Goal: Feedback & Contribution: Contribute content

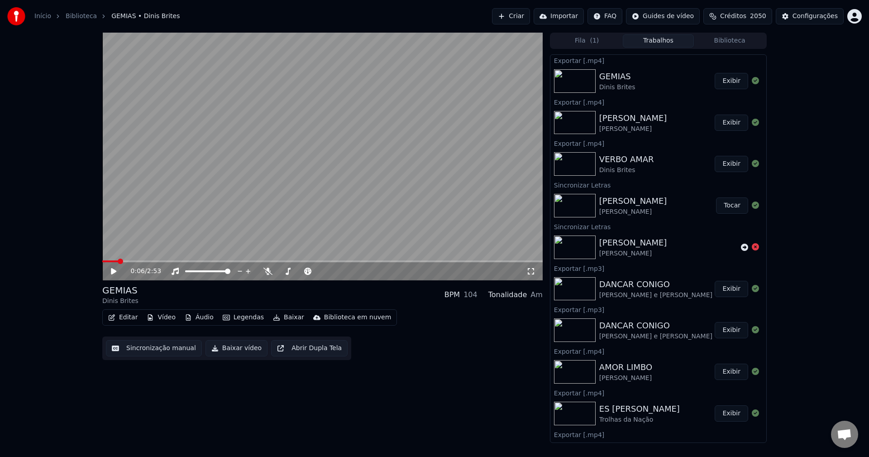
scroll to position [818, 0]
drag, startPoint x: 714, startPoint y: 81, endPoint x: 713, endPoint y: 86, distance: 5.2
click at [715, 81] on button "Exibir" at bounding box center [731, 81] width 33 height 16
click at [741, 38] on button "Biblioteca" at bounding box center [729, 40] width 71 height 13
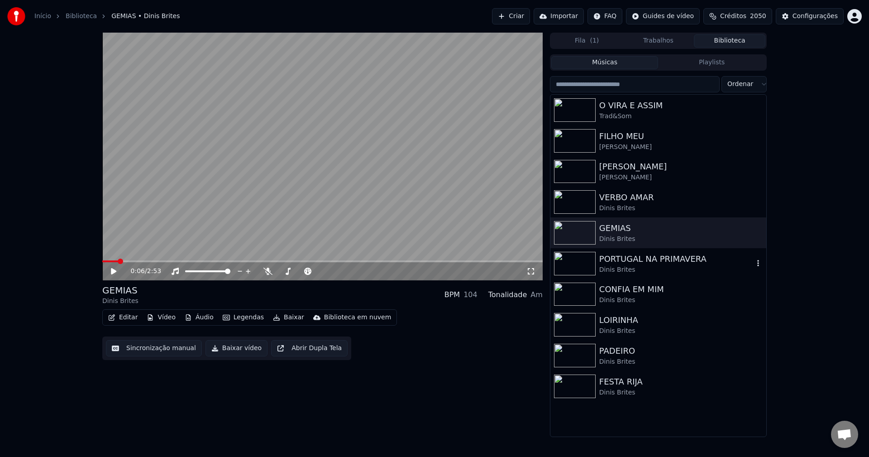
click at [643, 266] on div "Dinis Brites" at bounding box center [676, 269] width 154 height 9
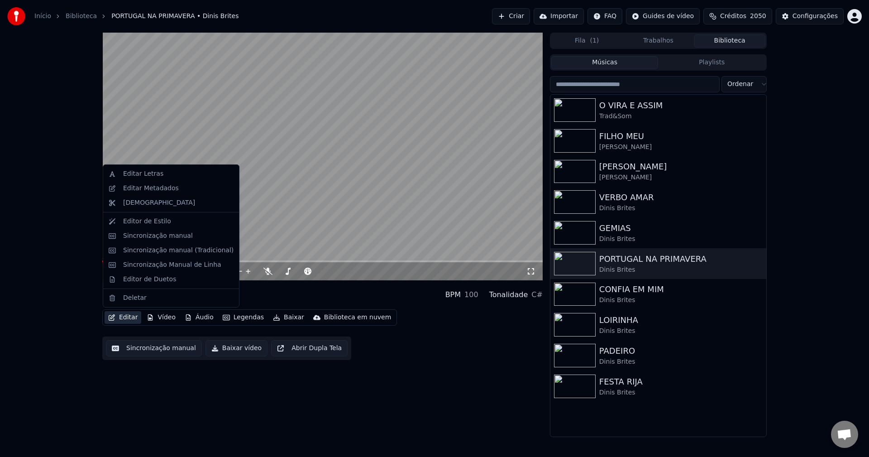
click at [125, 317] on button "Editar" at bounding box center [123, 317] width 37 height 13
click at [157, 190] on div "Editar Metadados" at bounding box center [151, 188] width 56 height 9
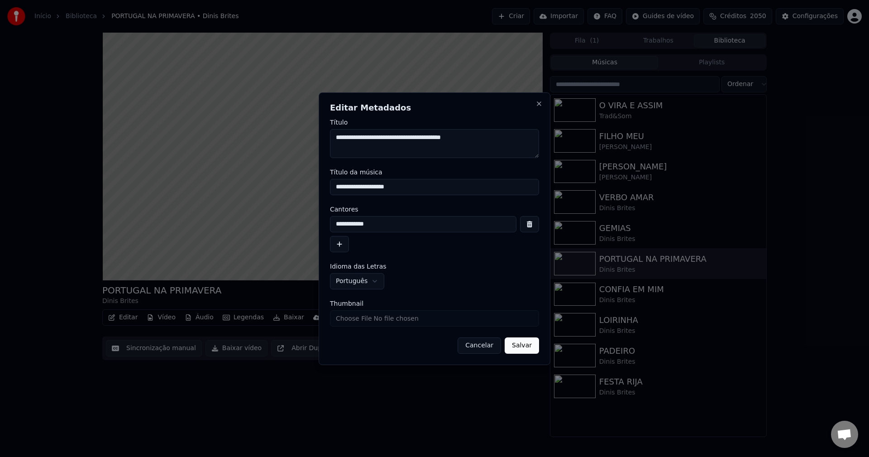
click at [483, 345] on button "Cancelar" at bounding box center [479, 345] width 43 height 16
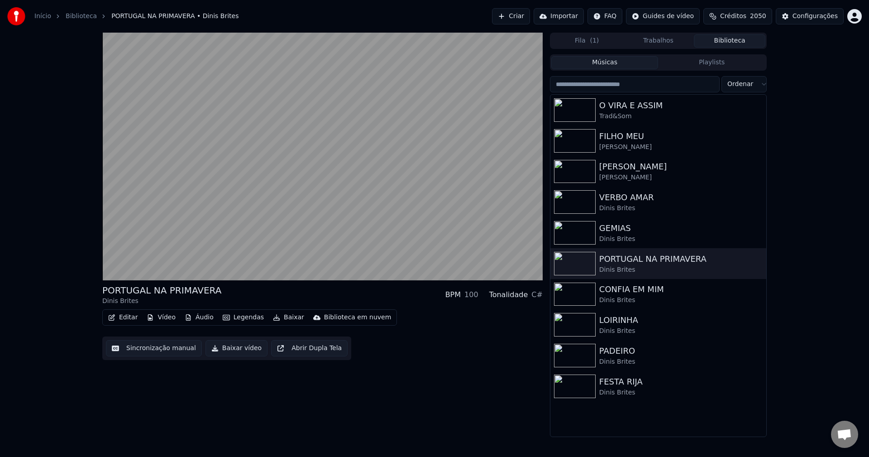
click at [180, 348] on button "Sincronização manual" at bounding box center [154, 348] width 96 height 16
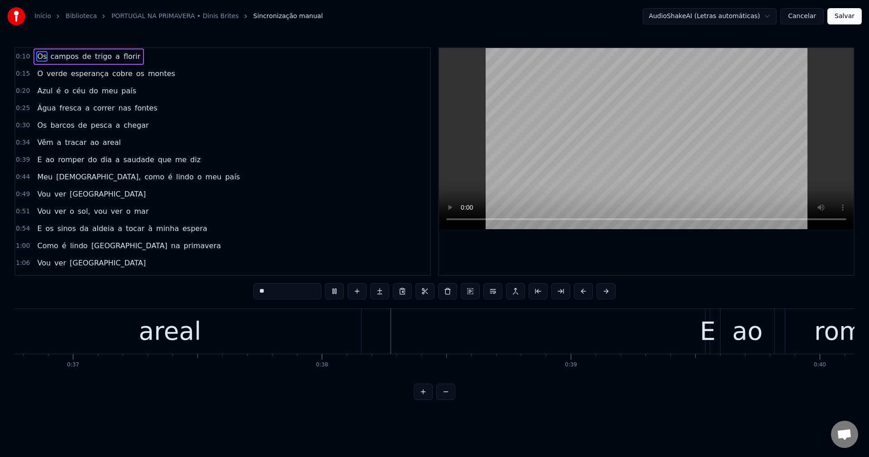
scroll to position [0, 9232]
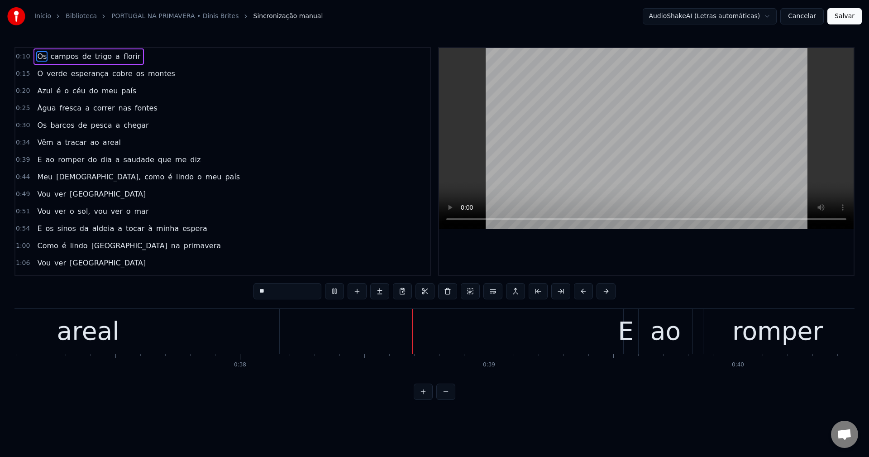
click at [524, 165] on video at bounding box center [646, 138] width 415 height 181
click at [98, 324] on div "areal" at bounding box center [88, 331] width 62 height 38
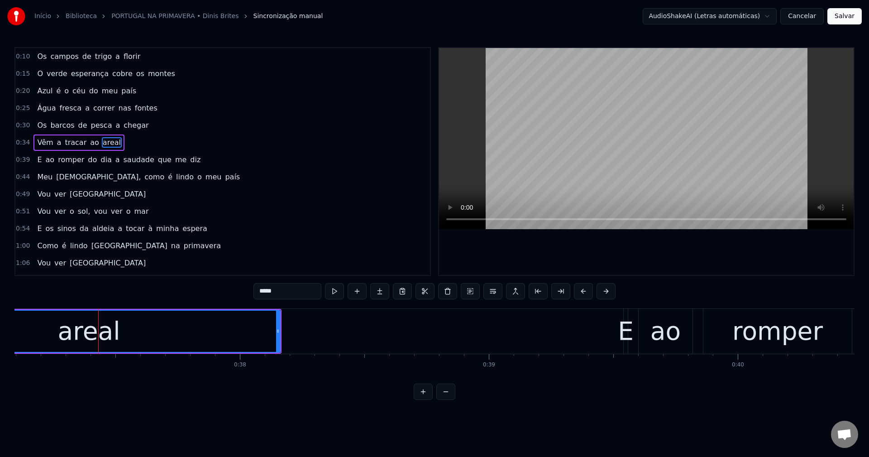
click at [56, 140] on span "a" at bounding box center [59, 142] width 6 height 10
type input "*"
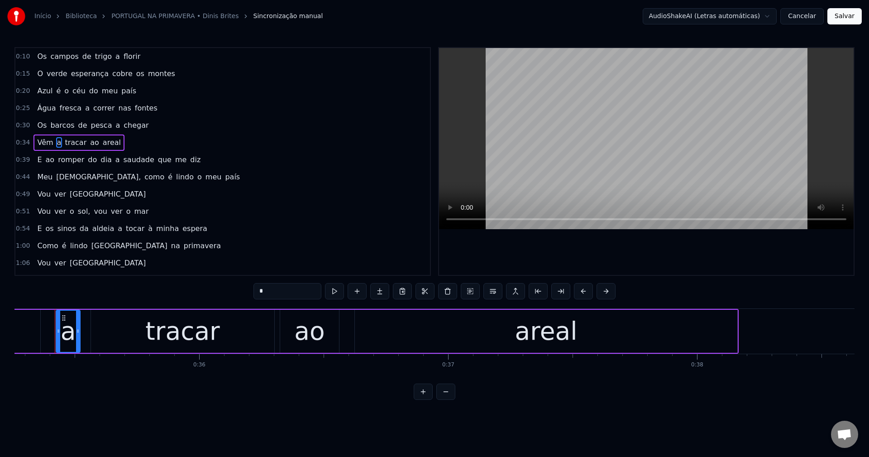
scroll to position [0, 8770]
click at [84, 338] on div at bounding box center [83, 330] width 4 height 41
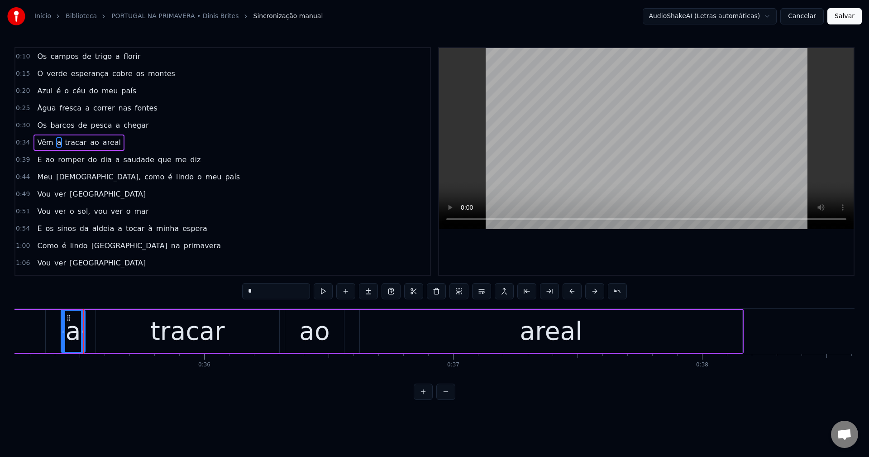
click at [264, 292] on input "*" at bounding box center [276, 291] width 68 height 16
click at [438, 289] on button at bounding box center [436, 291] width 19 height 16
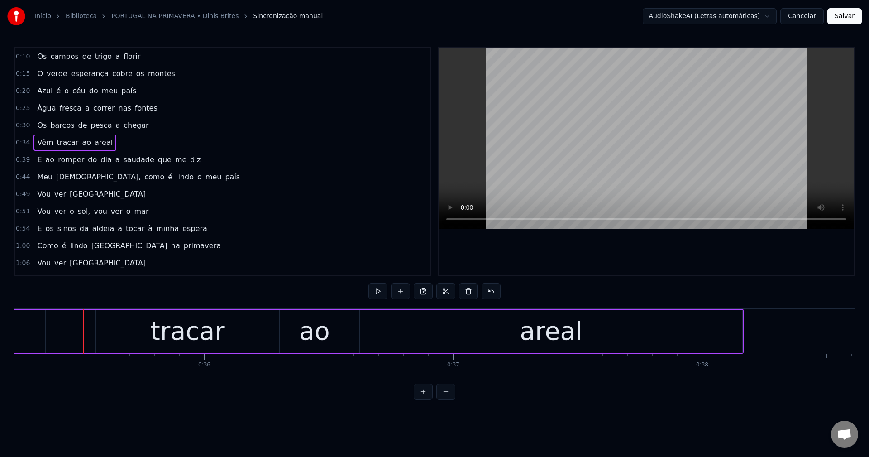
click at [215, 331] on div "tracar" at bounding box center [187, 331] width 74 height 38
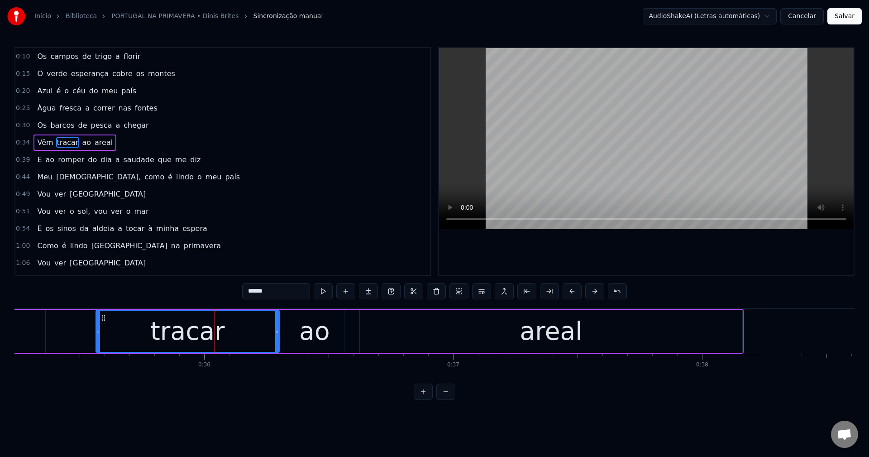
drag, startPoint x: 249, startPoint y: 293, endPoint x: 265, endPoint y: 310, distance: 23.4
click at [249, 293] on input "******" at bounding box center [276, 291] width 68 height 16
type input "*******"
click at [99, 331] on icon at bounding box center [98, 330] width 4 height 7
click at [84, 328] on div "Vêm atracar ao areal" at bounding box center [326, 331] width 833 height 45
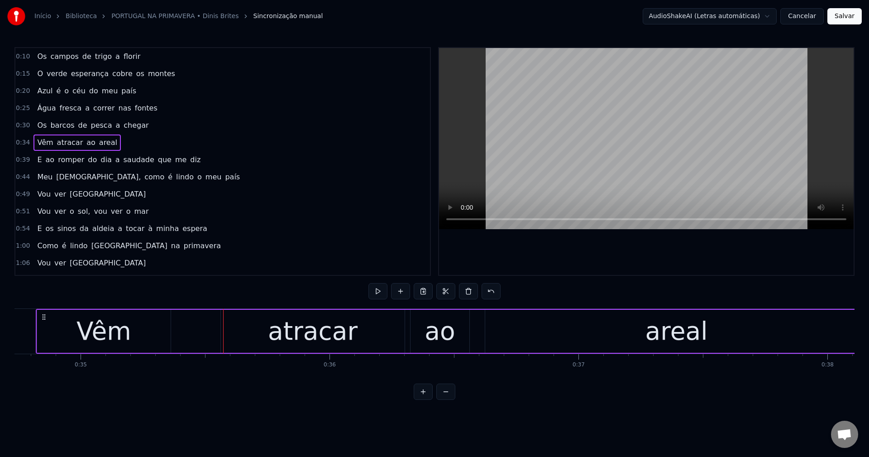
scroll to position [0, 8583]
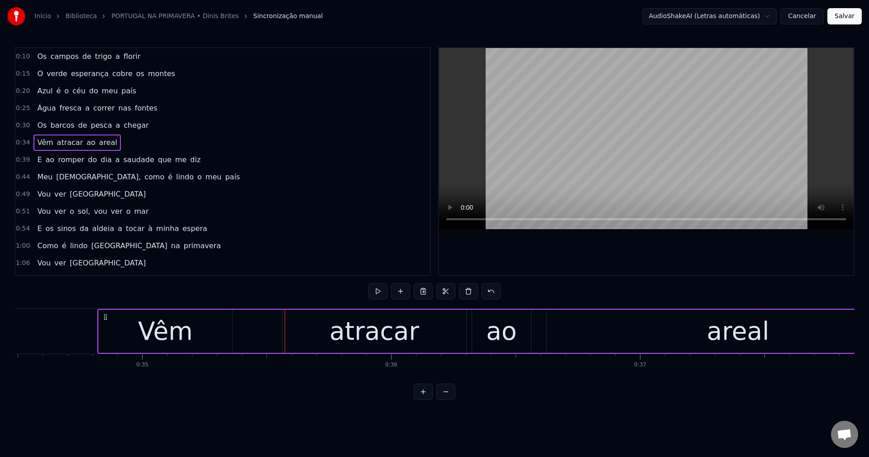
click at [323, 333] on div "atracar" at bounding box center [374, 331] width 184 height 43
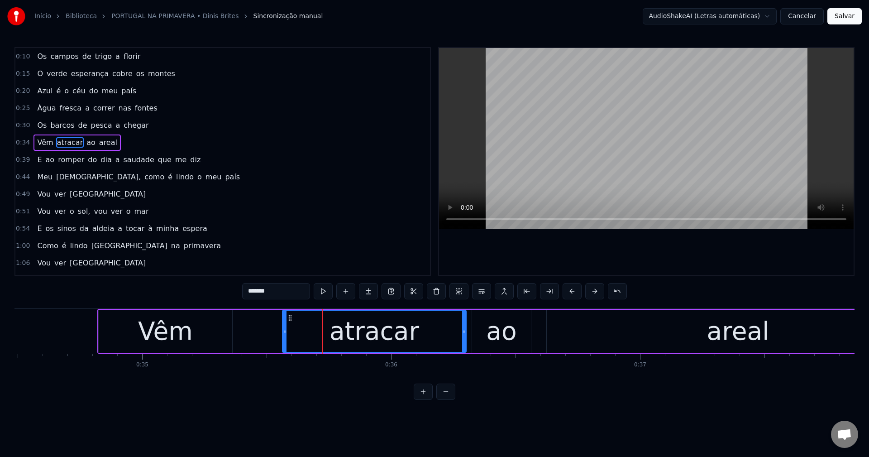
click at [374, 335] on div "atracar" at bounding box center [374, 331] width 90 height 38
drag, startPoint x: 207, startPoint y: 329, endPoint x: 257, endPoint y: 295, distance: 60.4
click at [211, 328] on div "Vêm" at bounding box center [165, 331] width 133 height 43
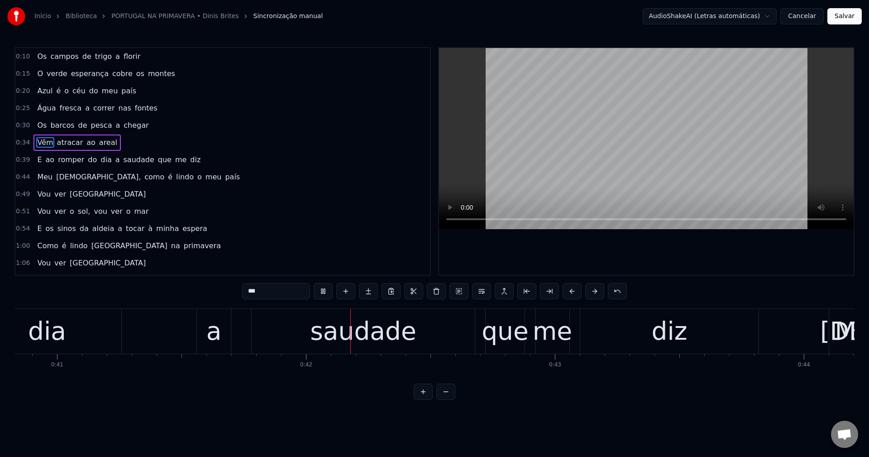
scroll to position [0, 10209]
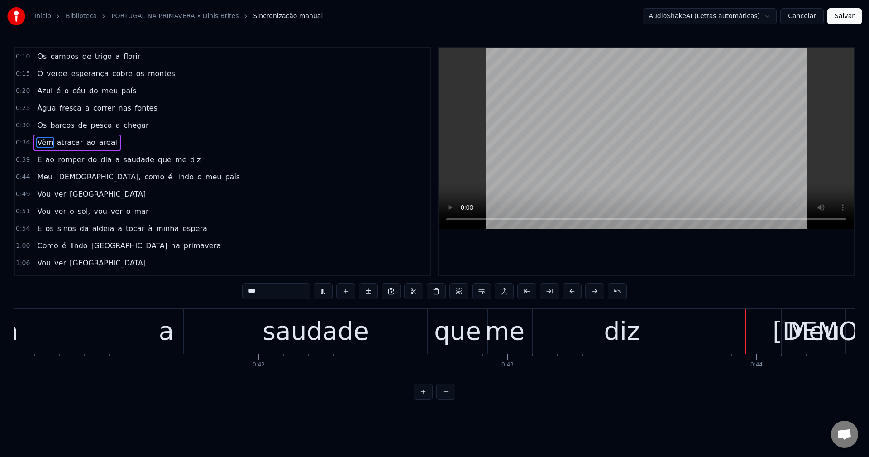
click at [114, 161] on span "a" at bounding box center [117, 159] width 6 height 10
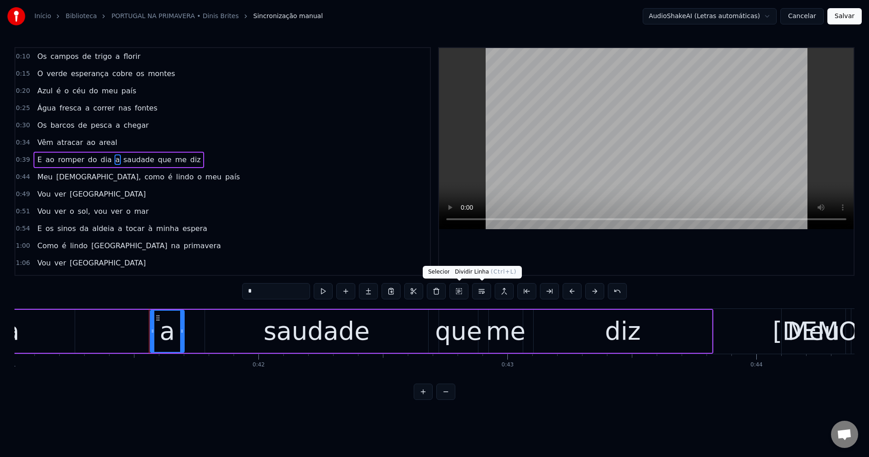
click at [486, 283] on button at bounding box center [481, 291] width 19 height 16
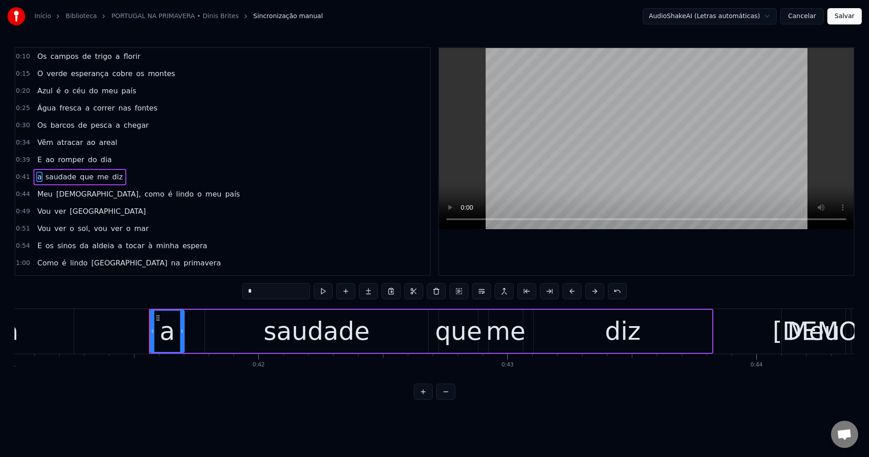
scroll to position [15, 0]
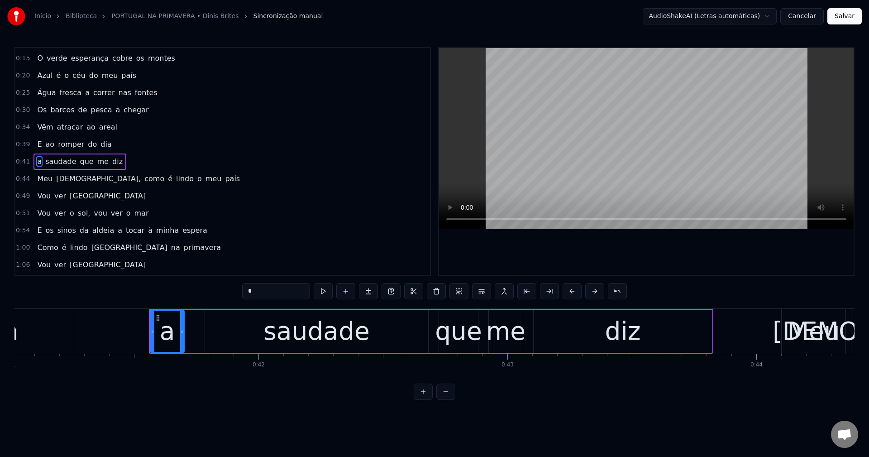
click at [62, 181] on span "[DEMOGRAPHIC_DATA]," at bounding box center [98, 178] width 86 height 10
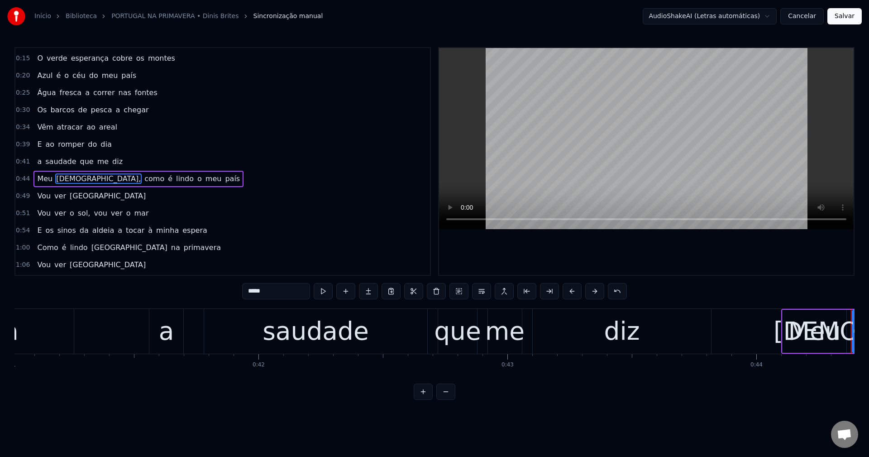
scroll to position [33, 0]
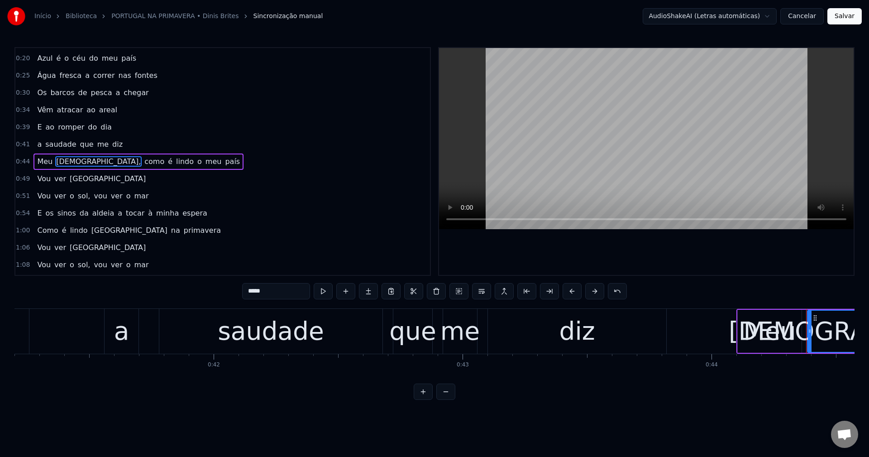
click at [275, 292] on input "*****" at bounding box center [276, 291] width 68 height 16
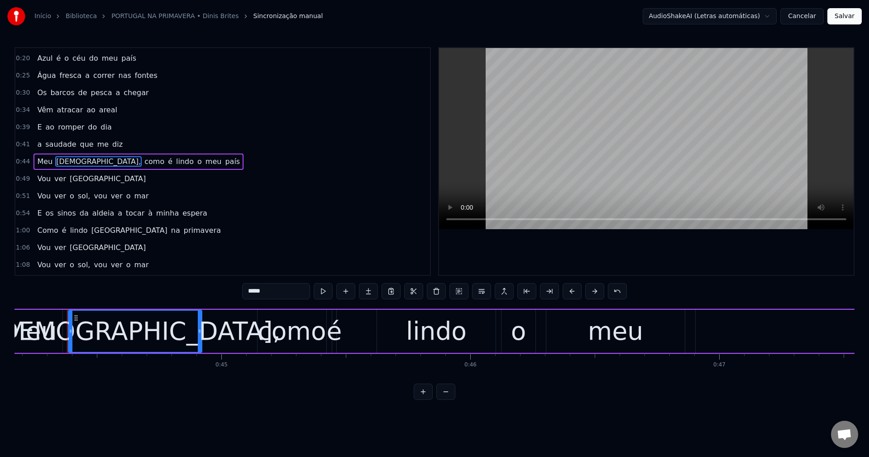
scroll to position [0, 11000]
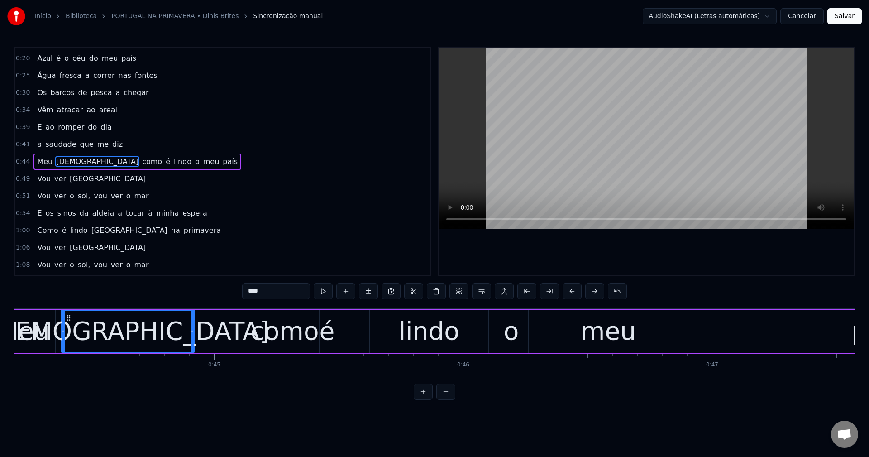
click at [141, 162] on span "como" at bounding box center [152, 161] width 22 height 10
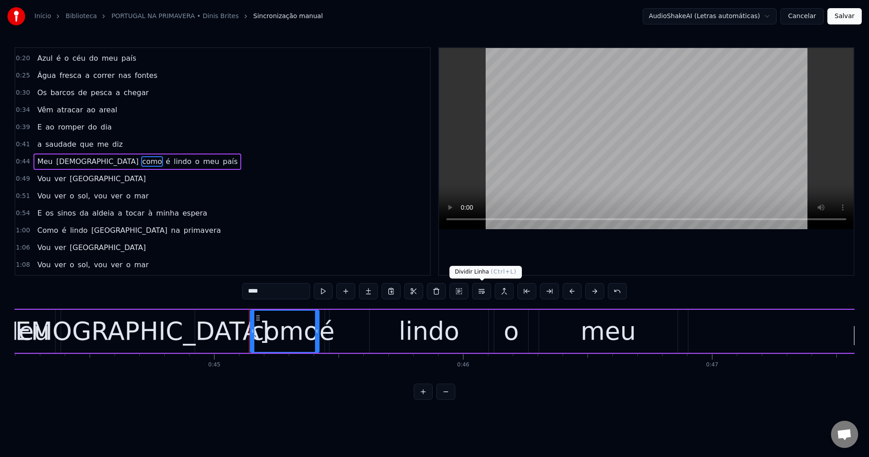
click at [482, 295] on button at bounding box center [481, 291] width 19 height 16
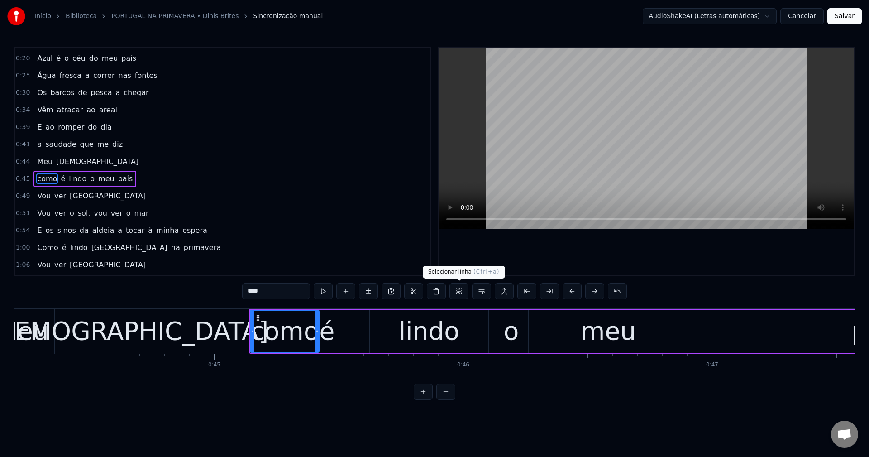
scroll to position [50, 0]
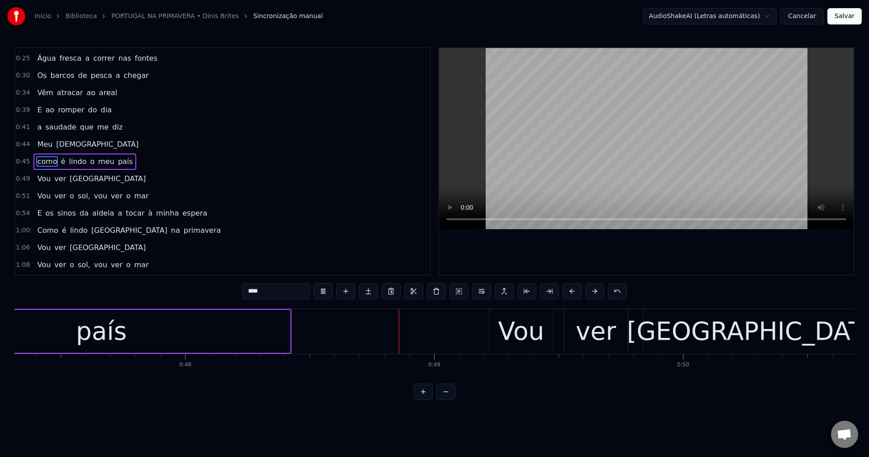
click at [77, 196] on span "sol," at bounding box center [84, 196] width 14 height 10
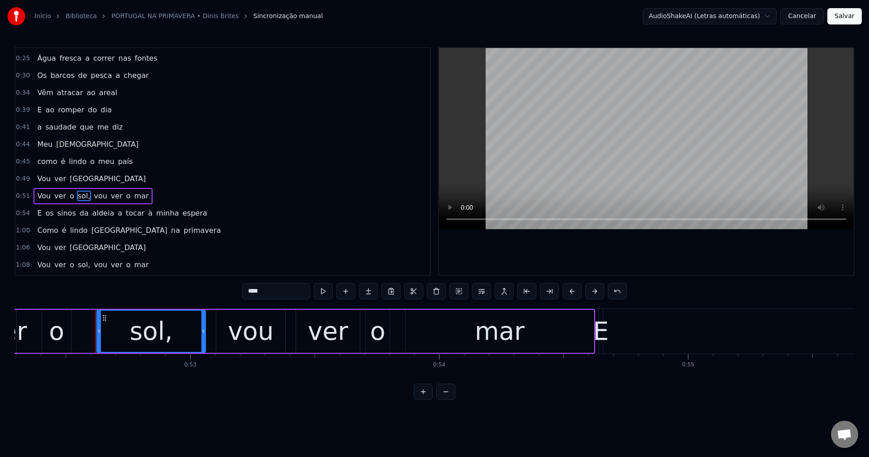
scroll to position [0, 13051]
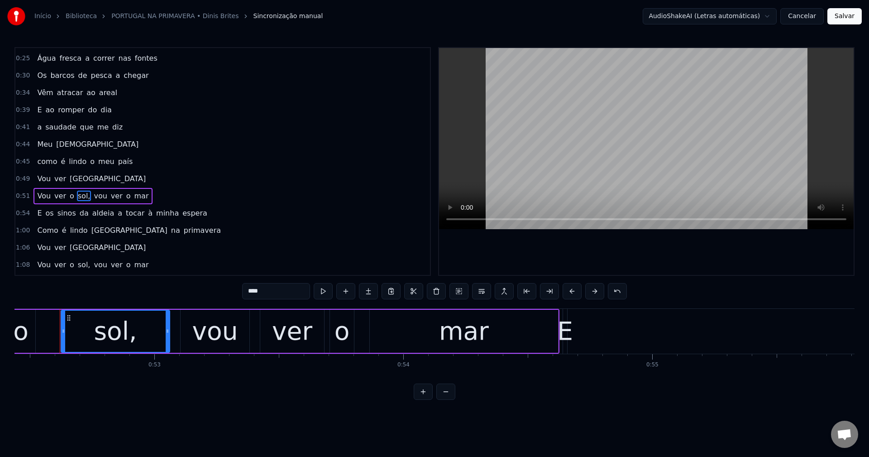
click at [283, 291] on input "****" at bounding box center [276, 291] width 68 height 16
click at [91, 192] on span "vou" at bounding box center [98, 196] width 15 height 10
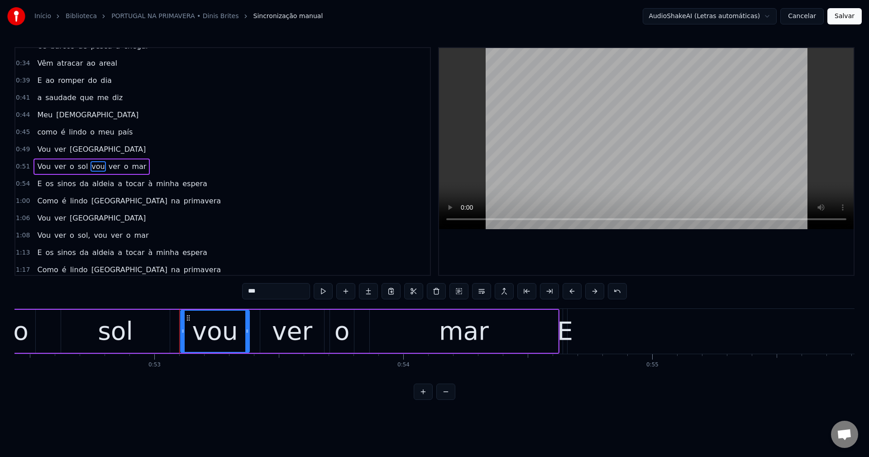
scroll to position [84, 0]
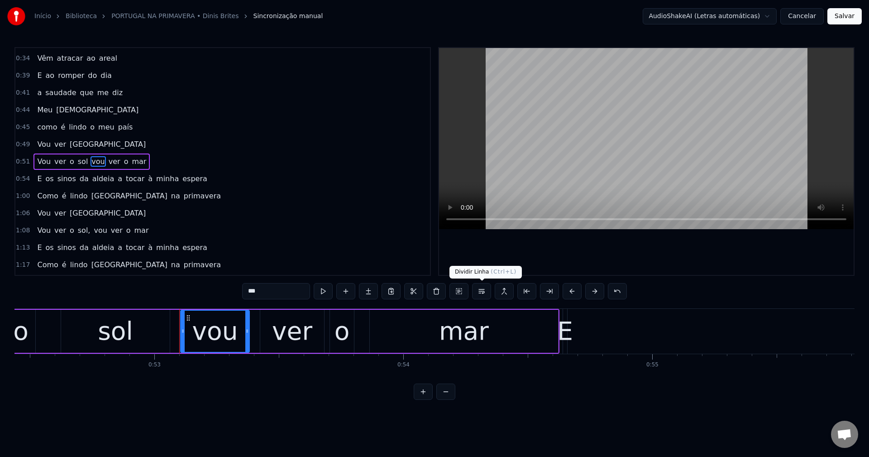
click at [483, 290] on button at bounding box center [481, 291] width 19 height 16
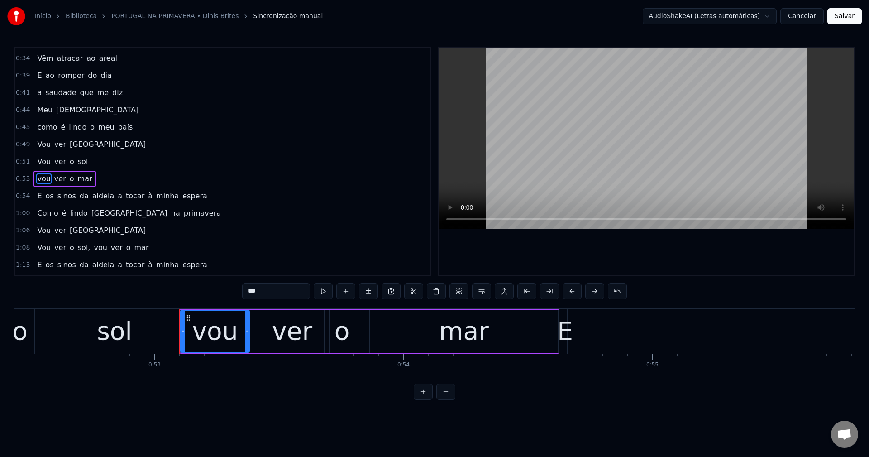
scroll to position [101, 0]
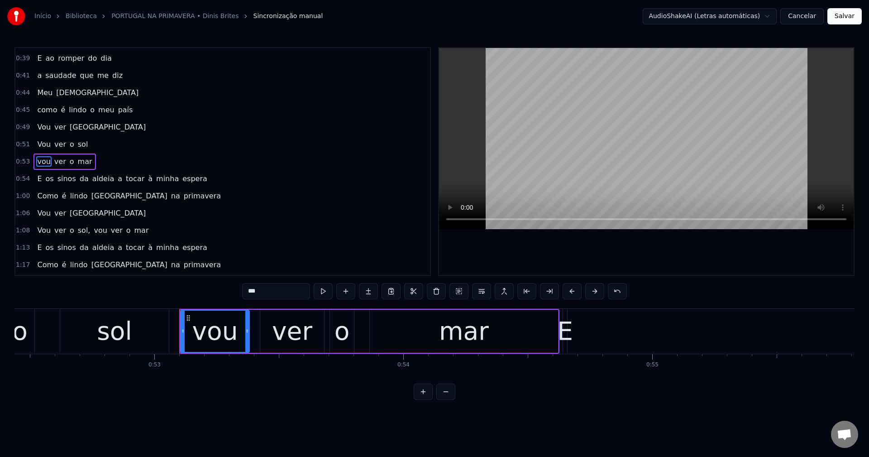
click at [37, 181] on span "E" at bounding box center [39, 178] width 6 height 10
type input "*"
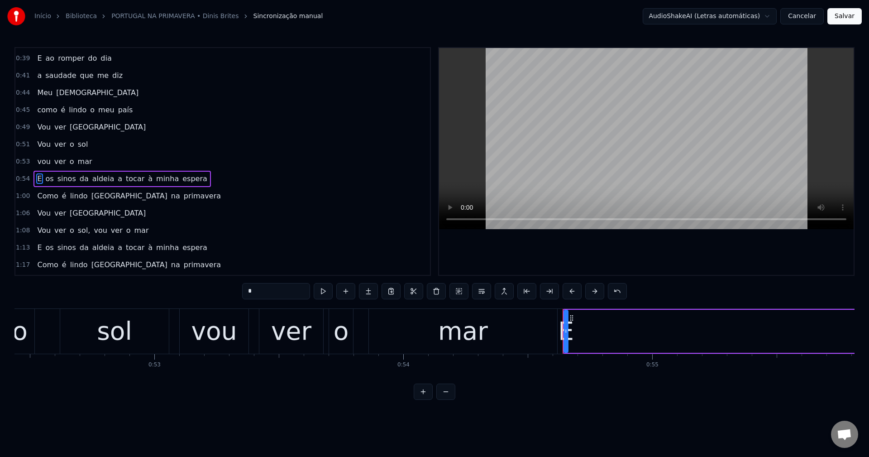
scroll to position [119, 0]
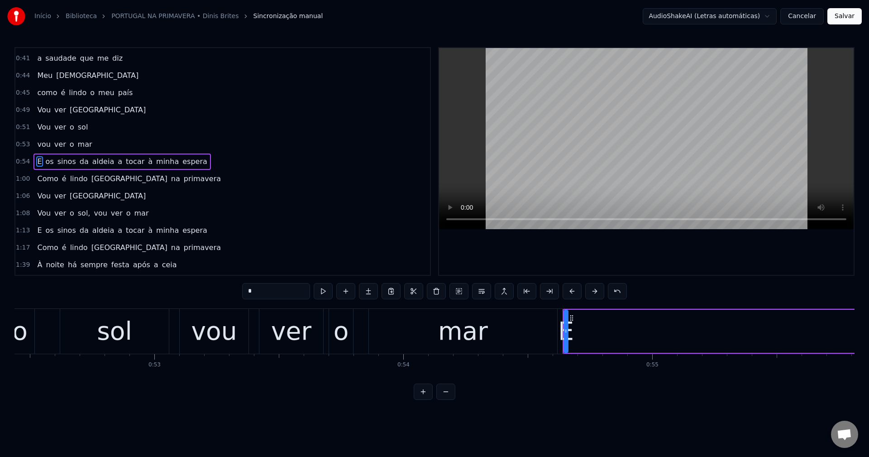
click at [562, 332] on div "E" at bounding box center [566, 331] width 16 height 38
click at [566, 332] on icon at bounding box center [566, 330] width 4 height 7
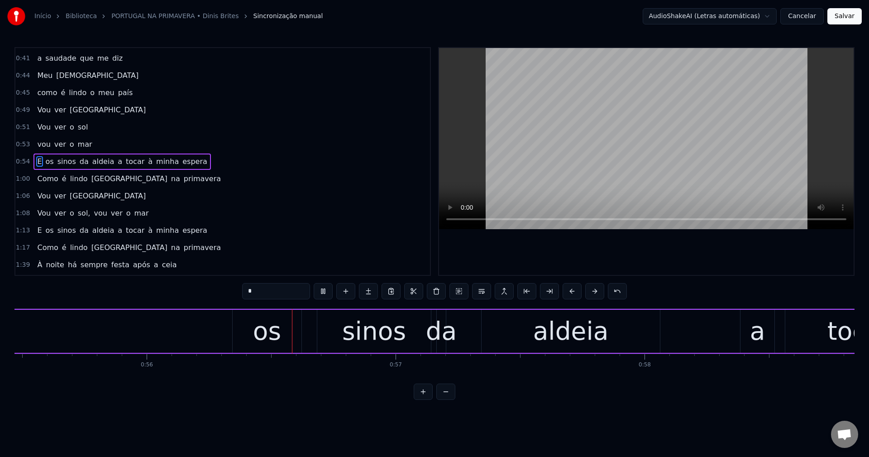
scroll to position [0, 13834]
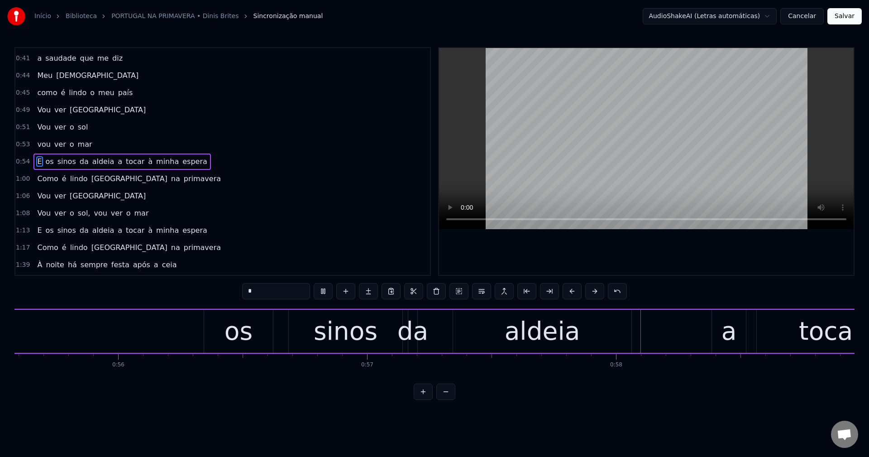
click at [37, 164] on span "E" at bounding box center [39, 161] width 6 height 10
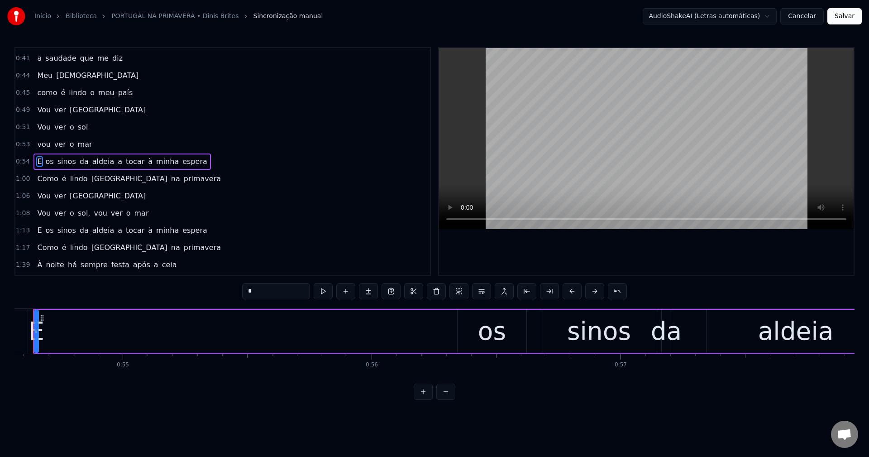
scroll to position [0, 13554]
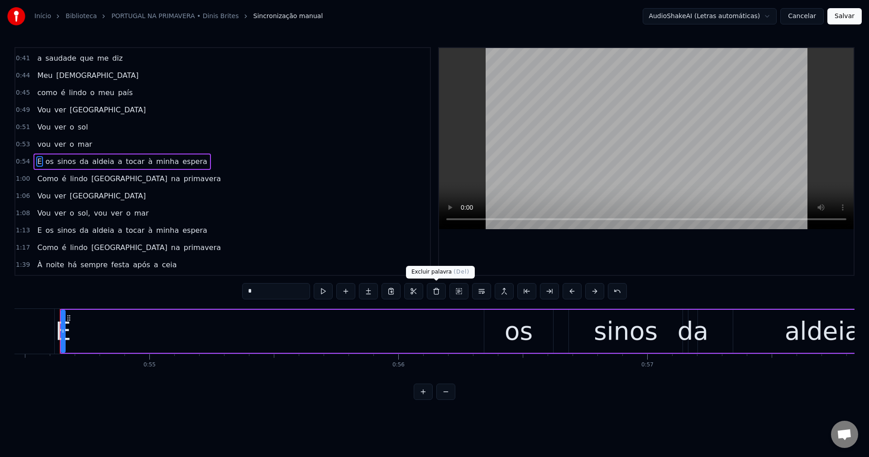
click at [435, 289] on button at bounding box center [436, 291] width 19 height 16
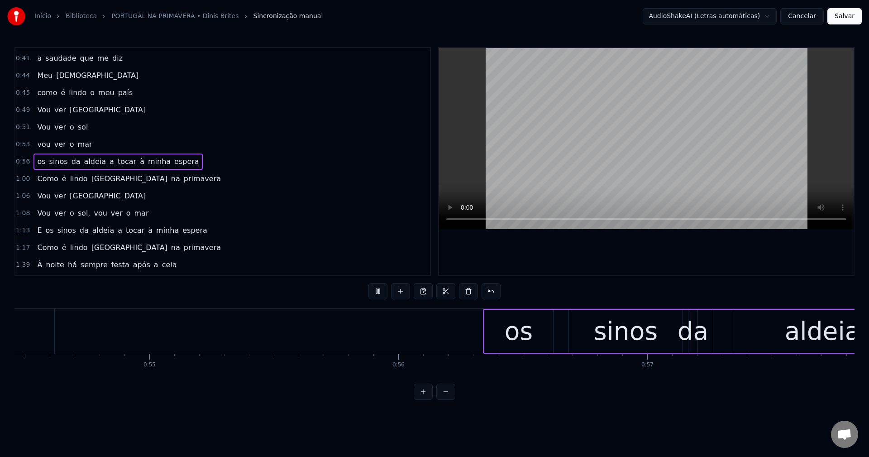
click at [109, 162] on span "a" at bounding box center [112, 161] width 6 height 10
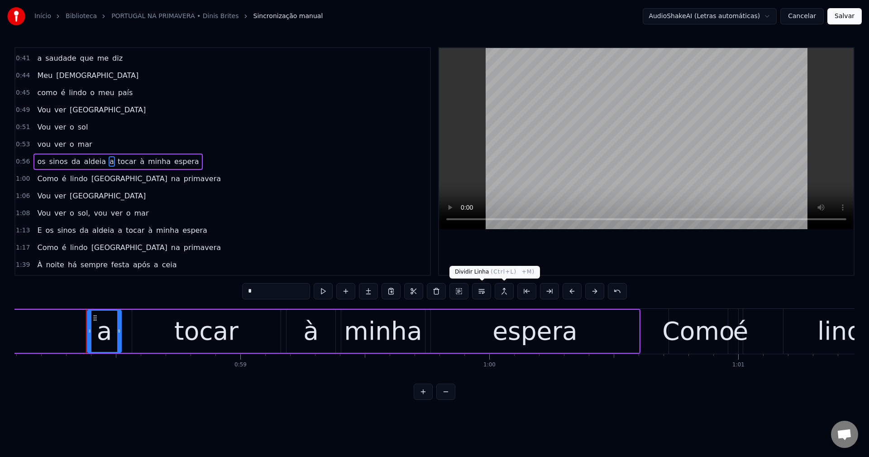
scroll to position [0, 14485]
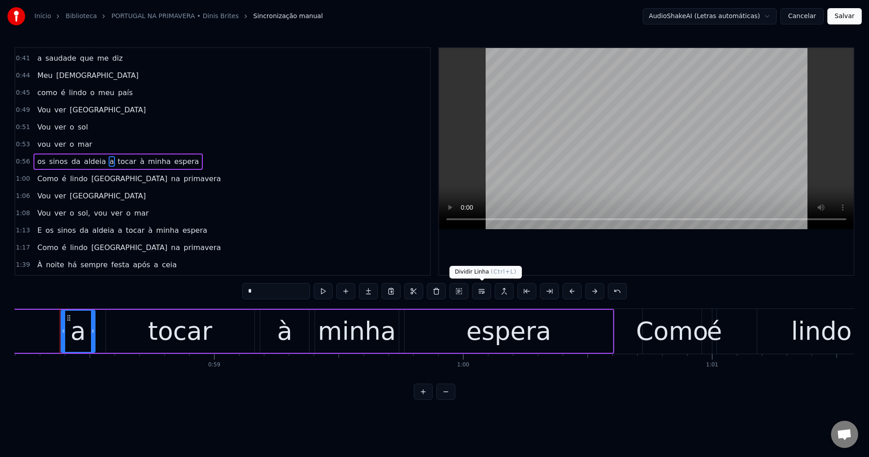
click at [483, 290] on button at bounding box center [481, 291] width 19 height 16
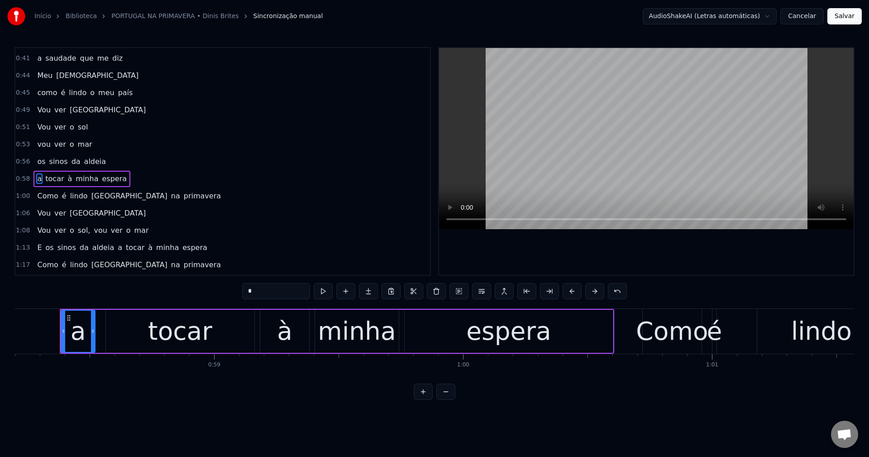
scroll to position [136, 0]
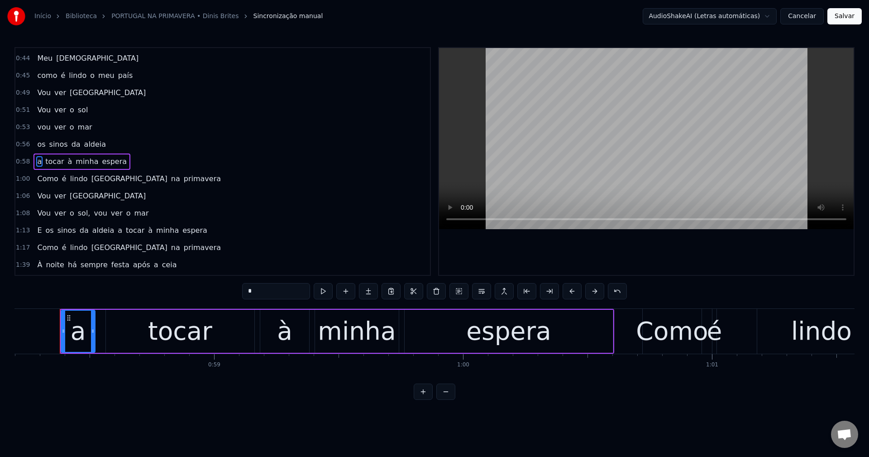
click at [93, 178] on span "[GEOGRAPHIC_DATA]" at bounding box center [130, 178] width 78 height 10
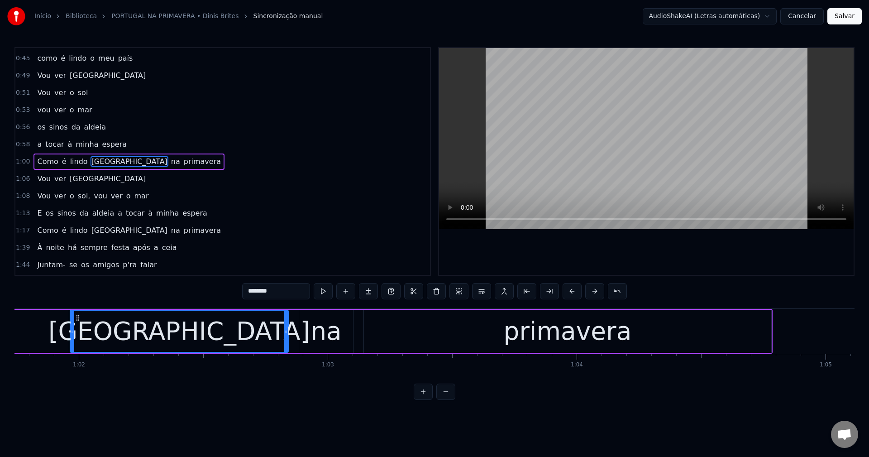
scroll to position [0, 15376]
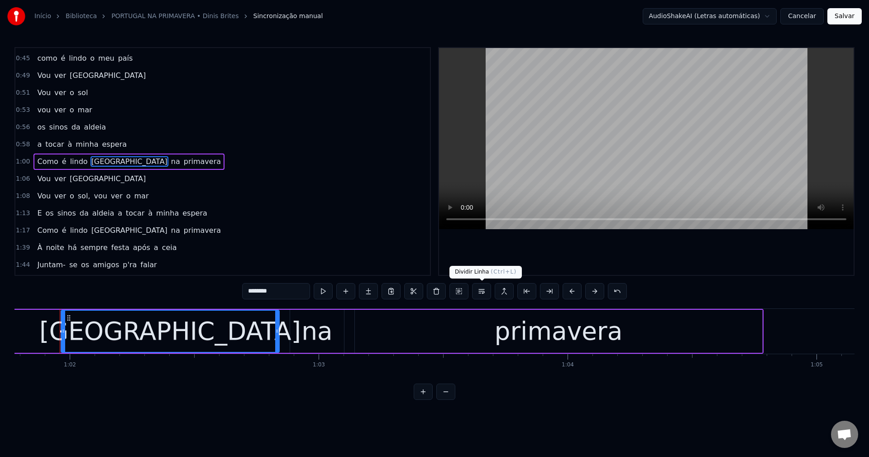
click at [484, 290] on button at bounding box center [481, 291] width 19 height 16
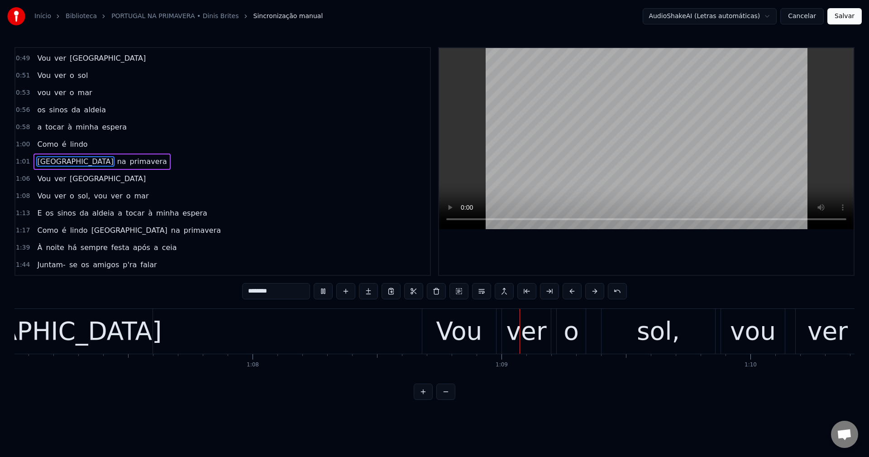
scroll to position [0, 16942]
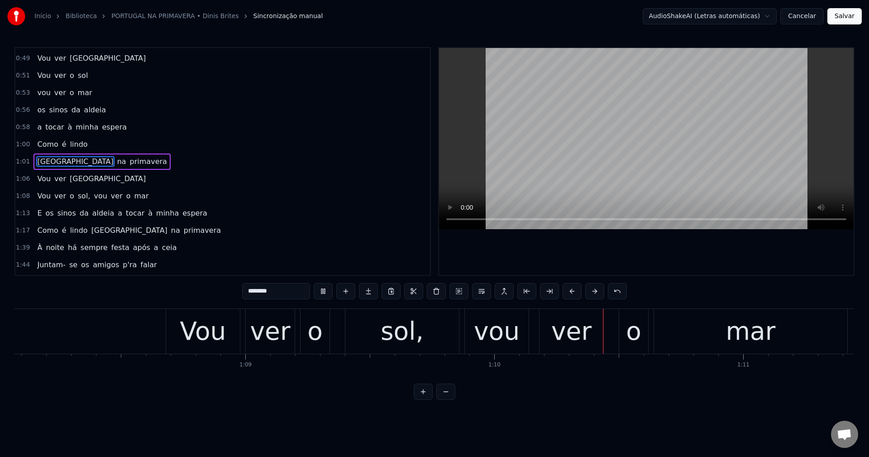
click at [80, 195] on span "sol," at bounding box center [84, 196] width 14 height 10
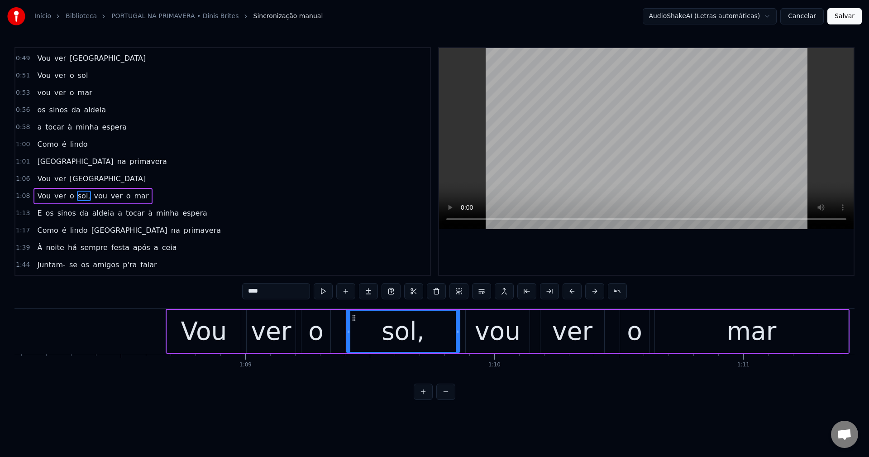
scroll to position [205, 0]
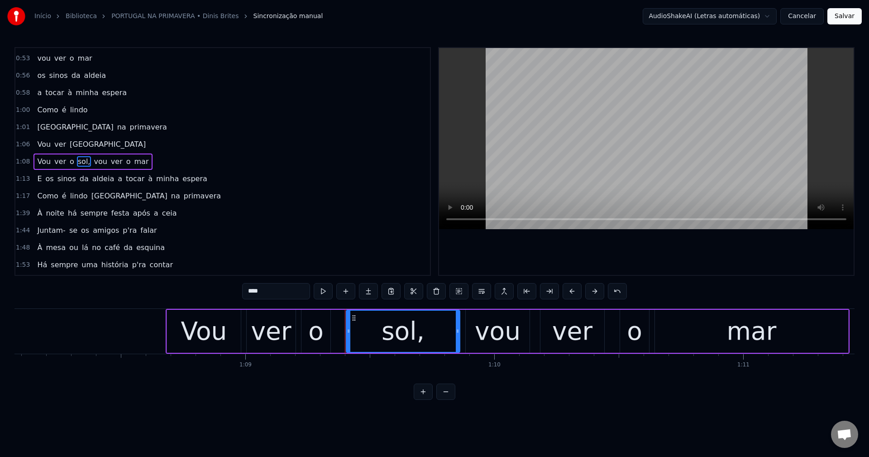
click at [291, 293] on input "****" at bounding box center [276, 291] width 68 height 16
click at [95, 160] on span "vou" at bounding box center [98, 161] width 15 height 10
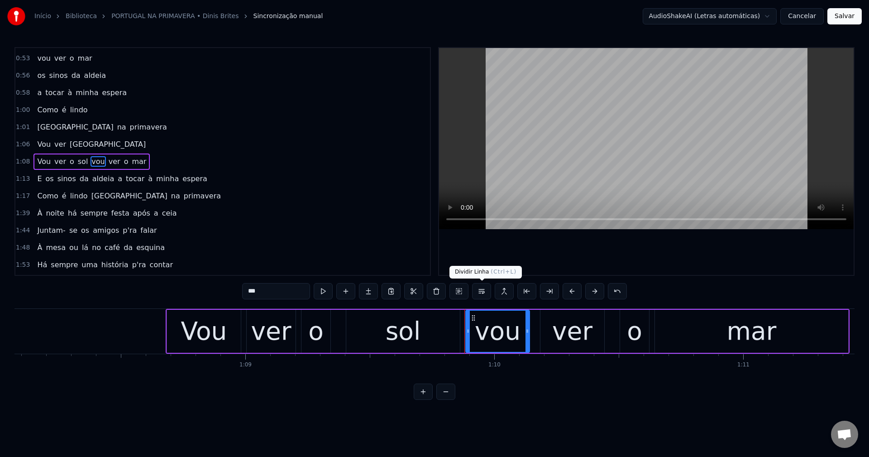
drag, startPoint x: 483, startPoint y: 287, endPoint x: 468, endPoint y: 276, distance: 18.1
click at [484, 286] on button at bounding box center [481, 291] width 19 height 16
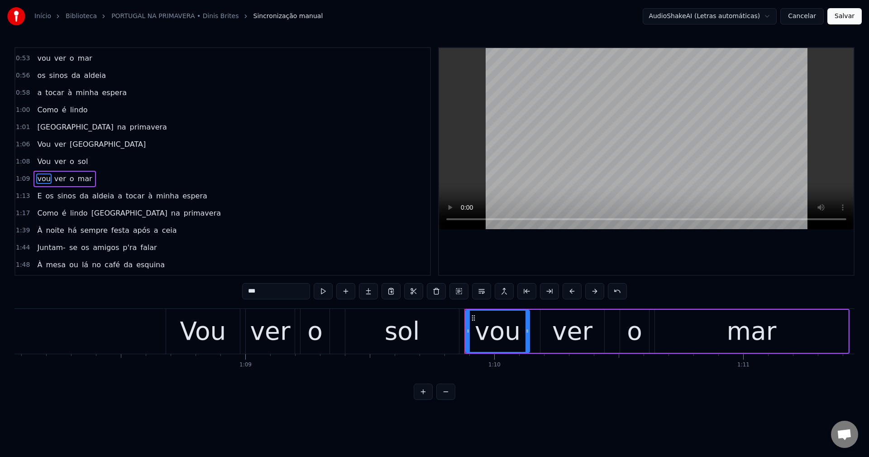
scroll to position [222, 0]
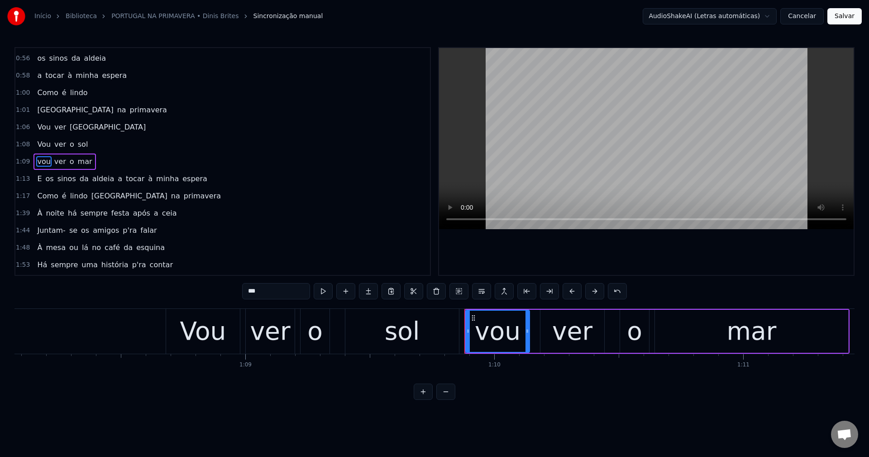
click at [117, 182] on span "a" at bounding box center [120, 178] width 6 height 10
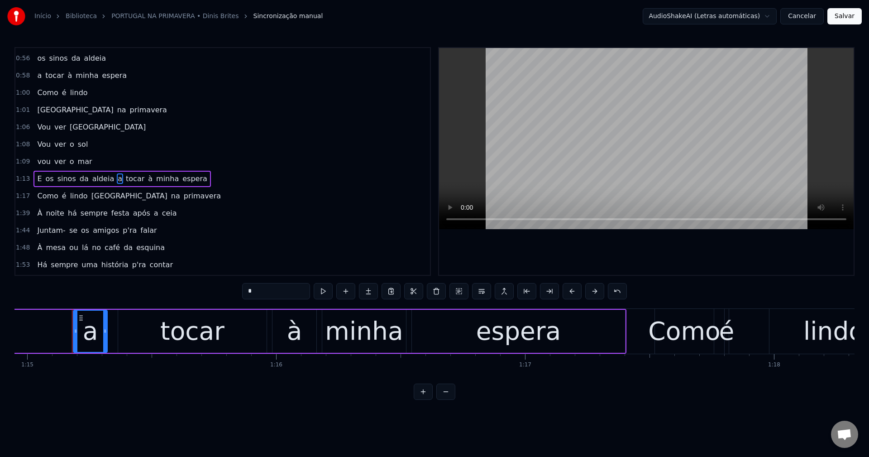
scroll to position [0, 18666]
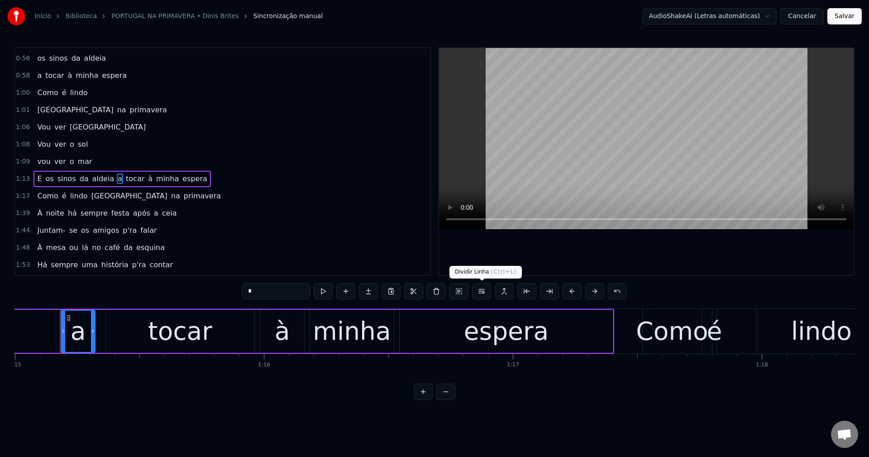
click at [486, 296] on button at bounding box center [481, 291] width 19 height 16
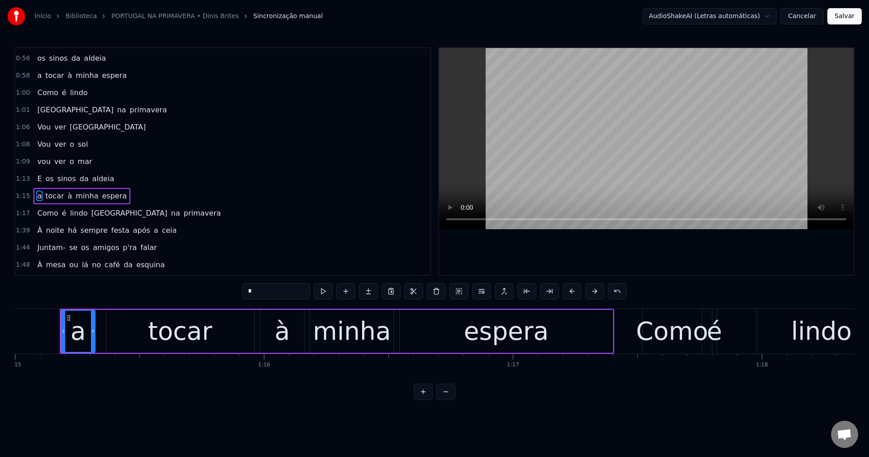
scroll to position [256, 0]
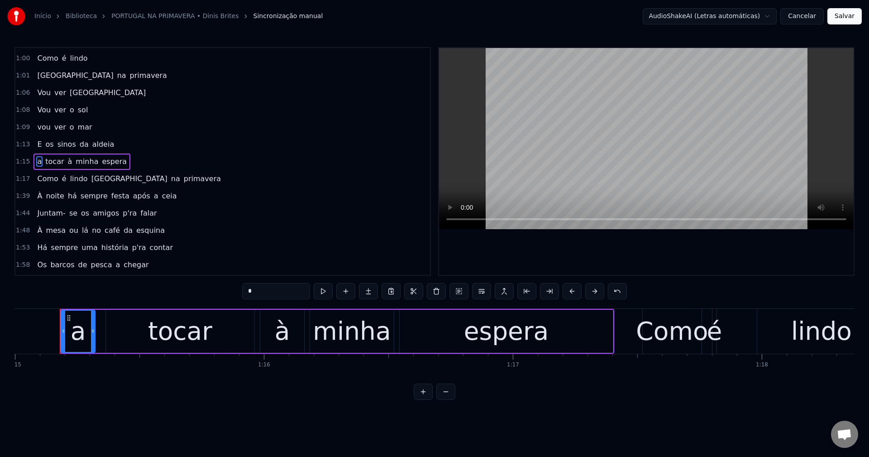
click at [96, 181] on span "[GEOGRAPHIC_DATA]" at bounding box center [130, 178] width 78 height 10
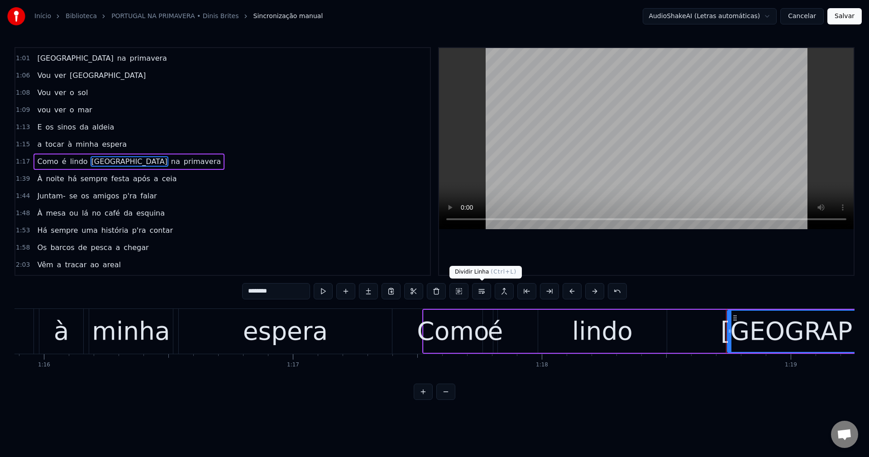
click at [482, 294] on button at bounding box center [481, 291] width 19 height 16
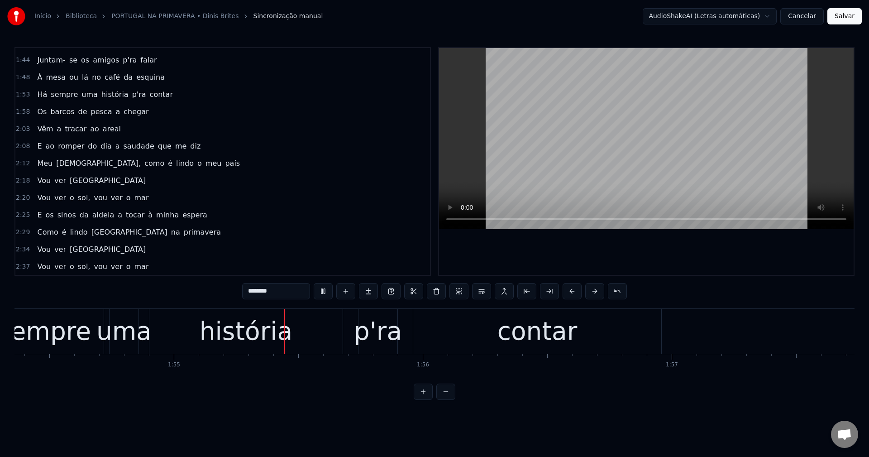
scroll to position [0, 28466]
click at [81, 90] on span "uma" at bounding box center [90, 94] width 18 height 10
type input "***"
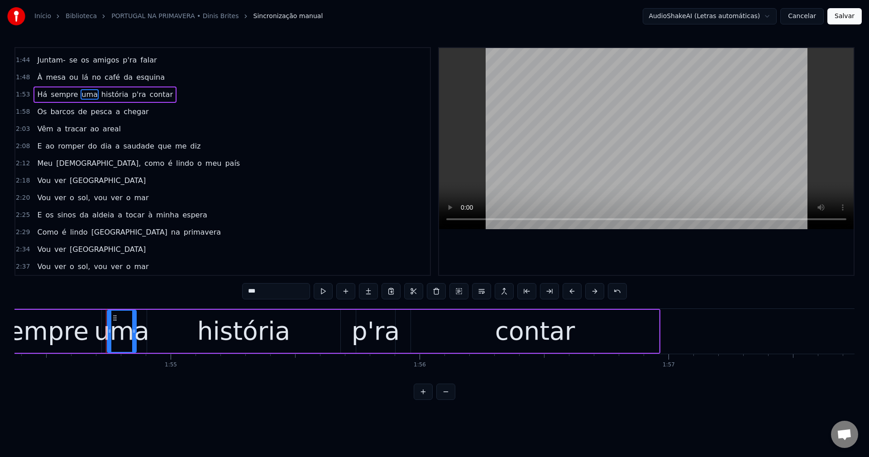
scroll to position [359, 0]
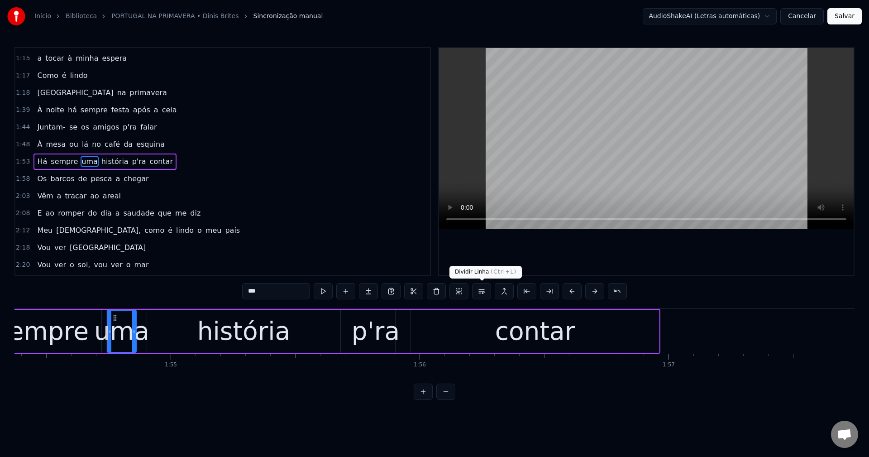
click at [481, 297] on button at bounding box center [481, 291] width 19 height 16
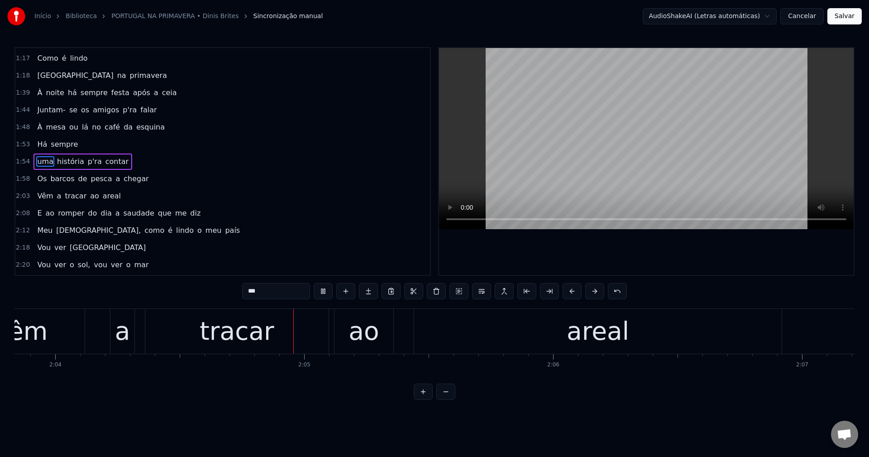
scroll to position [0, 30822]
click at [57, 192] on div "Vêm a tracar ao areal" at bounding box center [78, 196] width 91 height 16
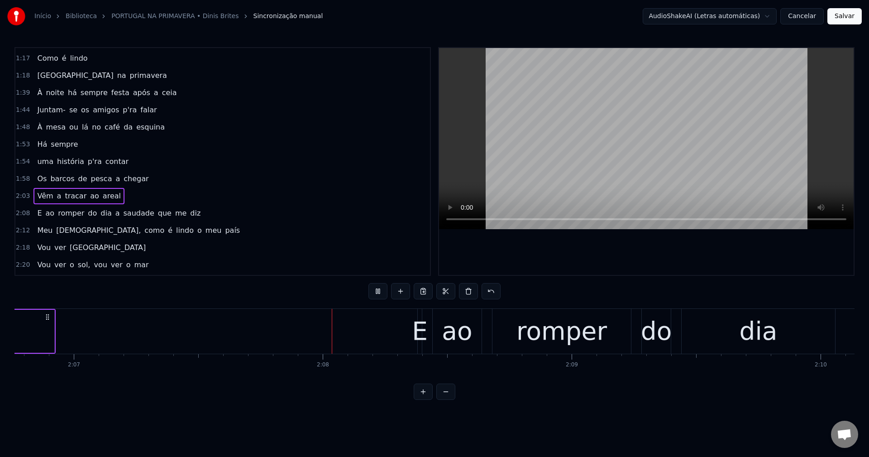
click at [64, 201] on span "tracar" at bounding box center [76, 196] width 24 height 10
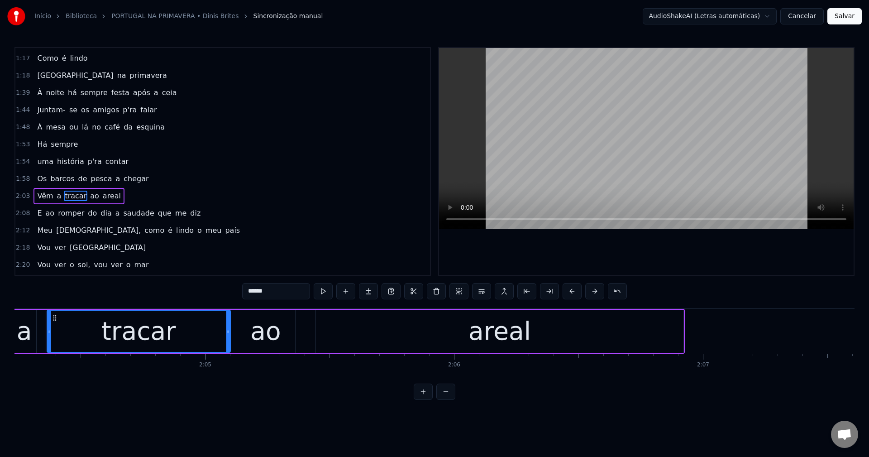
scroll to position [0, 30906]
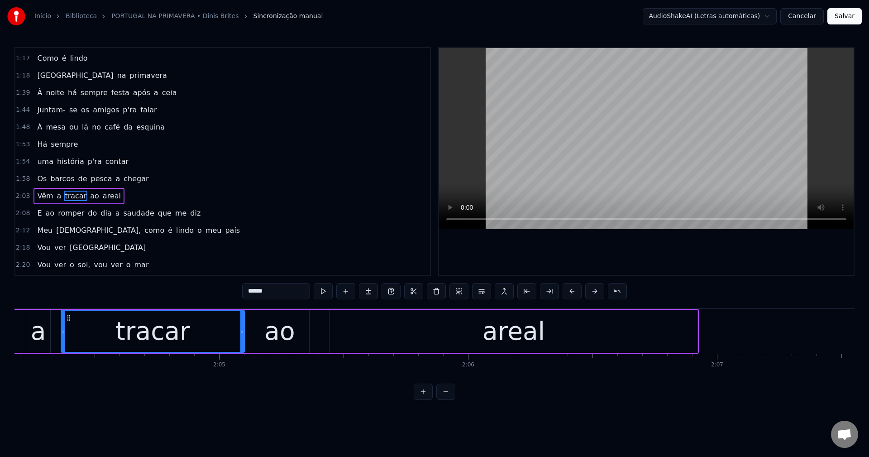
click at [248, 289] on input "******" at bounding box center [276, 291] width 68 height 16
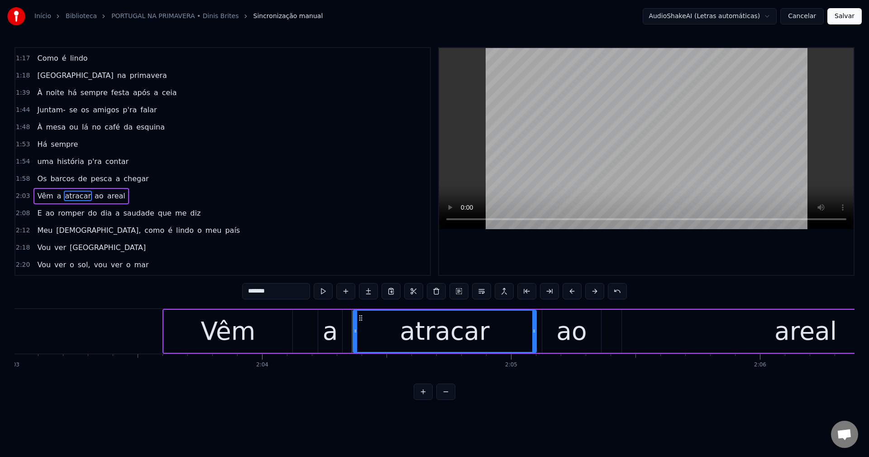
scroll to position [0, 30584]
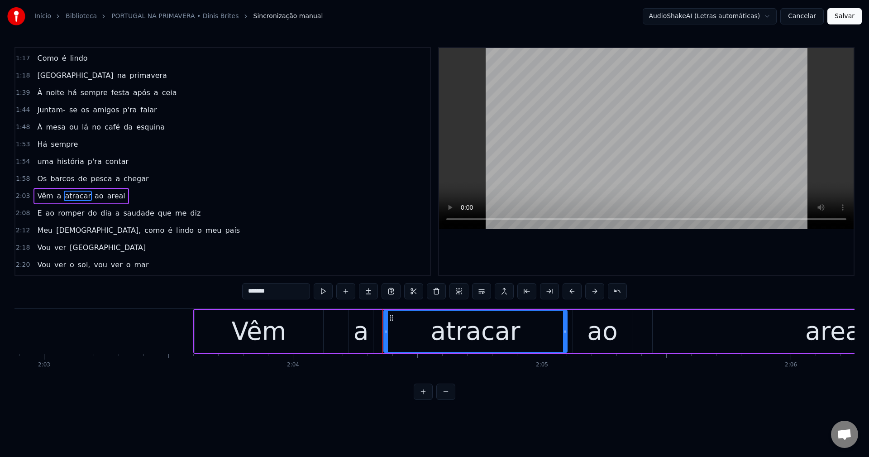
click at [355, 331] on div "a" at bounding box center [360, 331] width 15 height 38
type input "*"
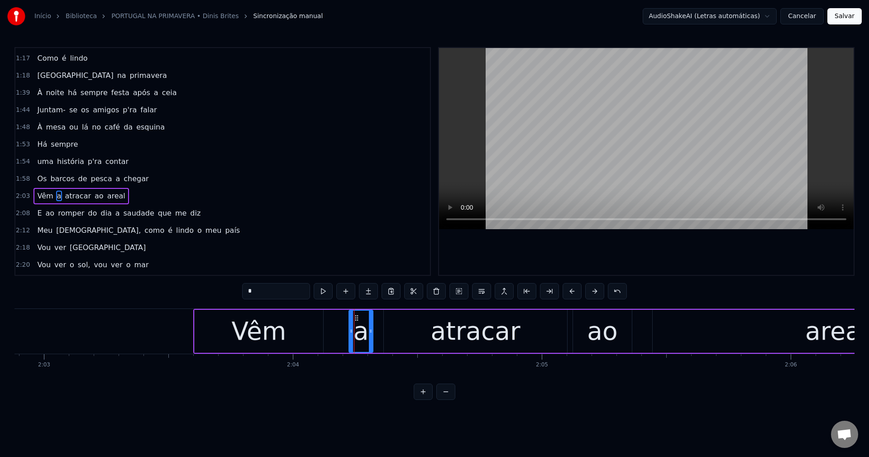
scroll to position [411, 0]
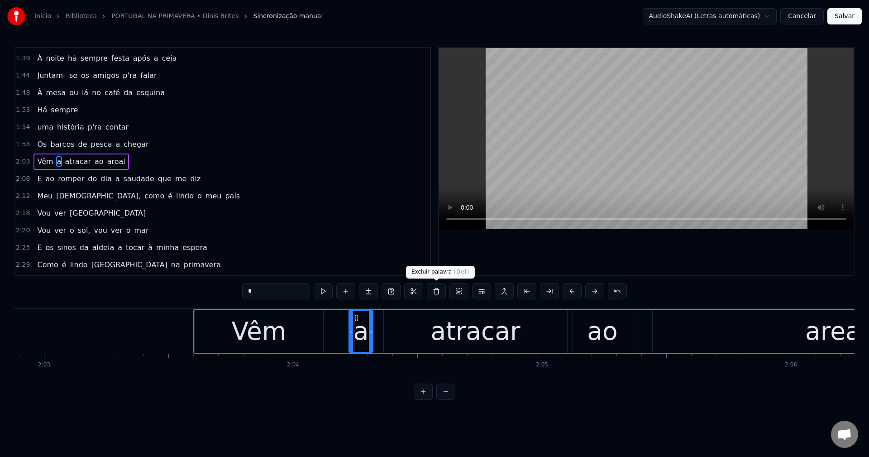
click at [434, 292] on button at bounding box center [436, 291] width 19 height 16
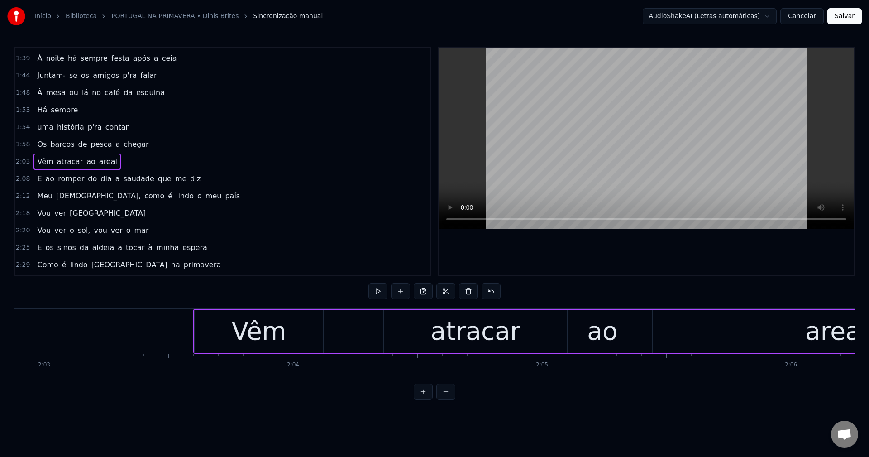
click at [389, 325] on div "atracar" at bounding box center [475, 331] width 183 height 43
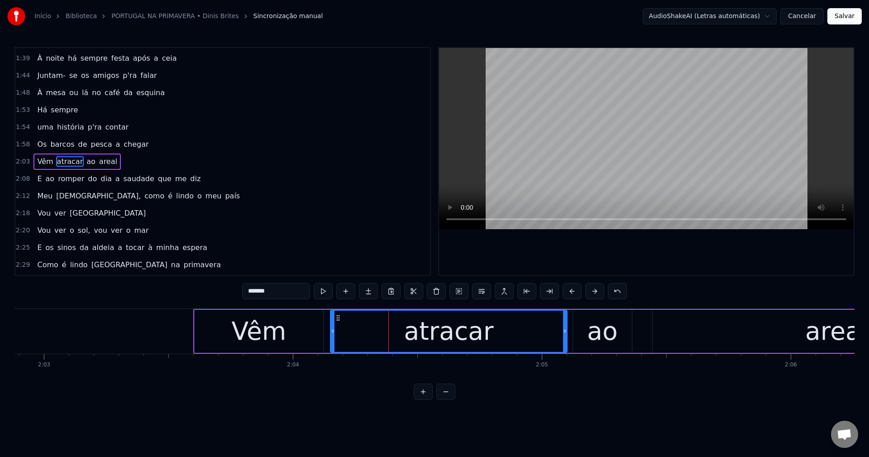
drag, startPoint x: 386, startPoint y: 327, endPoint x: 332, endPoint y: 328, distance: 53.4
click at [332, 328] on icon at bounding box center [333, 330] width 4 height 7
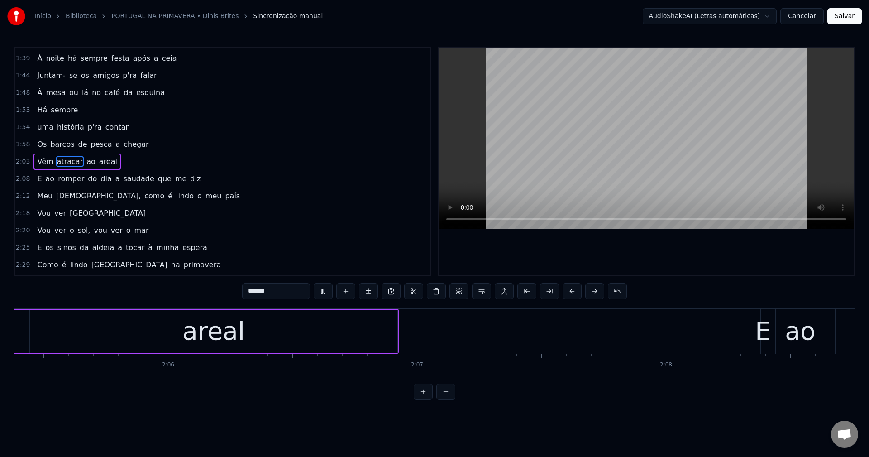
scroll to position [0, 31338]
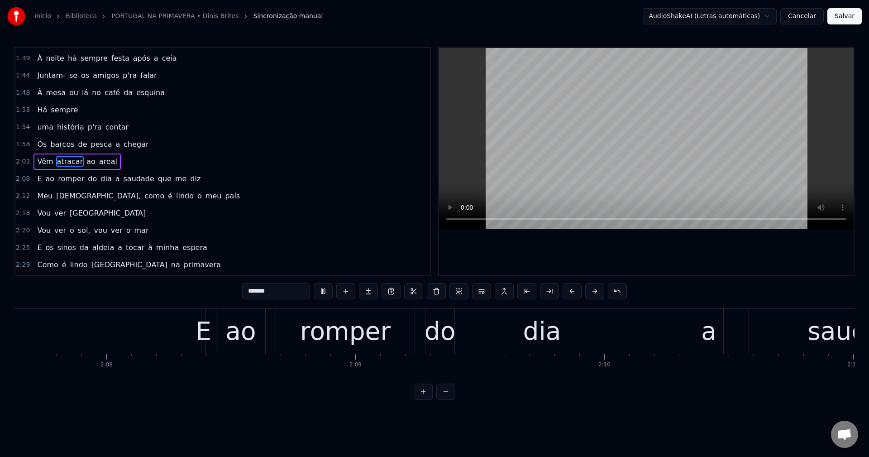
click at [114, 178] on span "a" at bounding box center [117, 178] width 6 height 10
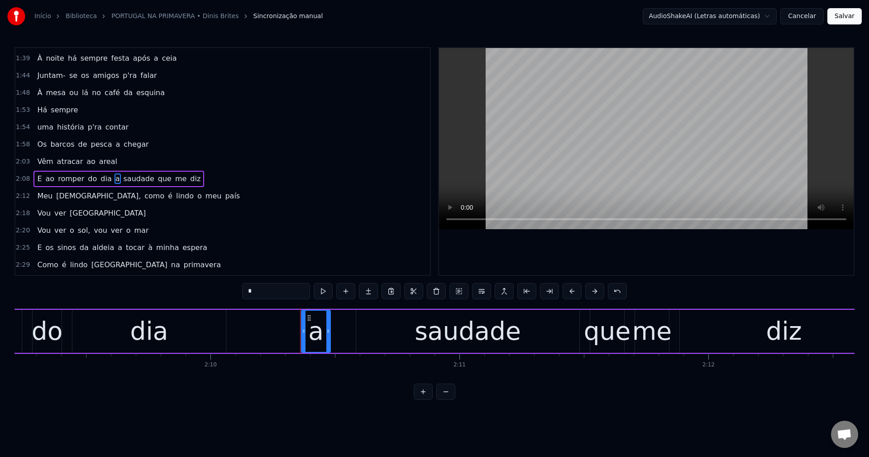
scroll to position [428, 0]
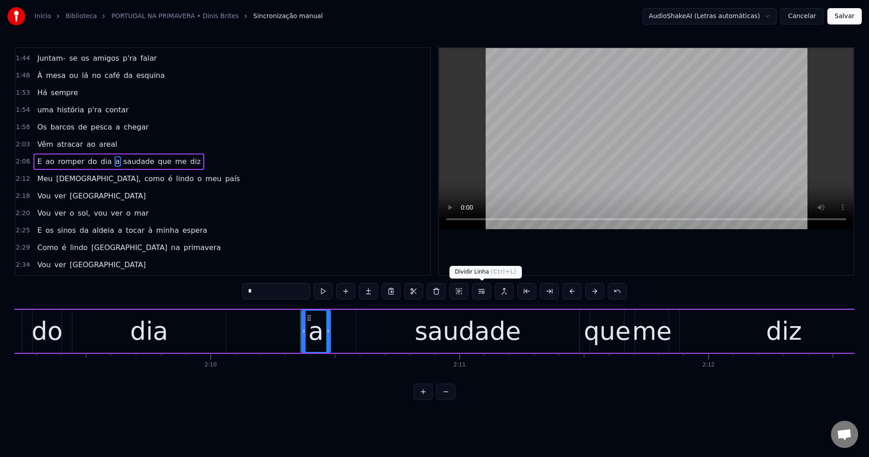
click at [484, 296] on button at bounding box center [481, 291] width 19 height 16
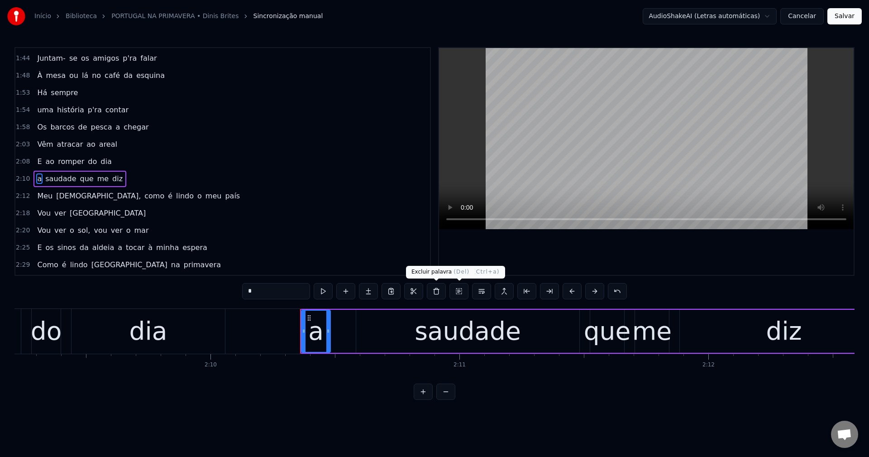
scroll to position [445, 0]
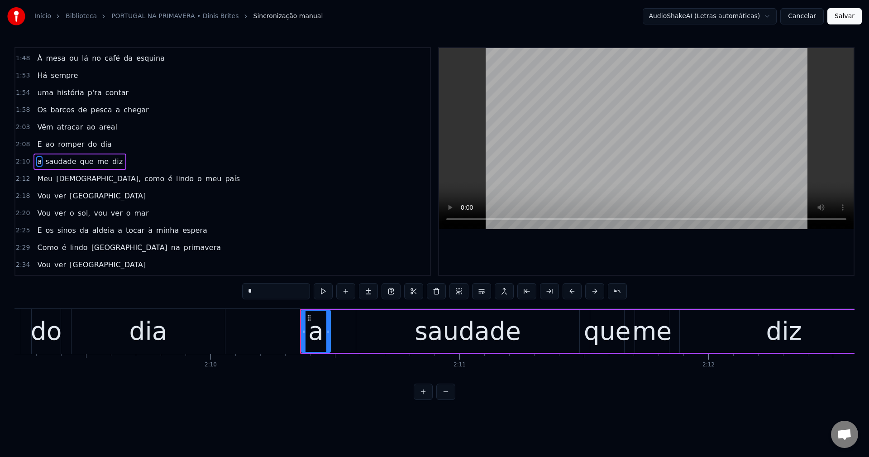
click at [59, 179] on span "[DEMOGRAPHIC_DATA]," at bounding box center [98, 178] width 86 height 10
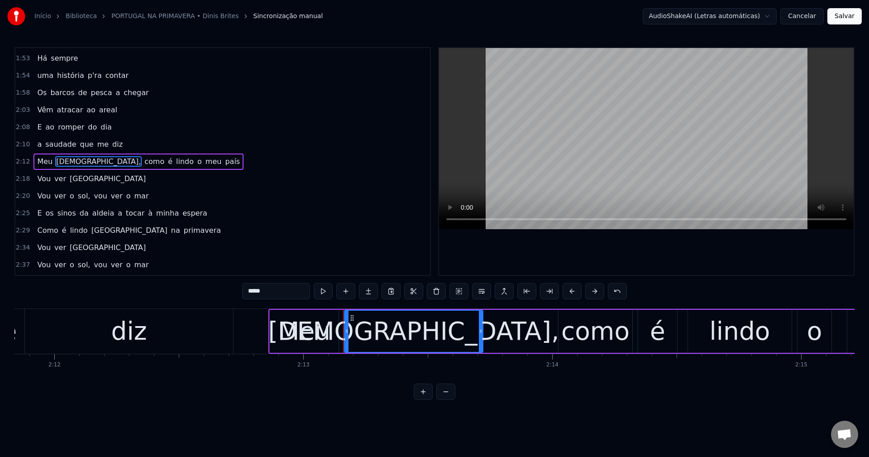
click at [299, 292] on input "*****" at bounding box center [276, 291] width 68 height 16
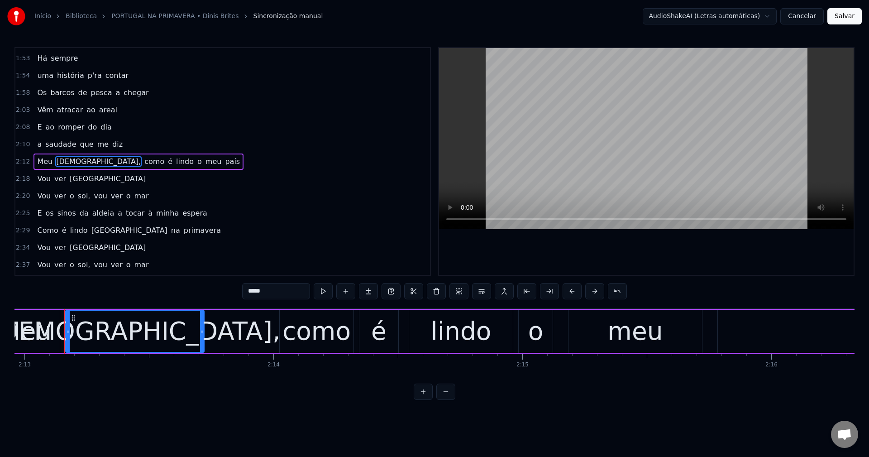
scroll to position [0, 33097]
click at [141, 163] on span "como" at bounding box center [152, 161] width 22 height 10
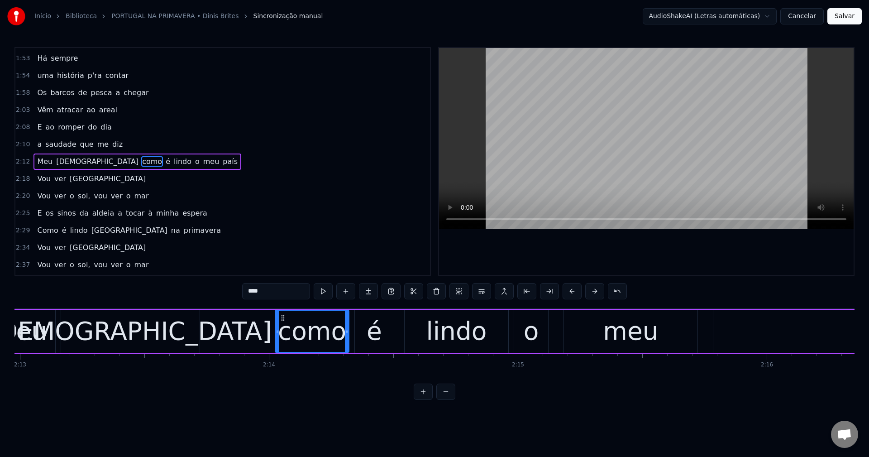
click at [484, 300] on div "****" at bounding box center [434, 292] width 385 height 18
click at [481, 294] on button at bounding box center [481, 291] width 19 height 16
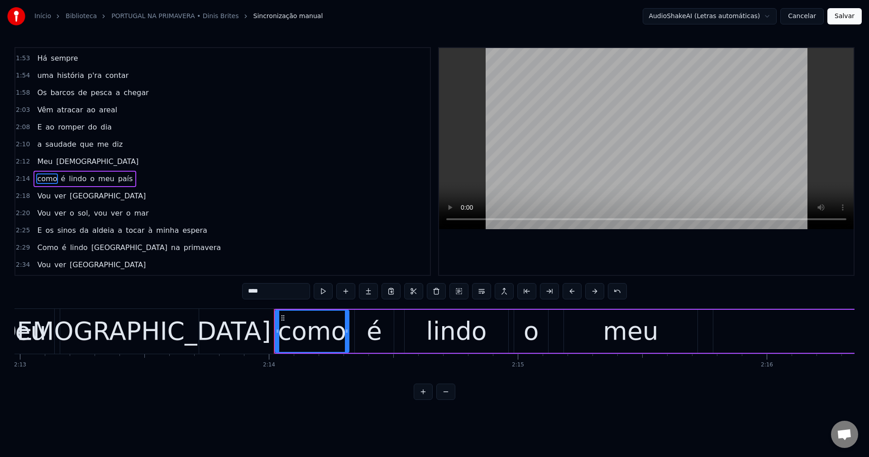
scroll to position [480, 0]
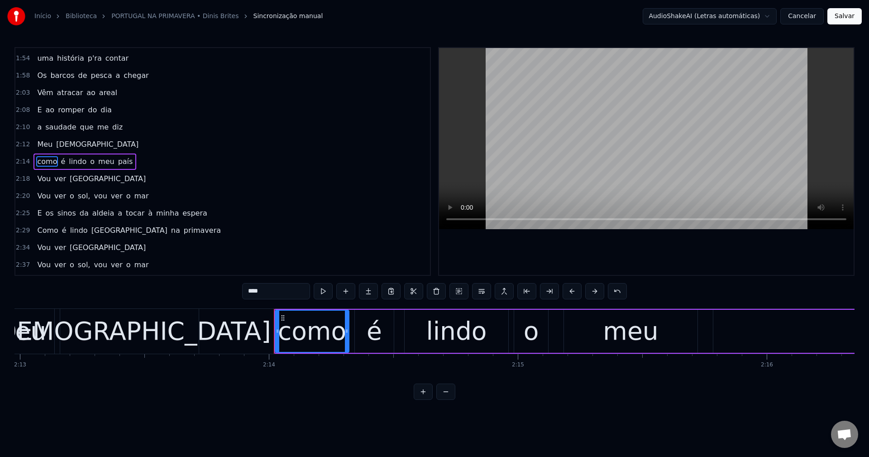
click at [79, 191] on span "sol," at bounding box center [84, 196] width 14 height 10
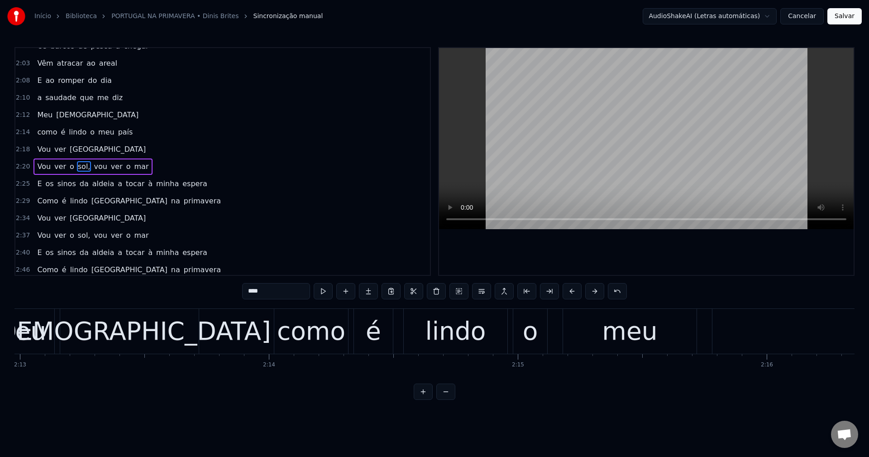
scroll to position [514, 0]
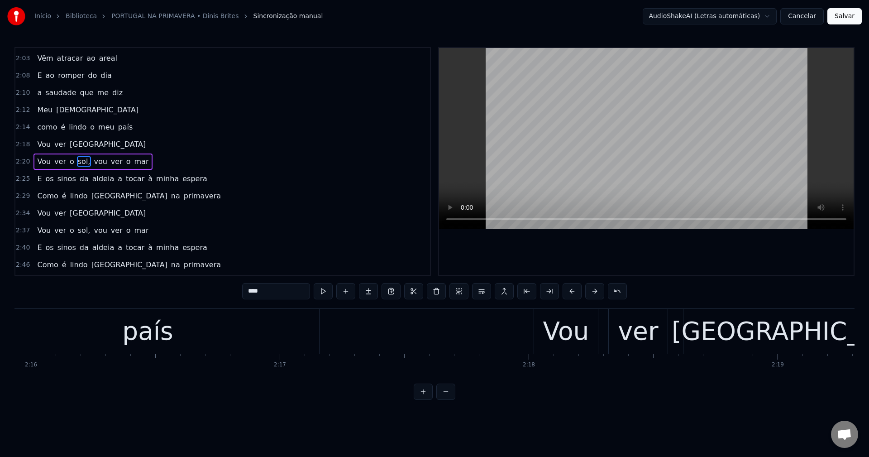
click at [267, 286] on input "****" at bounding box center [276, 291] width 68 height 16
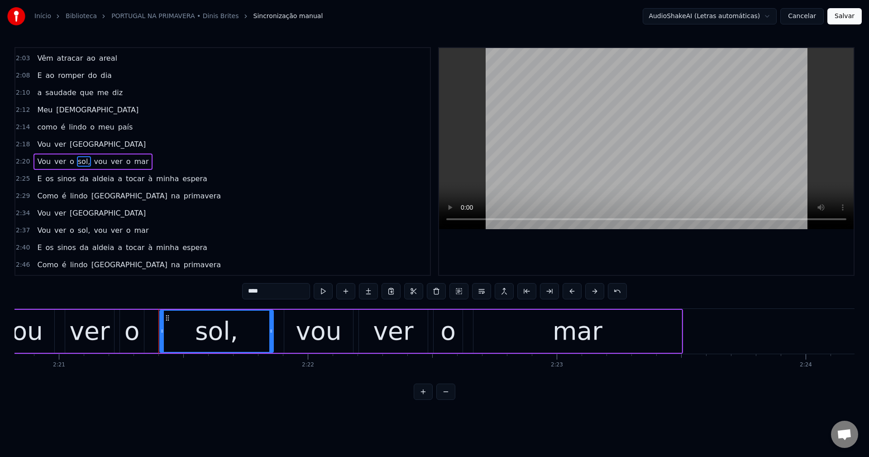
scroll to position [0, 35147]
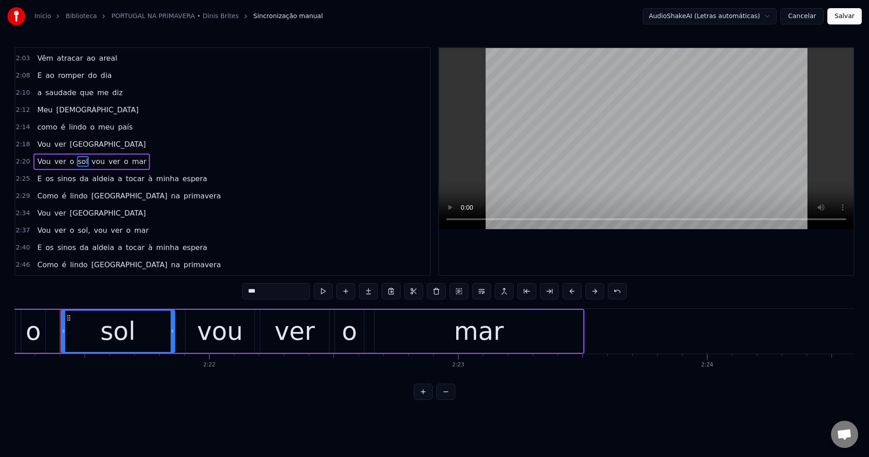
click at [91, 161] on span "vou" at bounding box center [98, 161] width 15 height 10
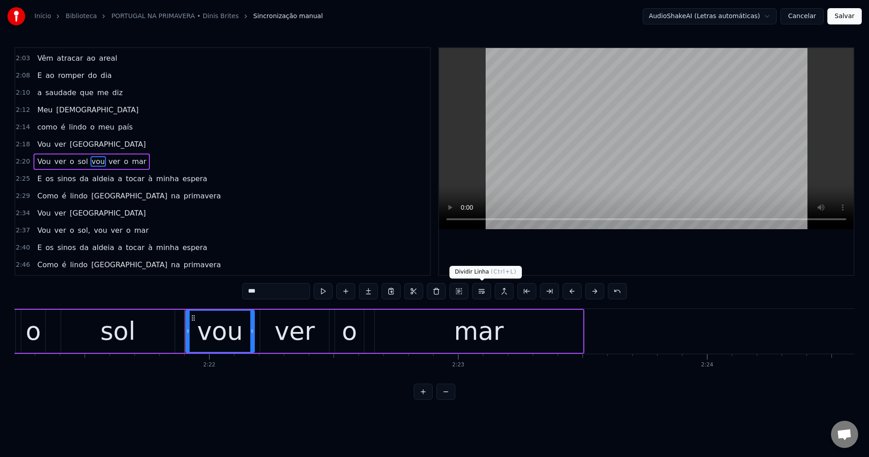
click at [487, 291] on button at bounding box center [481, 291] width 19 height 16
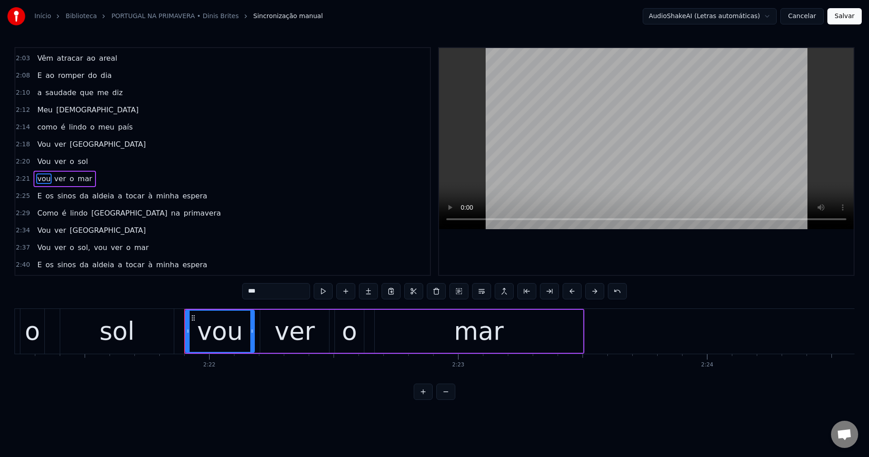
scroll to position [531, 0]
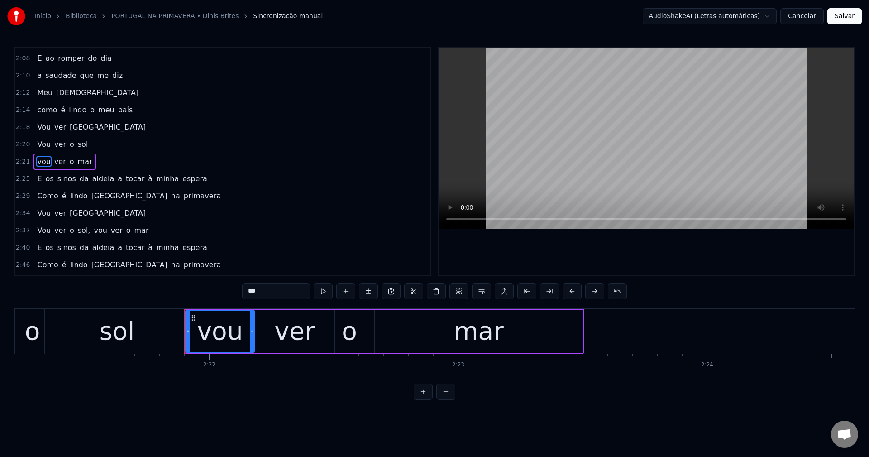
click at [117, 181] on span "a" at bounding box center [120, 178] width 6 height 10
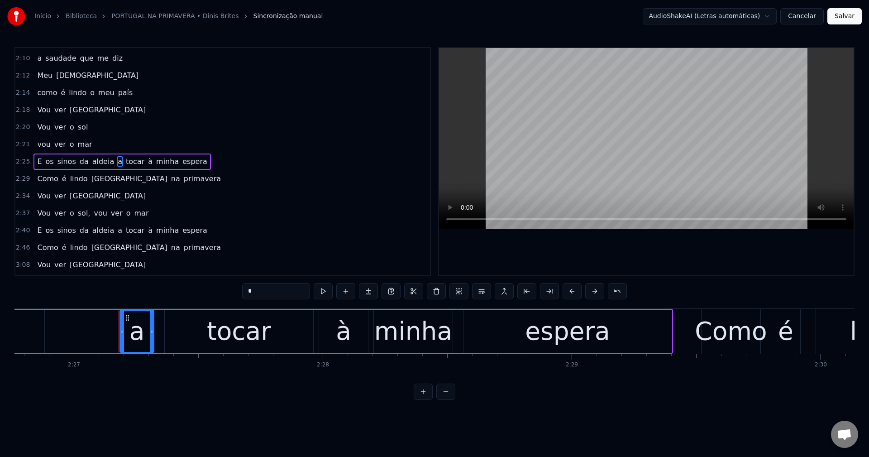
scroll to position [0, 36586]
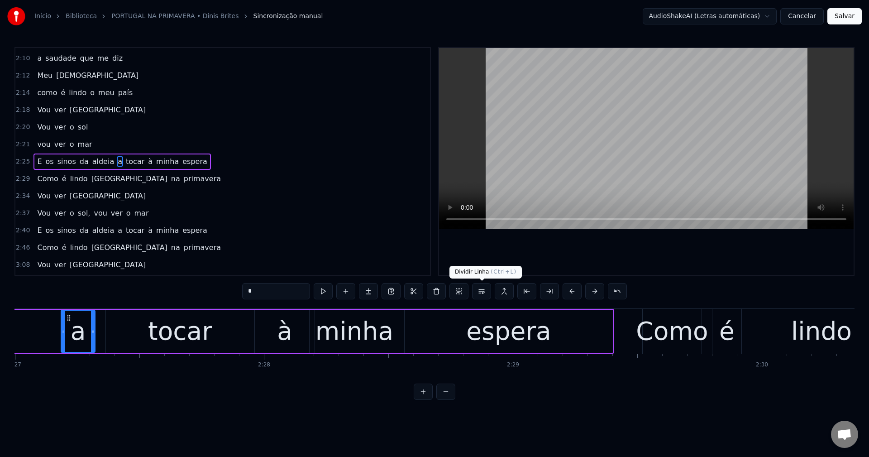
click at [481, 293] on button at bounding box center [481, 291] width 19 height 16
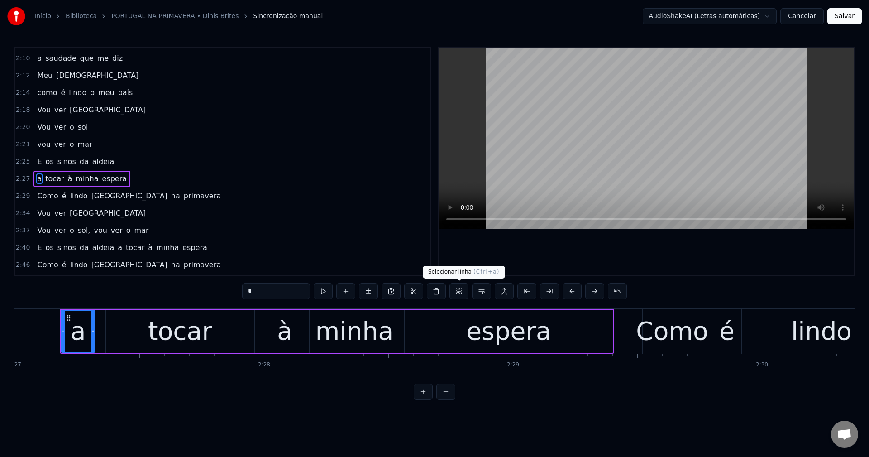
scroll to position [566, 0]
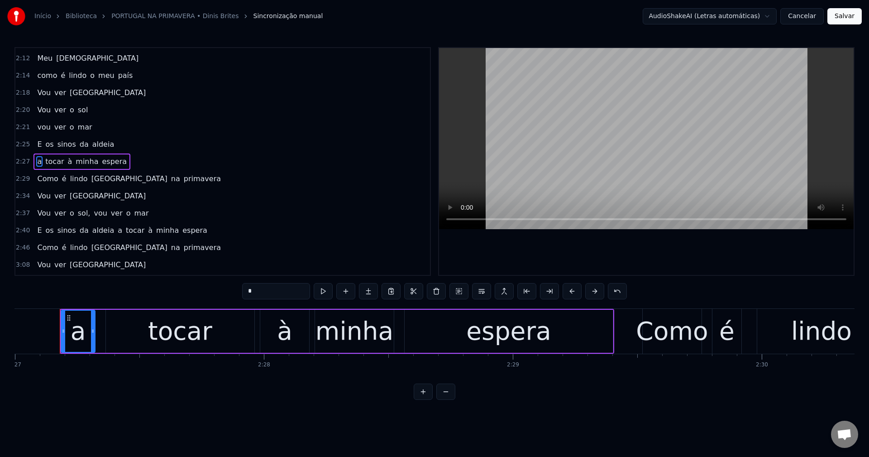
click at [91, 181] on span "[GEOGRAPHIC_DATA]" at bounding box center [130, 178] width 78 height 10
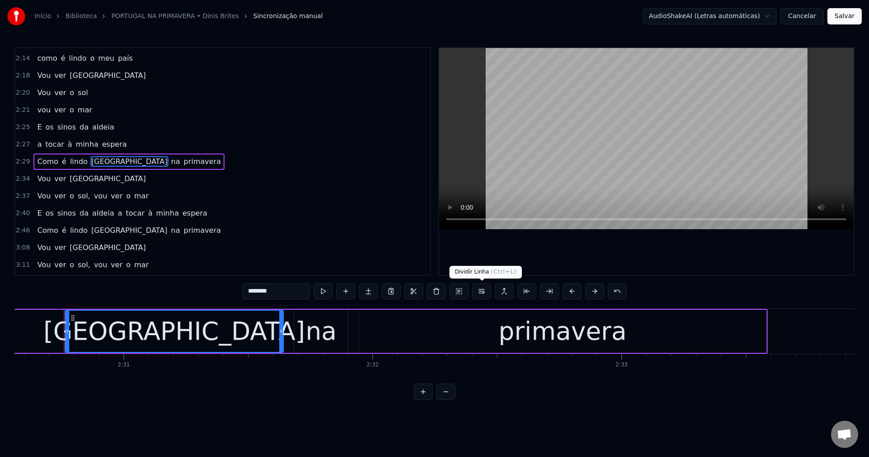
scroll to position [0, 37477]
click at [484, 296] on button at bounding box center [481, 291] width 19 height 16
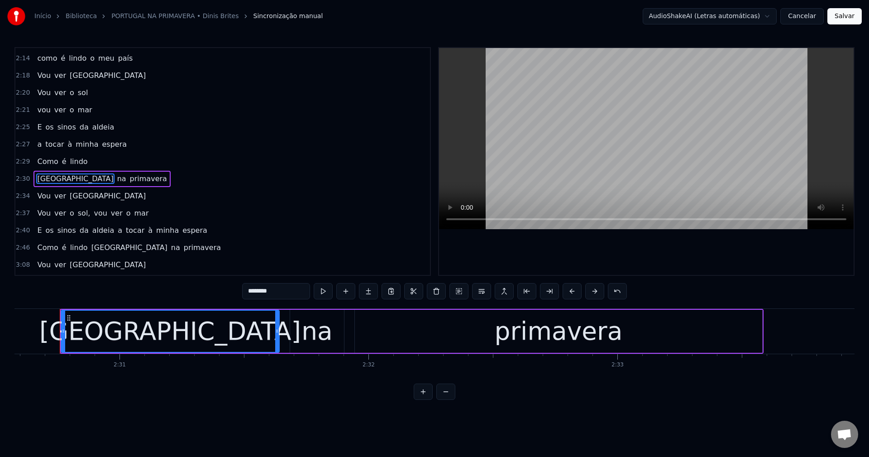
scroll to position [600, 0]
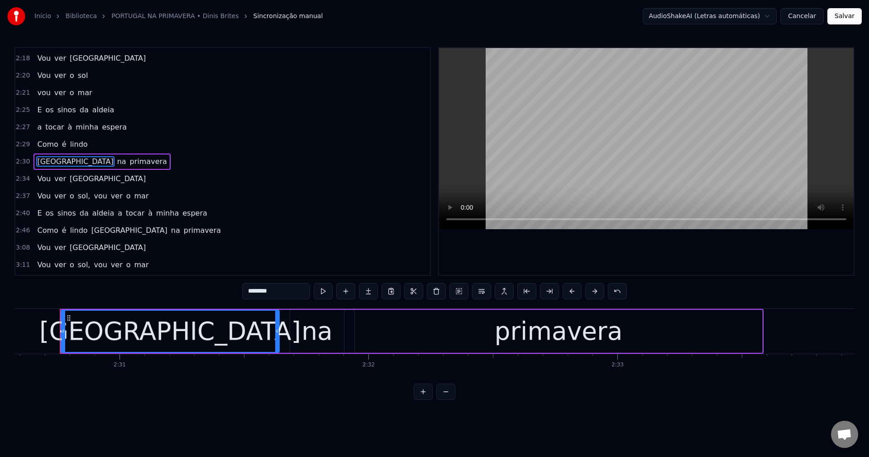
click at [77, 198] on span "sol," at bounding box center [84, 196] width 14 height 10
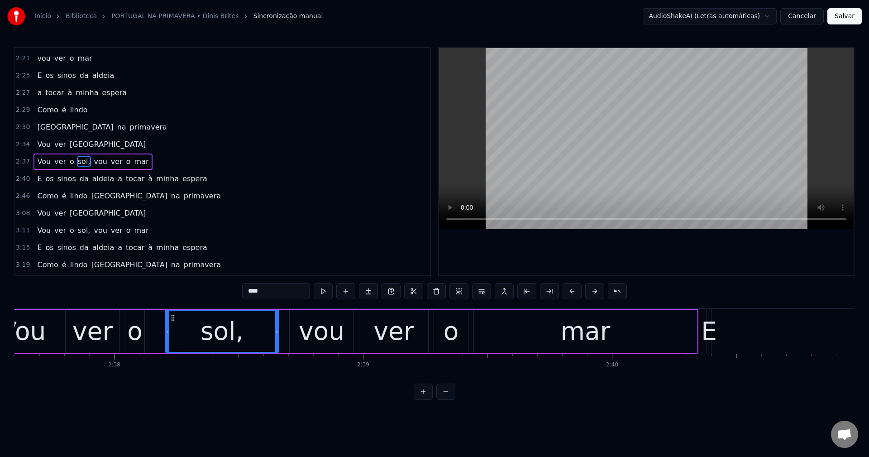
scroll to position [0, 39329]
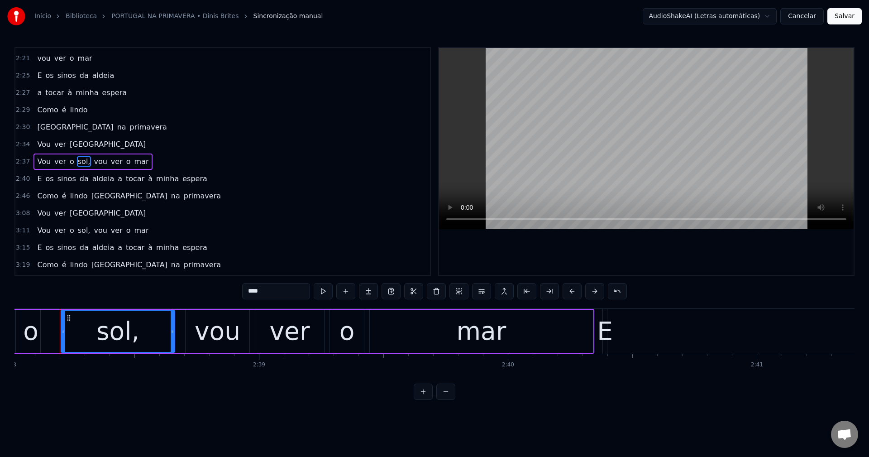
click at [271, 295] on input "****" at bounding box center [276, 291] width 68 height 16
click at [92, 157] on span "vou" at bounding box center [98, 161] width 15 height 10
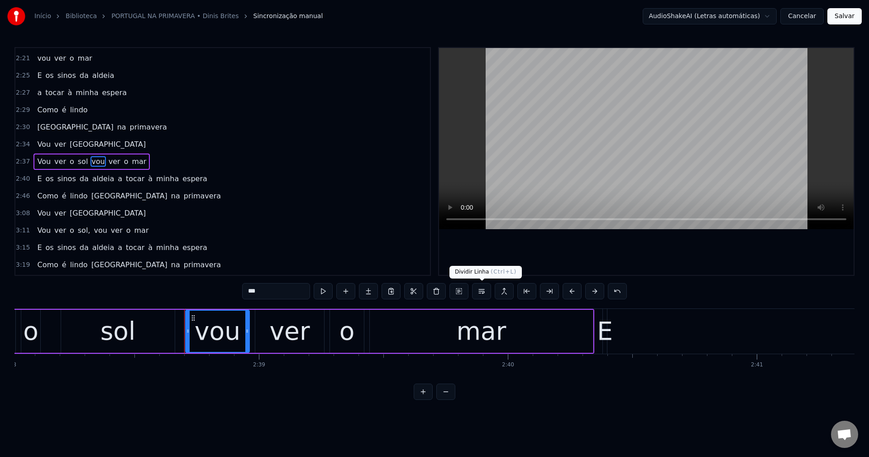
click at [478, 296] on button at bounding box center [481, 291] width 19 height 16
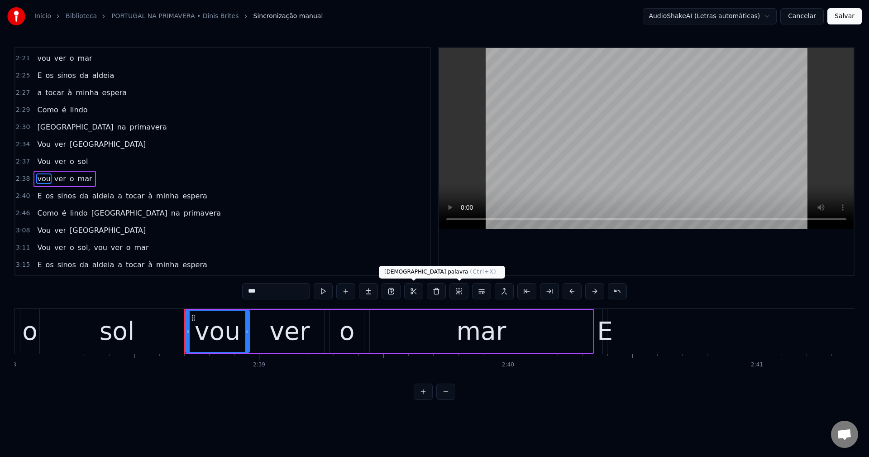
scroll to position [652, 0]
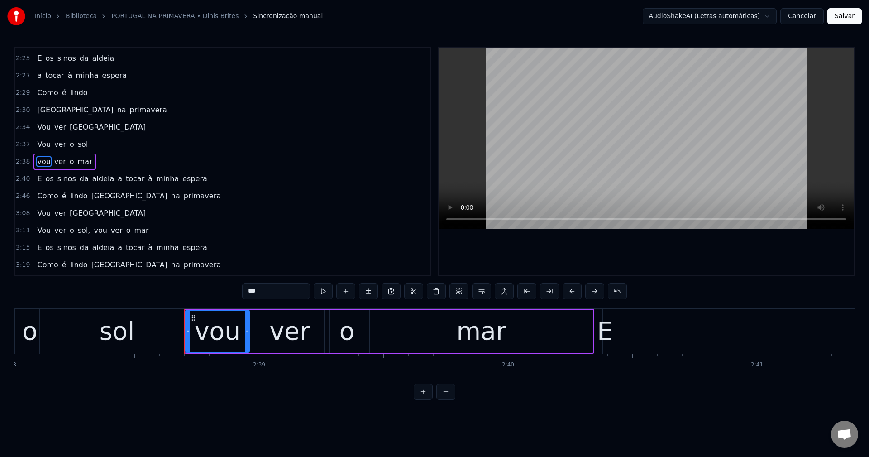
click at [117, 180] on span "a" at bounding box center [120, 178] width 6 height 10
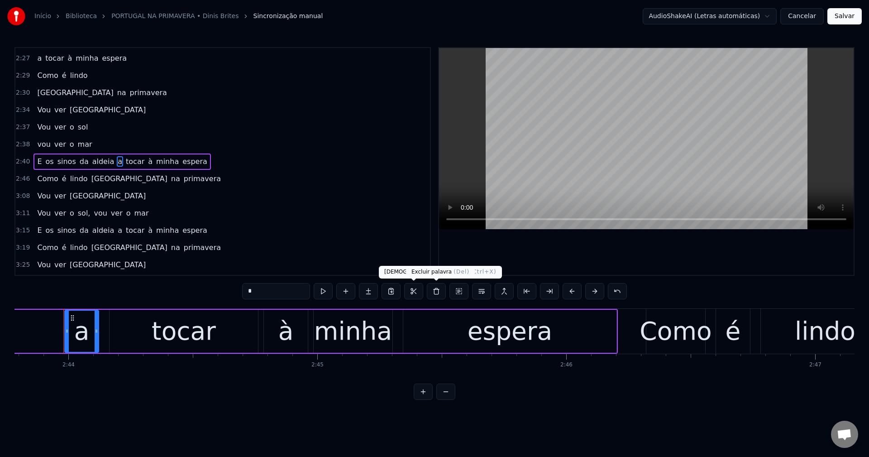
scroll to position [0, 40767]
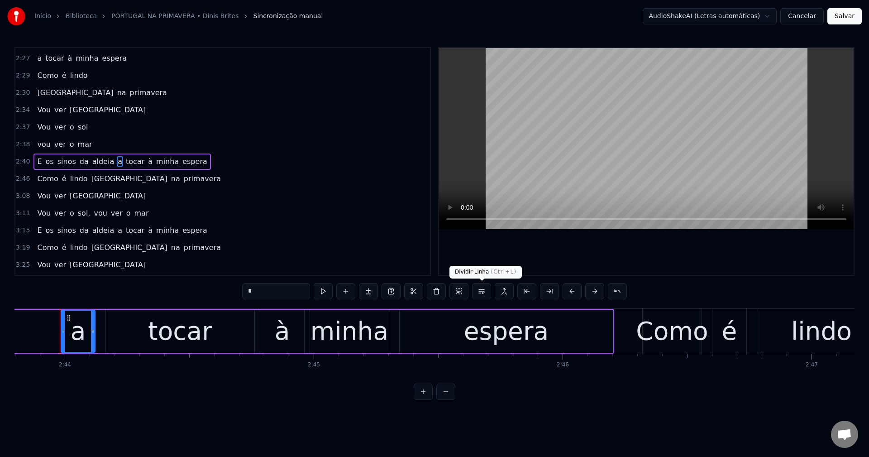
click at [483, 299] on button at bounding box center [481, 291] width 19 height 16
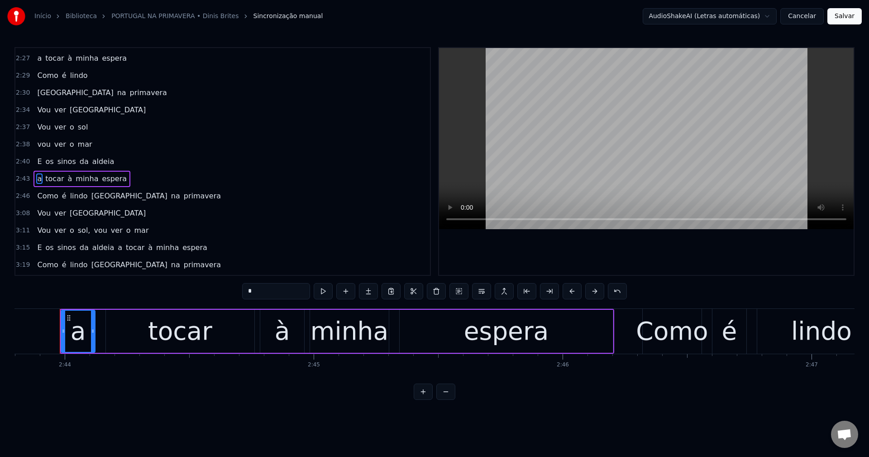
scroll to position [686, 0]
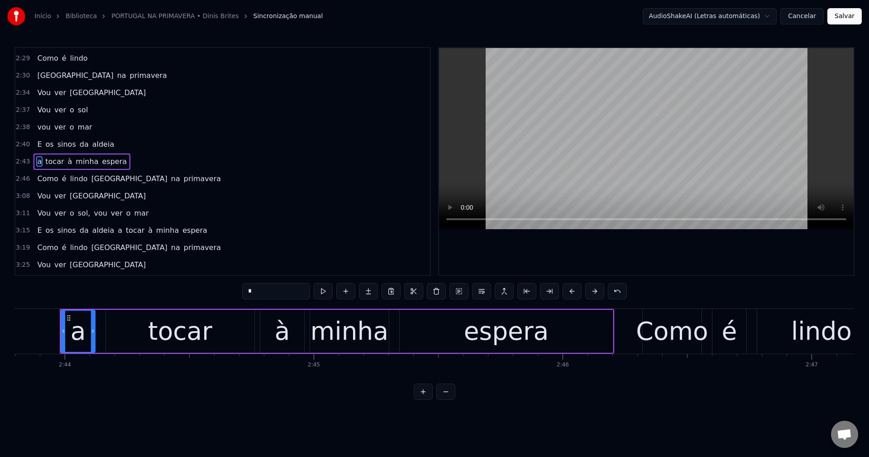
click at [94, 182] on span "[GEOGRAPHIC_DATA]" at bounding box center [130, 178] width 78 height 10
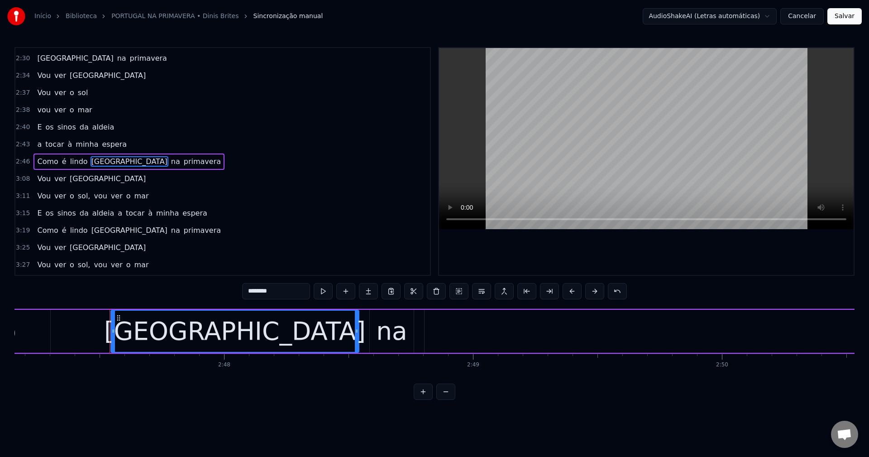
scroll to position [0, 41653]
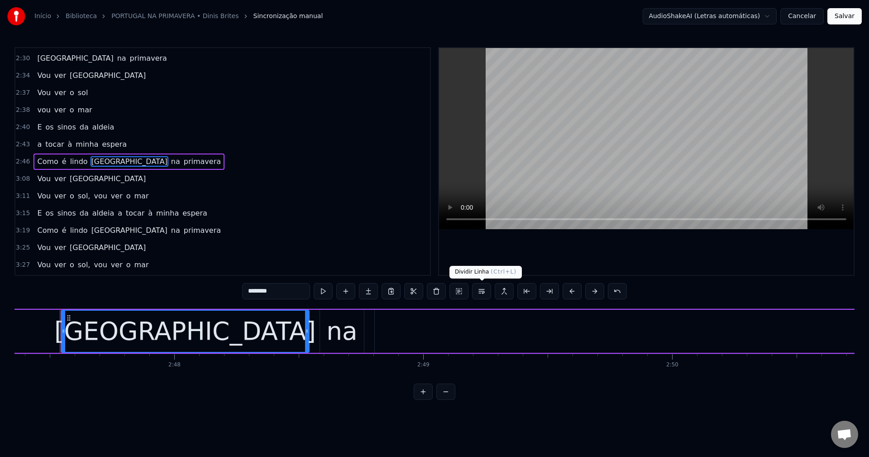
click at [486, 292] on button at bounding box center [481, 291] width 19 height 16
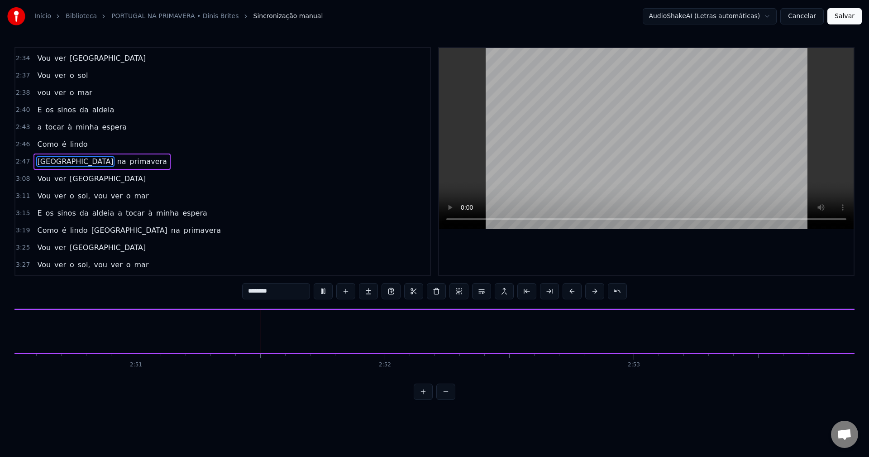
scroll to position [0, 42472]
type input "*********"
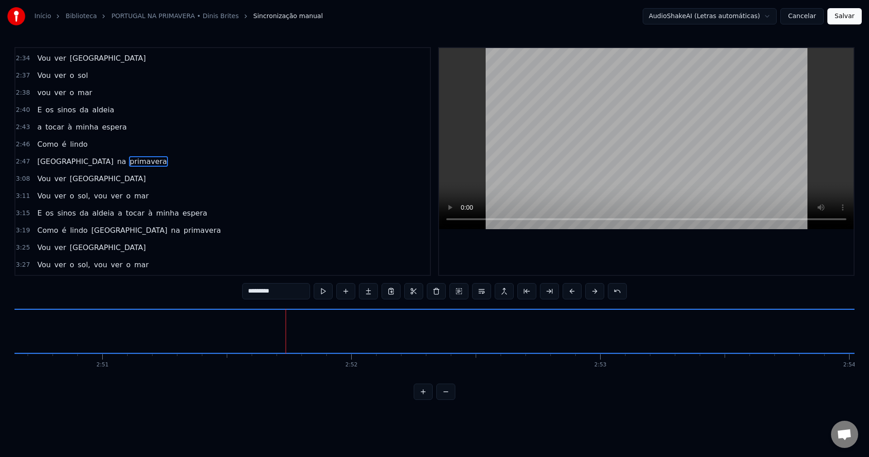
drag, startPoint x: 282, startPoint y: 290, endPoint x: 167, endPoint y: 299, distance: 115.3
click at [167, 299] on div "0:10 Os campos de trigo a florir 0:15 O verde esperança cobre os montes 0:20 Az…" at bounding box center [434, 223] width 840 height 353
click at [439, 293] on button at bounding box center [436, 291] width 19 height 16
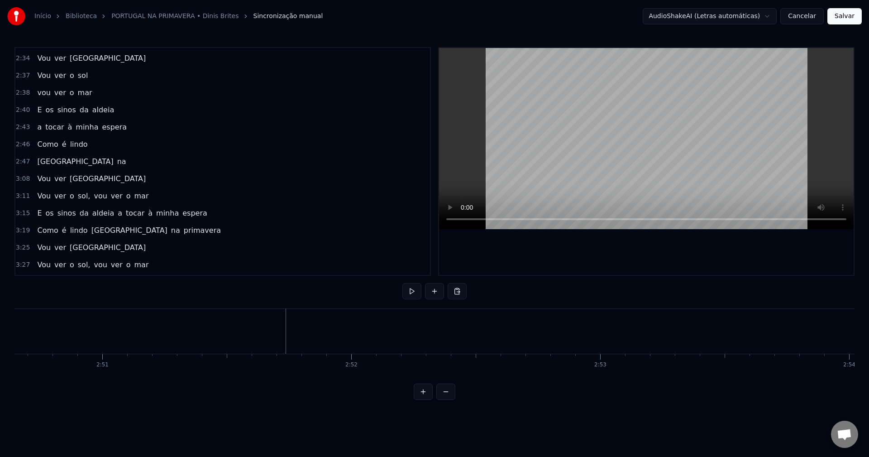
click at [116, 158] on span "na" at bounding box center [121, 161] width 11 height 10
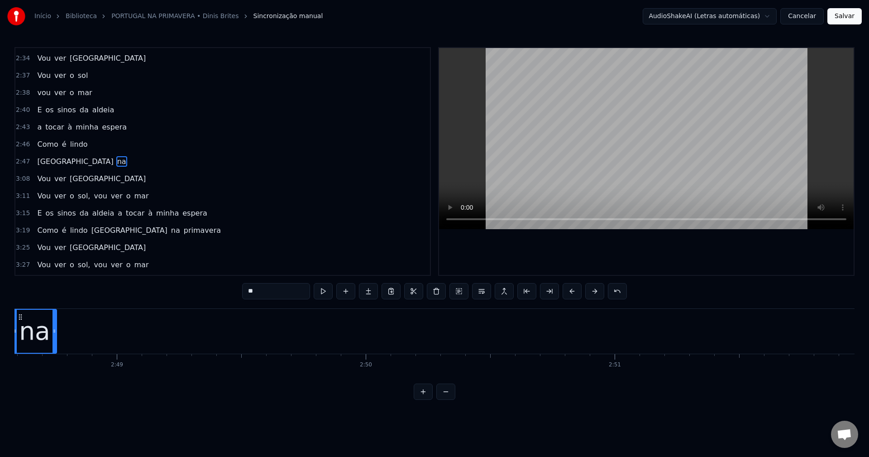
scroll to position [0, 41912]
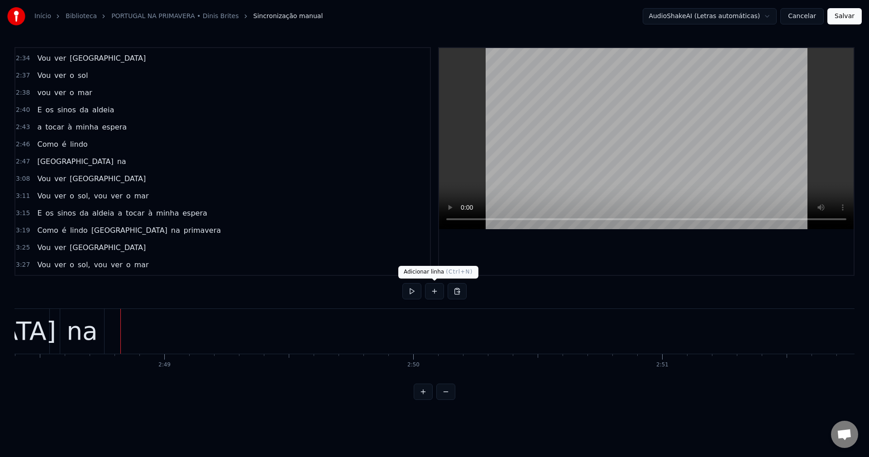
click at [436, 295] on button at bounding box center [434, 291] width 19 height 16
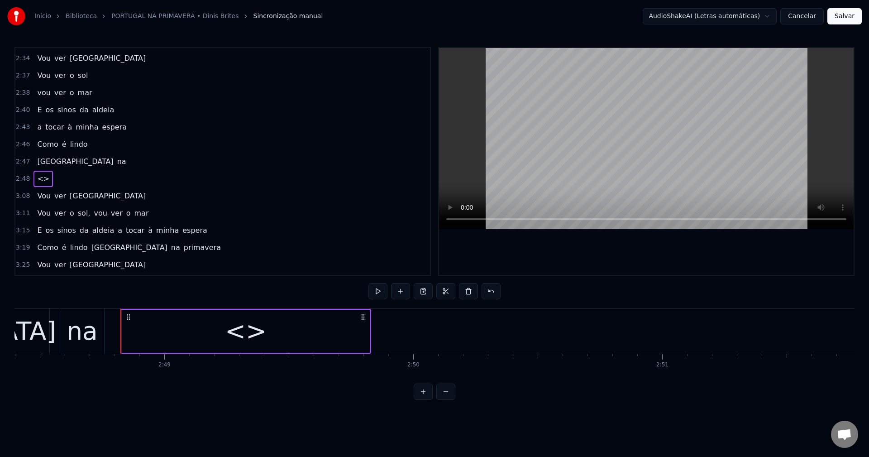
click at [230, 334] on div "<>" at bounding box center [246, 331] width 42 height 38
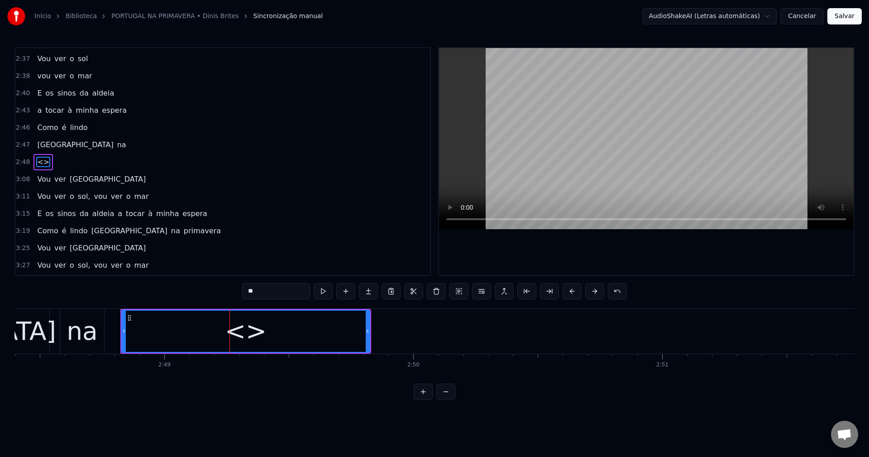
scroll to position [738, 0]
drag, startPoint x: 275, startPoint y: 292, endPoint x: 181, endPoint y: 285, distance: 94.4
click at [181, 285] on div "0:10 Os campos de trigo a florir 0:15 O verde esperança cobre os montes 0:20 Az…" at bounding box center [434, 223] width 840 height 353
paste input "*******"
type input "*********"
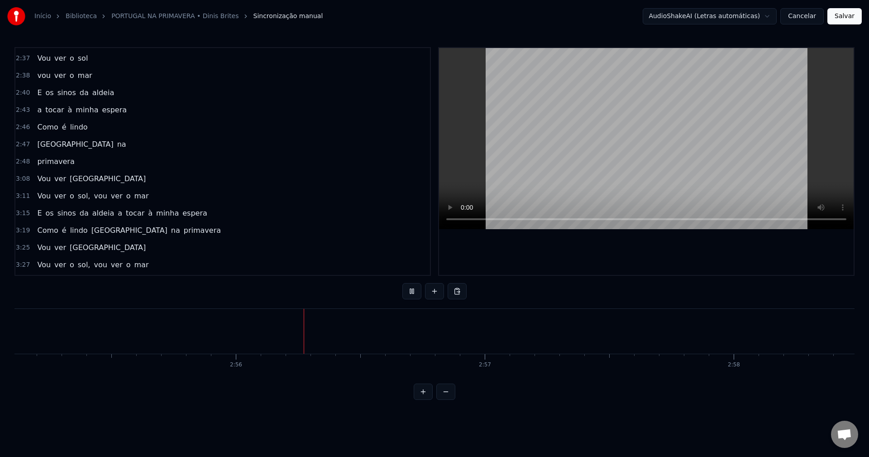
scroll to position [0, 43592]
click at [67, 137] on div "Portugal na" at bounding box center [81, 144] width 96 height 16
click at [116, 146] on span "na" at bounding box center [121, 144] width 11 height 10
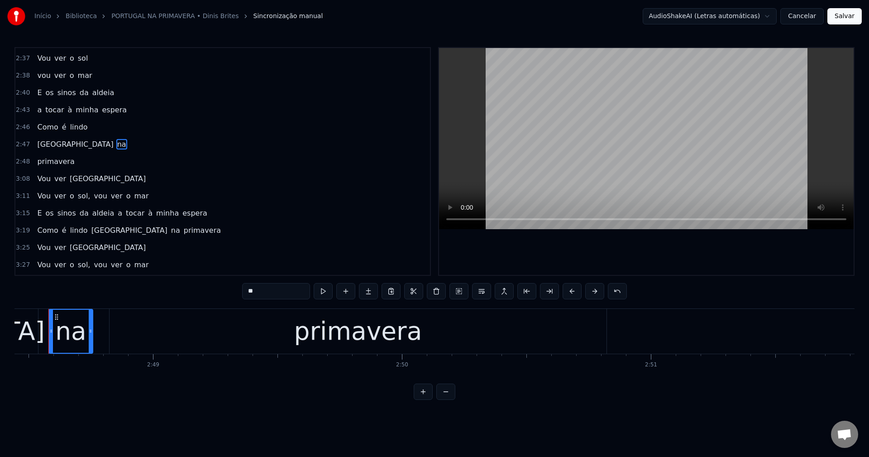
scroll to position [0, 41912]
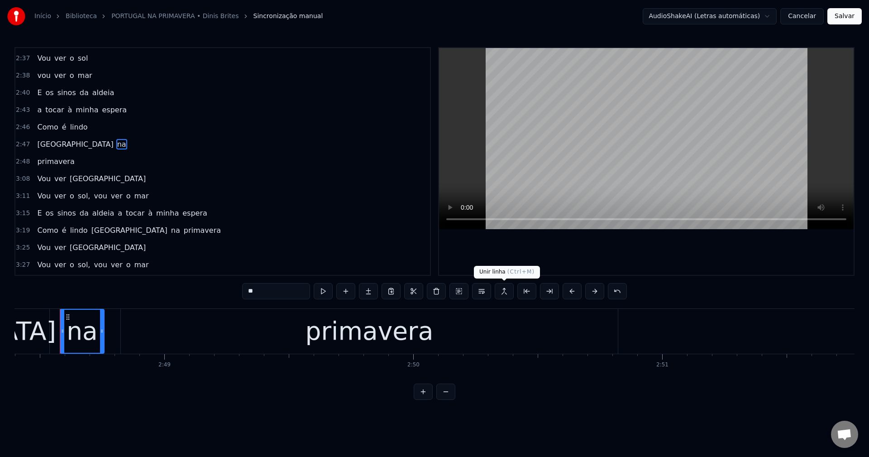
click at [501, 295] on button at bounding box center [504, 291] width 19 height 16
drag, startPoint x: 501, startPoint y: 294, endPoint x: 305, endPoint y: 427, distance: 237.2
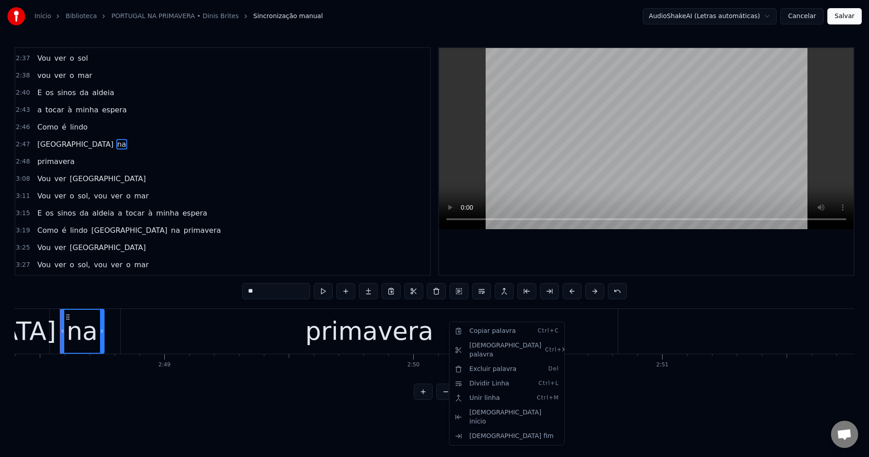
click at [40, 176] on html "Início Biblioteca PORTUGAL NA PRIMAVERA • Dinis Brites Sincronização manual Aud…" at bounding box center [434, 207] width 869 height 414
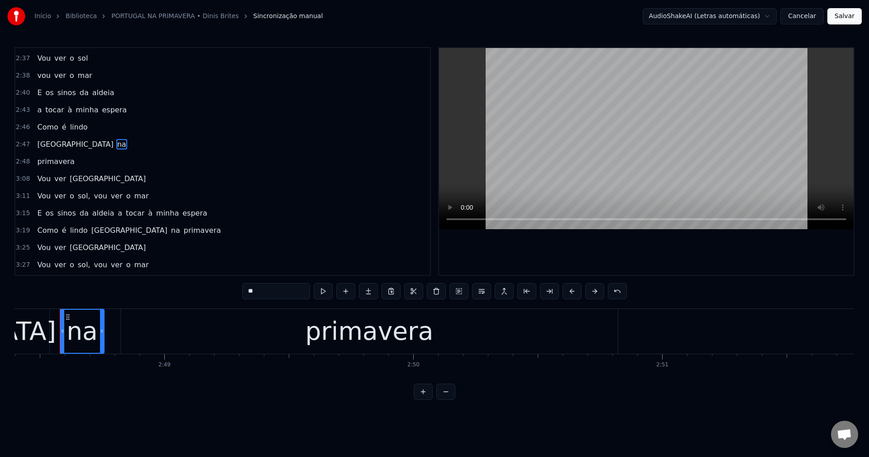
click at [41, 180] on span "Vou" at bounding box center [43, 178] width 15 height 10
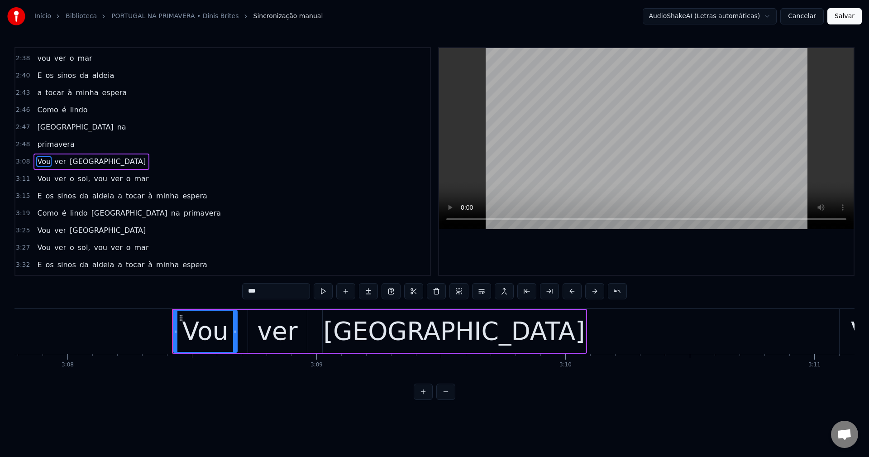
scroll to position [0, 46850]
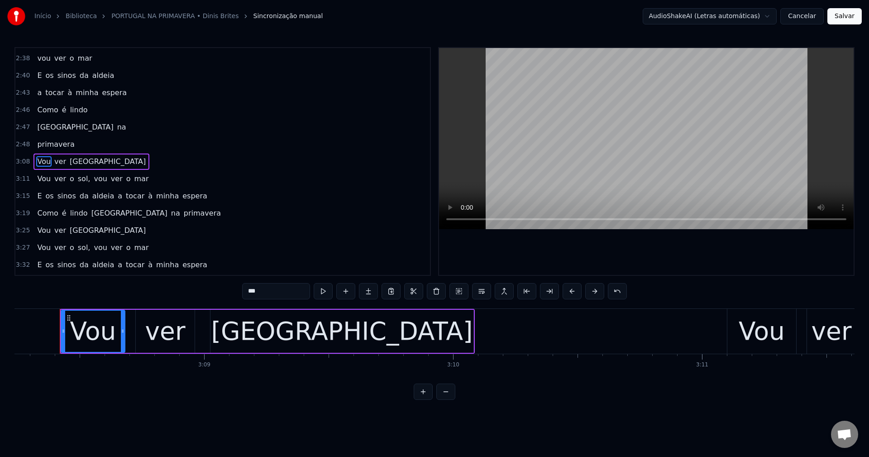
click at [77, 179] on span "sol," at bounding box center [84, 178] width 14 height 10
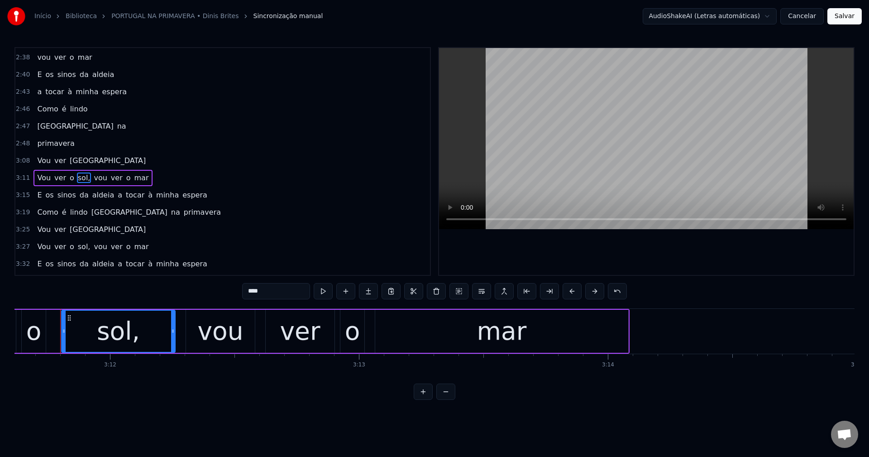
scroll to position [0, 47691]
click at [281, 287] on input "****" at bounding box center [276, 291] width 68 height 16
click at [91, 179] on span "vou" at bounding box center [98, 177] width 15 height 10
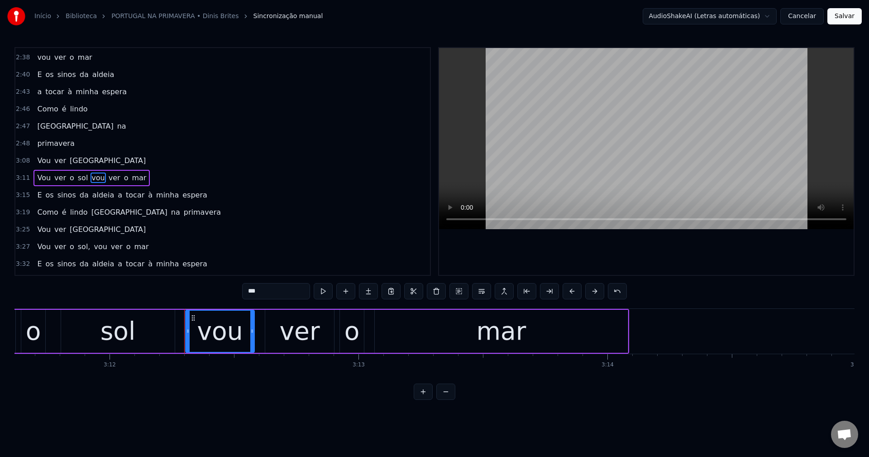
scroll to position [771, 0]
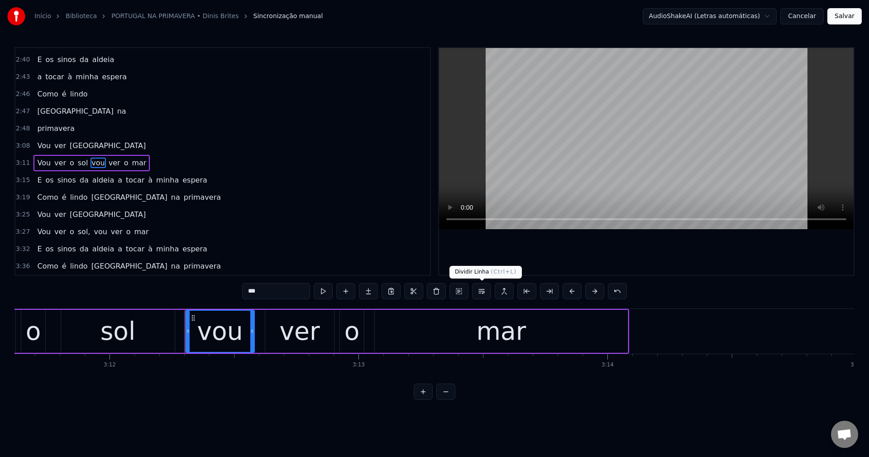
click at [477, 289] on button at bounding box center [481, 291] width 19 height 16
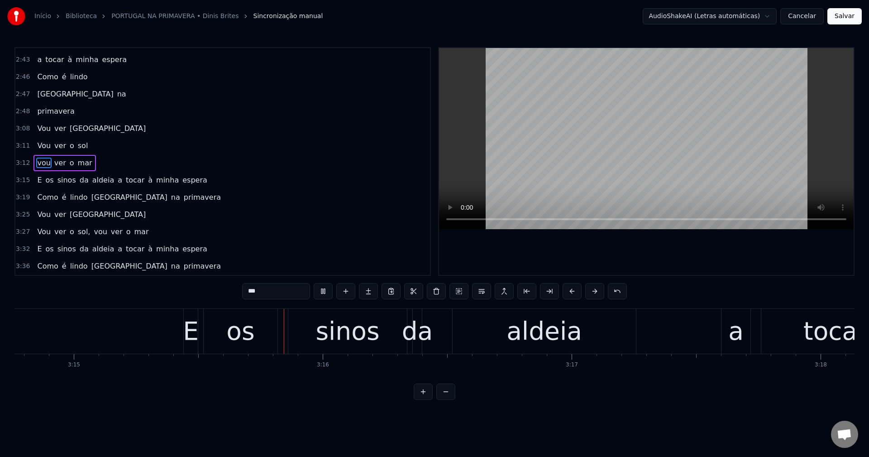
scroll to position [0, 48476]
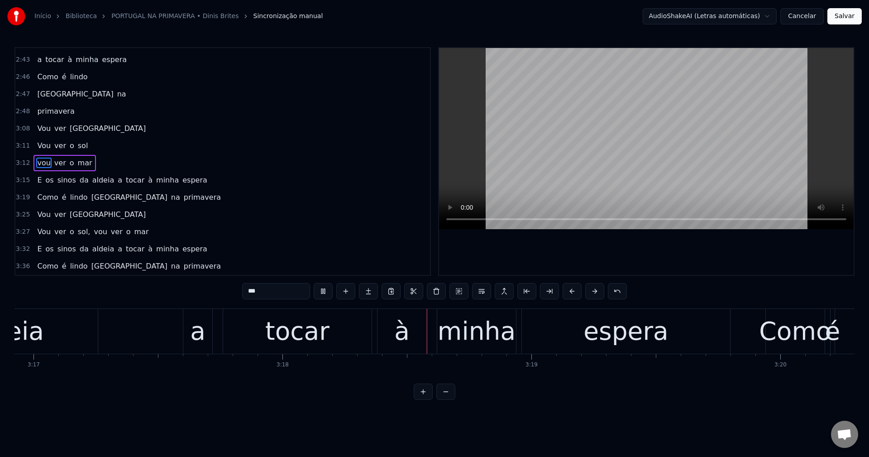
click at [36, 179] on span "E" at bounding box center [39, 180] width 6 height 10
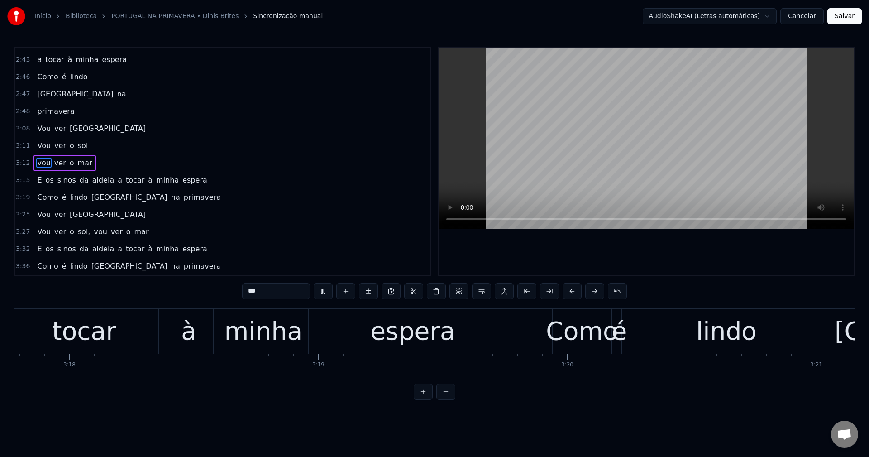
type input "*"
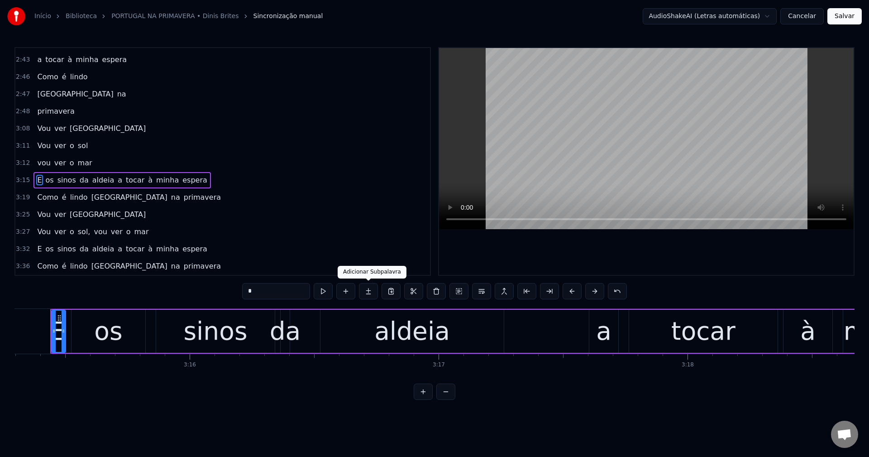
scroll to position [0, 48597]
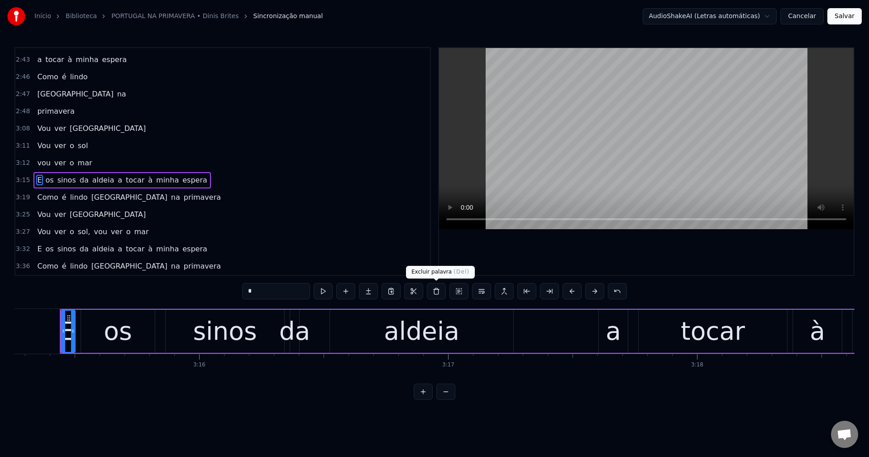
click at [441, 293] on button at bounding box center [436, 291] width 19 height 16
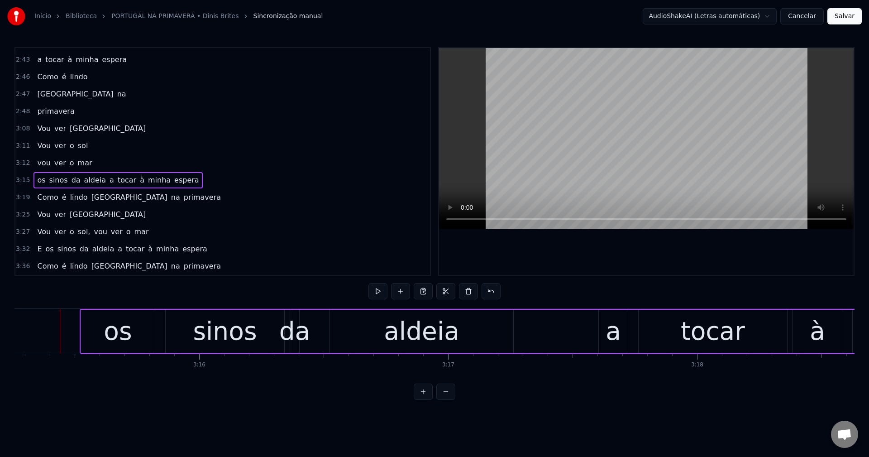
click at [109, 180] on span "a" at bounding box center [112, 180] width 6 height 10
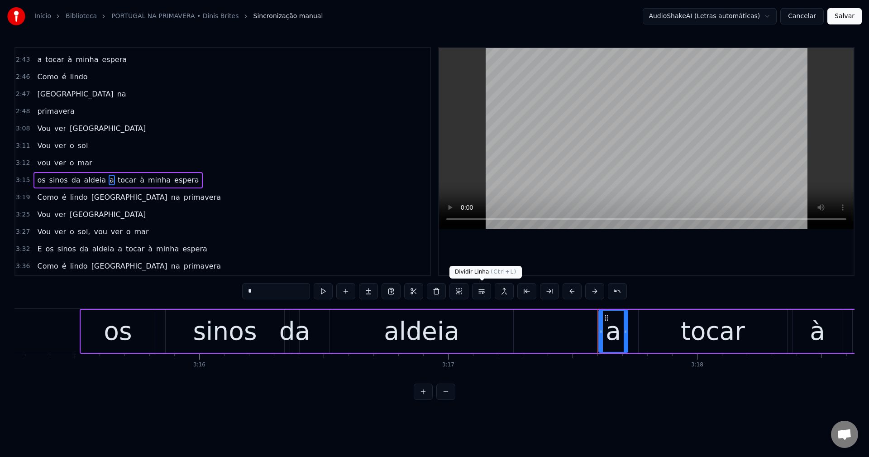
click at [485, 294] on button at bounding box center [481, 291] width 19 height 16
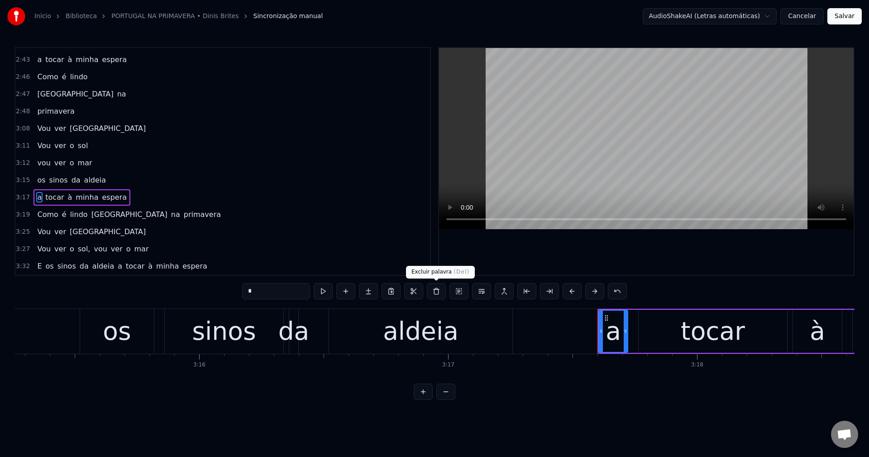
scroll to position [805, 0]
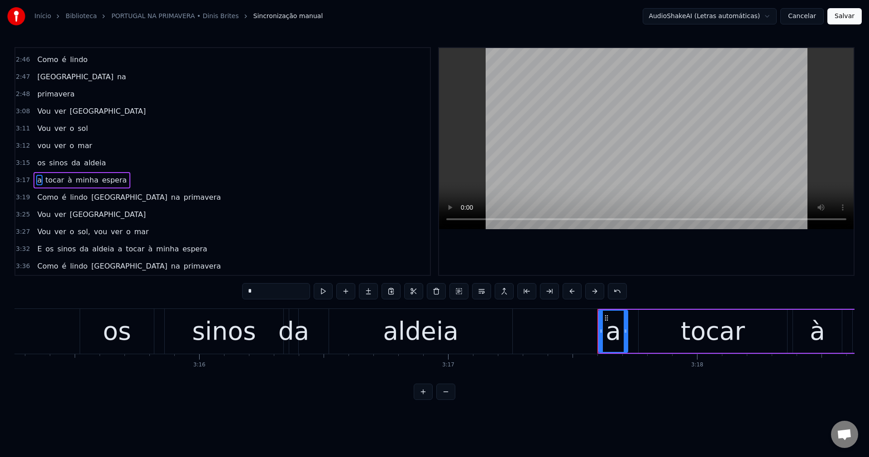
click at [95, 200] on span "[GEOGRAPHIC_DATA]" at bounding box center [130, 197] width 78 height 10
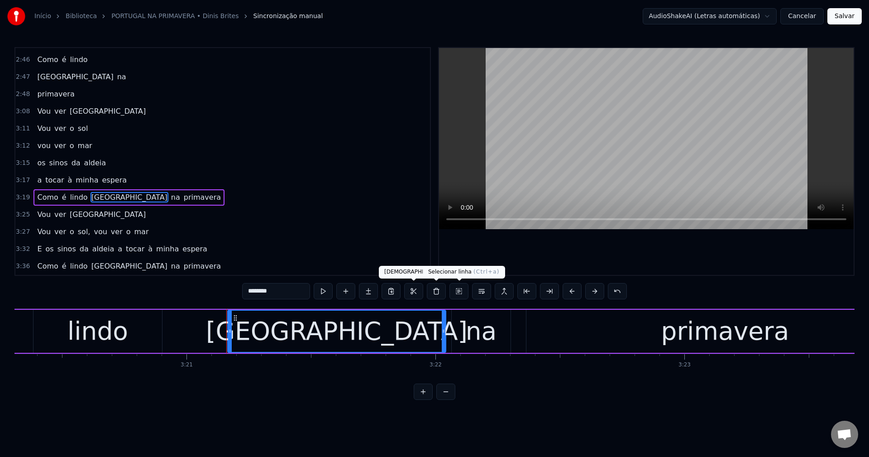
scroll to position [0, 50021]
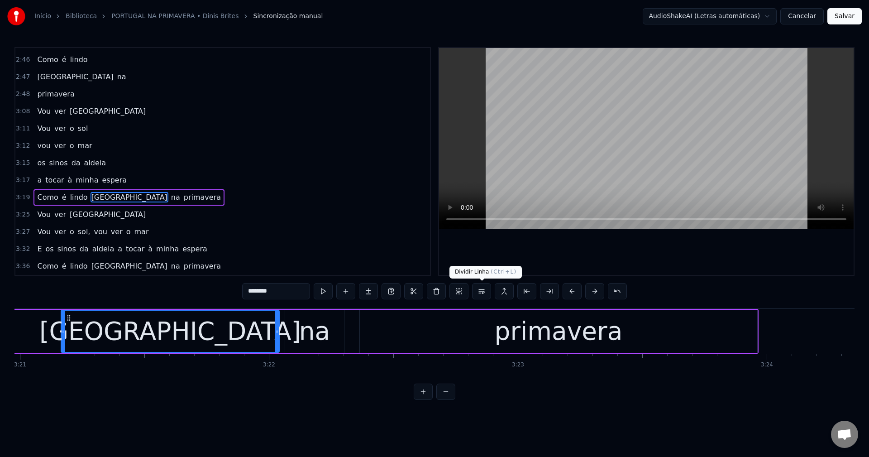
click at [484, 296] on button at bounding box center [481, 291] width 19 height 16
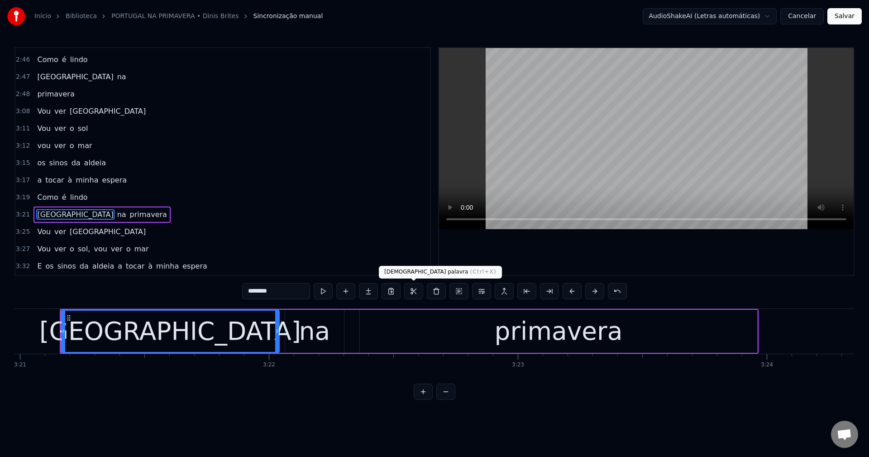
scroll to position [822, 0]
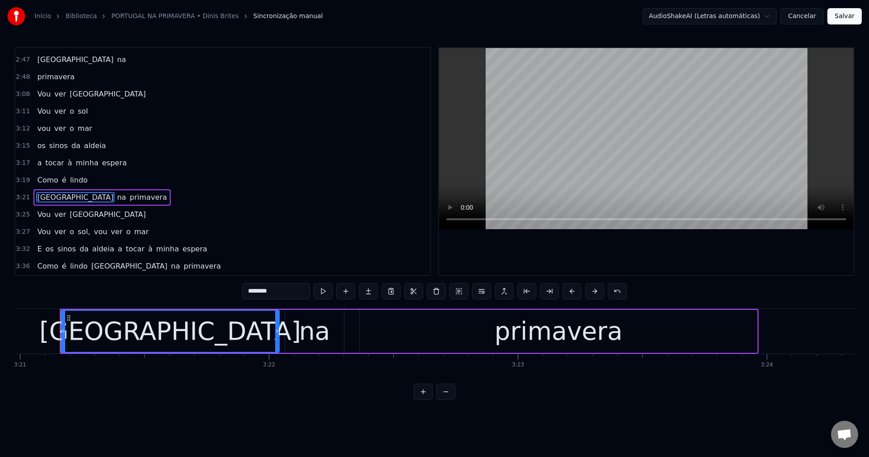
click at [77, 231] on span "sol," at bounding box center [84, 231] width 14 height 10
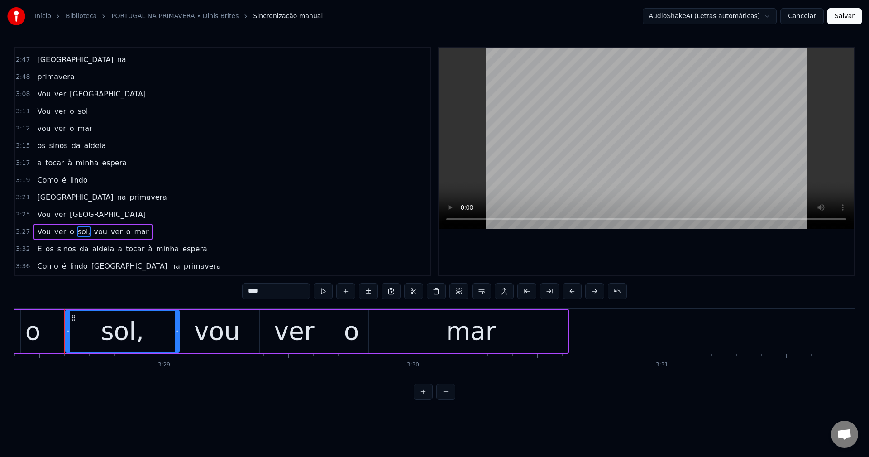
click at [295, 290] on input "****" at bounding box center [276, 291] width 68 height 16
click at [91, 231] on span "vou" at bounding box center [98, 231] width 15 height 10
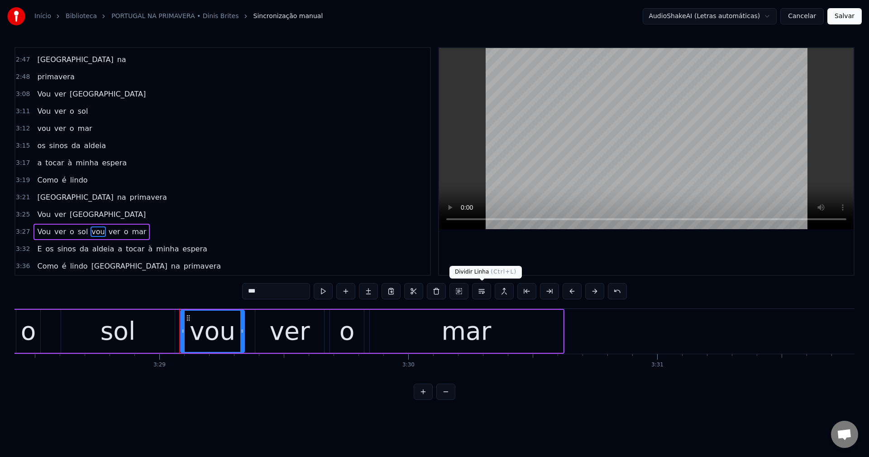
click at [487, 293] on button at bounding box center [481, 291] width 19 height 16
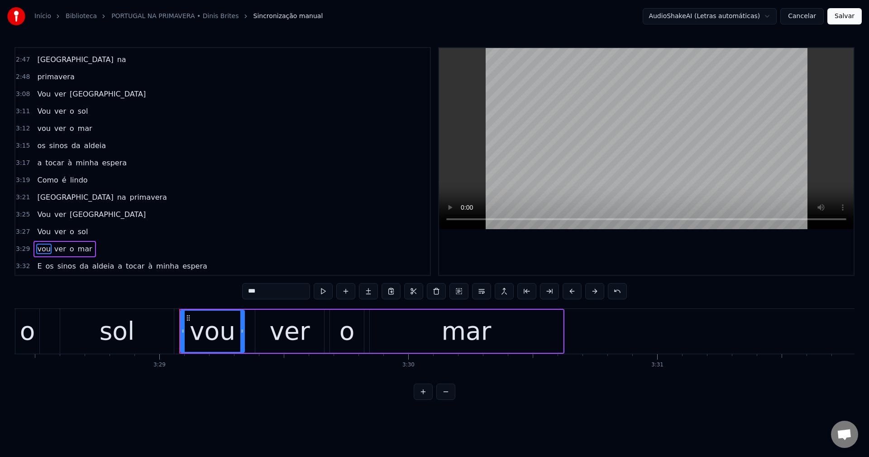
scroll to position [839, 0]
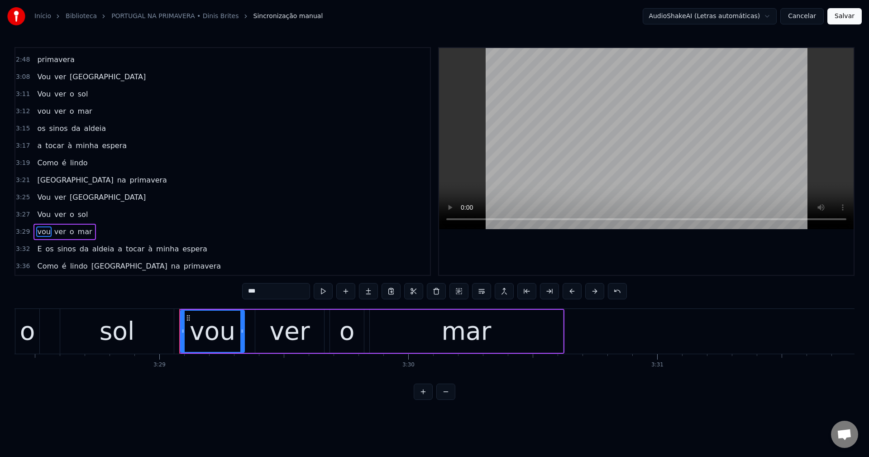
click at [39, 250] on span "E" at bounding box center [39, 248] width 6 height 10
type input "*"
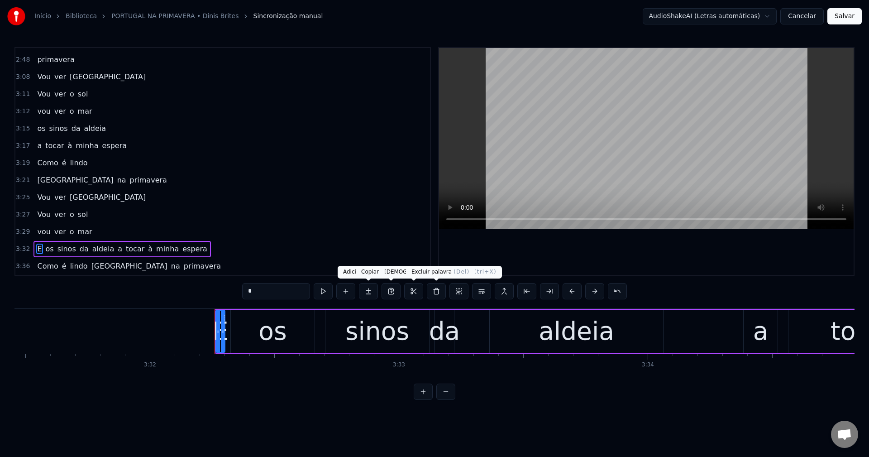
scroll to position [0, 52784]
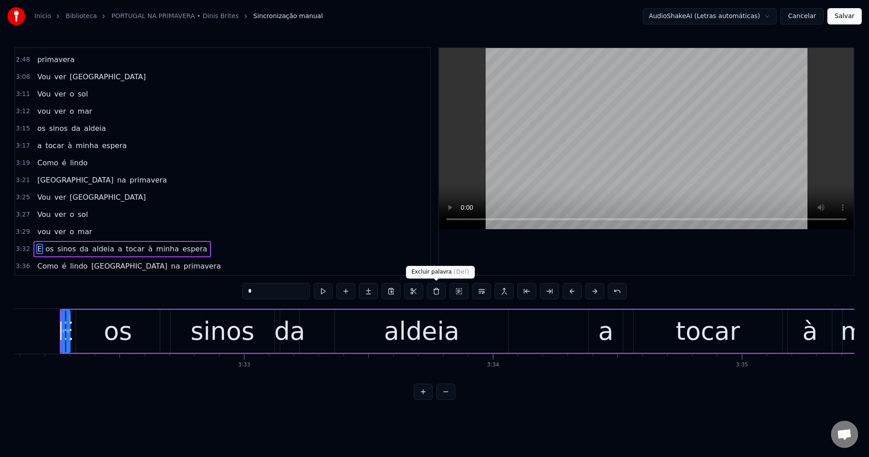
click at [438, 293] on button at bounding box center [436, 291] width 19 height 16
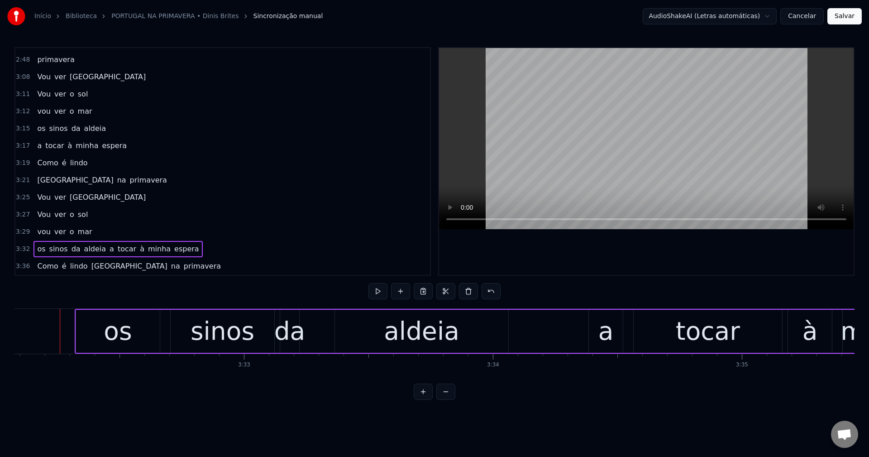
click at [109, 247] on span "a" at bounding box center [112, 248] width 6 height 10
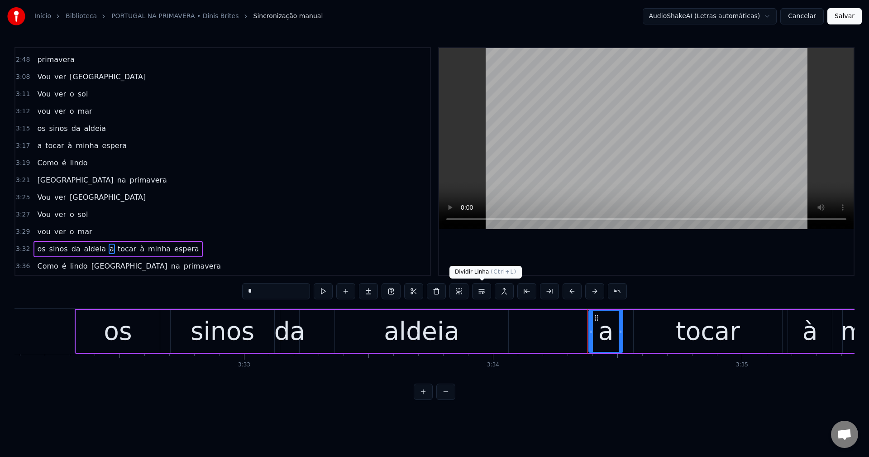
click at [481, 296] on button at bounding box center [481, 291] width 19 height 16
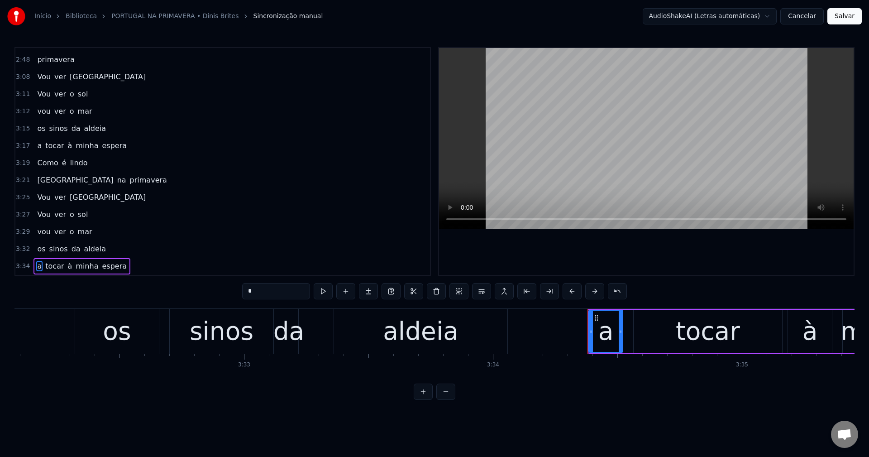
scroll to position [857, 0]
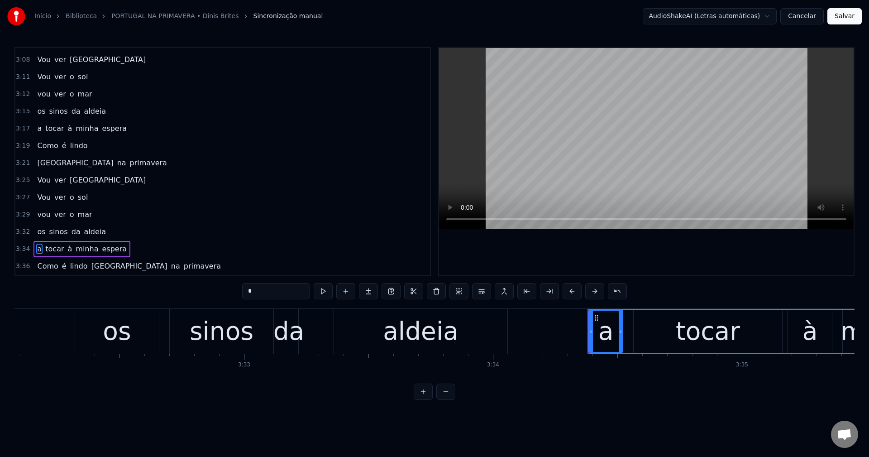
click at [102, 266] on span "[GEOGRAPHIC_DATA]" at bounding box center [130, 266] width 78 height 10
type input "********"
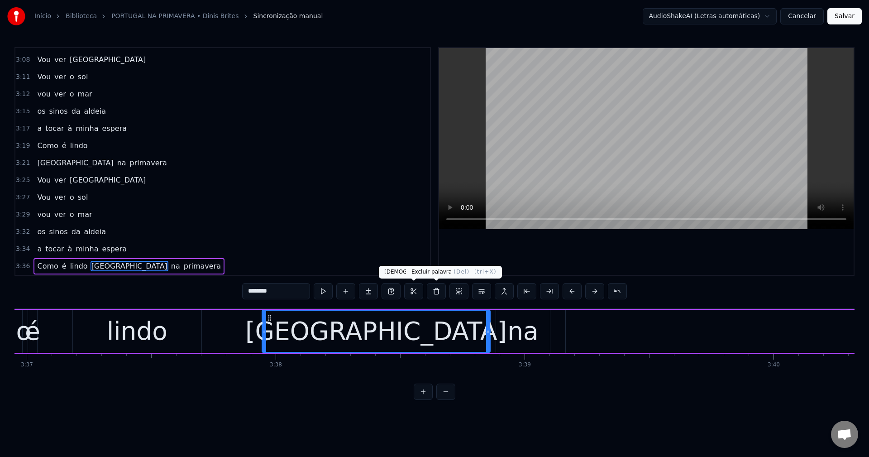
scroll to position [0, 54197]
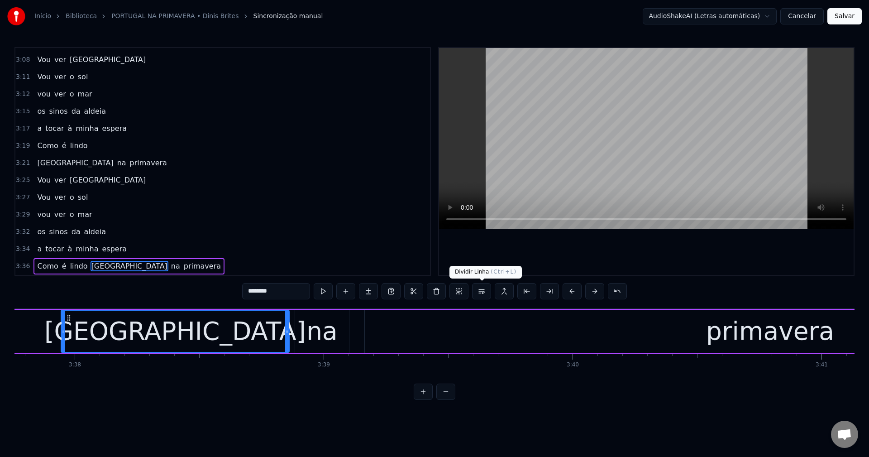
click at [482, 295] on button at bounding box center [481, 291] width 19 height 16
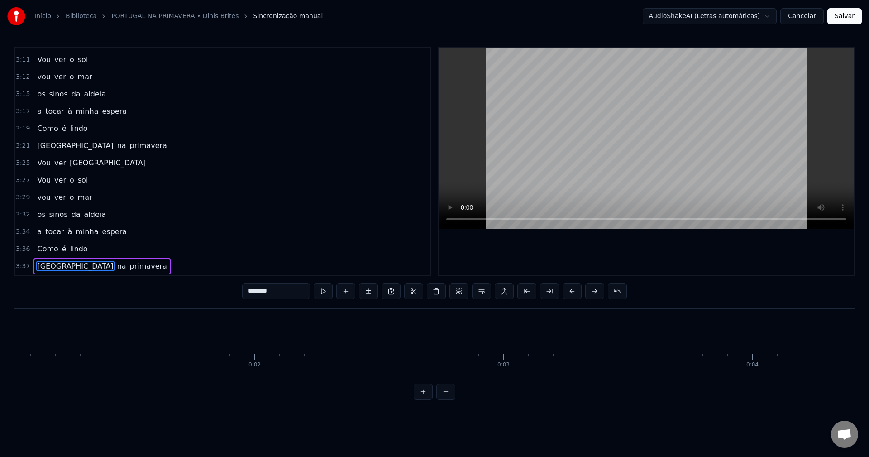
scroll to position [0, 255]
click at [850, 12] on button "Salvar" at bounding box center [844, 16] width 34 height 16
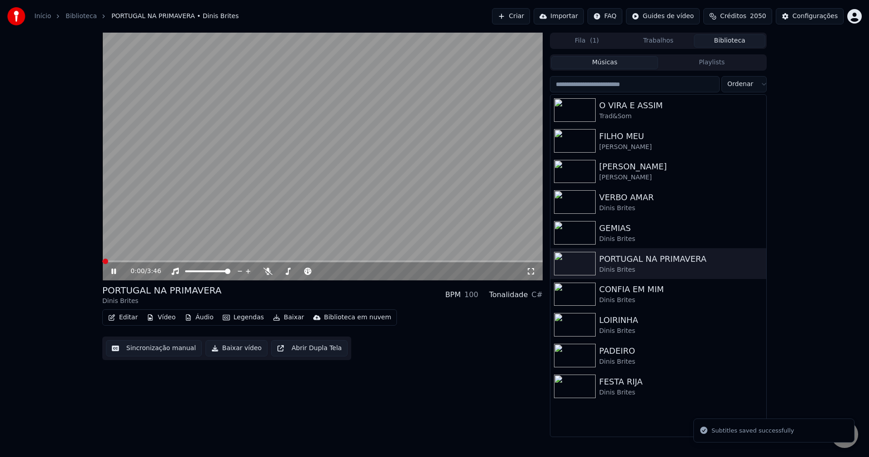
click at [232, 348] on button "Baixar vídeo" at bounding box center [236, 348] width 62 height 16
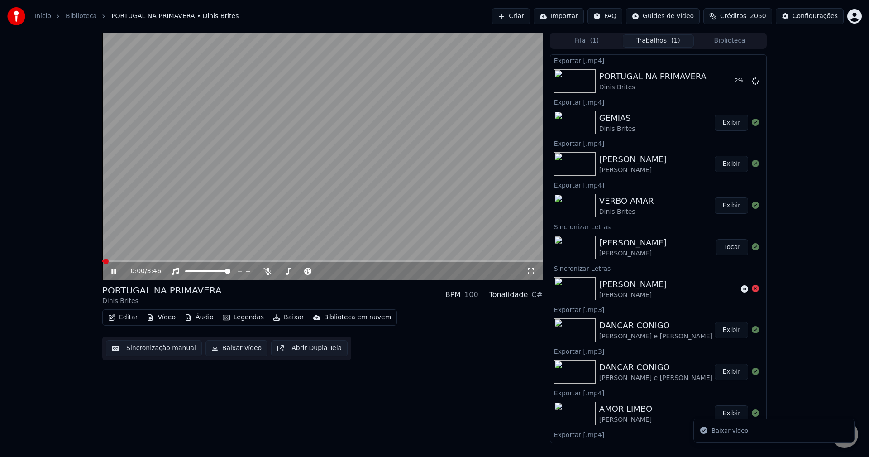
click at [715, 40] on button "Biblioteca" at bounding box center [729, 40] width 71 height 13
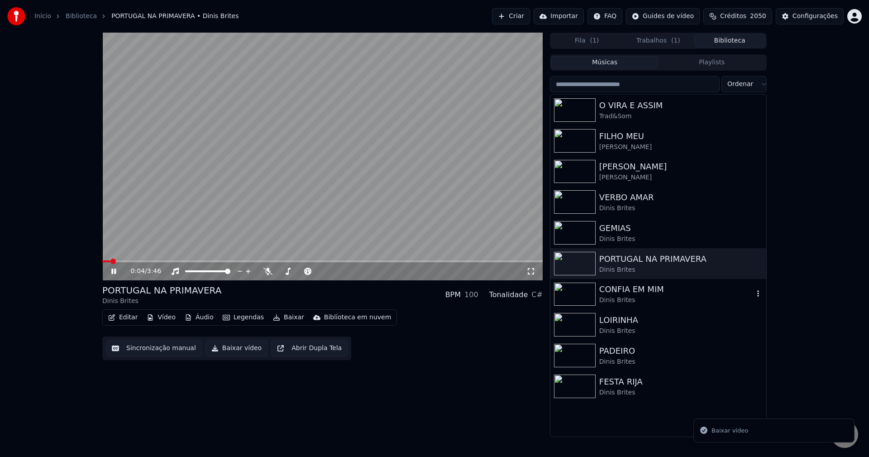
click at [640, 291] on div "CONFIA EM MIM" at bounding box center [676, 289] width 154 height 13
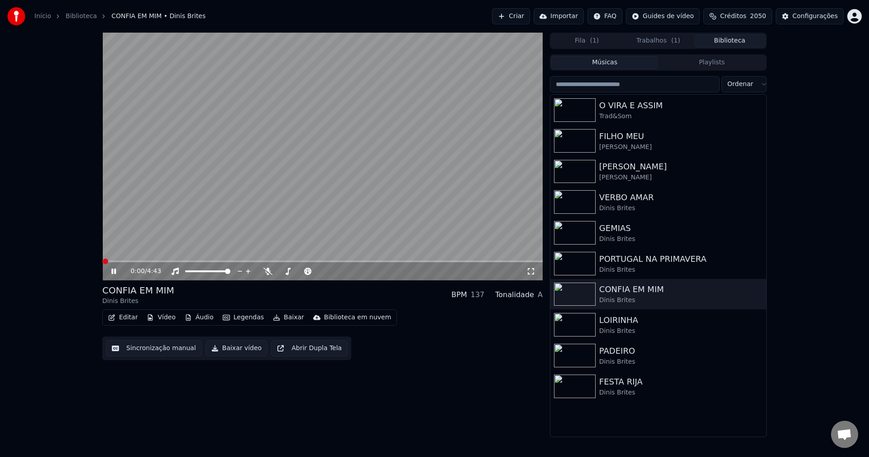
click at [153, 353] on button "Sincronização manual" at bounding box center [154, 348] width 96 height 16
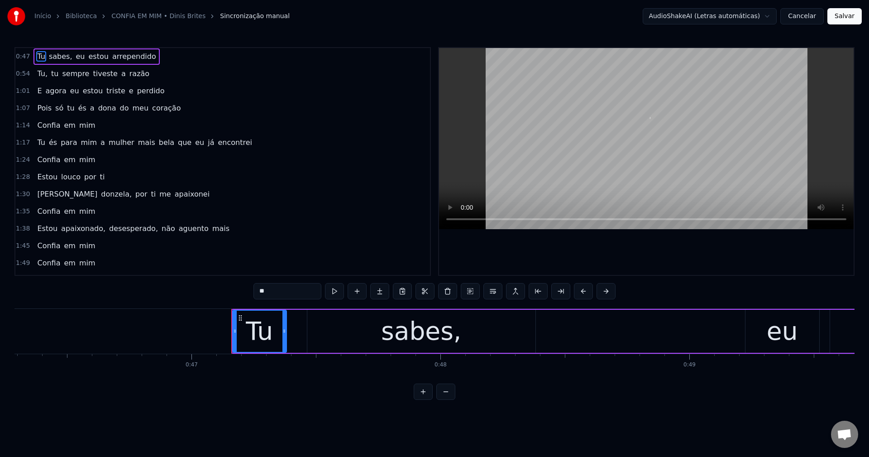
scroll to position [0, 11692]
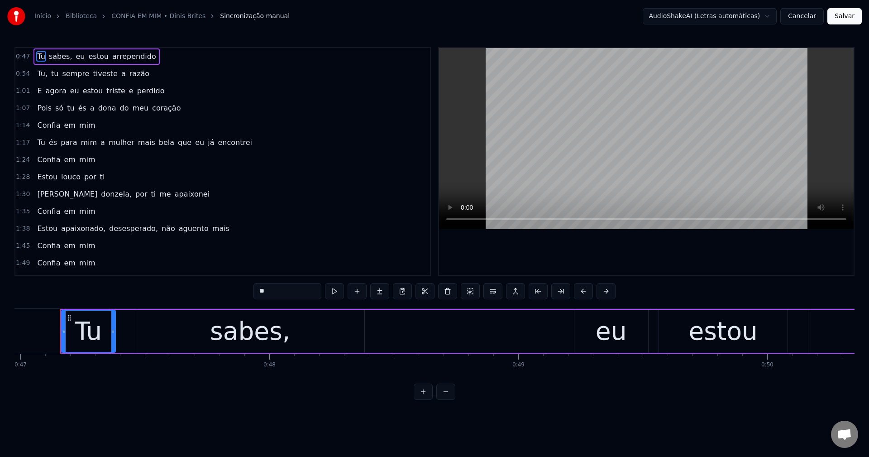
click at [62, 54] on span "sabes," at bounding box center [60, 56] width 25 height 10
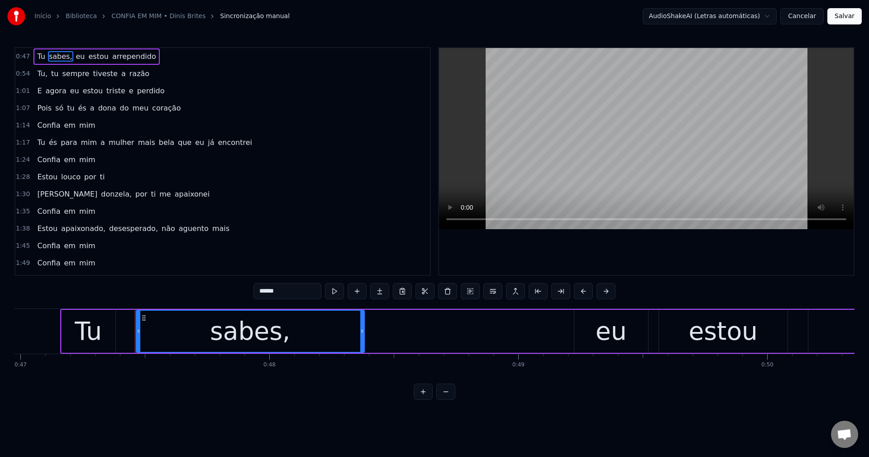
click at [290, 286] on input "******" at bounding box center [287, 291] width 68 height 16
click at [72, 59] on span "eu" at bounding box center [77, 56] width 11 height 10
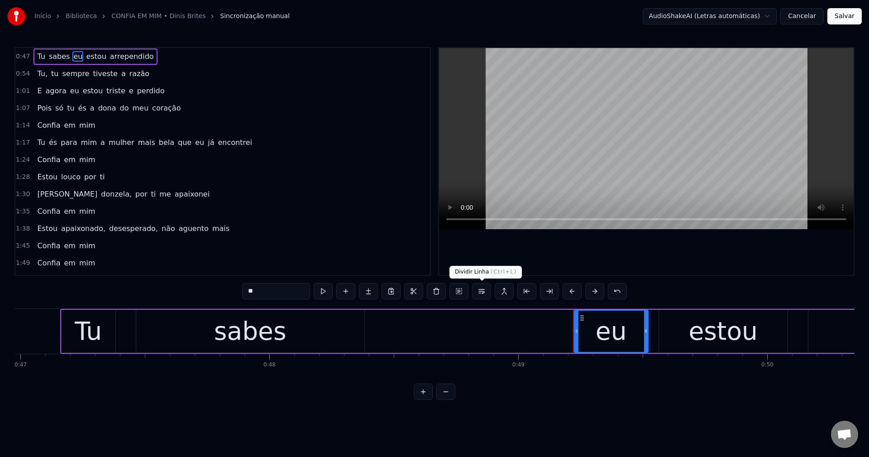
drag, startPoint x: 478, startPoint y: 290, endPoint x: 441, endPoint y: 262, distance: 46.3
click at [478, 290] on button at bounding box center [481, 291] width 19 height 16
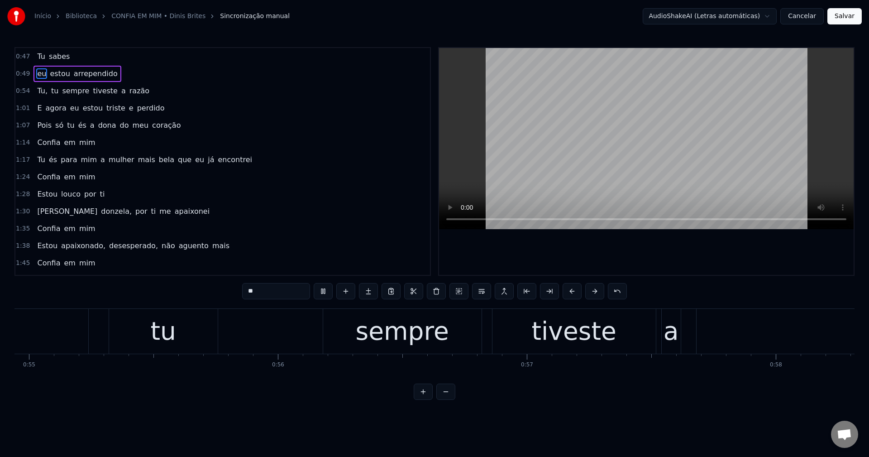
scroll to position [0, 14145]
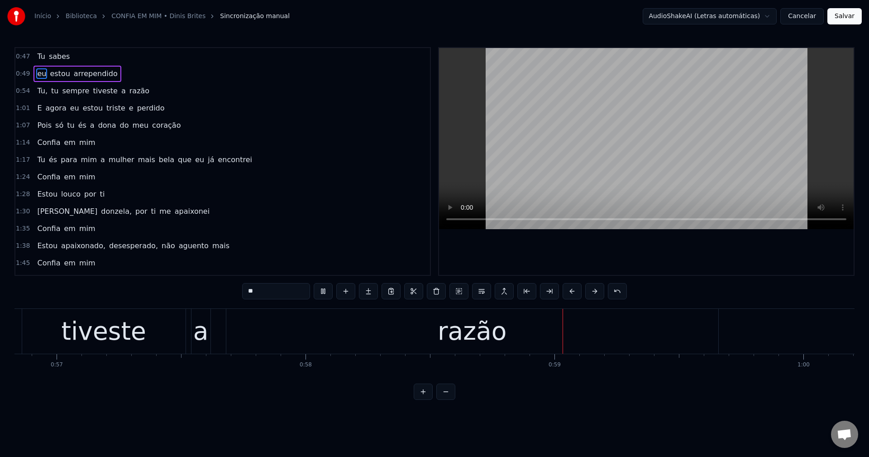
click at [53, 92] on span "tu" at bounding box center [54, 91] width 9 height 10
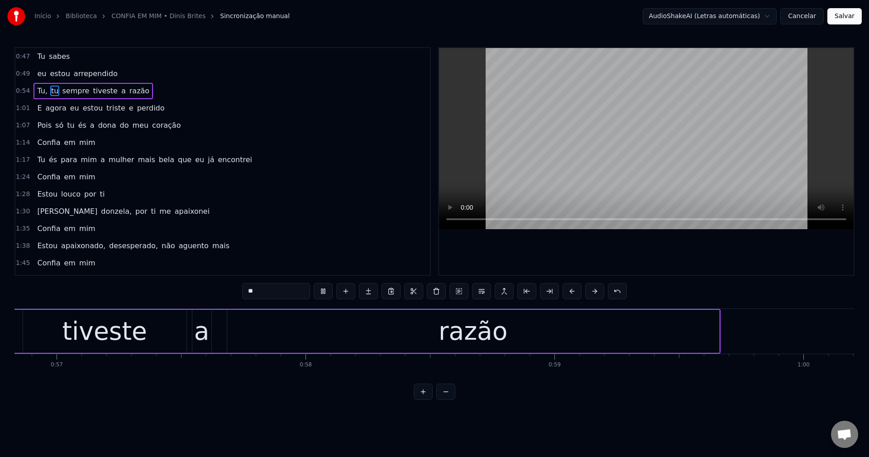
click at [40, 88] on span "Tu," at bounding box center [42, 91] width 12 height 10
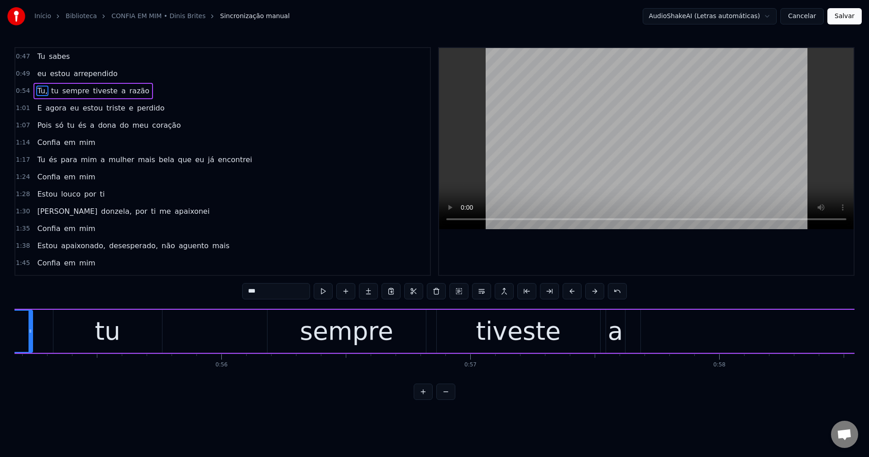
scroll to position [0, 13504]
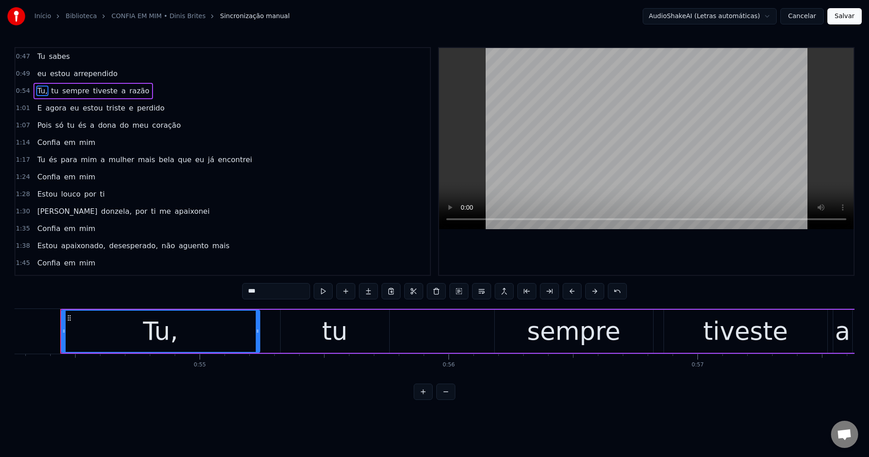
click at [282, 293] on input "***" at bounding box center [276, 291] width 68 height 16
click at [50, 95] on span "tu" at bounding box center [52, 91] width 9 height 10
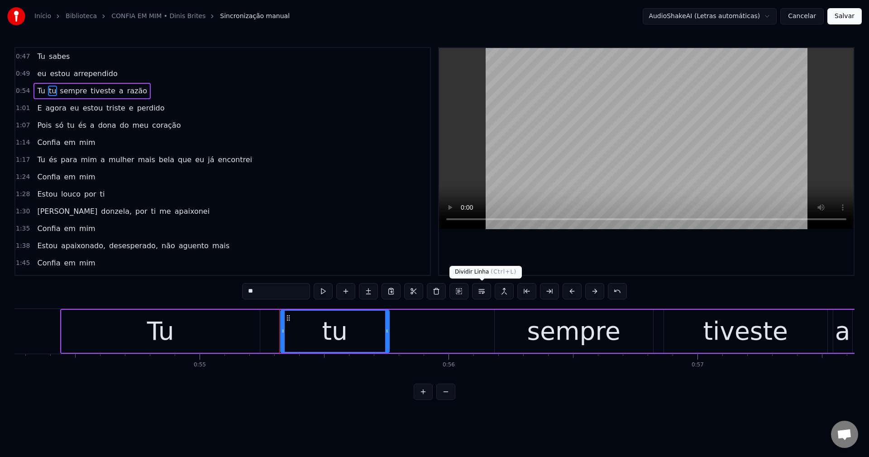
click at [483, 292] on button at bounding box center [481, 291] width 19 height 16
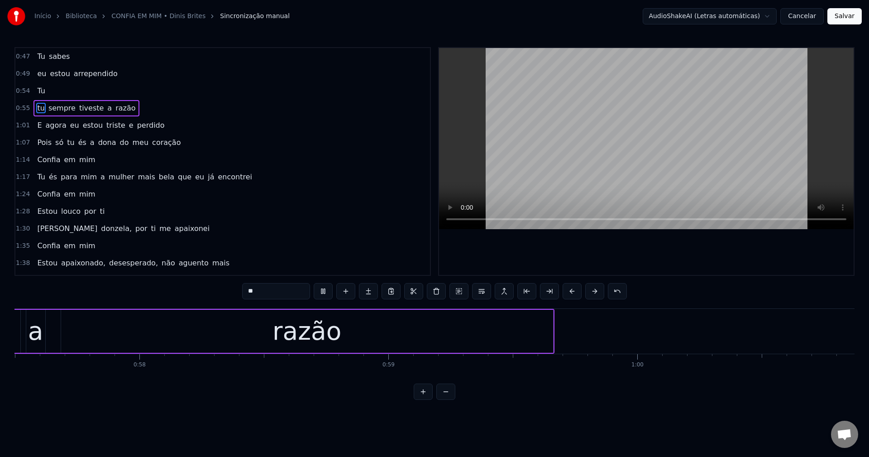
scroll to position [0, 15194]
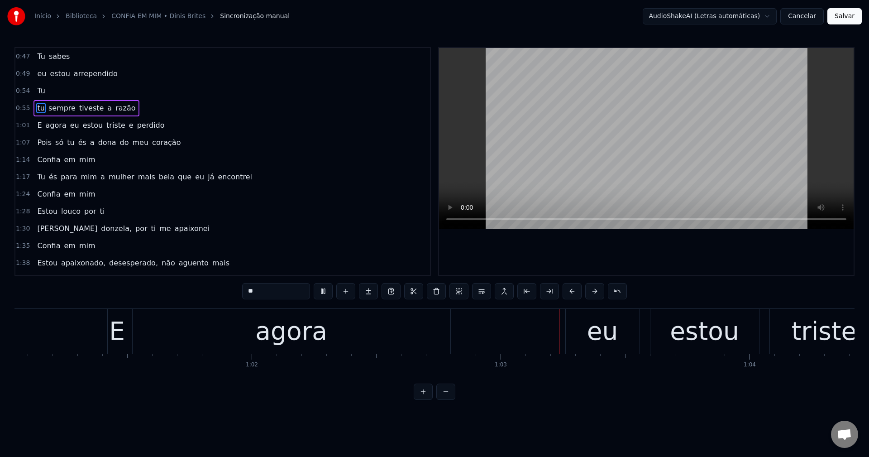
click at [69, 126] on span "eu" at bounding box center [74, 125] width 11 height 10
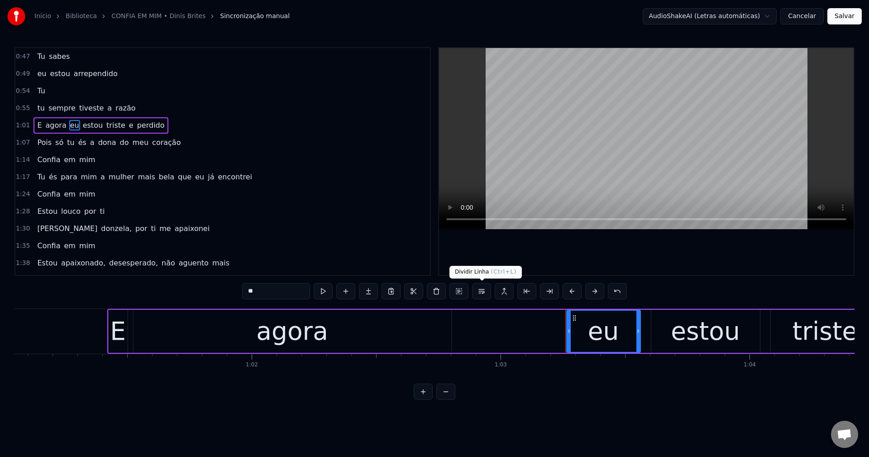
click at [484, 294] on button at bounding box center [481, 291] width 19 height 16
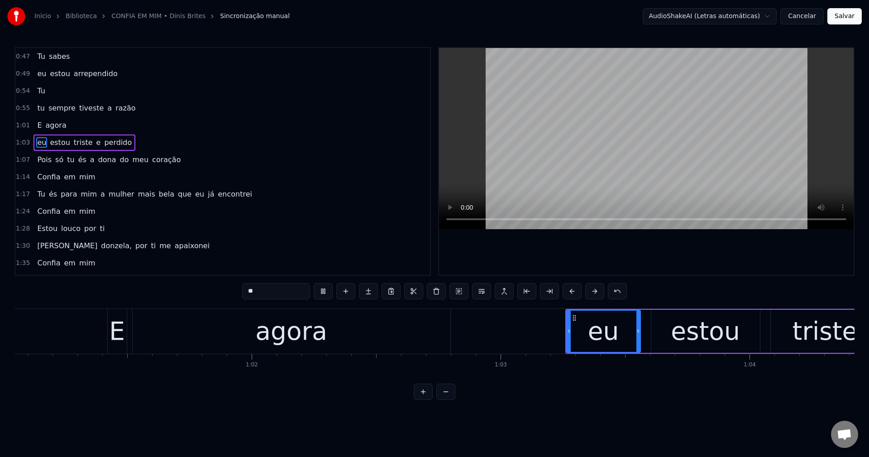
scroll to position [0, 15256]
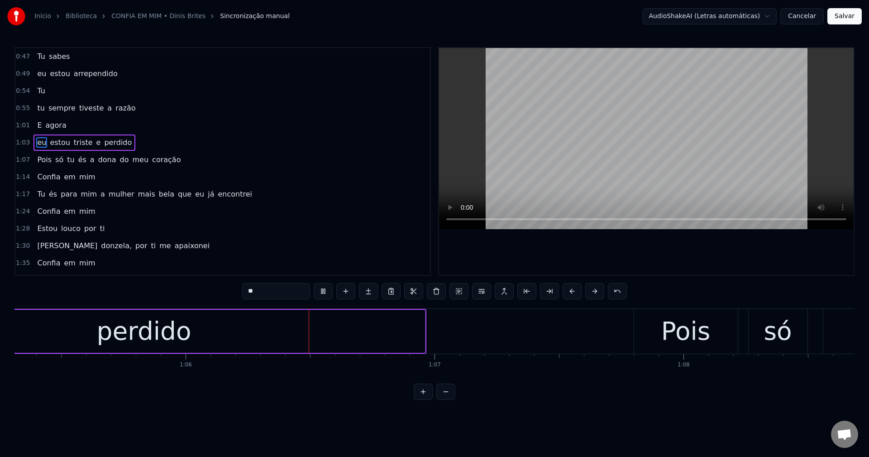
click at [89, 160] on span "a" at bounding box center [92, 159] width 6 height 10
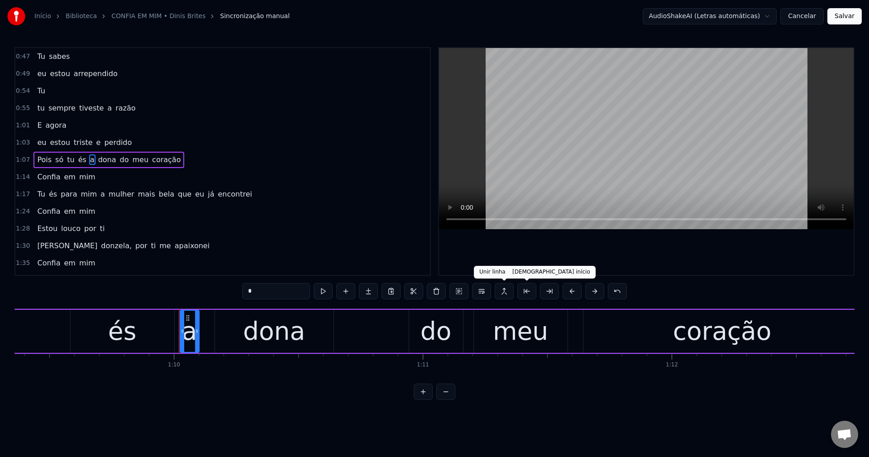
scroll to position [0, 17381]
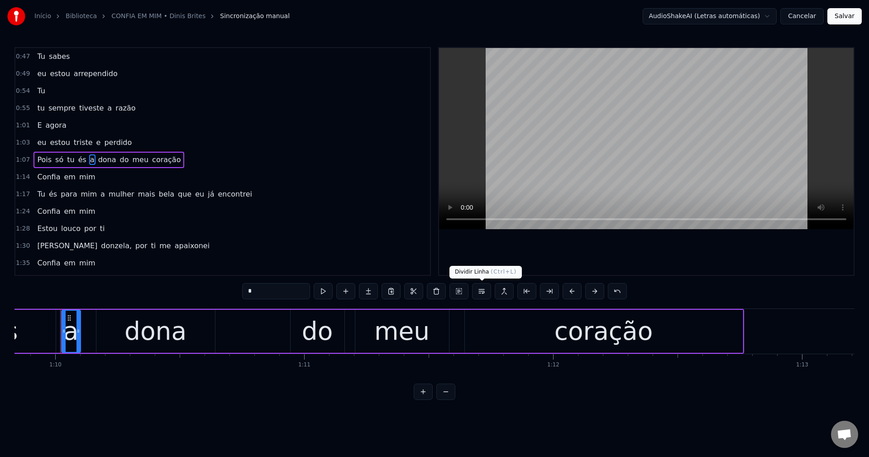
click at [479, 296] on button at bounding box center [481, 291] width 19 height 16
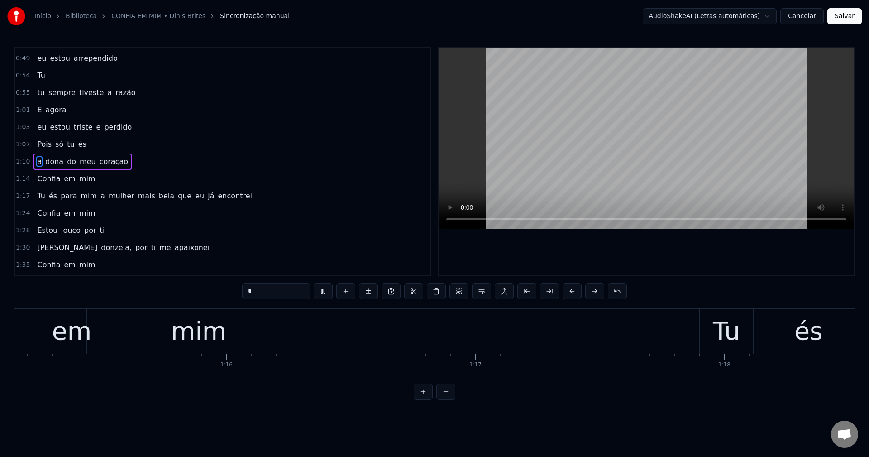
scroll to position [0, 19335]
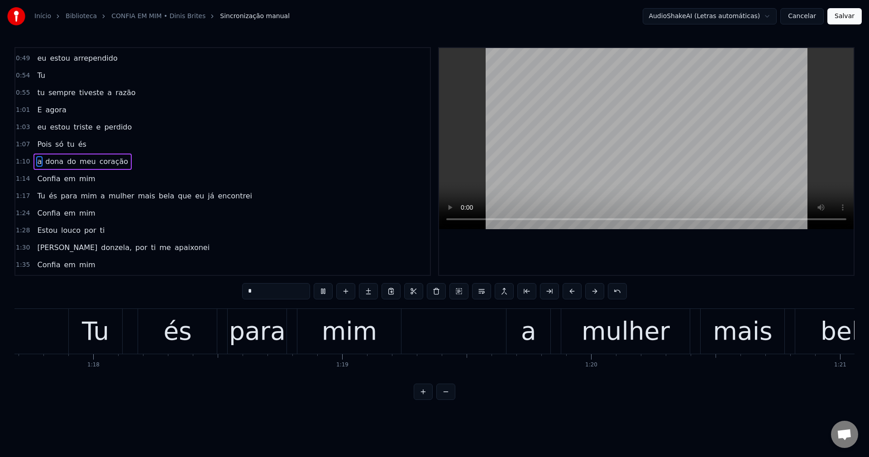
click at [100, 199] on span "a" at bounding box center [103, 196] width 6 height 10
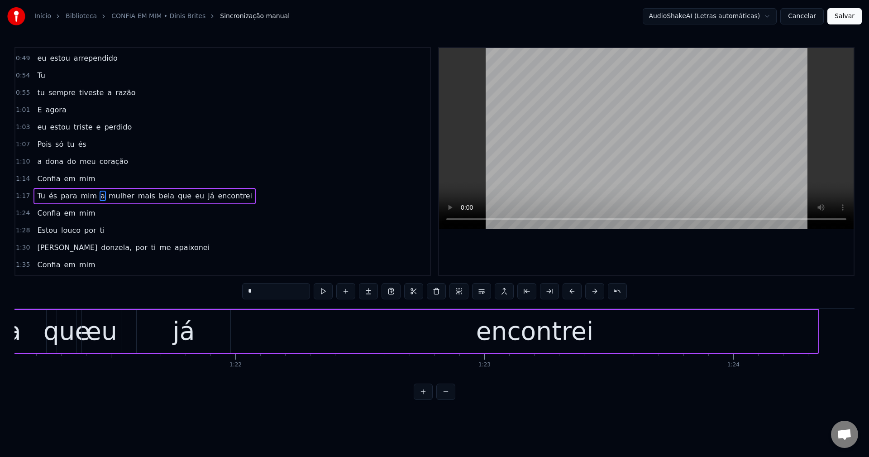
scroll to position [50, 0]
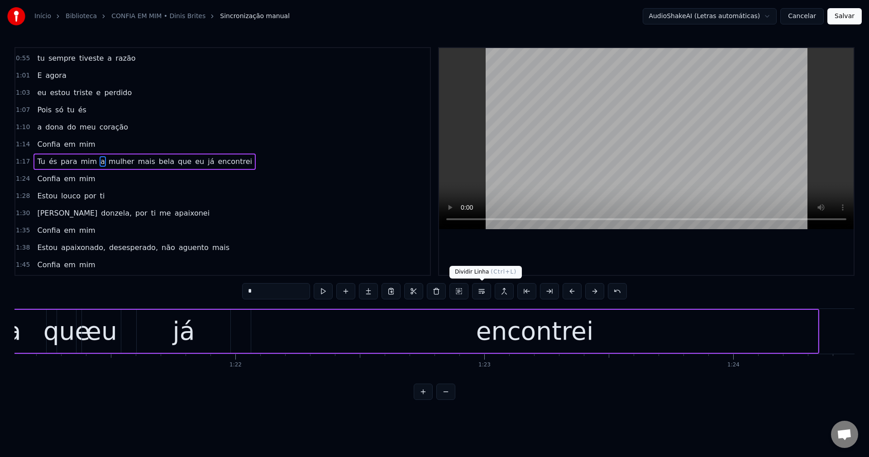
click at [480, 295] on button at bounding box center [481, 291] width 19 height 16
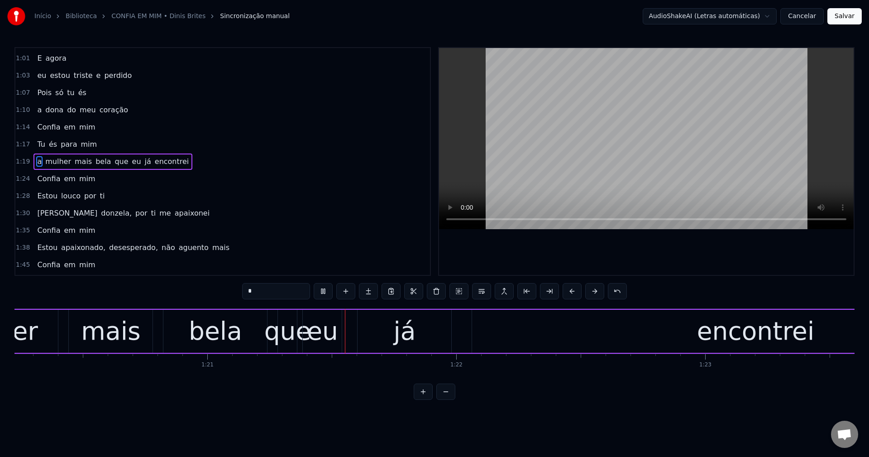
scroll to position [0, 19975]
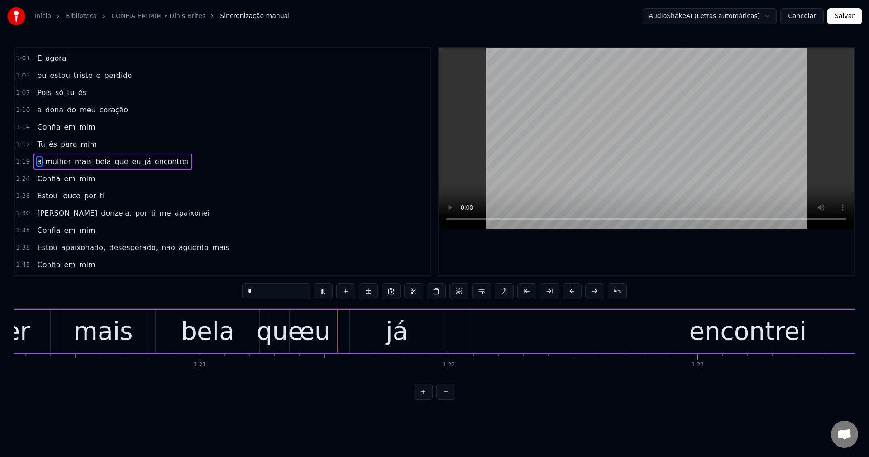
click at [114, 161] on span "que" at bounding box center [121, 161] width 15 height 10
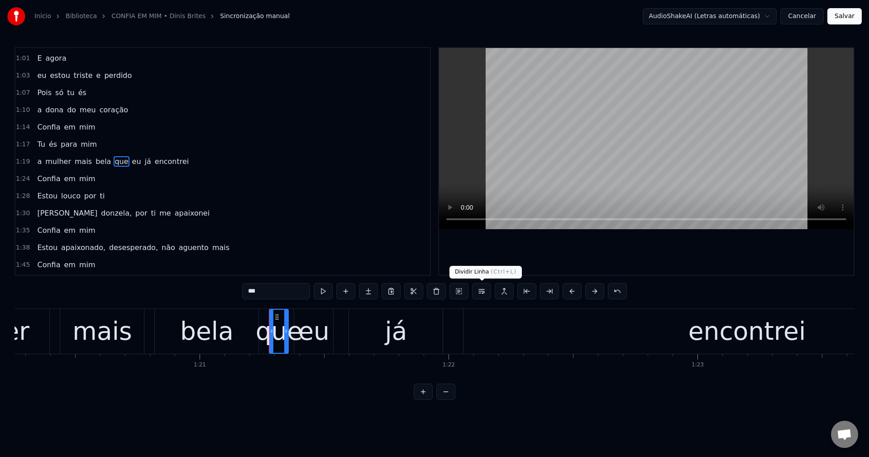
click at [484, 297] on button at bounding box center [481, 291] width 19 height 16
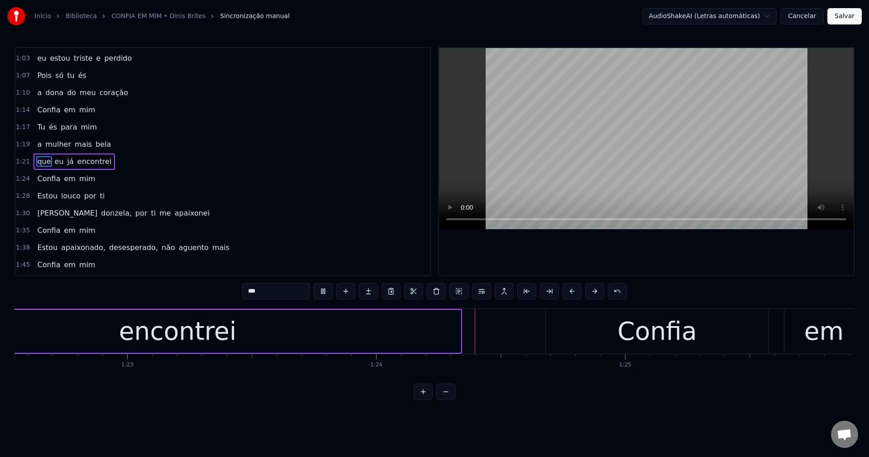
scroll to position [0, 20792]
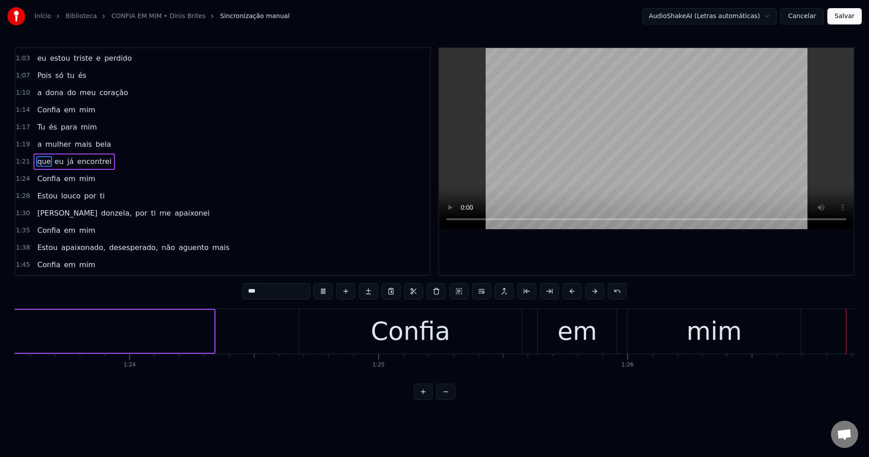
click at [100, 212] on span "donzela," at bounding box center [116, 213] width 33 height 10
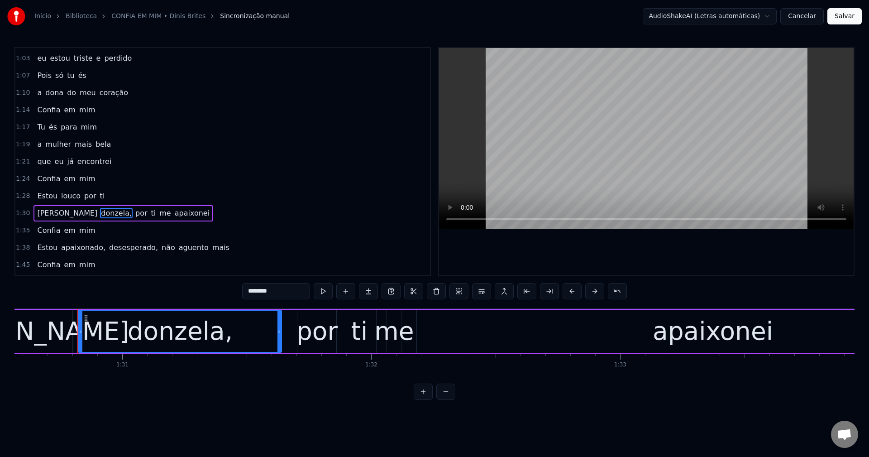
scroll to position [0, 22558]
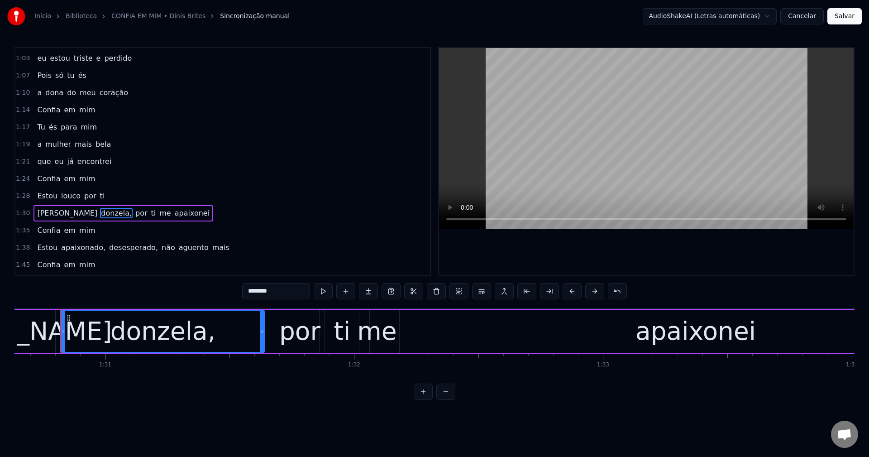
click at [289, 290] on input "********" at bounding box center [276, 291] width 68 height 16
click at [132, 212] on span "por" at bounding box center [139, 213] width 14 height 10
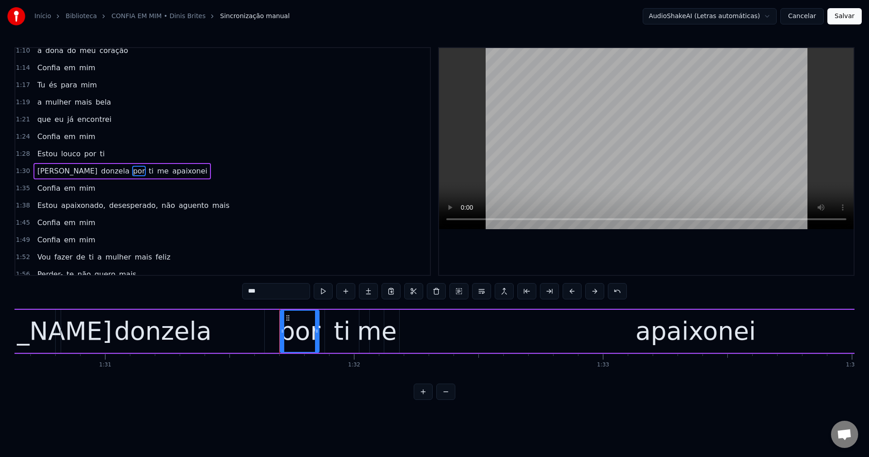
scroll to position [136, 0]
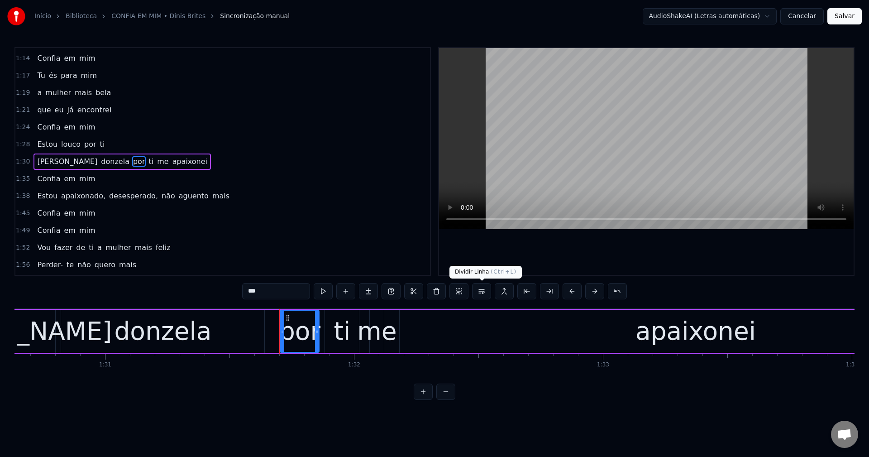
click at [481, 291] on button at bounding box center [481, 291] width 19 height 16
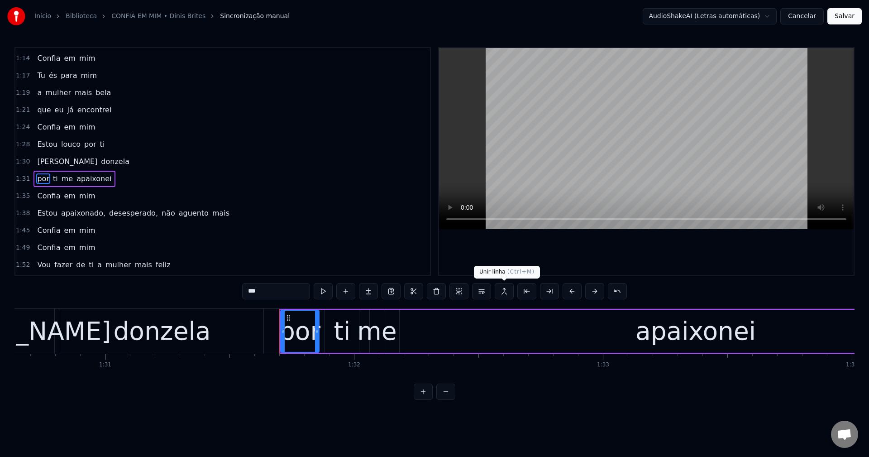
scroll to position [153, 0]
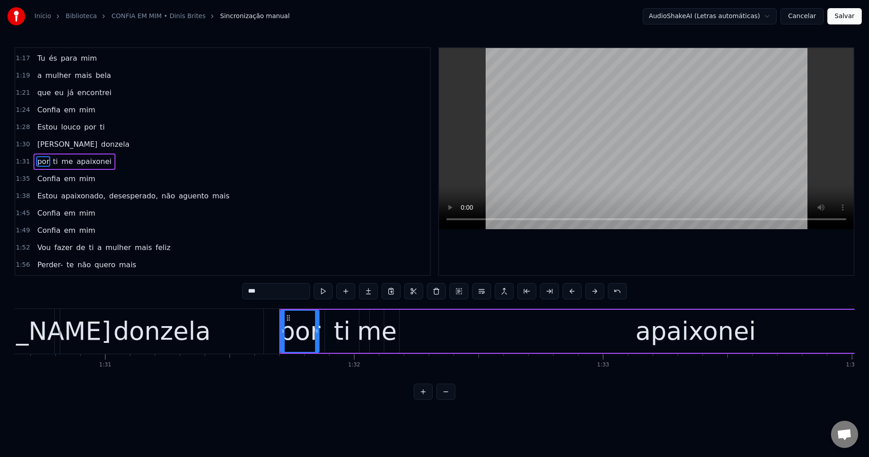
click at [76, 199] on span "apaixonado," at bounding box center [83, 196] width 46 height 10
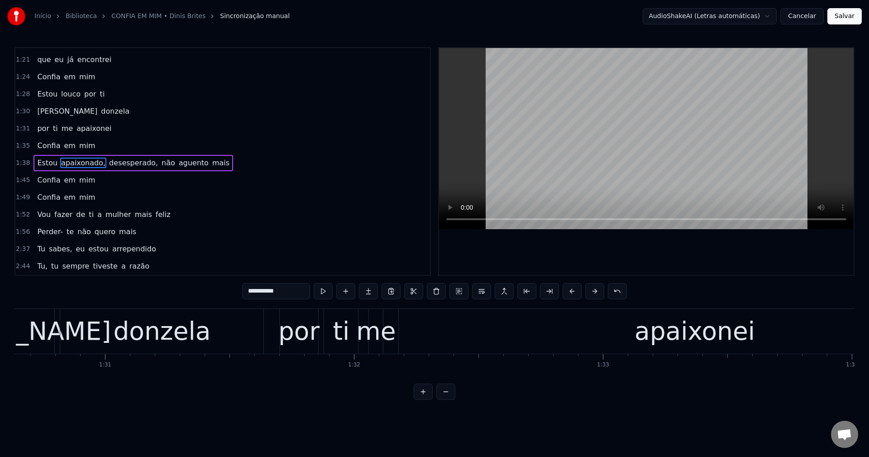
scroll to position [187, 0]
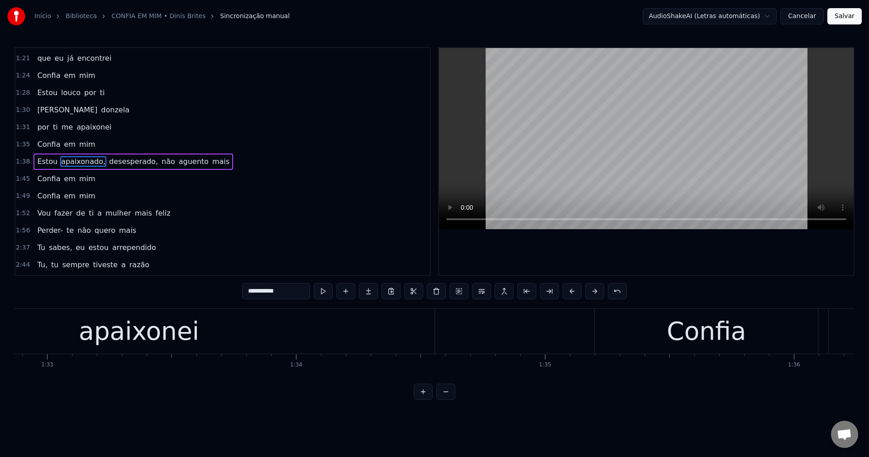
click at [297, 297] on input "**********" at bounding box center [276, 291] width 68 height 16
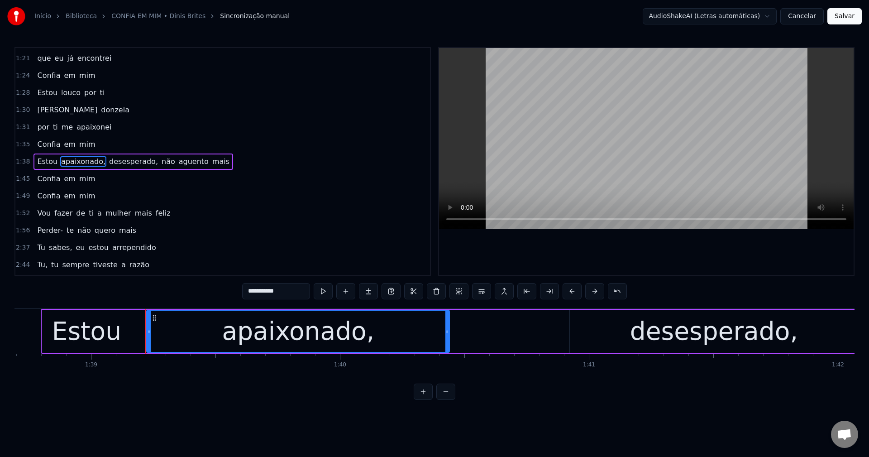
scroll to position [0, 24649]
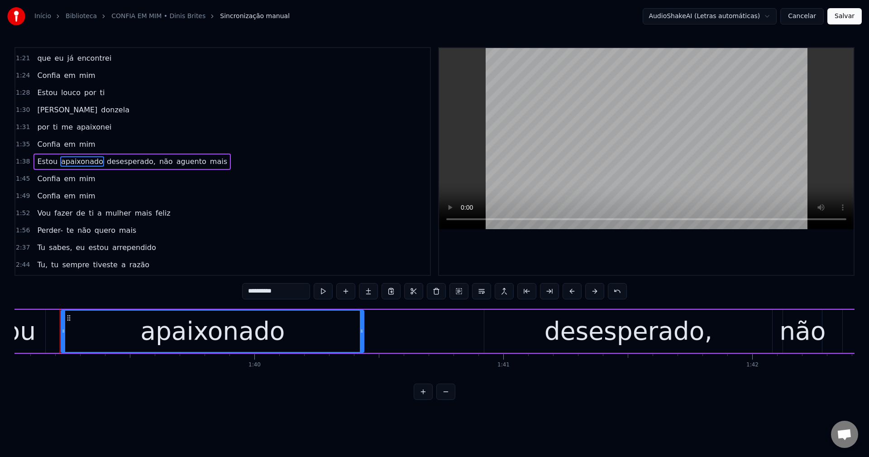
click at [106, 160] on span "desesperado," at bounding box center [131, 161] width 51 height 10
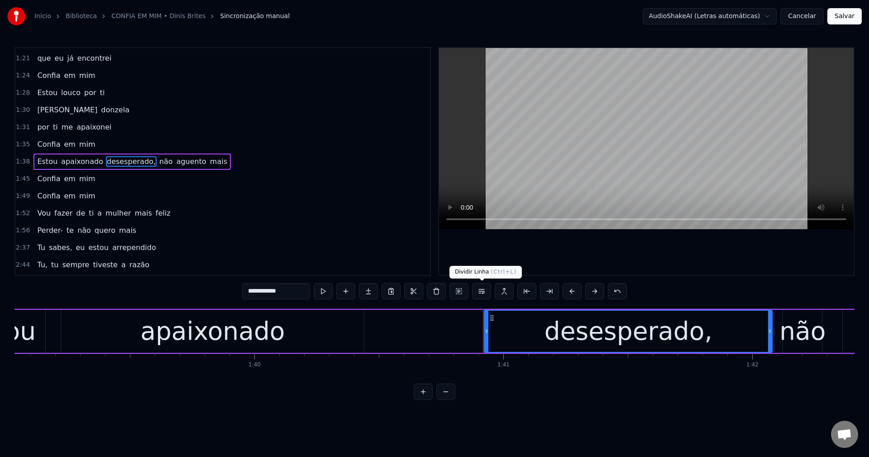
click at [483, 294] on button at bounding box center [481, 291] width 19 height 16
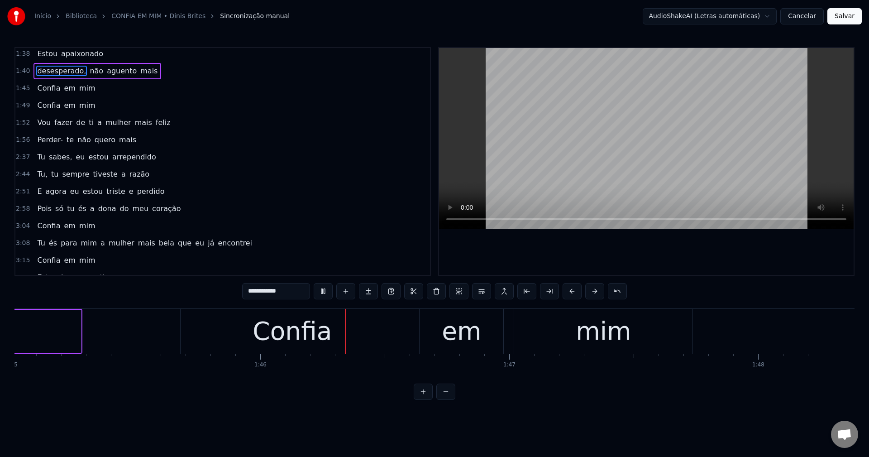
scroll to position [0, 26224]
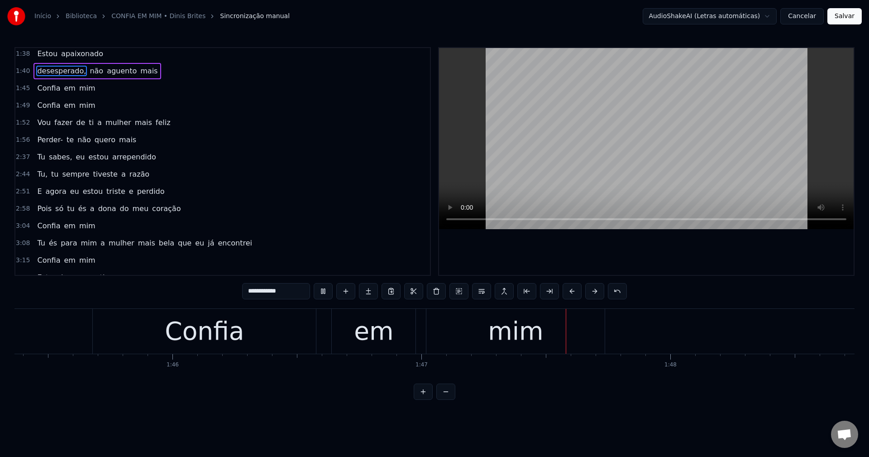
click at [96, 124] on span "a" at bounding box center [99, 122] width 6 height 10
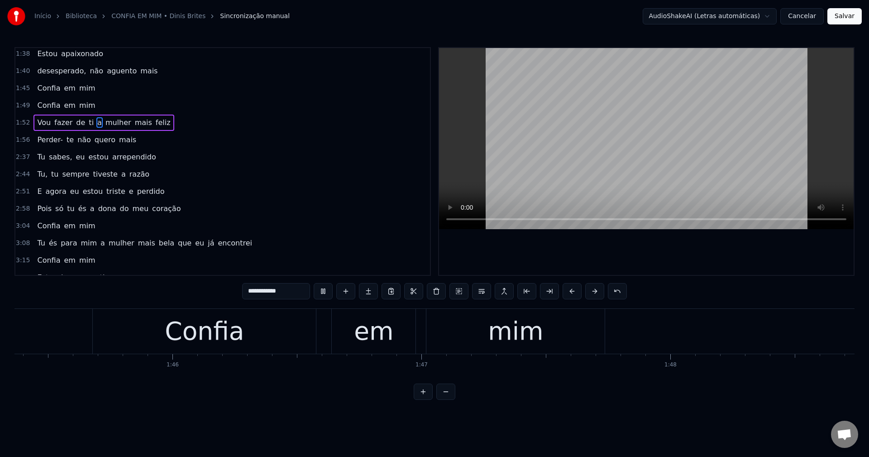
type input "*"
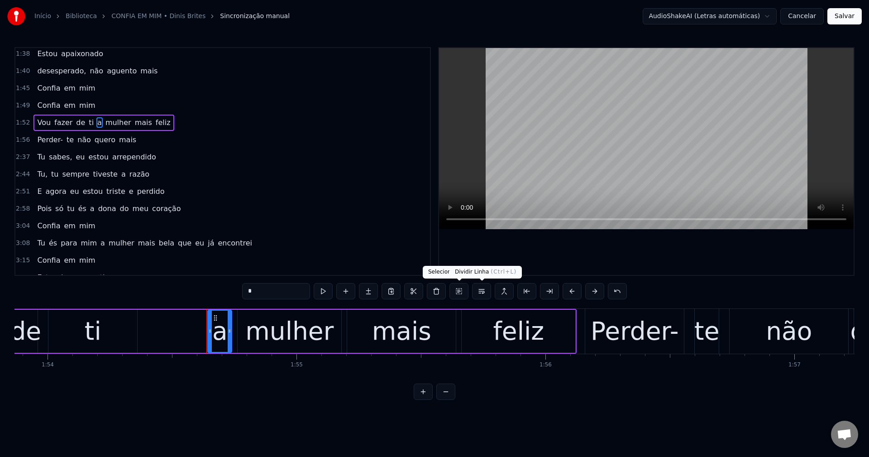
scroll to position [0, 28487]
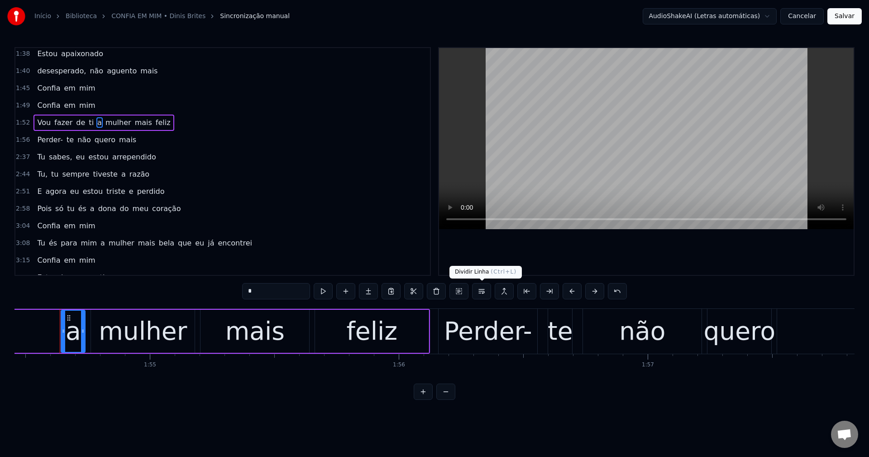
click at [480, 289] on button at bounding box center [481, 291] width 19 height 16
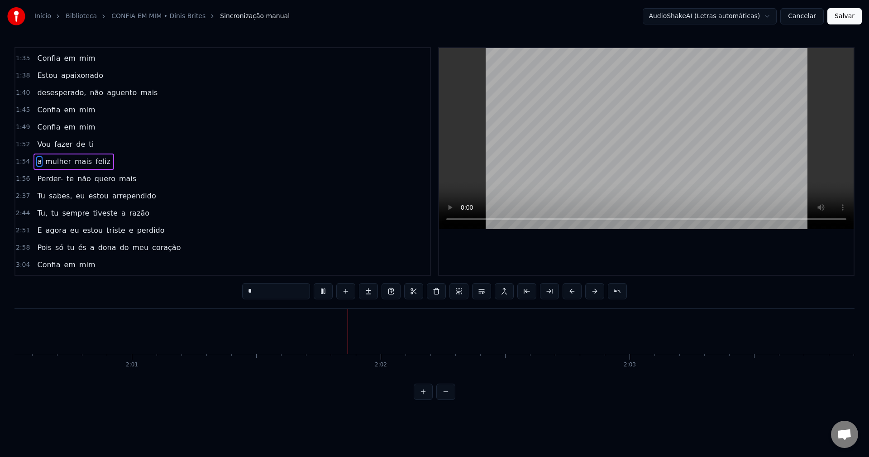
scroll to position [0, 30093]
click at [57, 202] on div "Tu sabes, eu estou arrependido" at bounding box center [96, 196] width 126 height 16
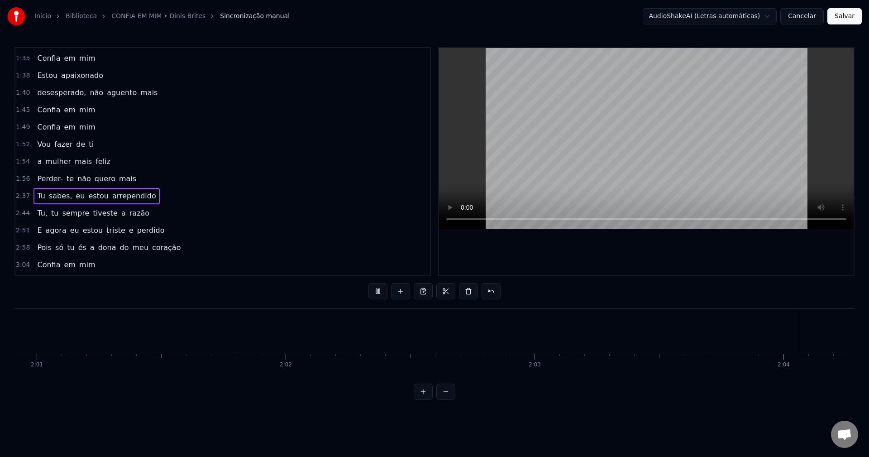
click at [59, 193] on span "sabes," at bounding box center [60, 196] width 25 height 10
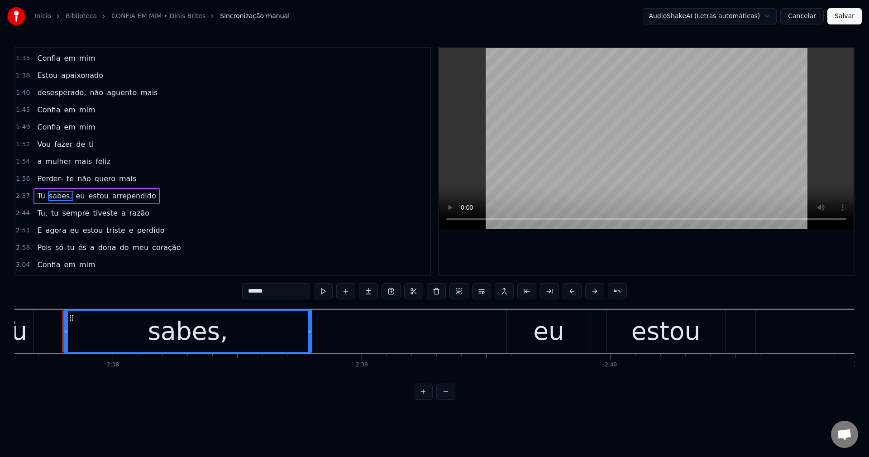
click at [293, 290] on input "******" at bounding box center [276, 291] width 68 height 16
click at [72, 193] on span "eu" at bounding box center [77, 196] width 11 height 10
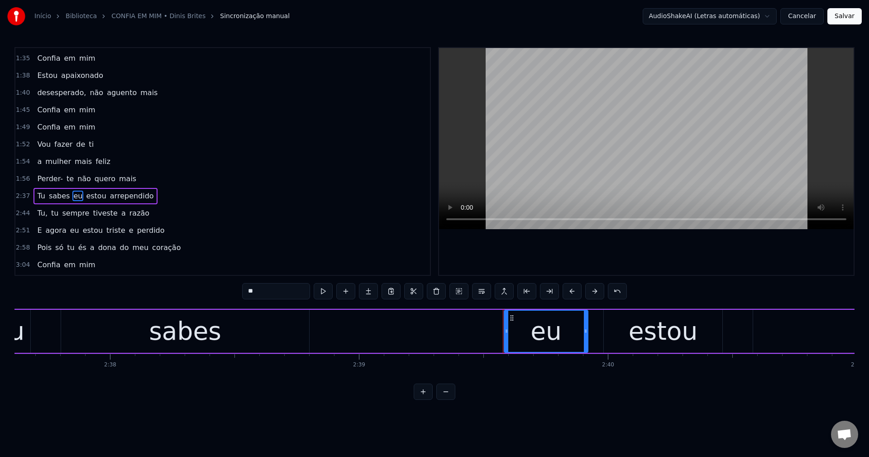
scroll to position [308, 0]
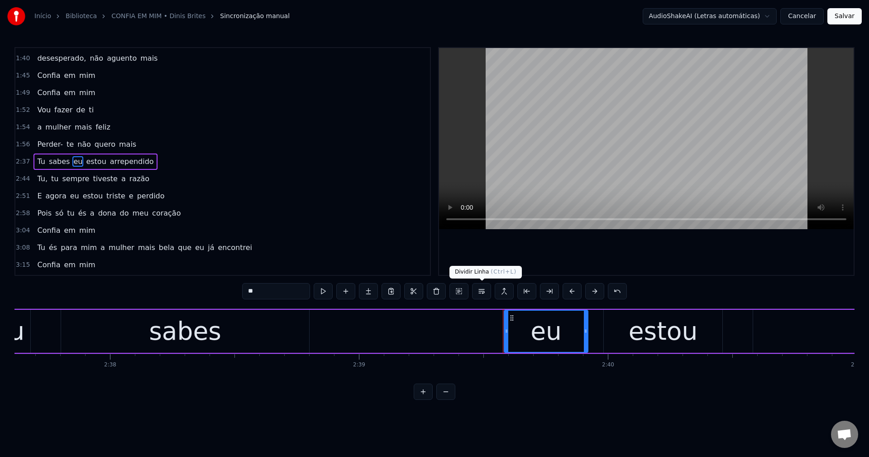
click at [487, 295] on button at bounding box center [481, 291] width 19 height 16
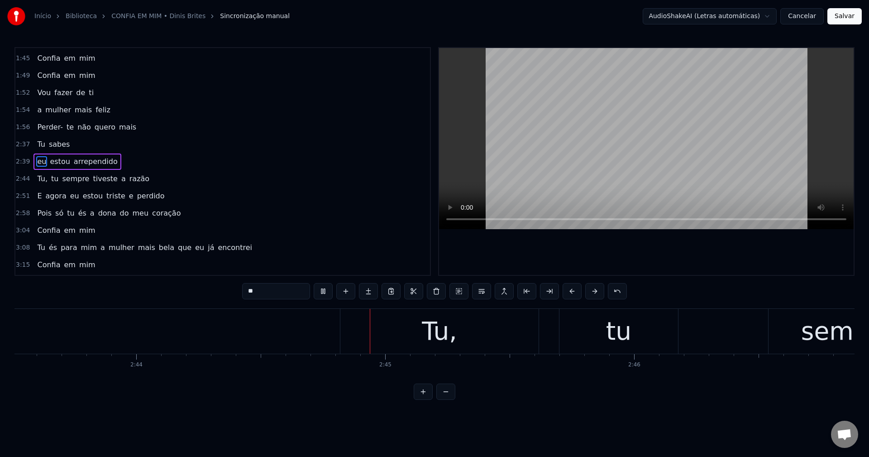
scroll to position [0, 40833]
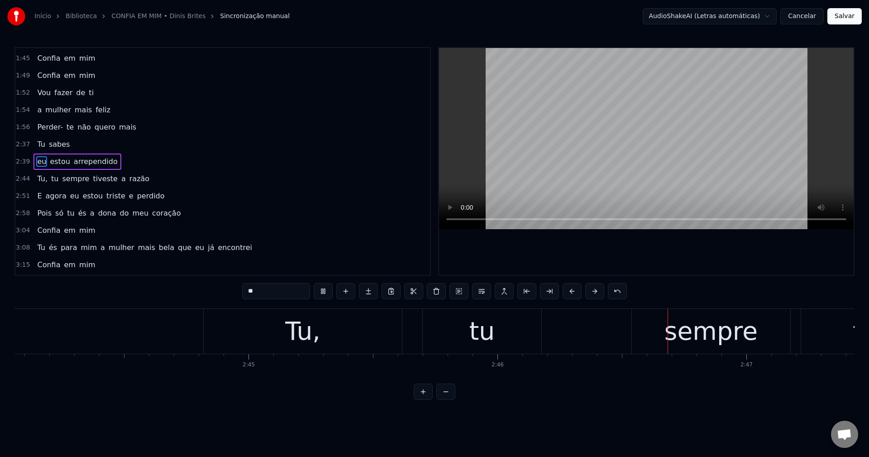
click at [43, 181] on span "Tu," at bounding box center [42, 178] width 12 height 10
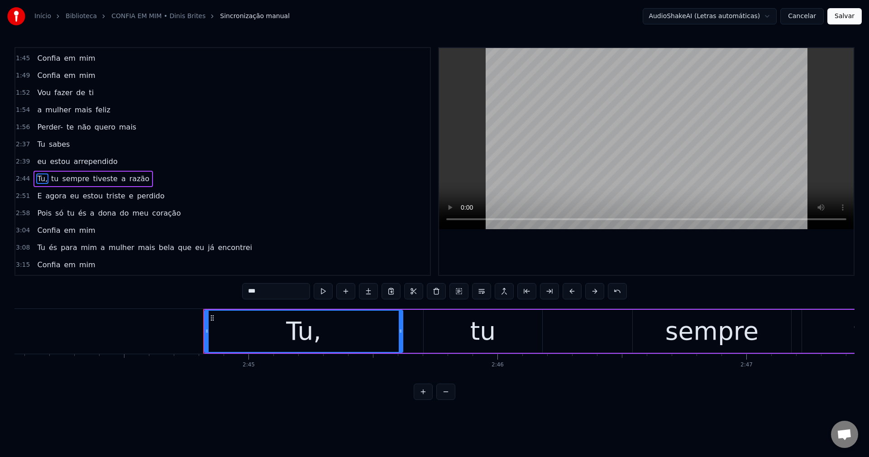
scroll to position [342, 0]
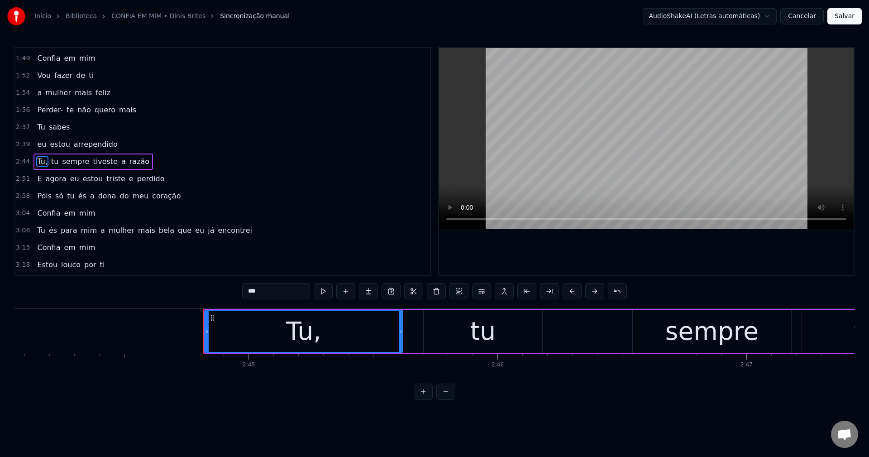
drag, startPoint x: 37, startPoint y: 160, endPoint x: 131, endPoint y: 158, distance: 94.1
click at [37, 160] on span "Tu," at bounding box center [42, 161] width 12 height 10
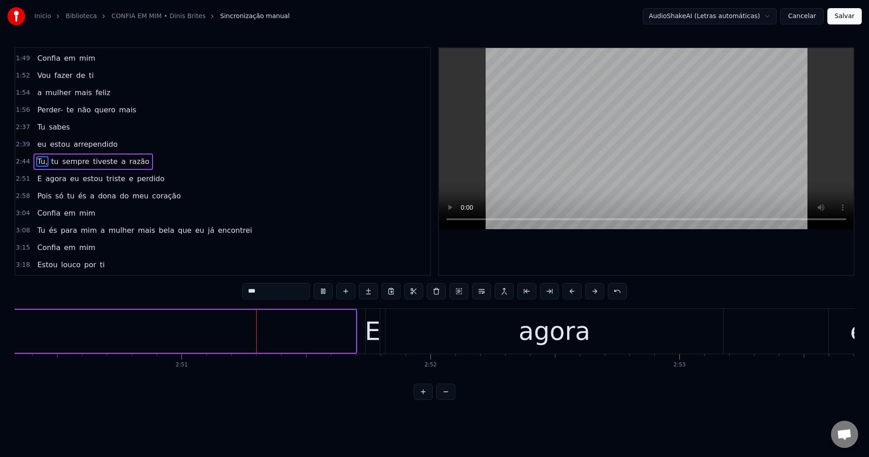
scroll to position [0, 42426]
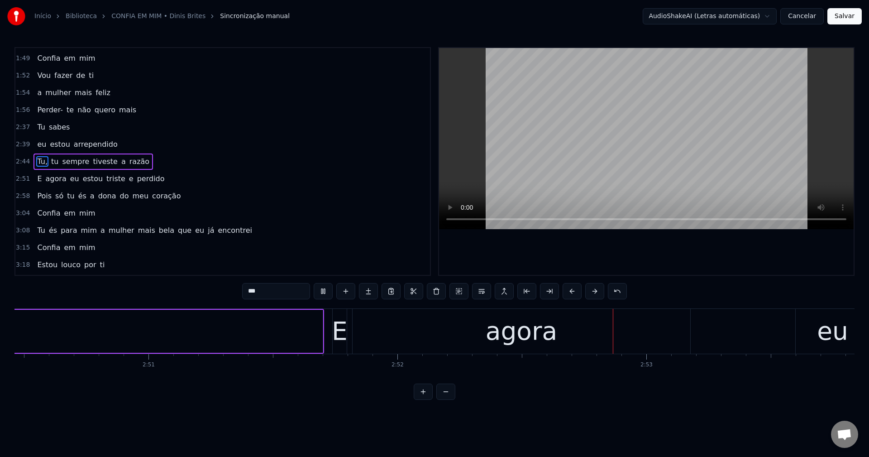
drag, startPoint x: 68, startPoint y: 181, endPoint x: 73, endPoint y: 182, distance: 4.6
click at [69, 181] on span "eu" at bounding box center [74, 178] width 11 height 10
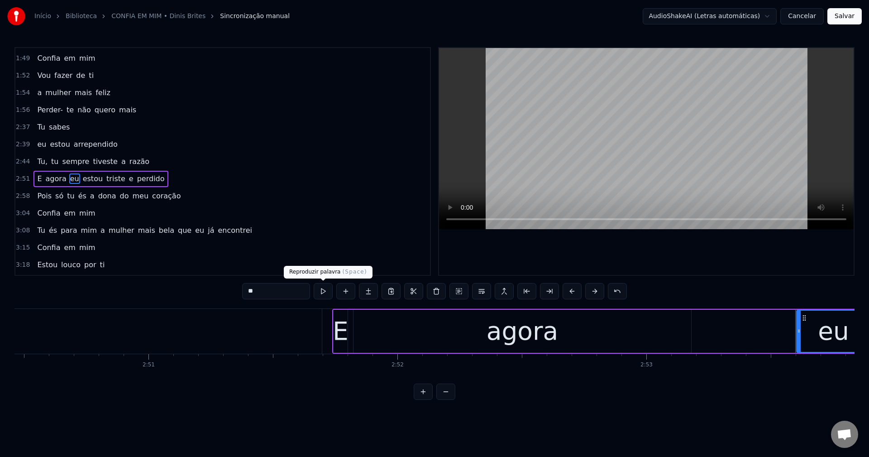
scroll to position [359, 0]
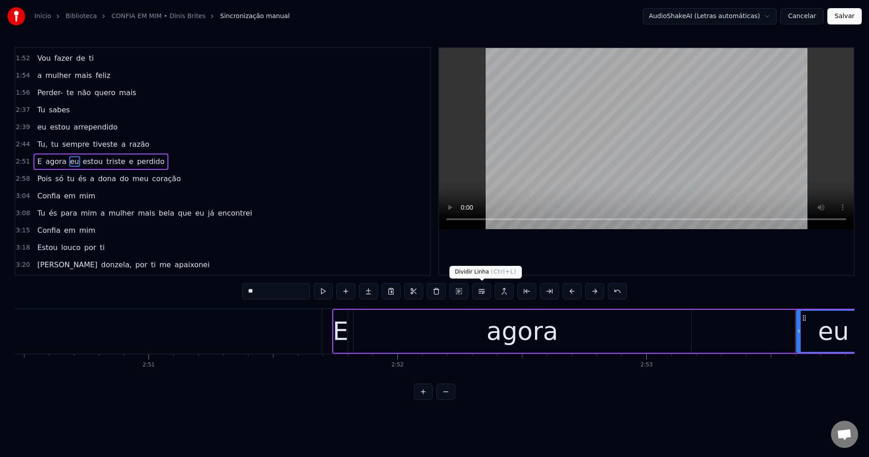
click at [482, 295] on button at bounding box center [481, 291] width 19 height 16
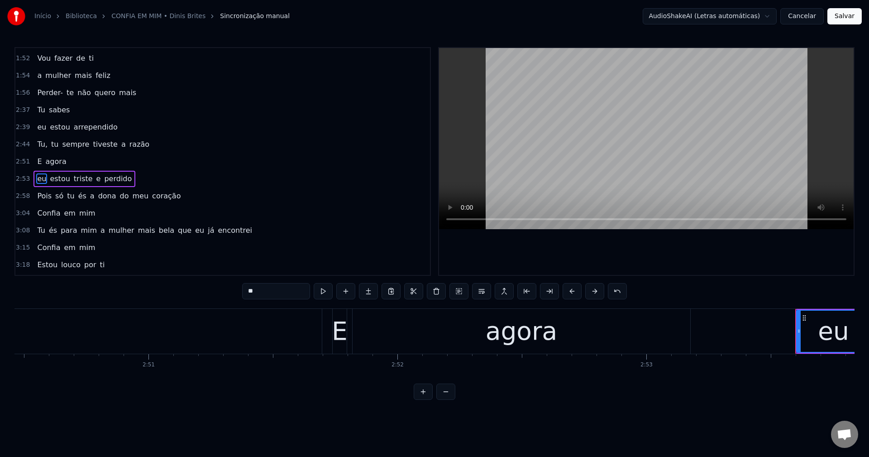
scroll to position [376, 0]
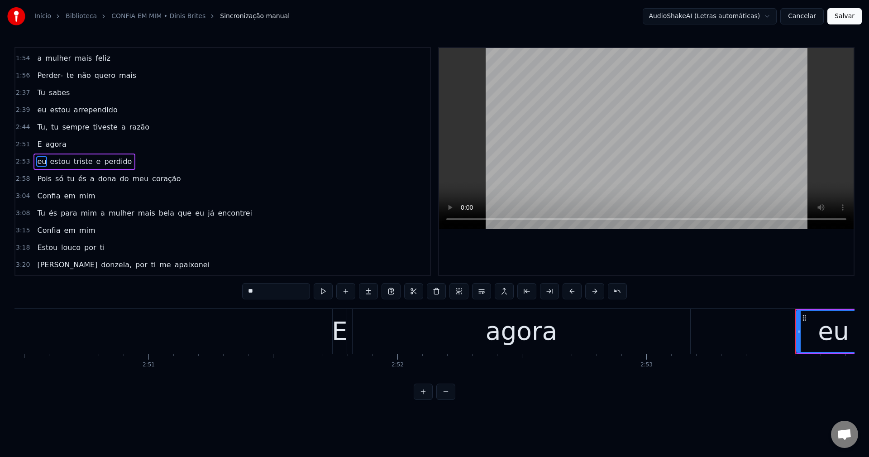
click at [77, 176] on span "és" at bounding box center [82, 178] width 10 height 10
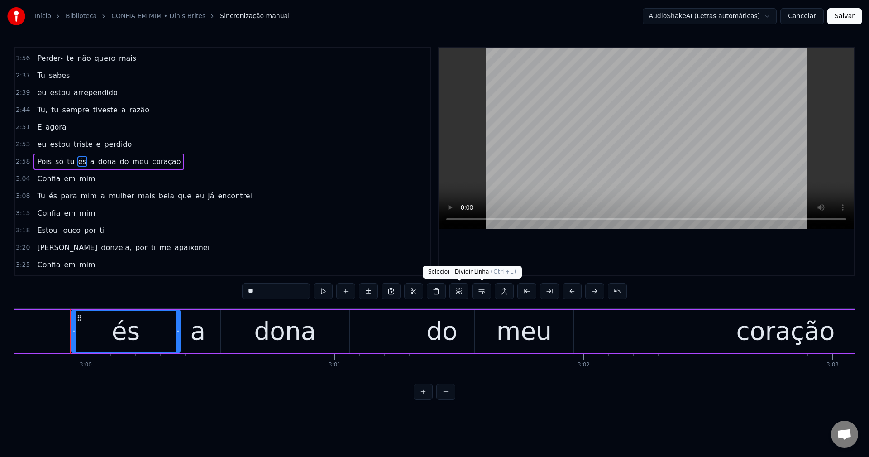
scroll to position [0, 44739]
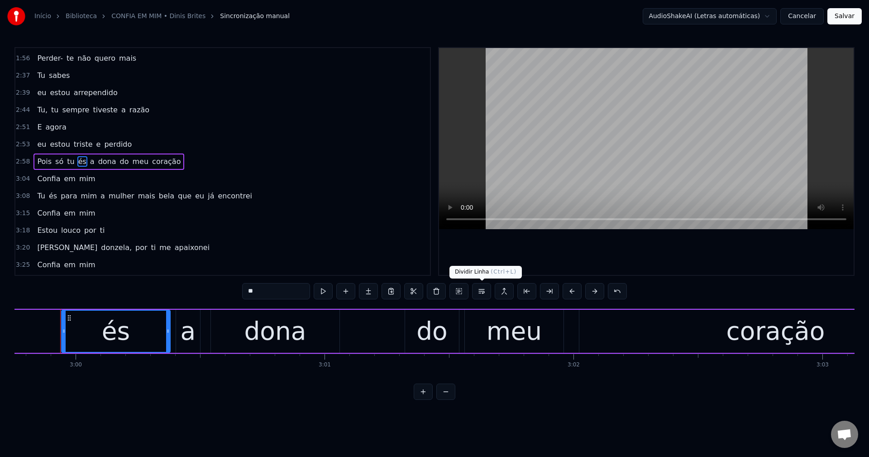
click at [479, 294] on button at bounding box center [481, 291] width 19 height 16
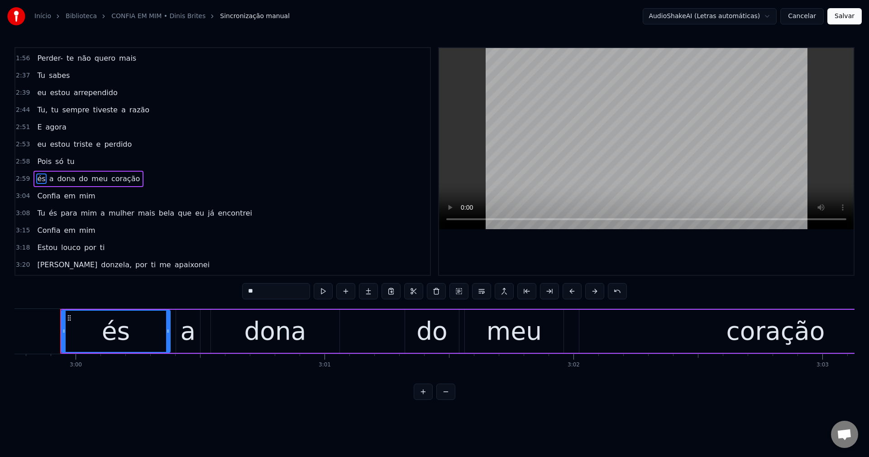
scroll to position [411, 0]
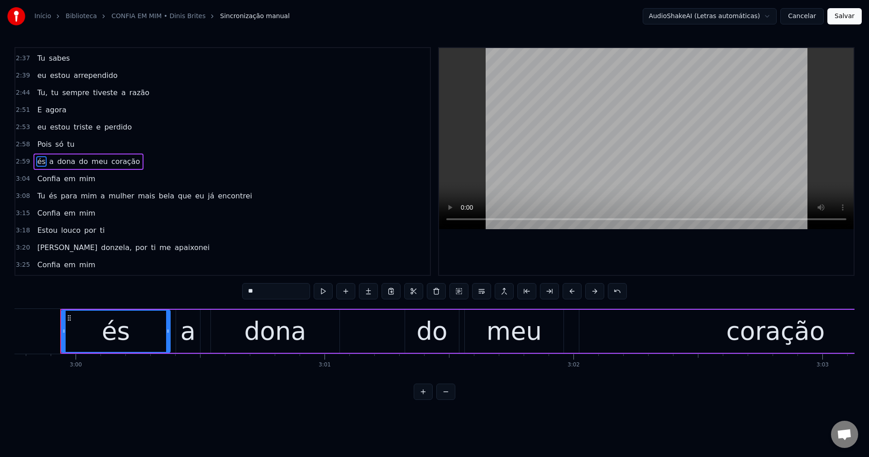
drag, startPoint x: 437, startPoint y: 228, endPoint x: 258, endPoint y: 412, distance: 256.6
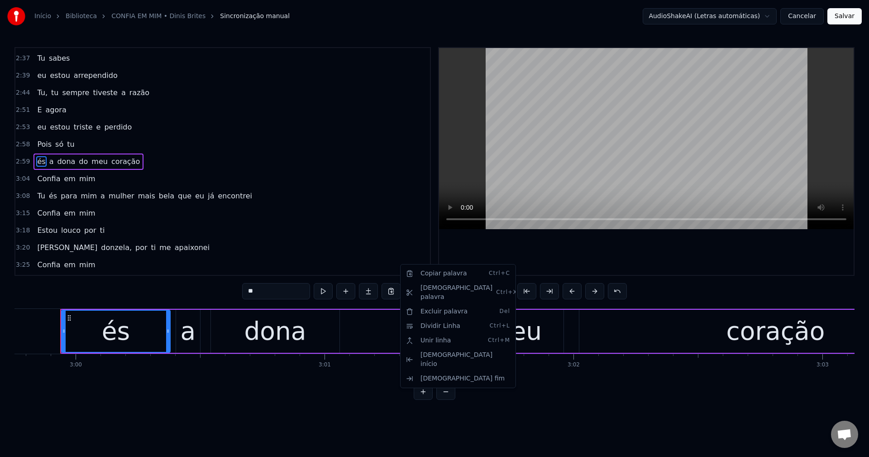
click at [94, 198] on html "Início Biblioteca CONFIA EM MIM • Dinis Brites Sincronização manual AudioShakeA…" at bounding box center [434, 207] width 869 height 414
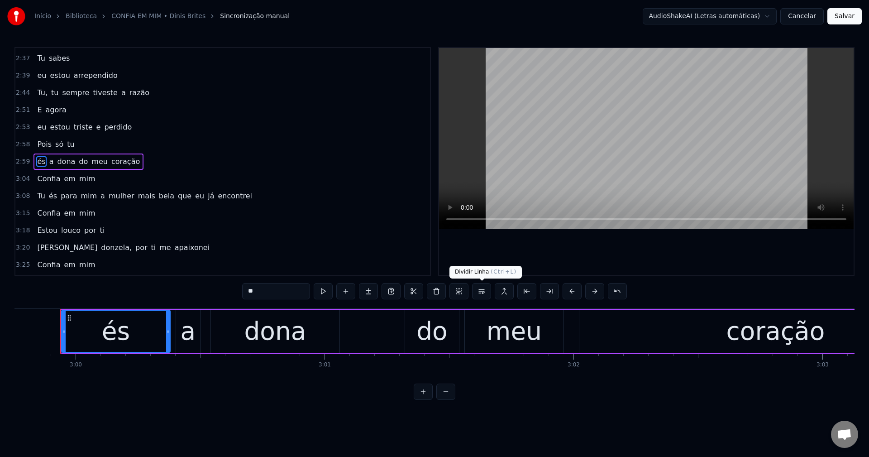
click at [481, 291] on button at bounding box center [481, 291] width 19 height 16
click at [100, 191] on span "a" at bounding box center [103, 196] width 6 height 10
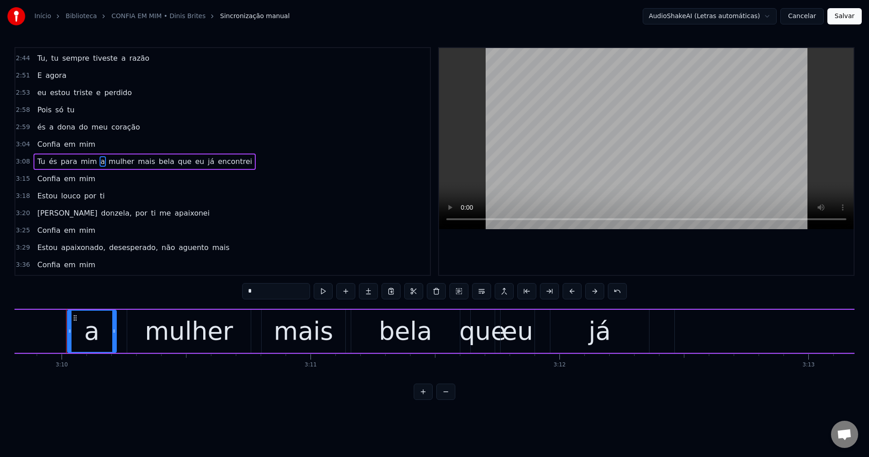
scroll to position [0, 47248]
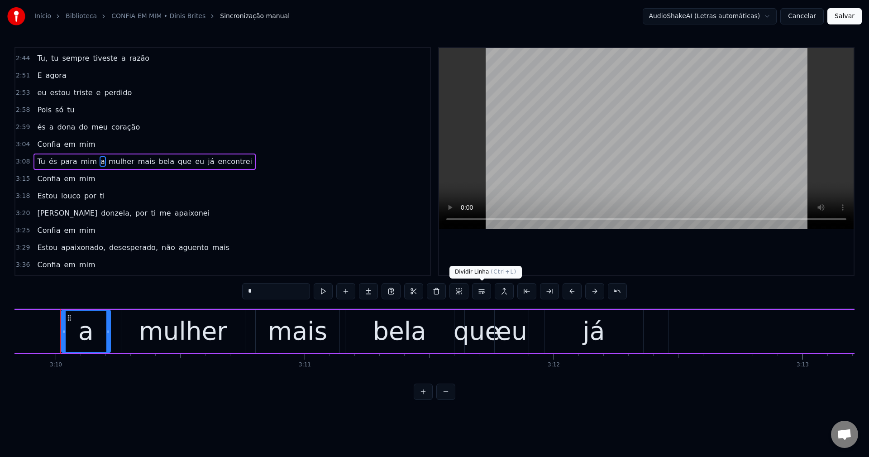
click at [480, 293] on button at bounding box center [481, 291] width 19 height 16
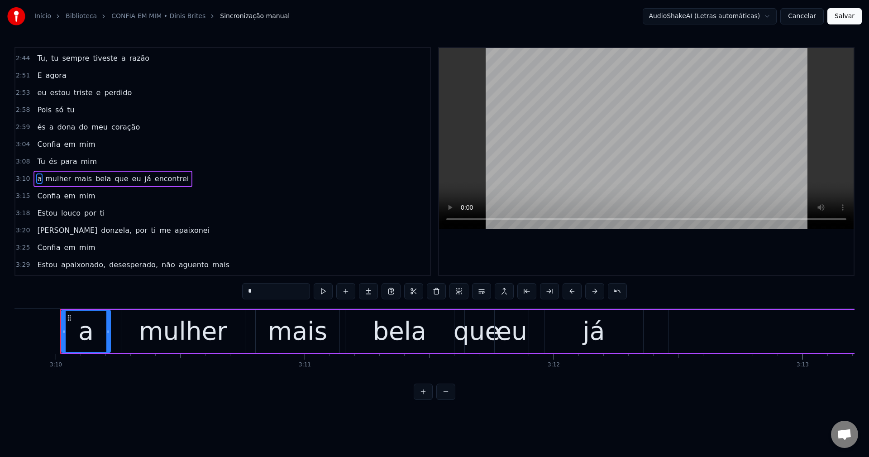
scroll to position [462, 0]
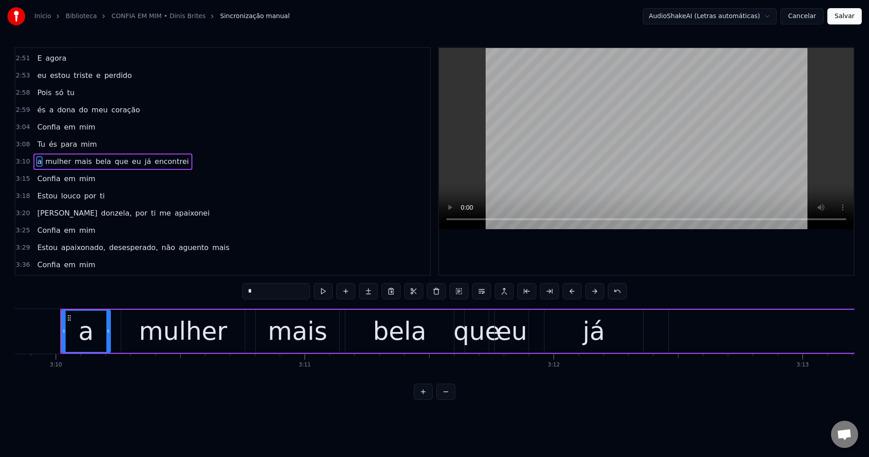
click at [114, 160] on span "que" at bounding box center [121, 161] width 15 height 10
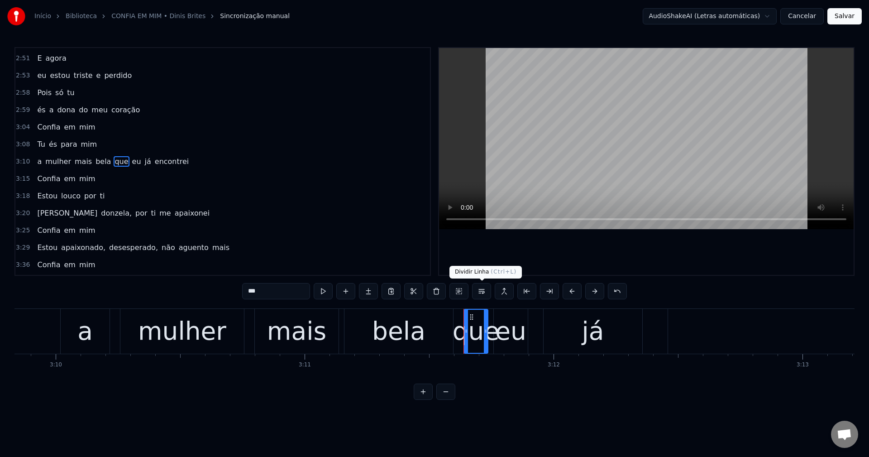
click at [474, 290] on button at bounding box center [481, 291] width 19 height 16
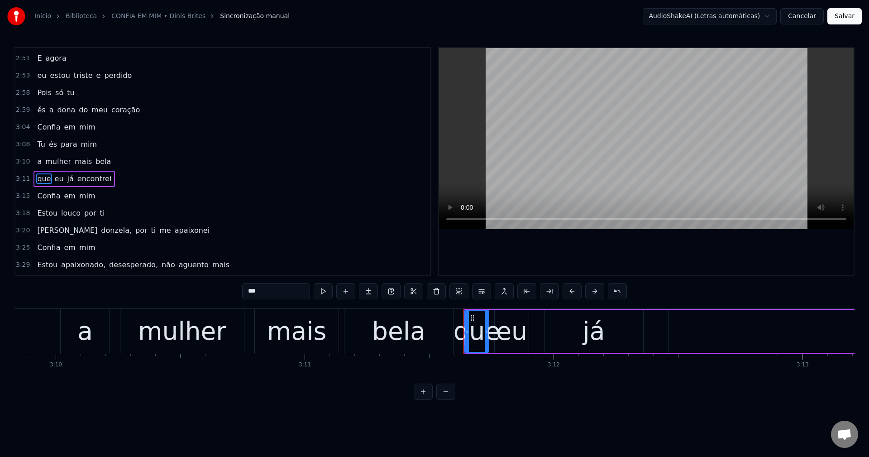
scroll to position [480, 0]
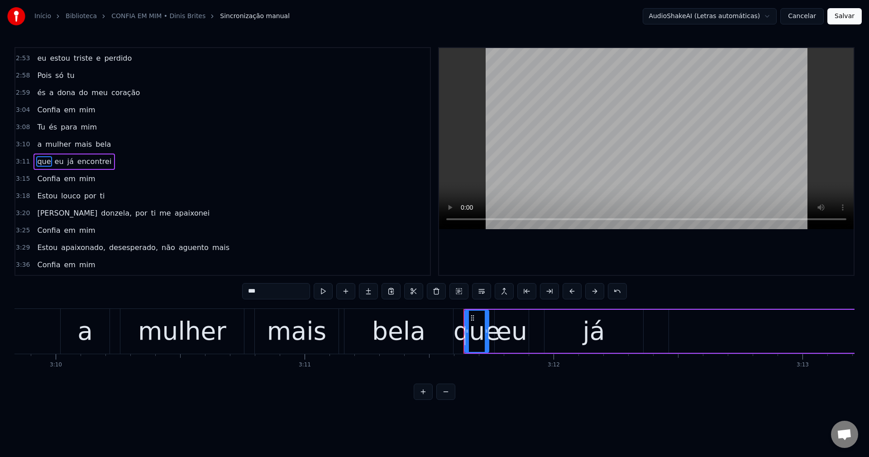
click at [100, 211] on span "donzela," at bounding box center [116, 213] width 33 height 10
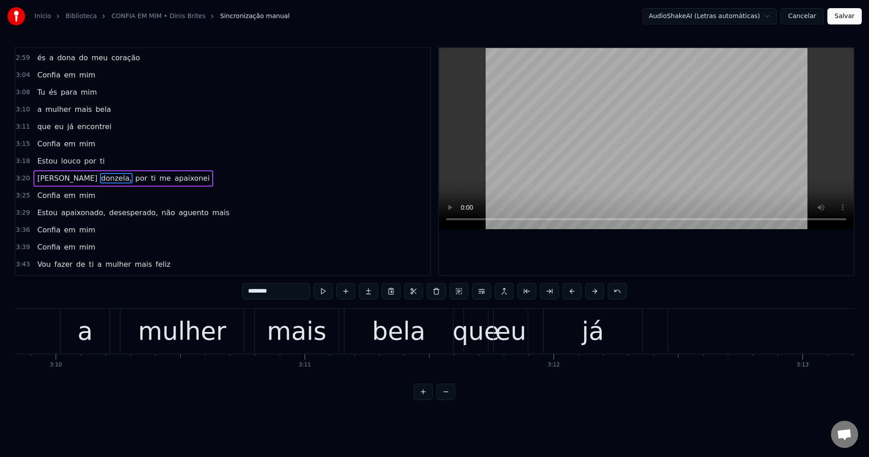
scroll to position [531, 0]
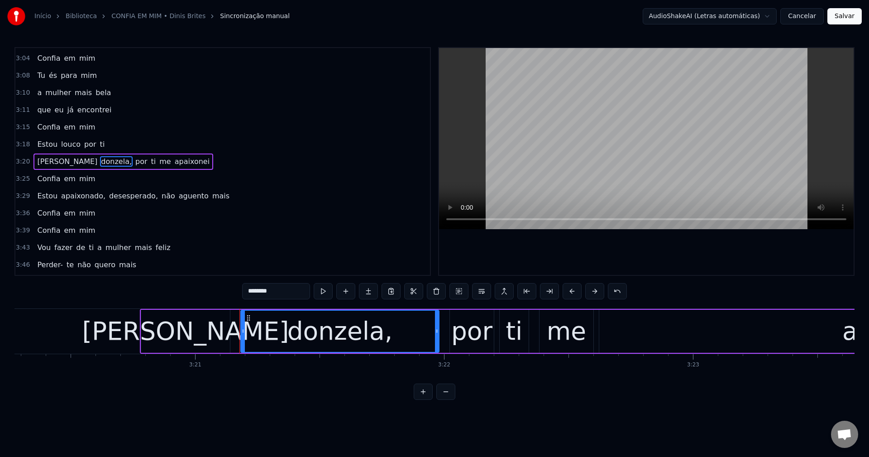
click at [311, 287] on div "********" at bounding box center [434, 291] width 385 height 16
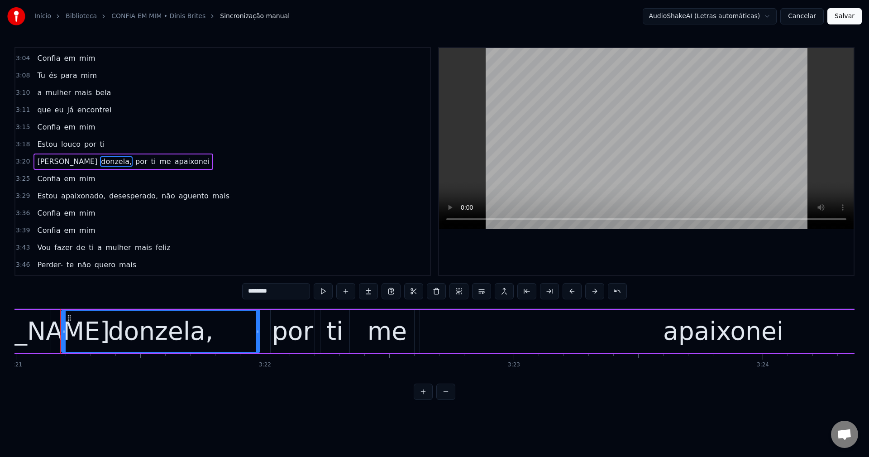
click at [300, 290] on input "********" at bounding box center [276, 291] width 68 height 16
click at [132, 160] on span "por" at bounding box center [139, 161] width 14 height 10
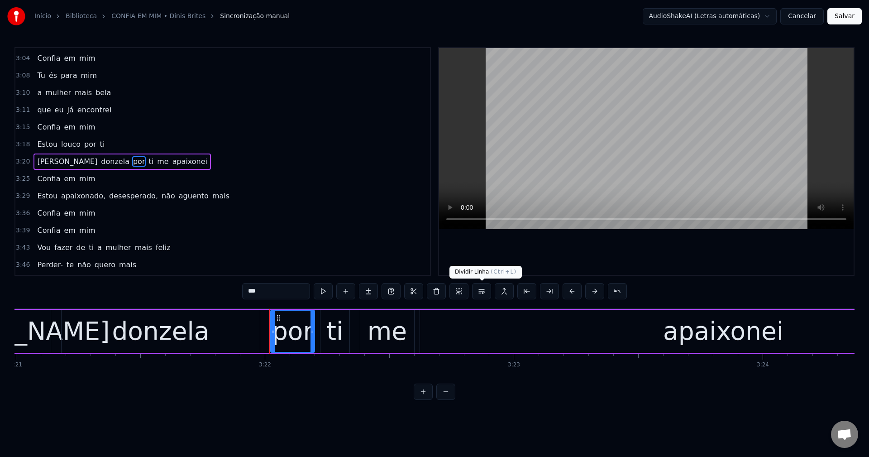
click at [484, 293] on button at bounding box center [481, 291] width 19 height 16
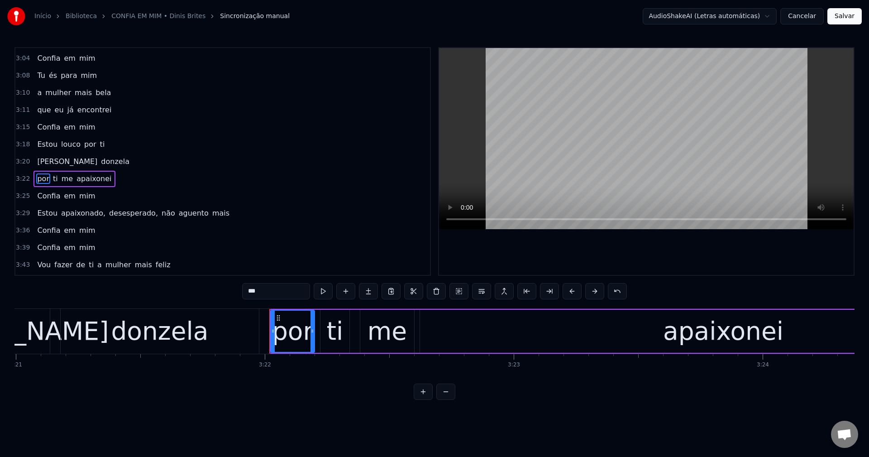
scroll to position [548, 0]
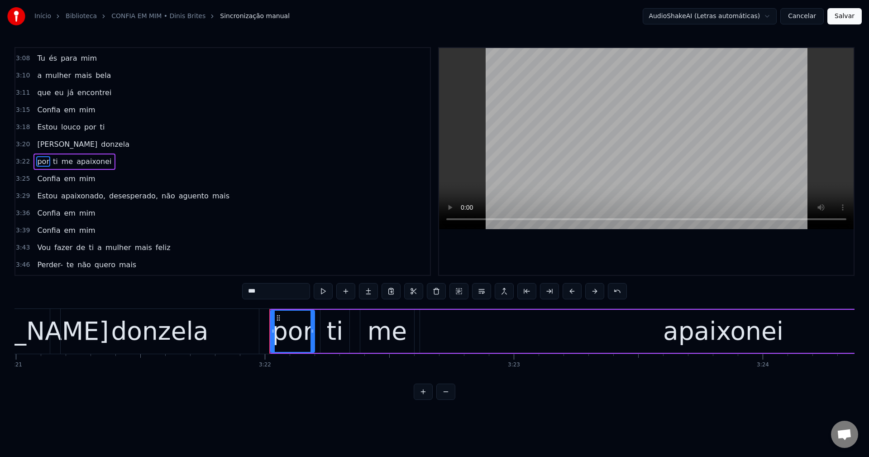
click at [86, 198] on span "apaixonado," at bounding box center [83, 196] width 46 height 10
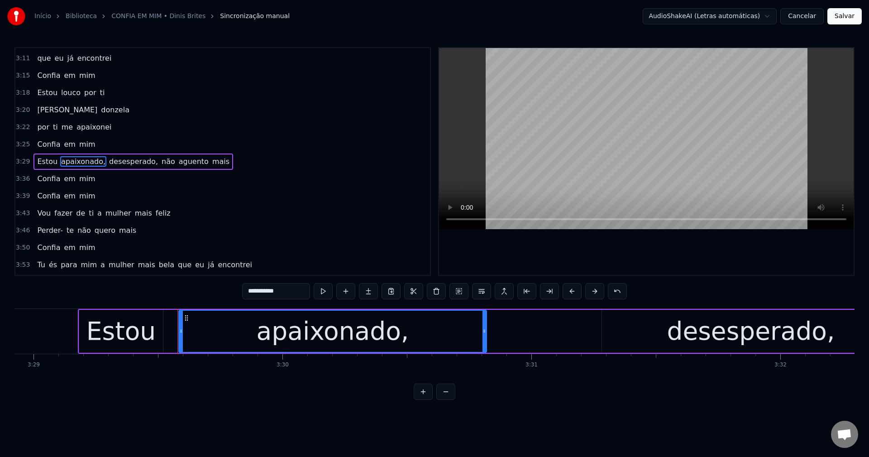
scroll to position [0, 52116]
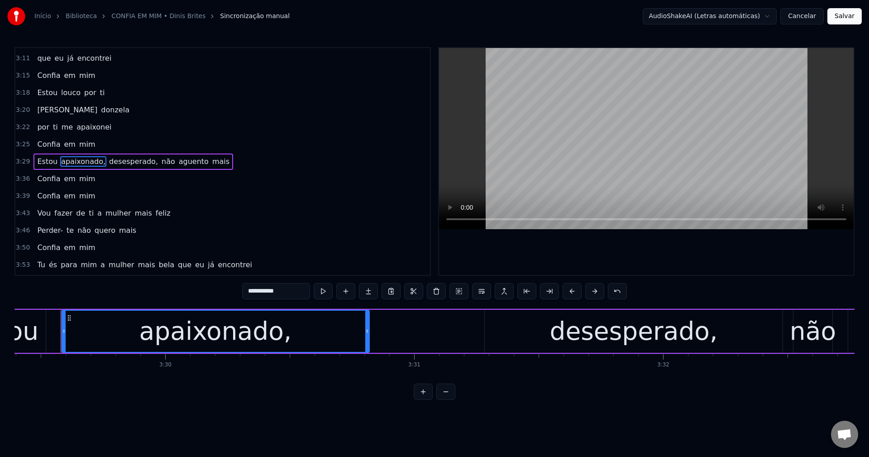
click at [291, 288] on input "**********" at bounding box center [276, 291] width 68 height 16
click at [117, 157] on span "desesperado," at bounding box center [131, 161] width 51 height 10
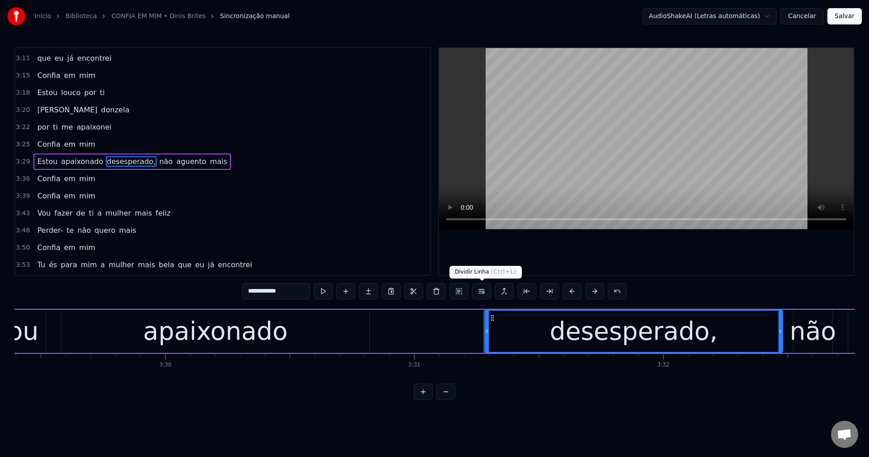
click at [481, 297] on button at bounding box center [481, 291] width 19 height 16
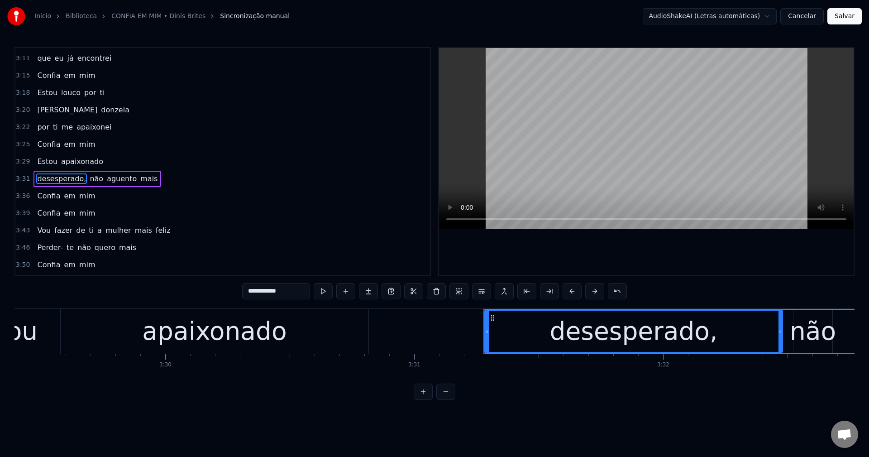
scroll to position [600, 0]
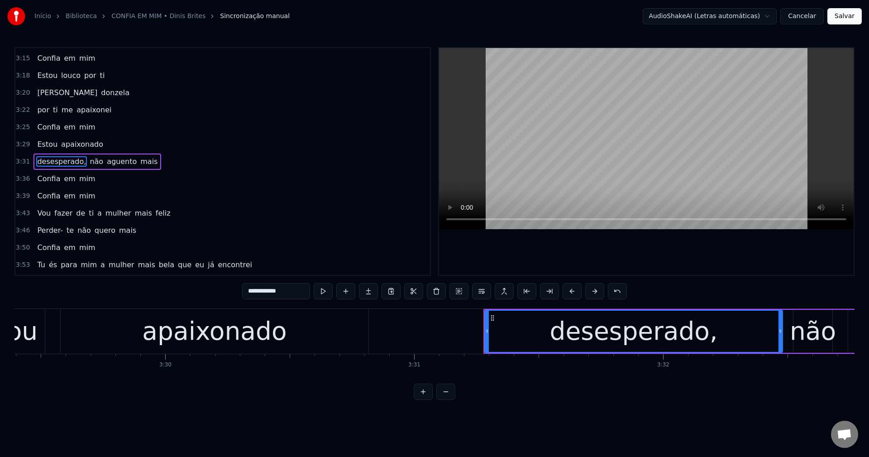
click at [90, 157] on span "não" at bounding box center [96, 161] width 15 height 10
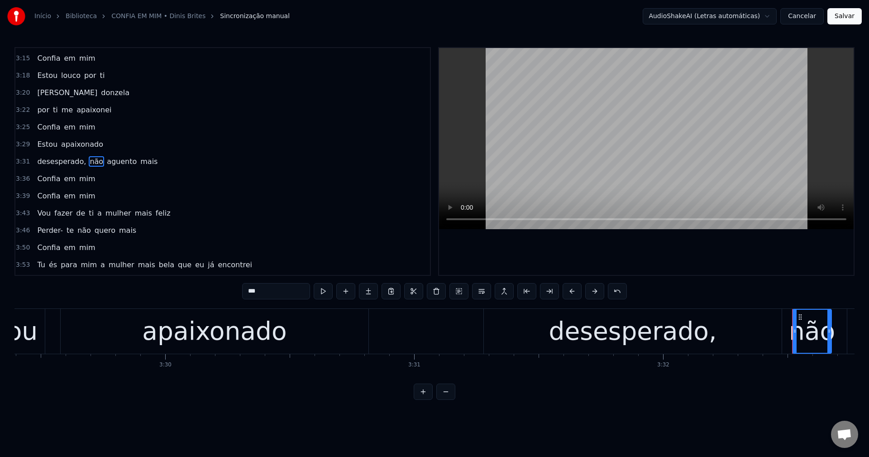
click at [68, 161] on span "desesperado," at bounding box center [61, 161] width 51 height 10
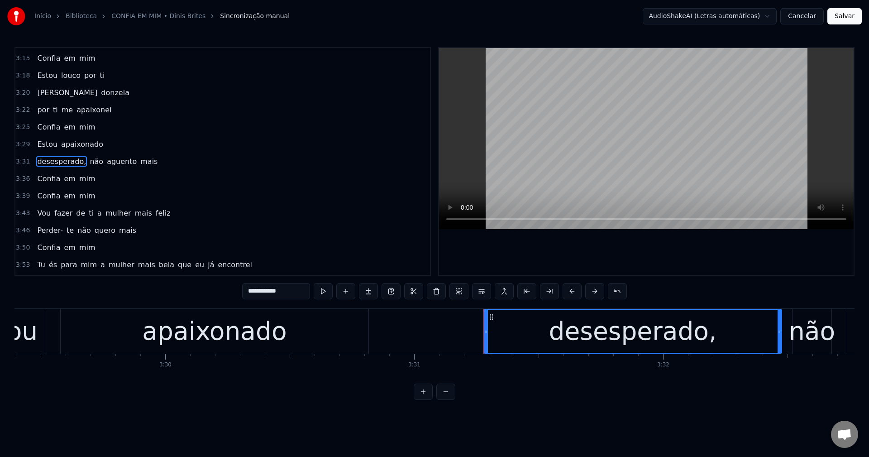
click at [291, 292] on input "**********" at bounding box center [276, 291] width 68 height 16
click at [86, 159] on span "não" at bounding box center [93, 161] width 15 height 10
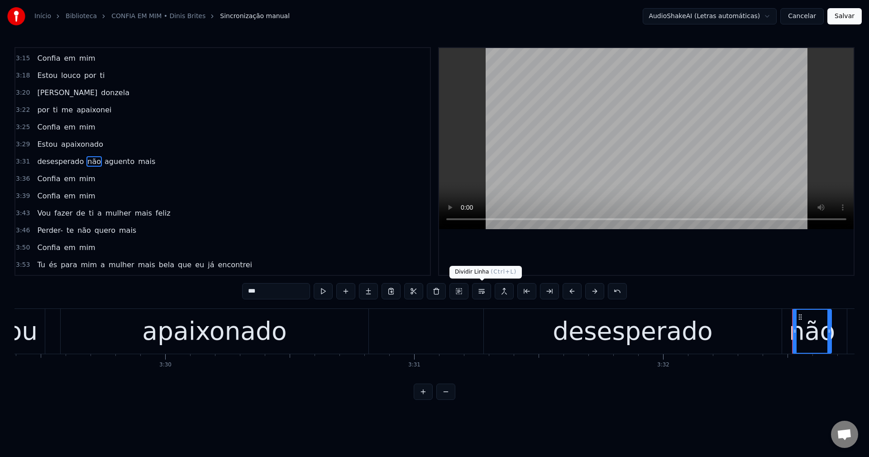
click at [480, 295] on button at bounding box center [481, 291] width 19 height 16
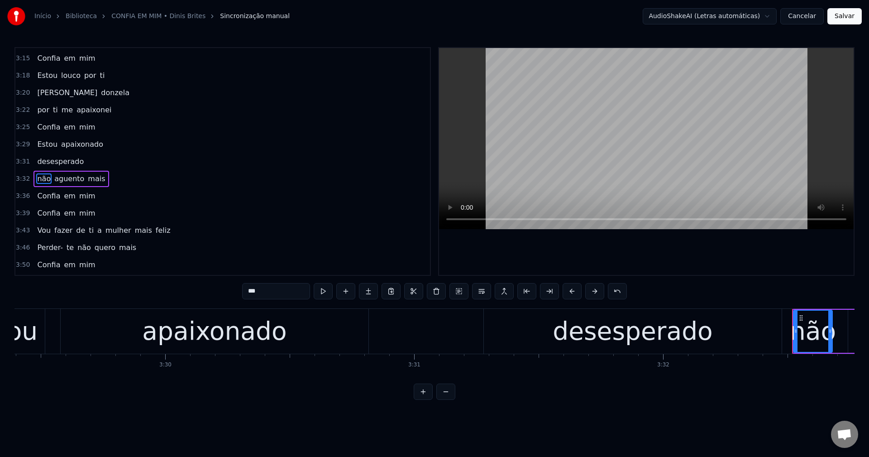
scroll to position [617, 0]
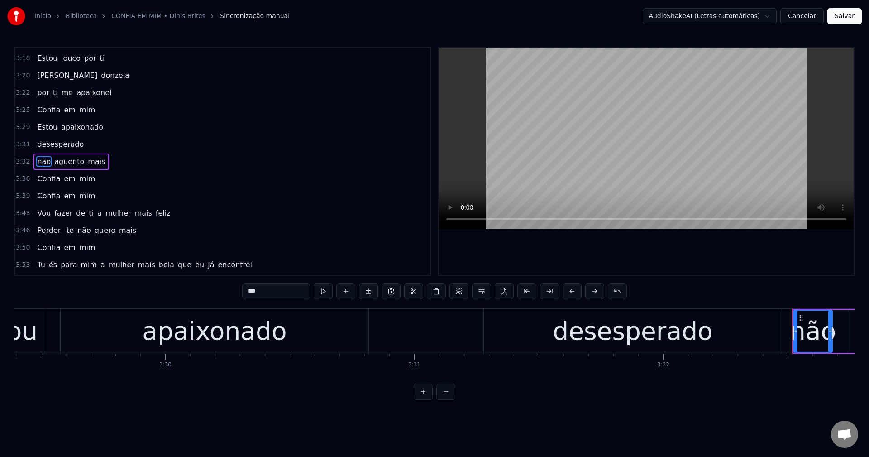
click at [96, 215] on span "a" at bounding box center [99, 213] width 6 height 10
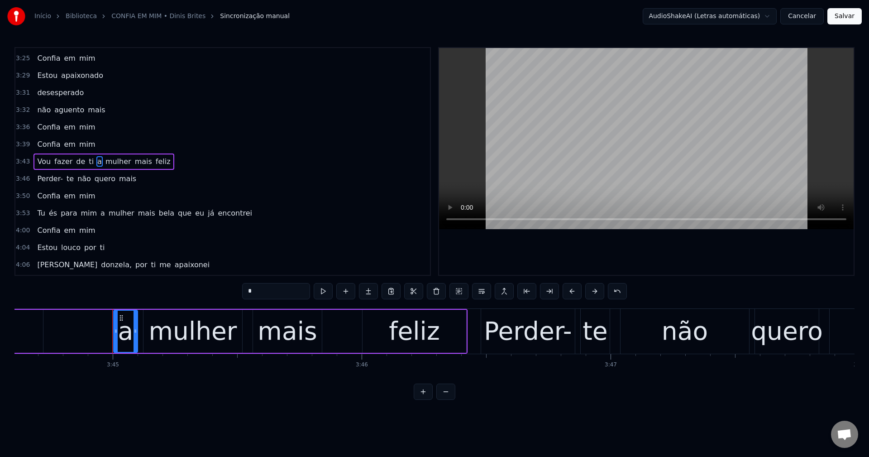
scroll to position [0, 55954]
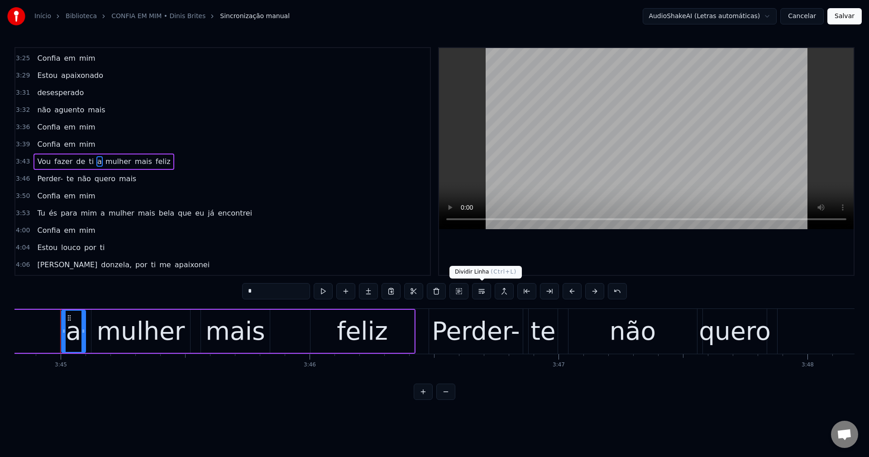
click at [482, 294] on button at bounding box center [481, 291] width 19 height 16
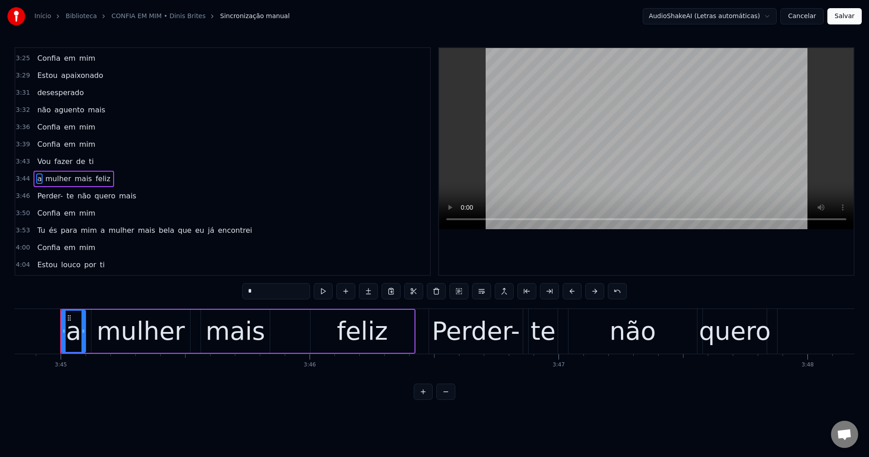
scroll to position [686, 0]
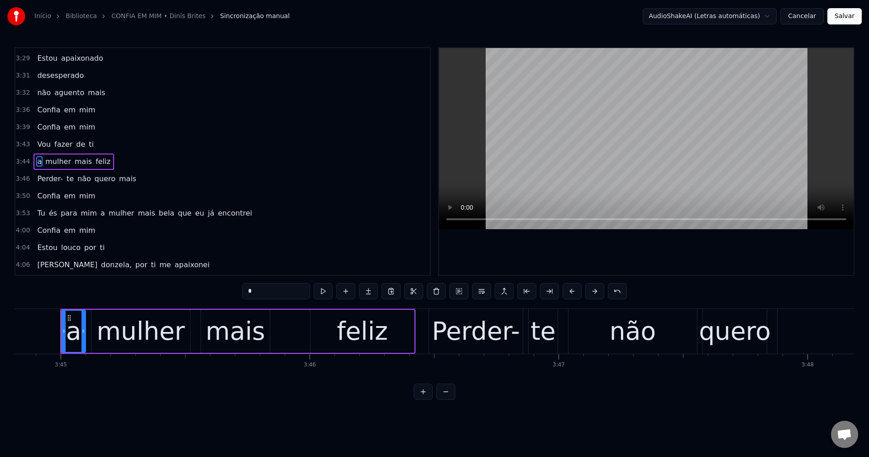
click at [55, 179] on span "Perder-" at bounding box center [50, 178] width 28 height 10
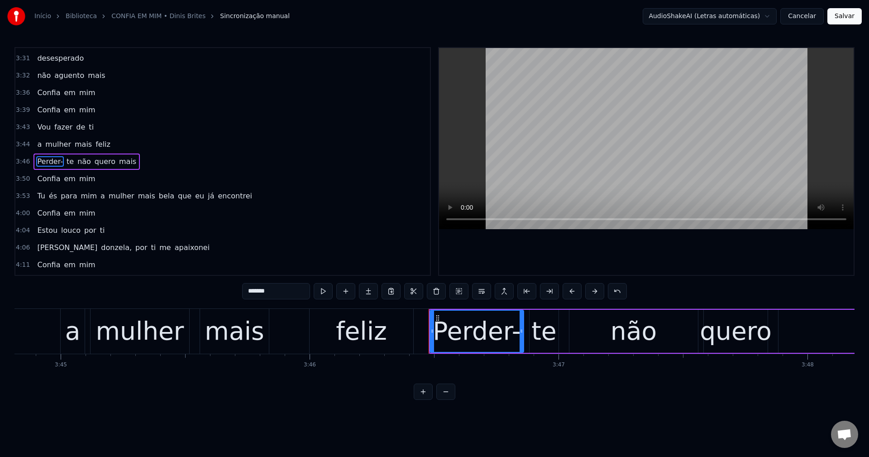
click at [100, 196] on span "a" at bounding box center [103, 196] width 6 height 10
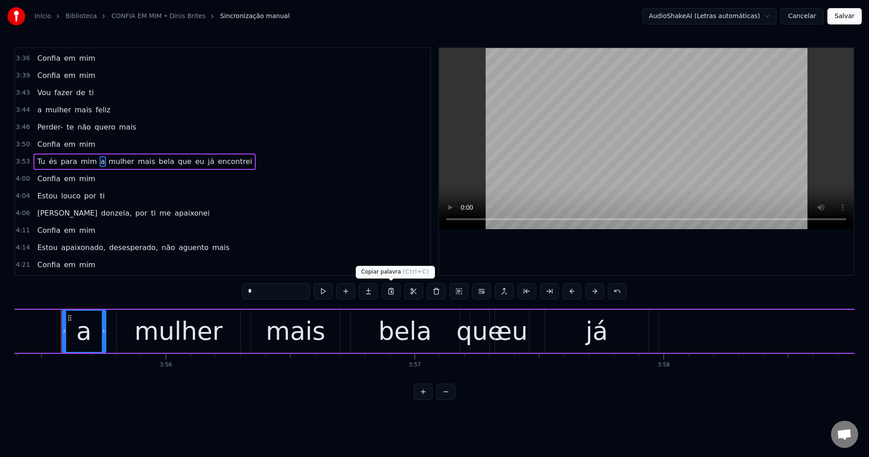
scroll to position [0, 58587]
click at [482, 292] on button at bounding box center [481, 291] width 19 height 16
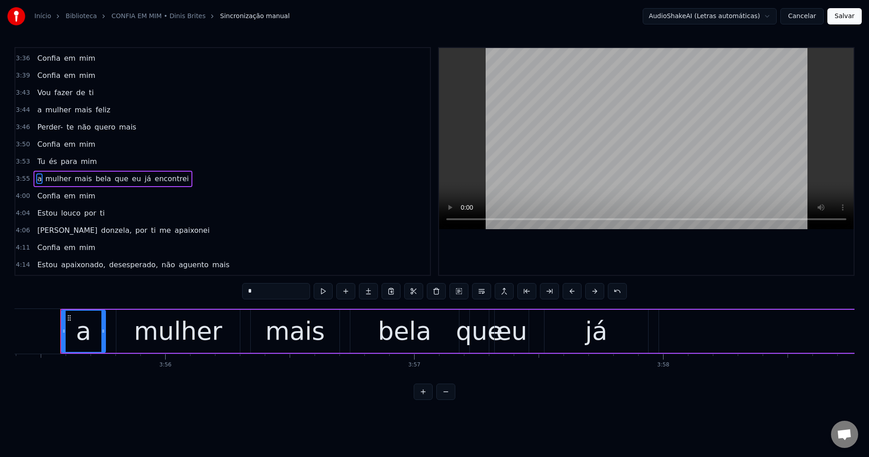
scroll to position [755, 0]
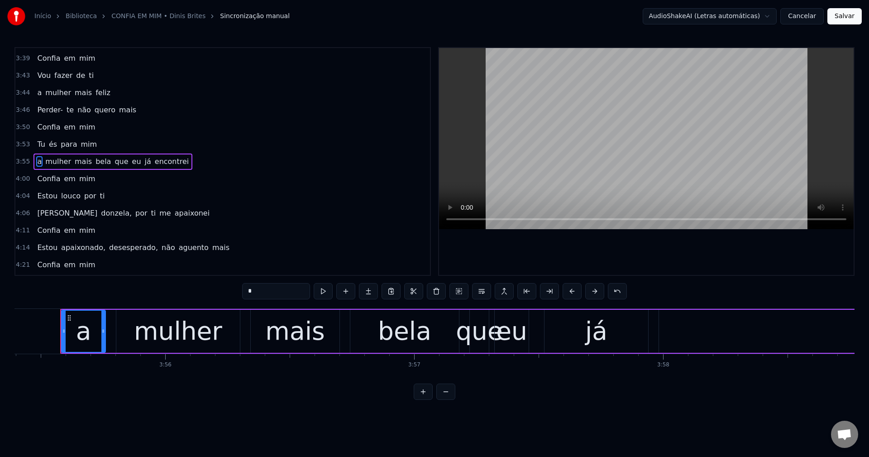
click at [114, 162] on span "que" at bounding box center [121, 161] width 15 height 10
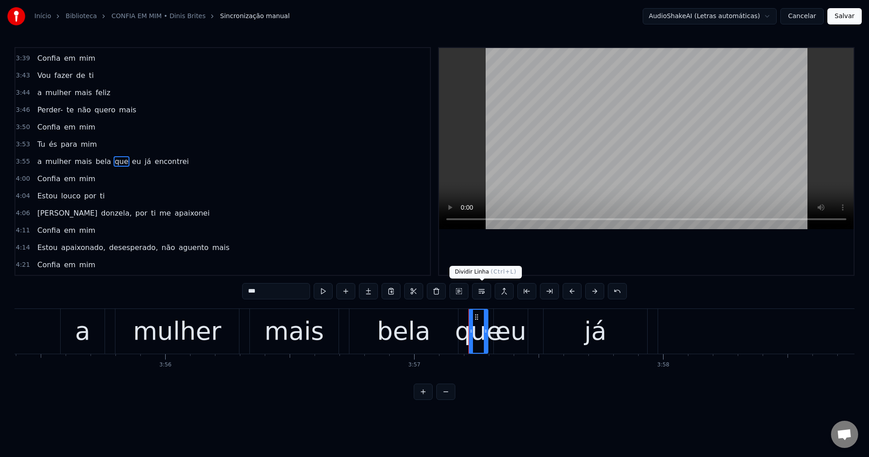
click at [487, 295] on button at bounding box center [481, 291] width 19 height 16
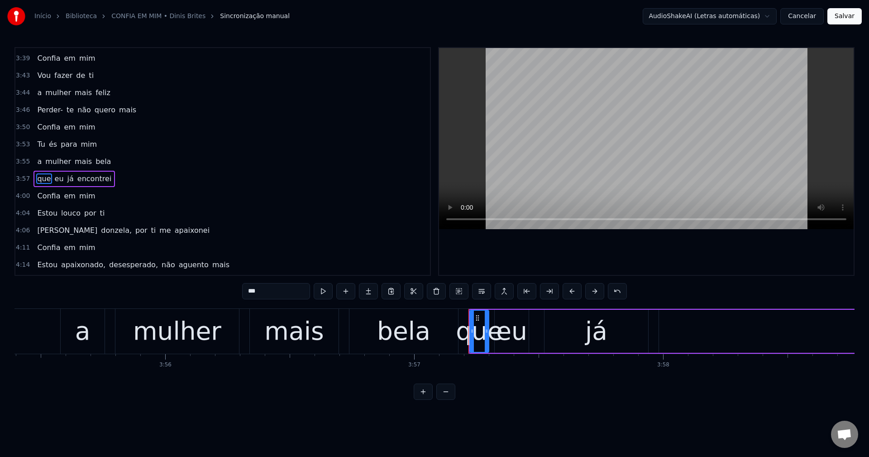
scroll to position [772, 0]
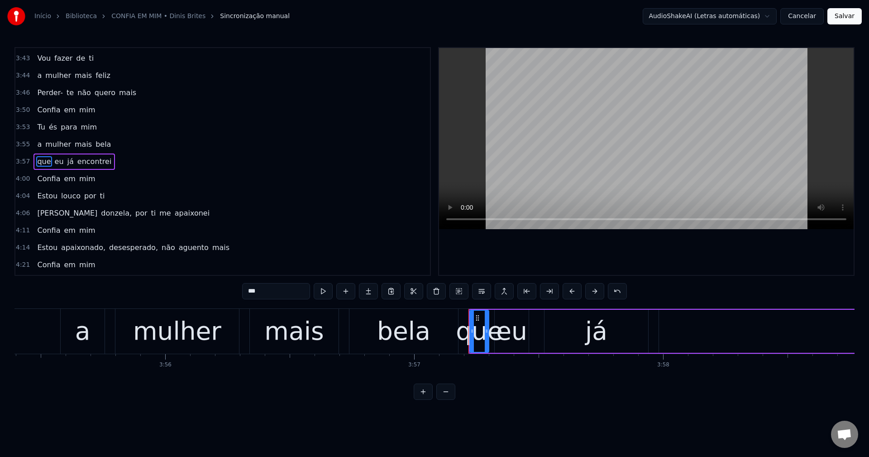
click at [100, 216] on span "donzela," at bounding box center [116, 213] width 33 height 10
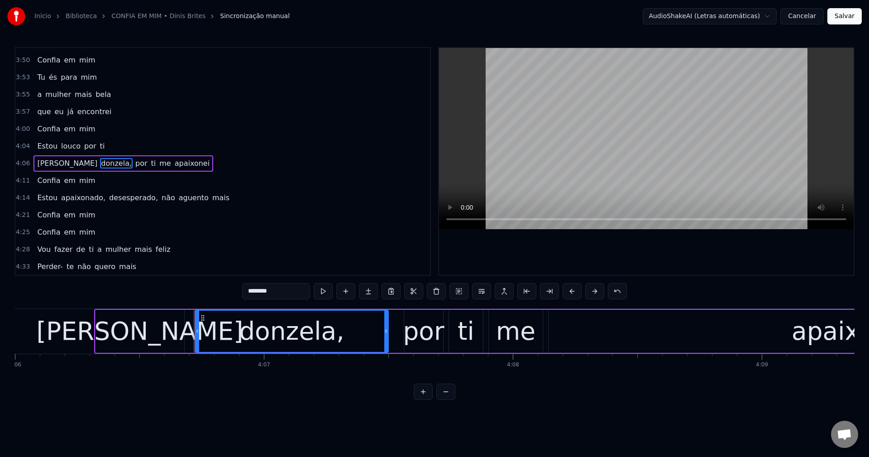
scroll to position [0, 61359]
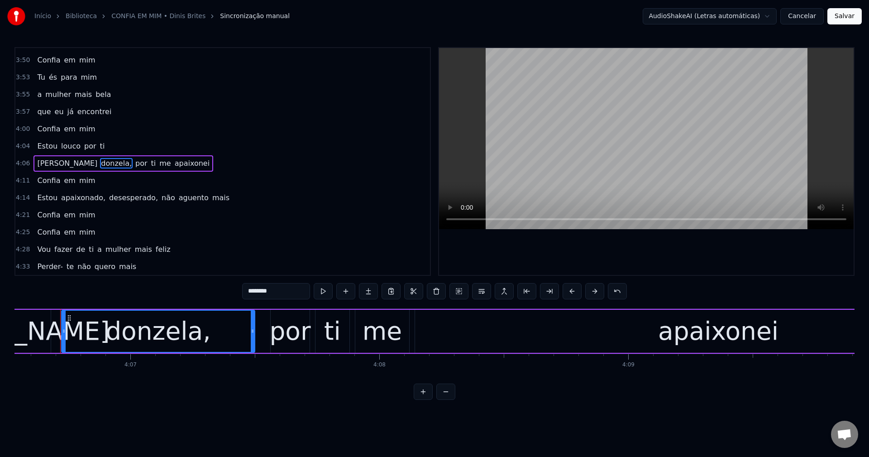
click at [283, 292] on input "********" at bounding box center [276, 291] width 68 height 16
click at [132, 164] on span "por" at bounding box center [139, 163] width 14 height 10
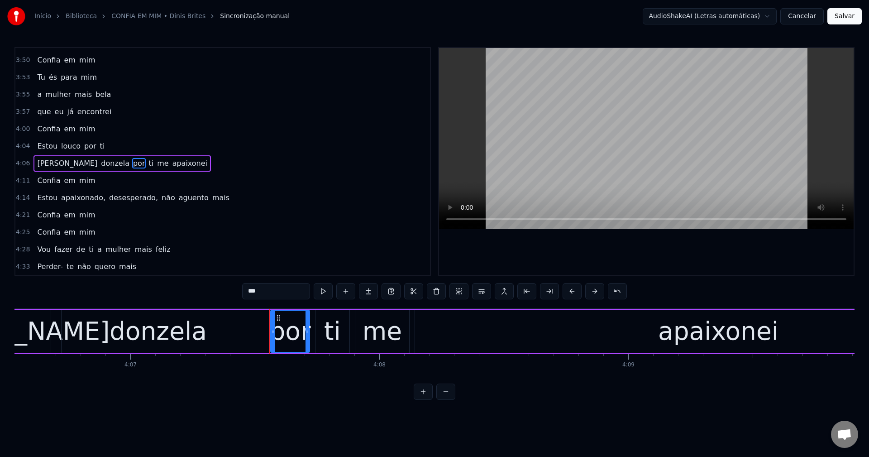
scroll to position [822, 0]
click at [477, 295] on button at bounding box center [481, 291] width 19 height 16
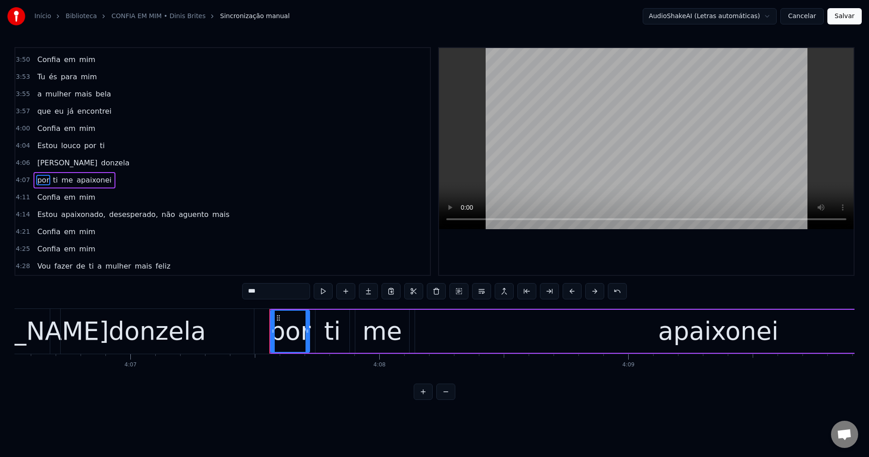
scroll to position [839, 0]
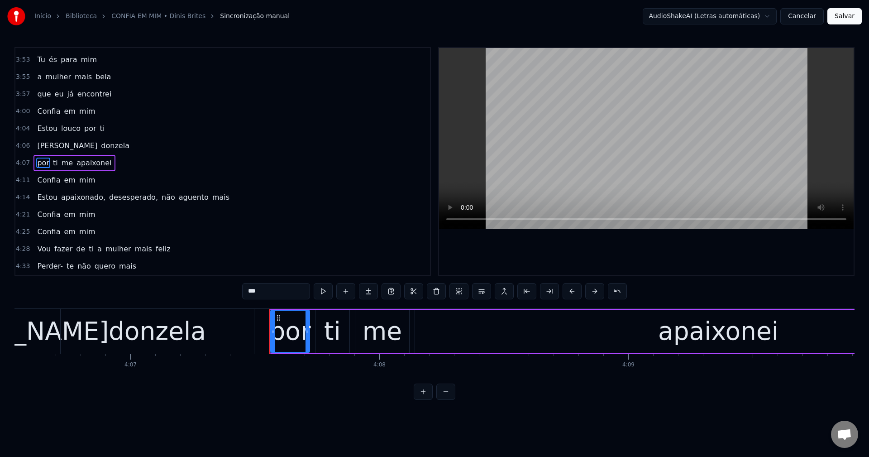
click at [75, 196] on span "apaixonado," at bounding box center [83, 197] width 46 height 10
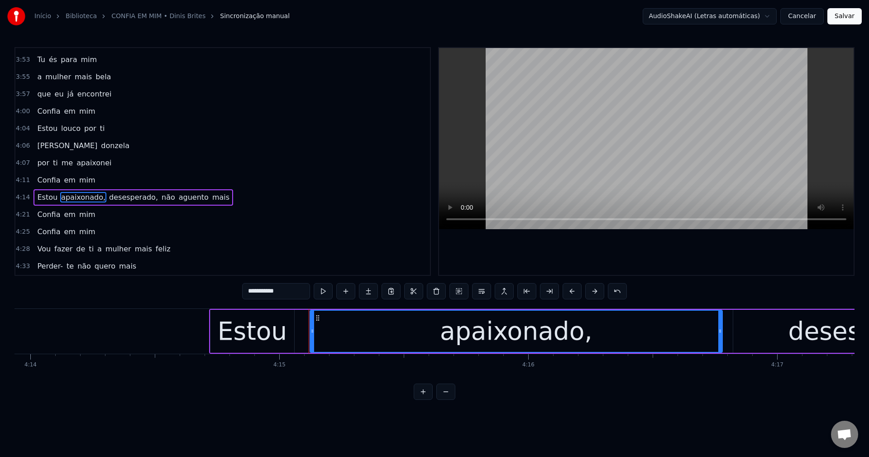
scroll to position [0, 63450]
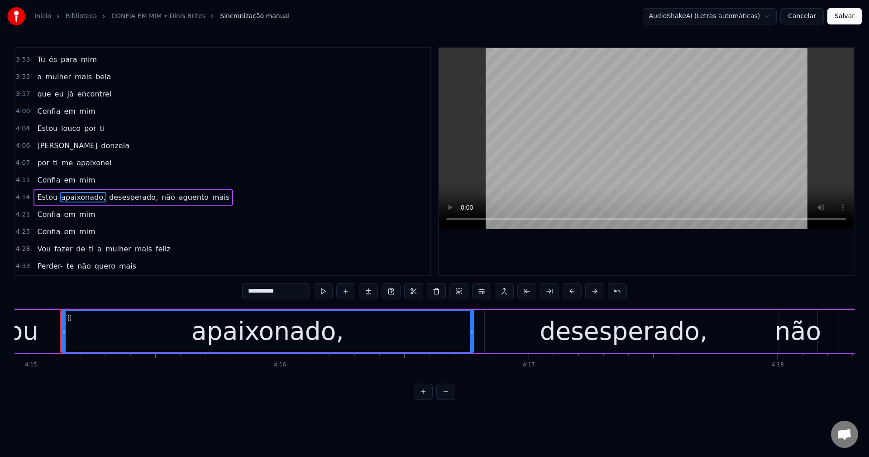
click at [295, 295] on input "**********" at bounding box center [276, 291] width 68 height 16
click at [115, 192] on span "desesperado," at bounding box center [131, 197] width 51 height 10
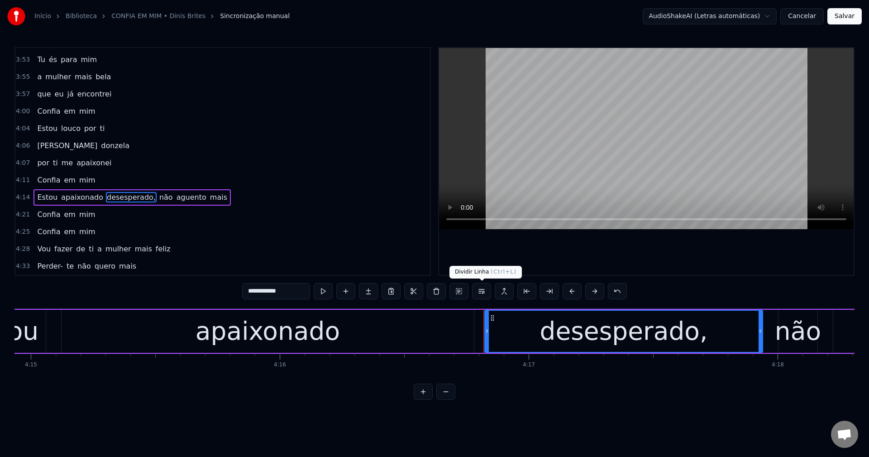
click at [486, 292] on button at bounding box center [481, 291] width 19 height 16
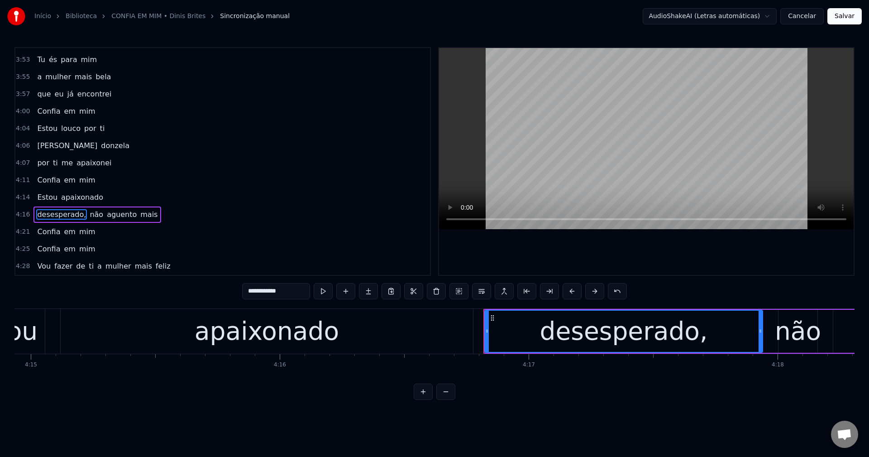
scroll to position [857, 0]
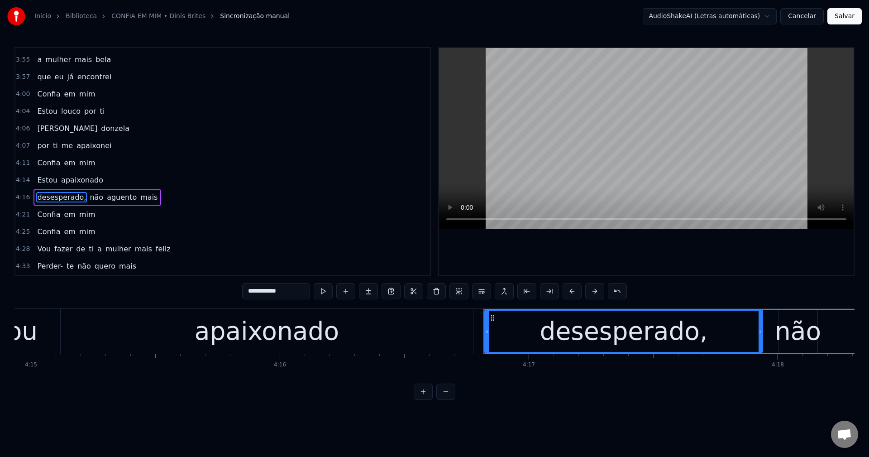
click at [96, 248] on span "a" at bounding box center [99, 248] width 6 height 10
type input "*"
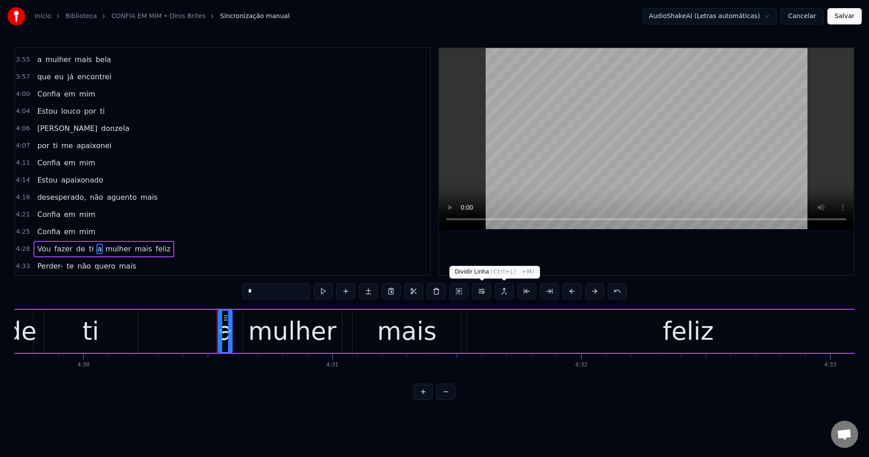
scroll to position [0, 67288]
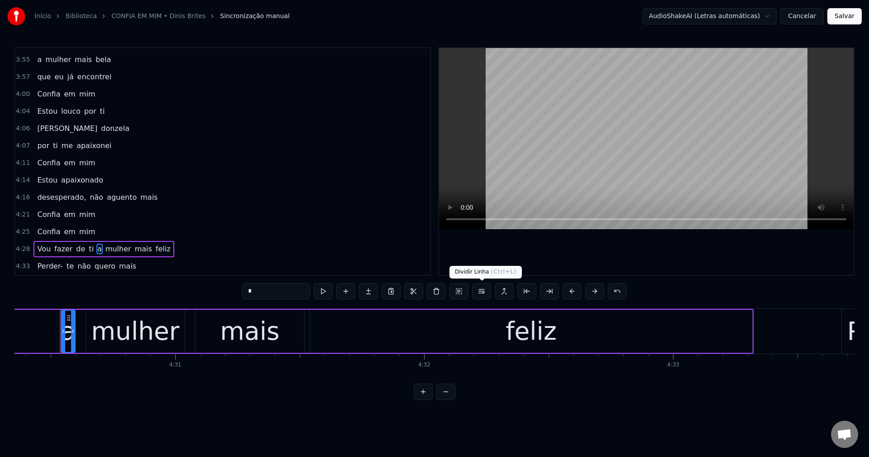
click at [481, 291] on button at bounding box center [481, 291] width 19 height 16
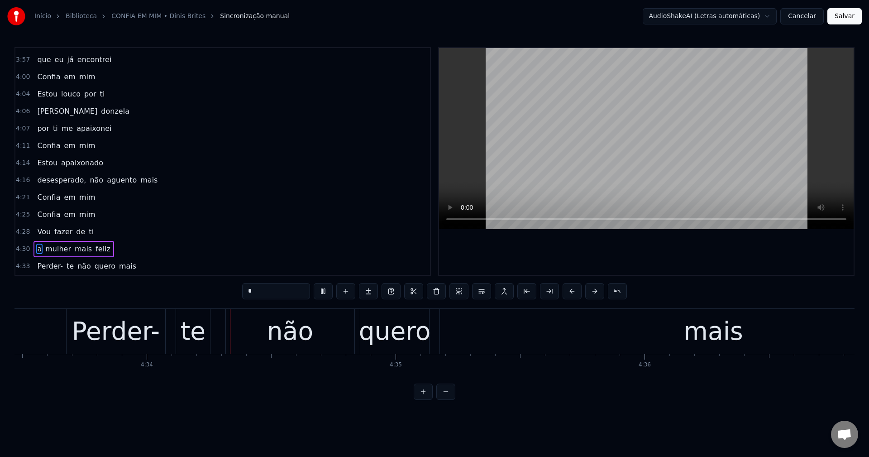
scroll to position [0, 68064]
click at [847, 17] on button "Salvar" at bounding box center [844, 16] width 34 height 16
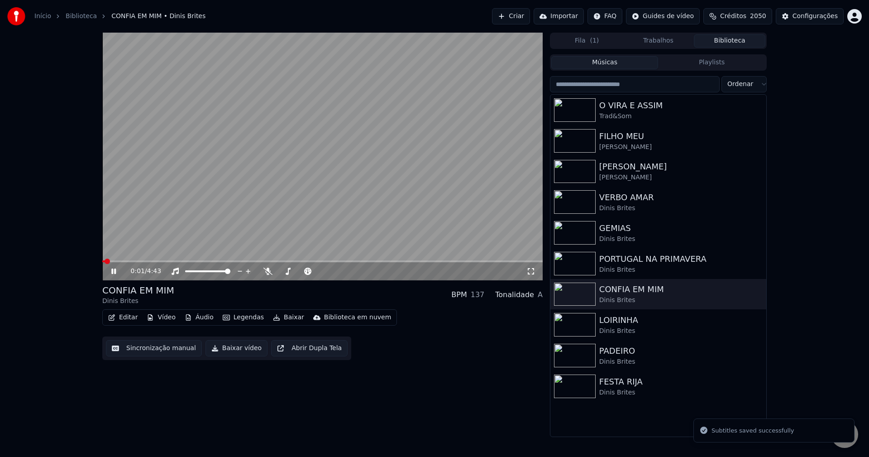
click at [243, 348] on button "Baixar vídeo" at bounding box center [236, 348] width 62 height 16
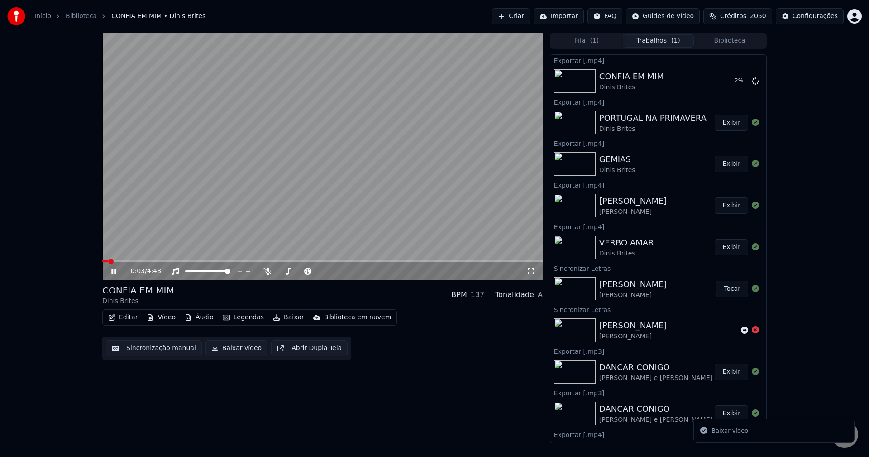
click at [728, 35] on button "Biblioteca" at bounding box center [729, 40] width 71 height 13
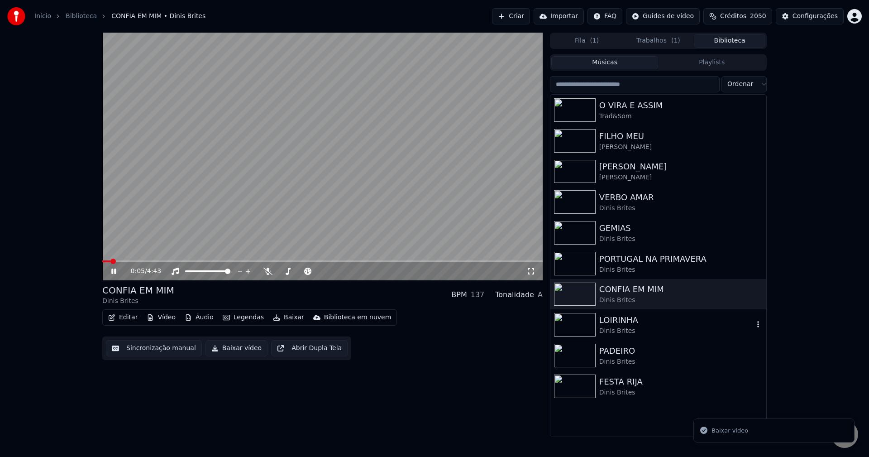
click at [599, 332] on div "Dinis Brites" at bounding box center [676, 330] width 154 height 9
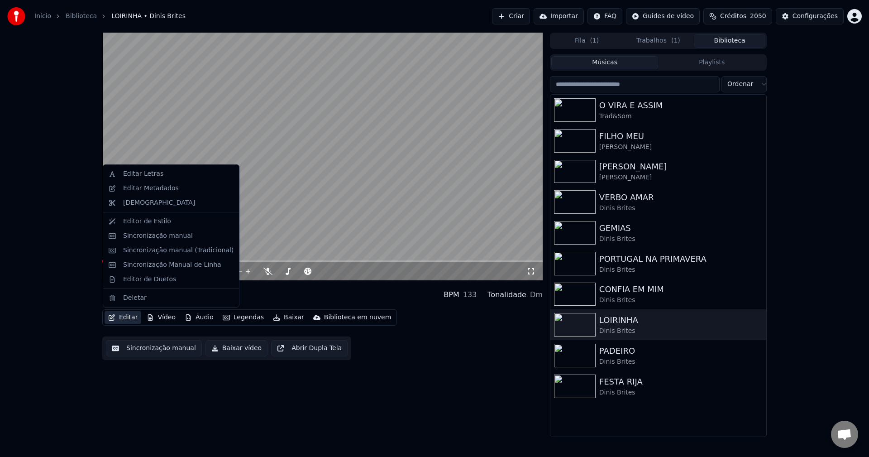
click at [119, 321] on button "Editar" at bounding box center [123, 317] width 37 height 13
click at [145, 188] on div "Editar Metadados" at bounding box center [151, 188] width 56 height 9
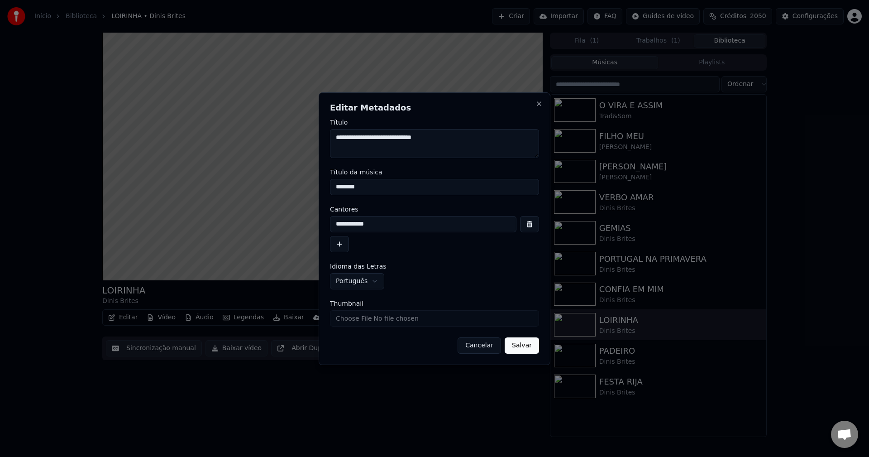
click at [478, 347] on button "Cancelar" at bounding box center [479, 345] width 43 height 16
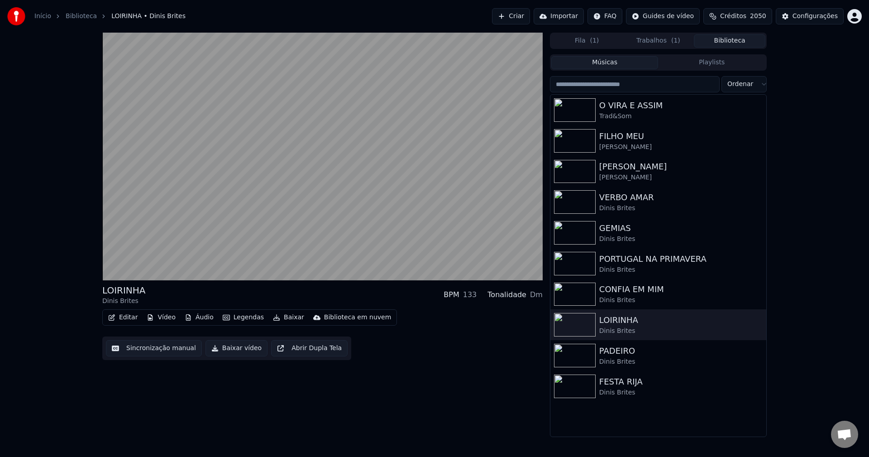
click at [160, 347] on button "Sincronização manual" at bounding box center [154, 348] width 96 height 16
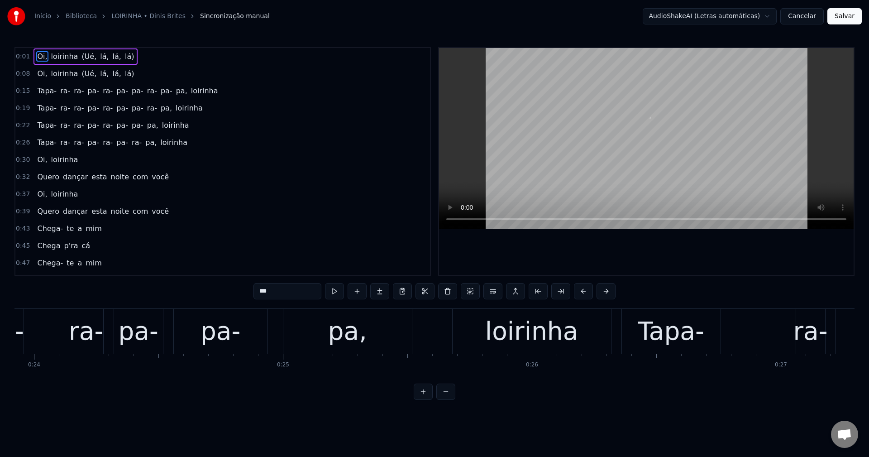
scroll to position [0, 248]
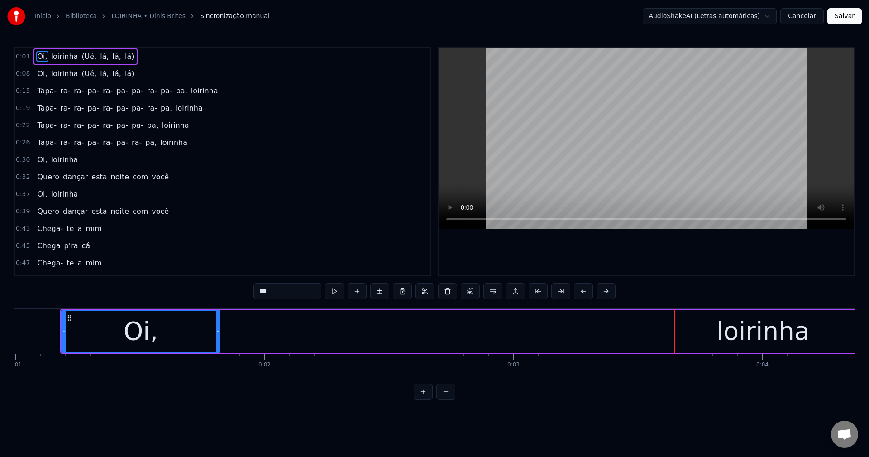
click at [551, 342] on div "loirinha" at bounding box center [763, 331] width 756 height 43
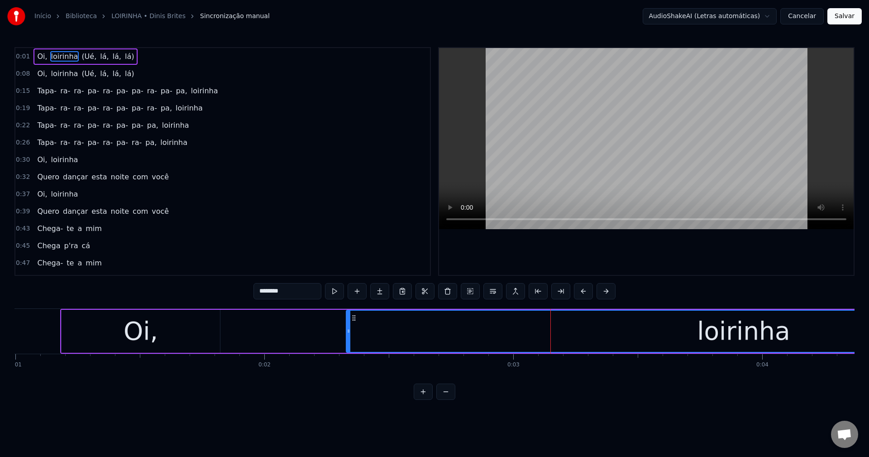
drag, startPoint x: 386, startPoint y: 327, endPoint x: 347, endPoint y: 317, distance: 40.3
click at [347, 317] on div at bounding box center [349, 330] width 4 height 41
drag, startPoint x: 191, startPoint y: 340, endPoint x: 197, endPoint y: 347, distance: 8.3
click at [195, 341] on div "Oi," at bounding box center [141, 331] width 158 height 43
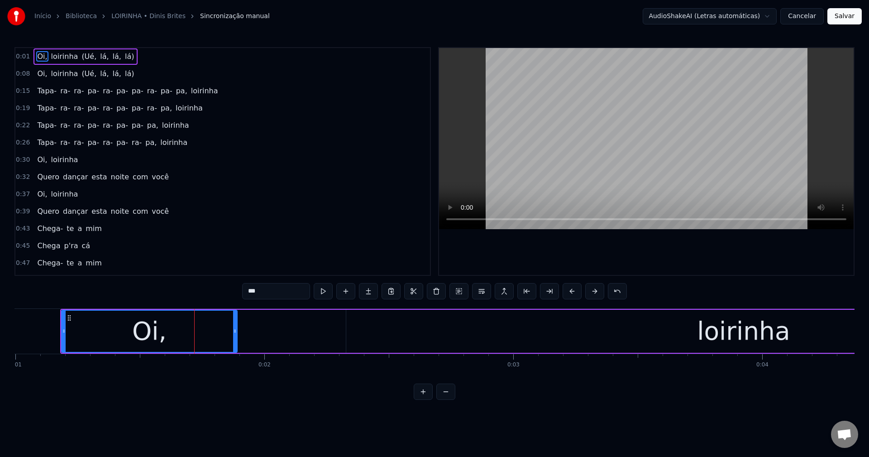
drag, startPoint x: 218, startPoint y: 330, endPoint x: 235, endPoint y: 335, distance: 17.9
click at [235, 335] on div at bounding box center [235, 330] width 4 height 41
click at [81, 53] on span "(Ué," at bounding box center [89, 56] width 17 height 10
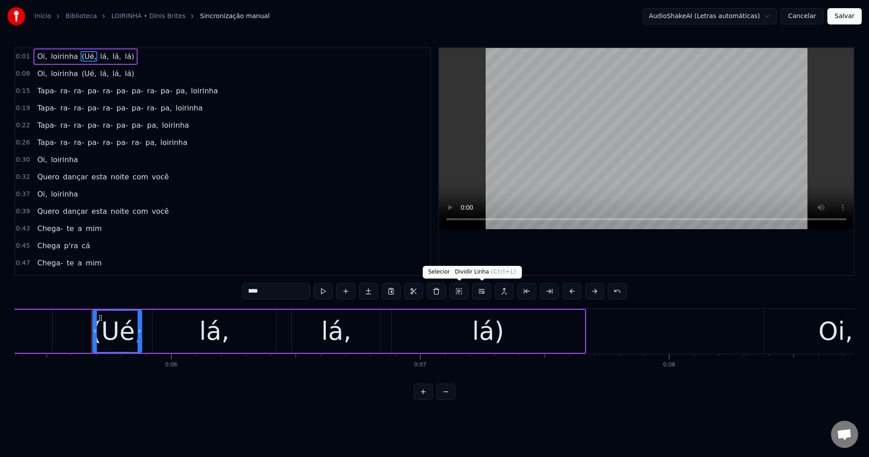
scroll to position [0, 1368]
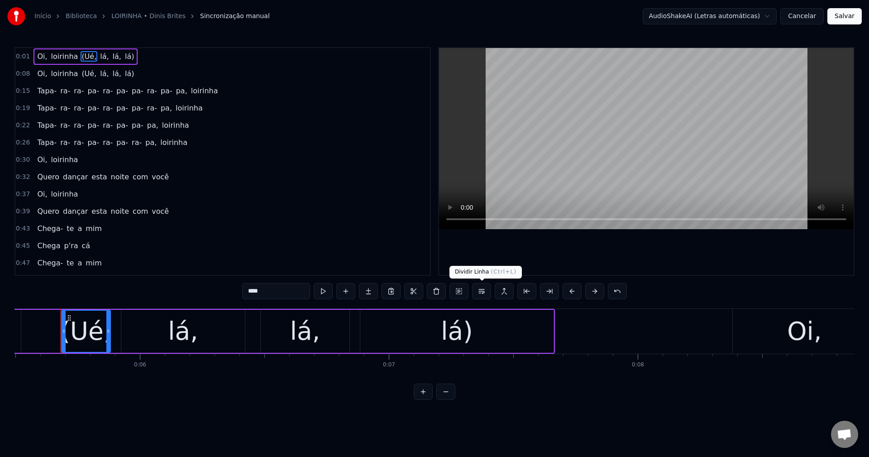
click at [486, 293] on button at bounding box center [481, 291] width 19 height 16
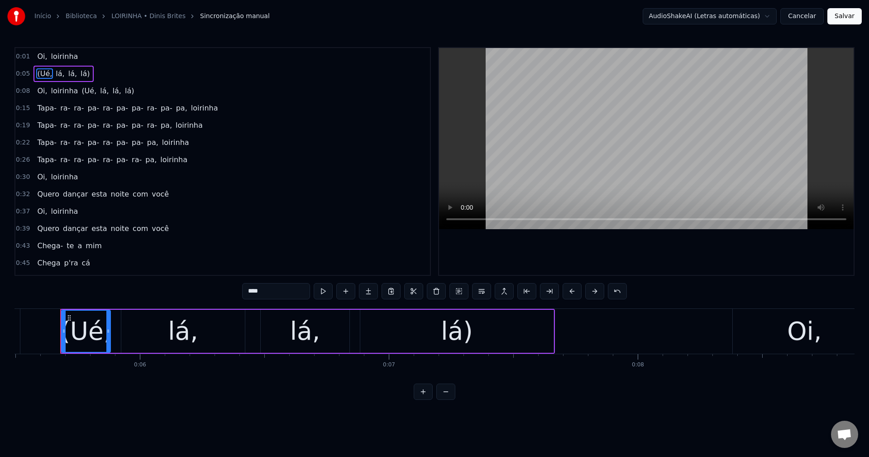
click at [81, 94] on span "(Ué," at bounding box center [89, 91] width 17 height 10
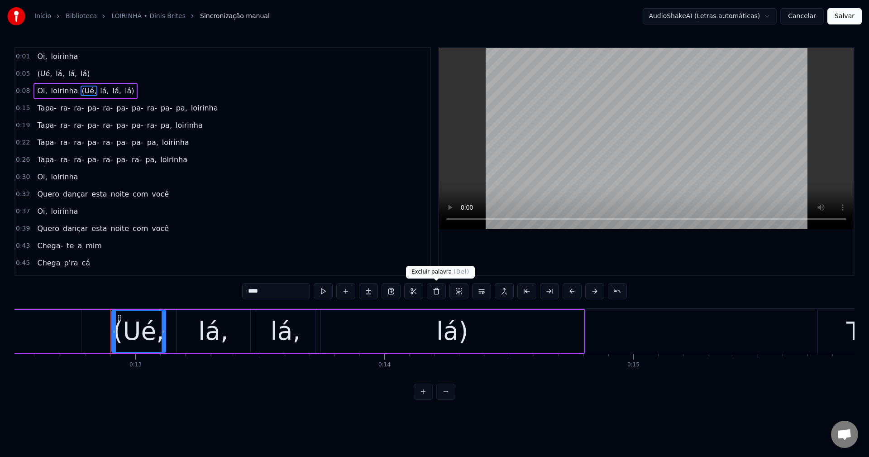
scroll to position [0, 3165]
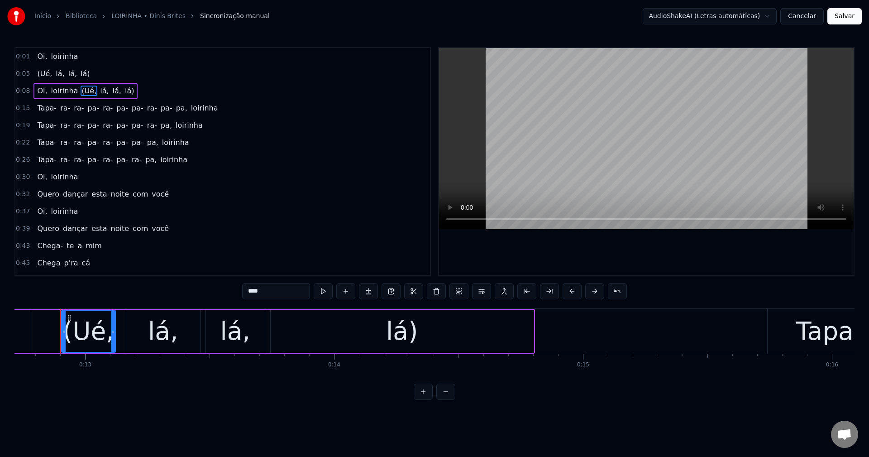
click at [483, 292] on button at bounding box center [481, 291] width 19 height 16
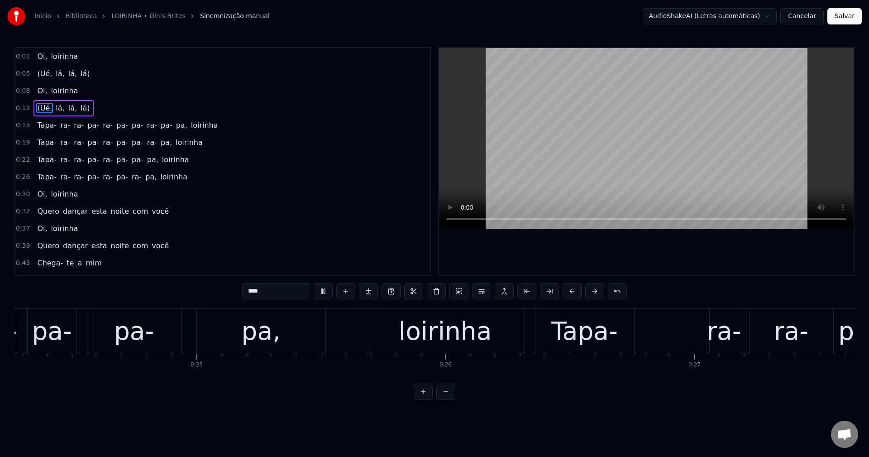
scroll to position [0, 6948]
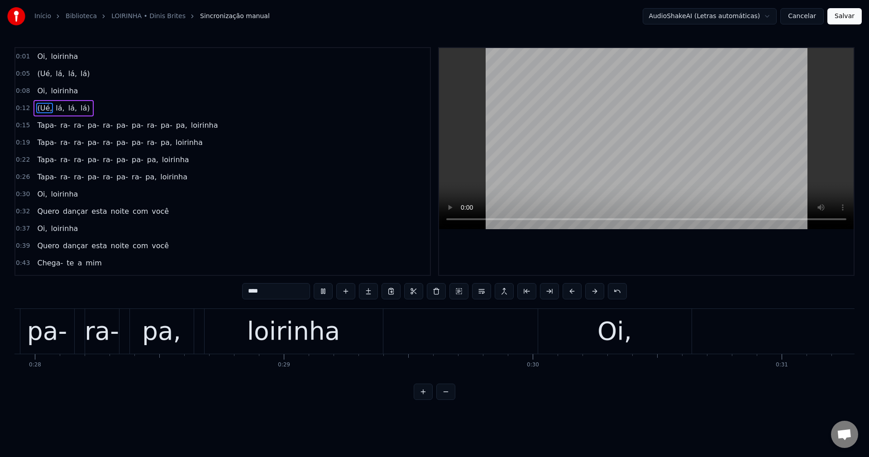
click at [92, 208] on span "esta" at bounding box center [99, 211] width 17 height 10
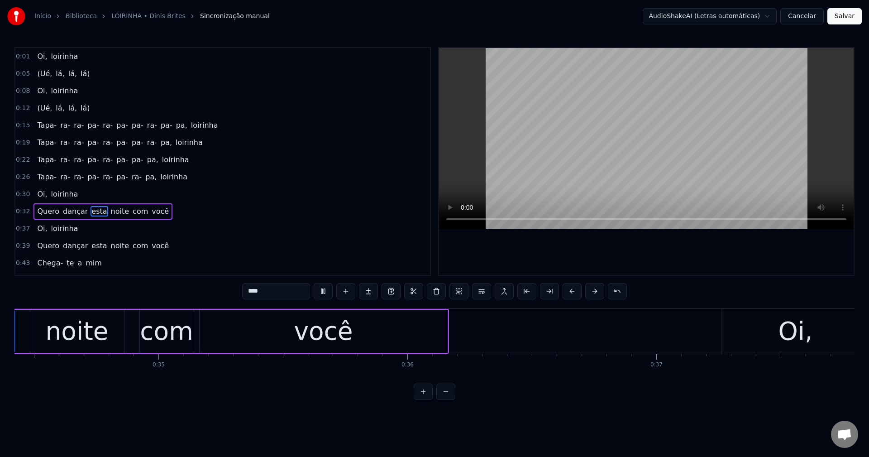
click at [481, 289] on button at bounding box center [481, 291] width 19 height 16
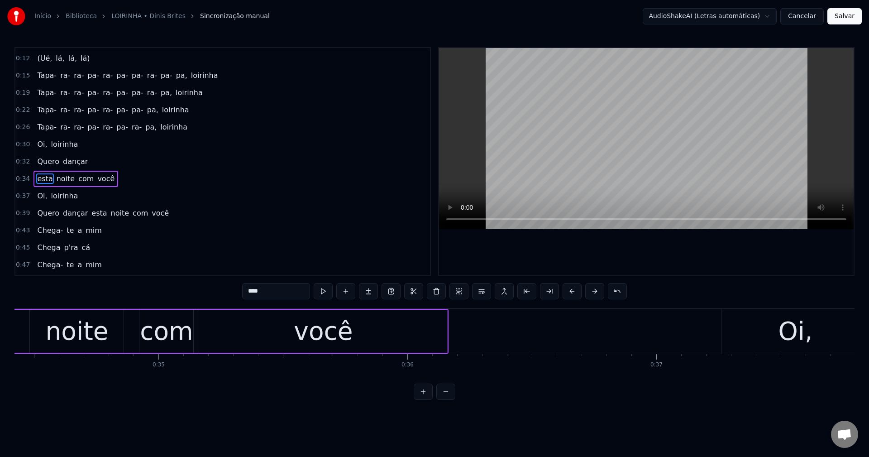
scroll to position [0, 8431]
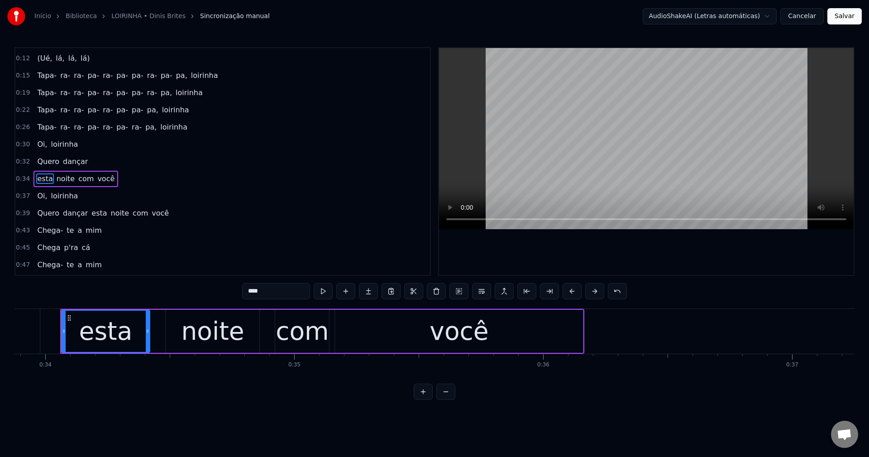
click at [91, 216] on span "esta" at bounding box center [99, 213] width 17 height 10
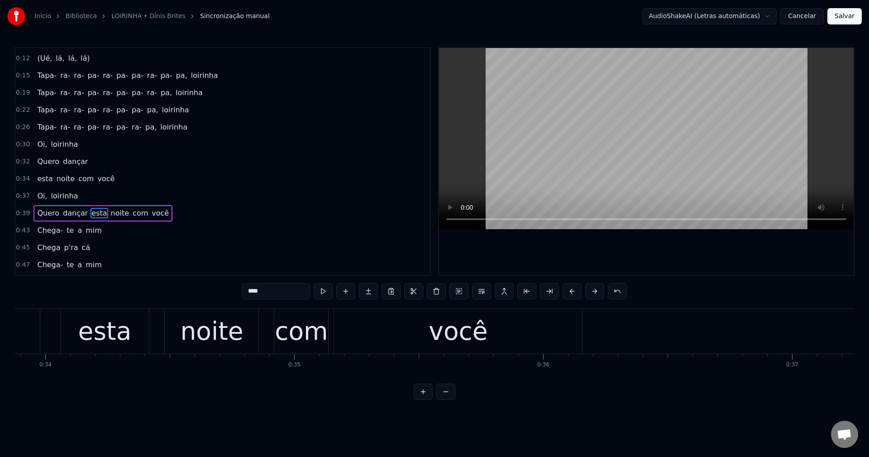
scroll to position [101, 0]
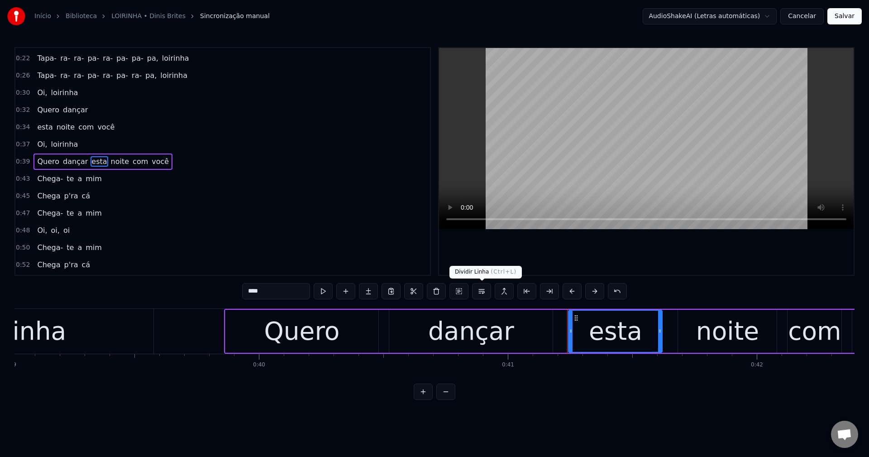
click at [485, 292] on button at bounding box center [481, 291] width 19 height 16
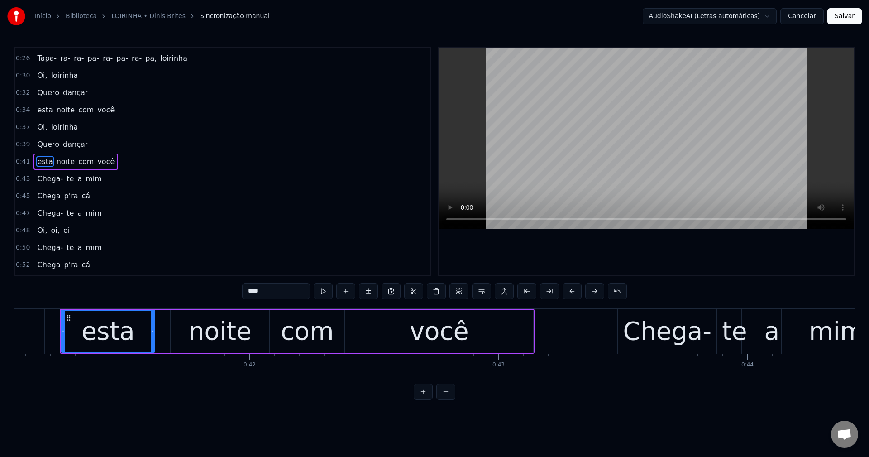
scroll to position [0, 0]
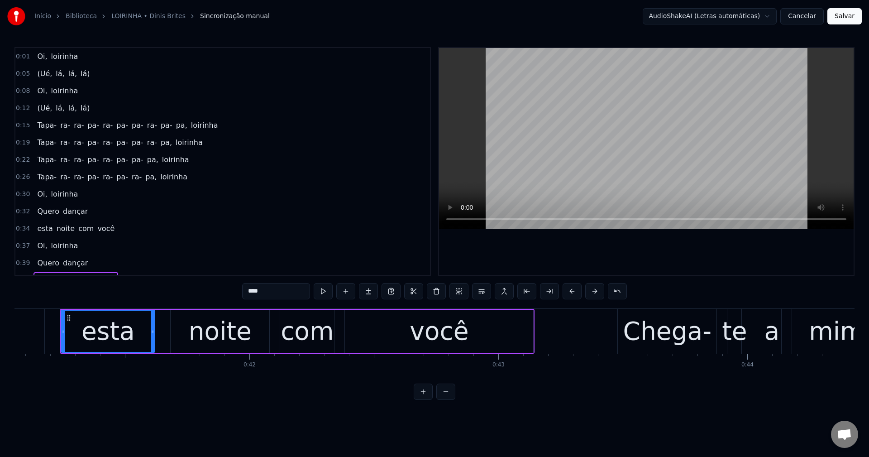
click at [102, 127] on span "ra-" at bounding box center [108, 125] width 12 height 10
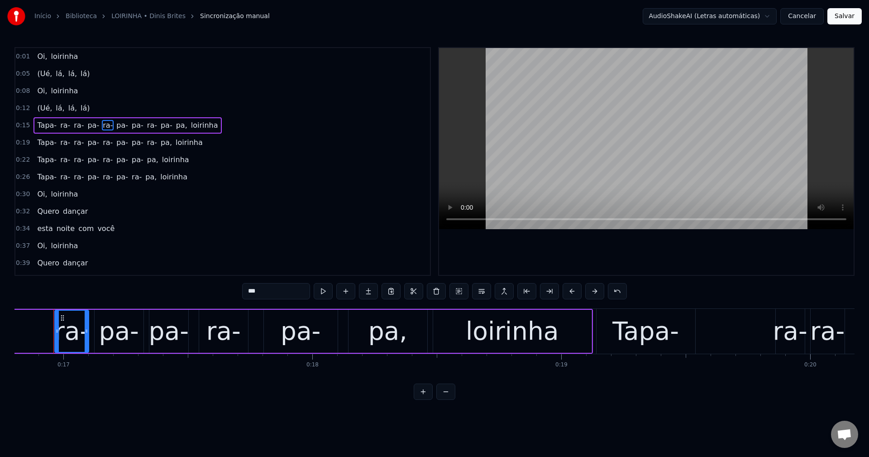
scroll to position [0, 4175]
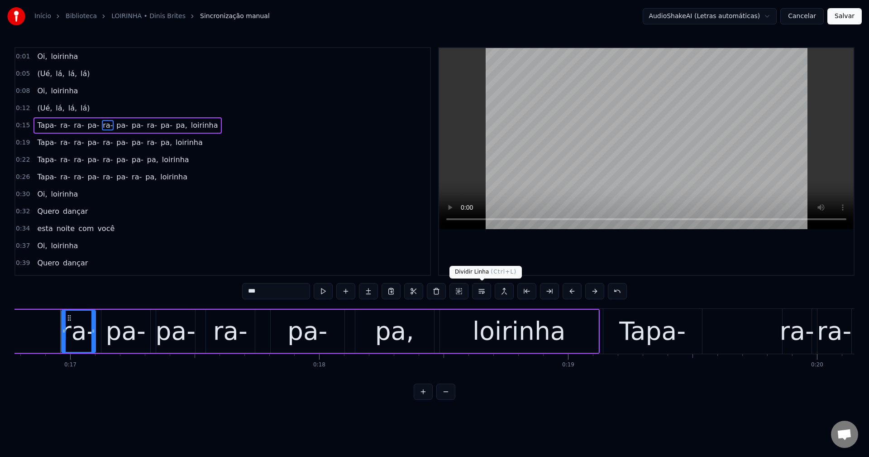
drag, startPoint x: 490, startPoint y: 289, endPoint x: 435, endPoint y: 281, distance: 55.0
click at [489, 288] on button at bounding box center [481, 291] width 19 height 16
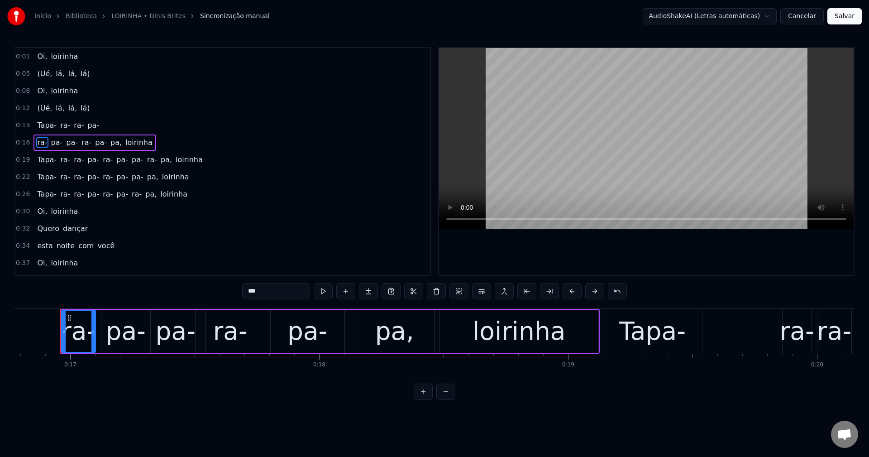
click at [86, 127] on span "pa-" at bounding box center [93, 125] width 14 height 10
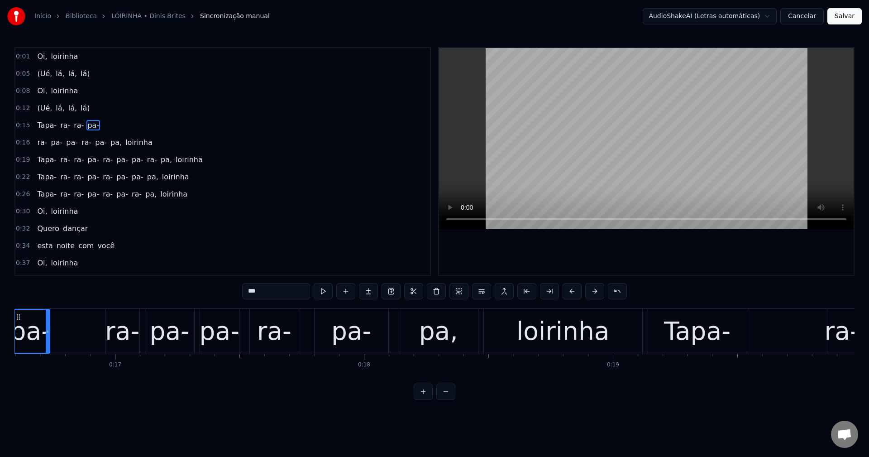
scroll to position [0, 4081]
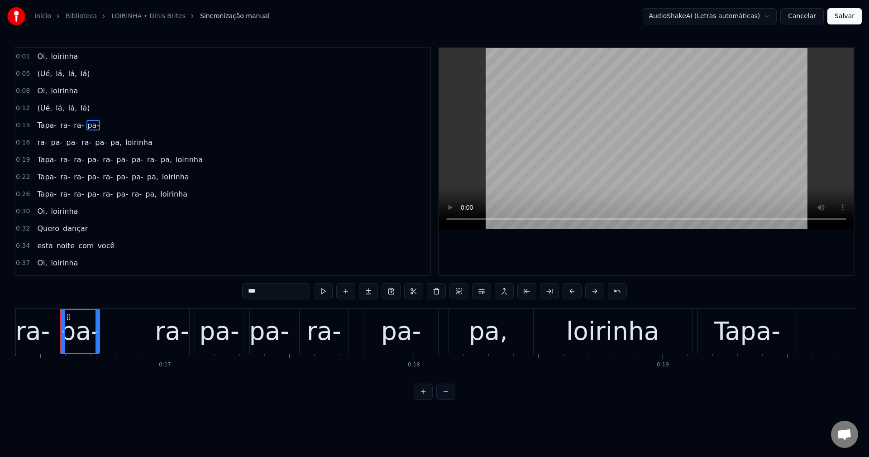
click at [262, 283] on input "***" at bounding box center [276, 291] width 68 height 16
click at [94, 145] on span "pa-" at bounding box center [101, 142] width 14 height 10
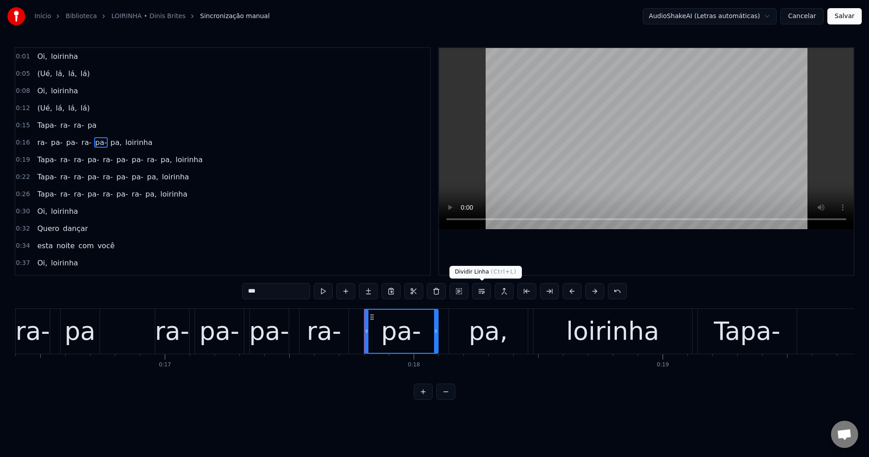
click at [484, 298] on button at bounding box center [481, 291] width 19 height 16
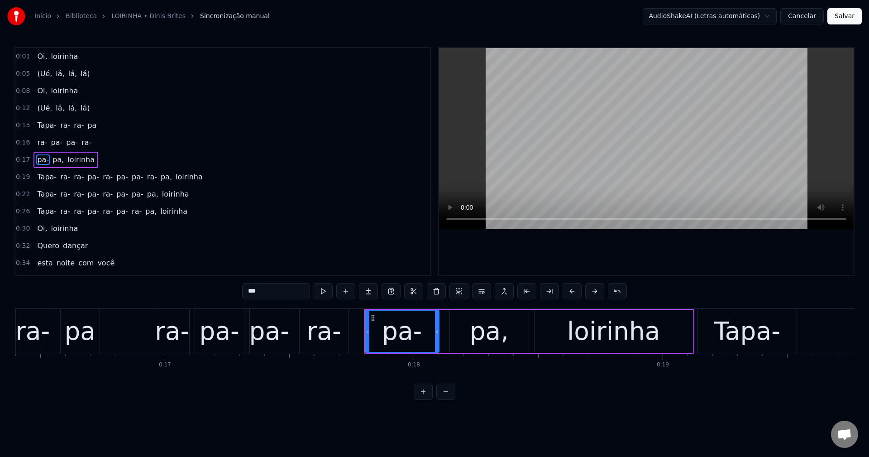
click at [52, 157] on span "pa," at bounding box center [58, 159] width 13 height 10
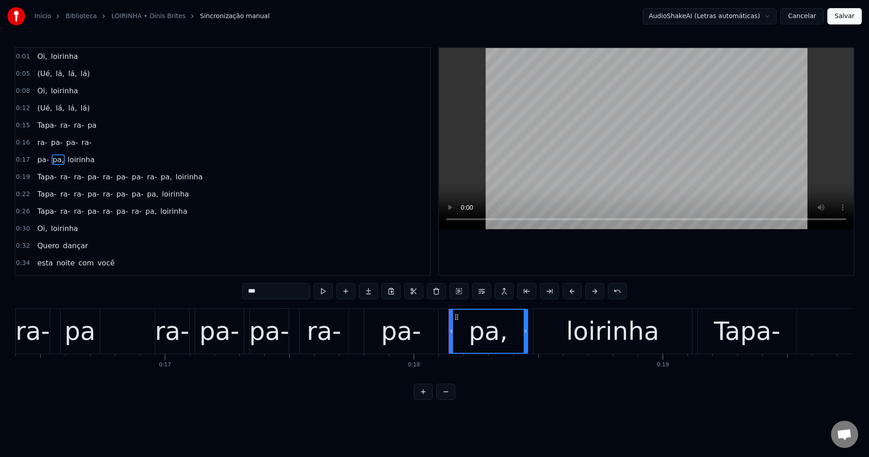
click at [293, 291] on input "***" at bounding box center [276, 291] width 68 height 16
click at [86, 175] on span "pa-" at bounding box center [93, 177] width 14 height 10
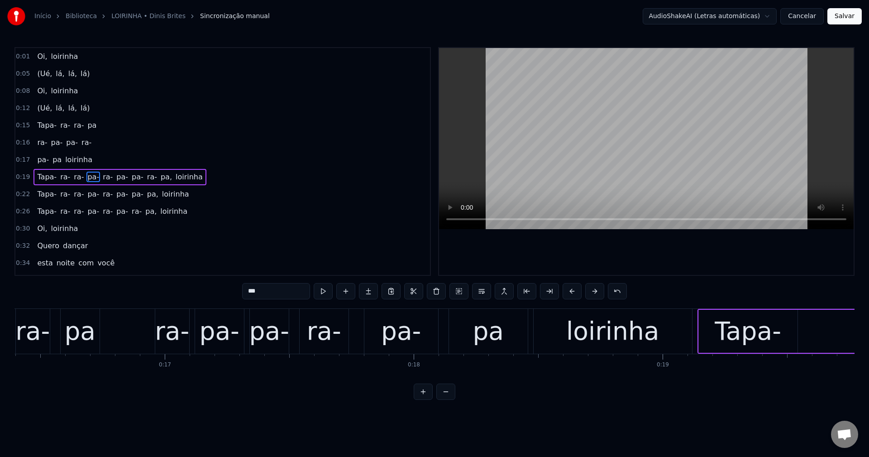
scroll to position [15, 0]
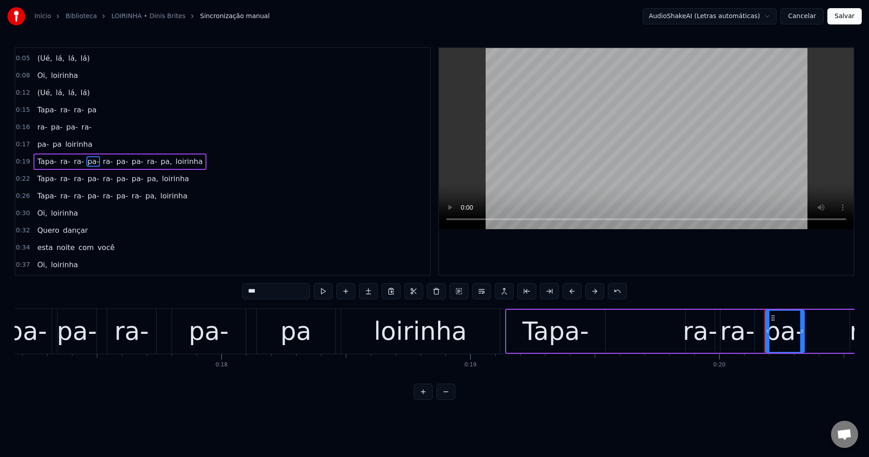
click at [272, 290] on input "***" at bounding box center [276, 291] width 68 height 16
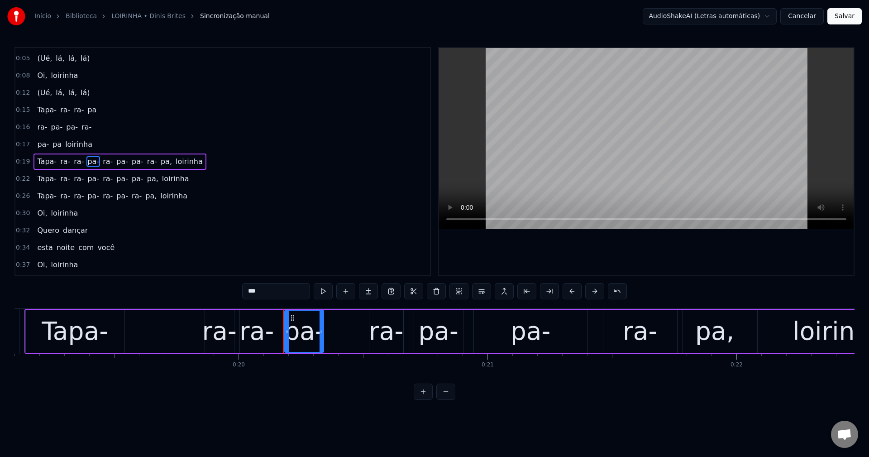
scroll to position [0, 4977]
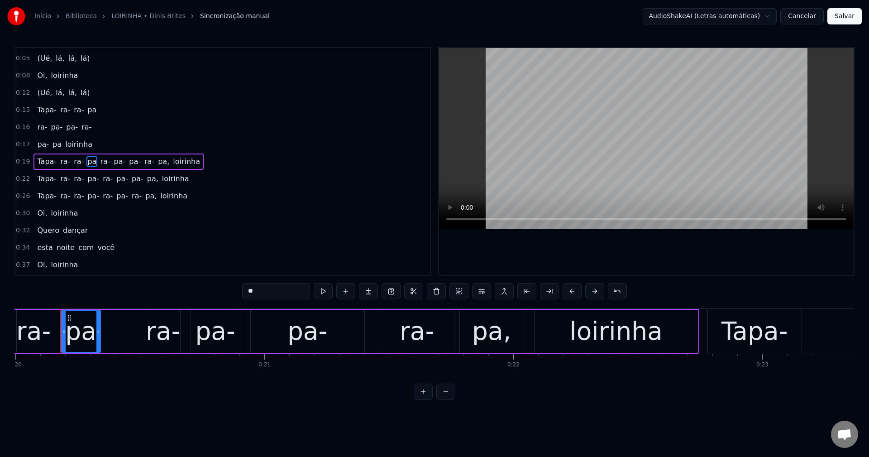
click at [99, 160] on span "ra-" at bounding box center [105, 161] width 12 height 10
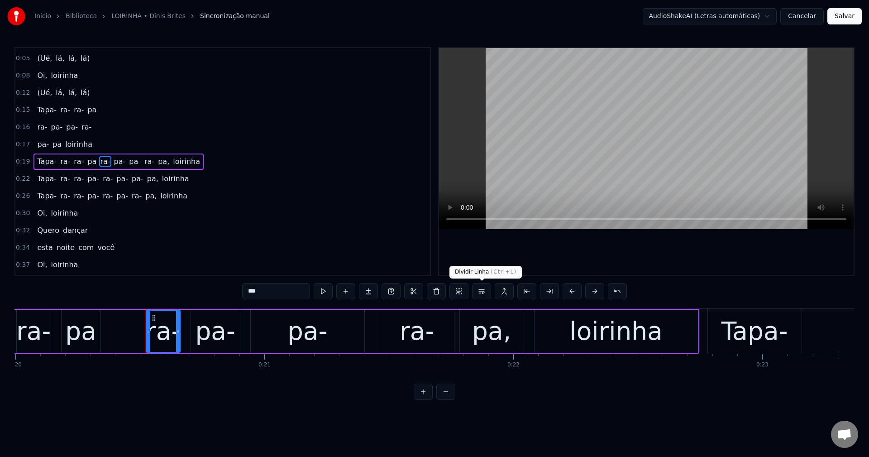
click at [487, 291] on button at bounding box center [481, 291] width 19 height 16
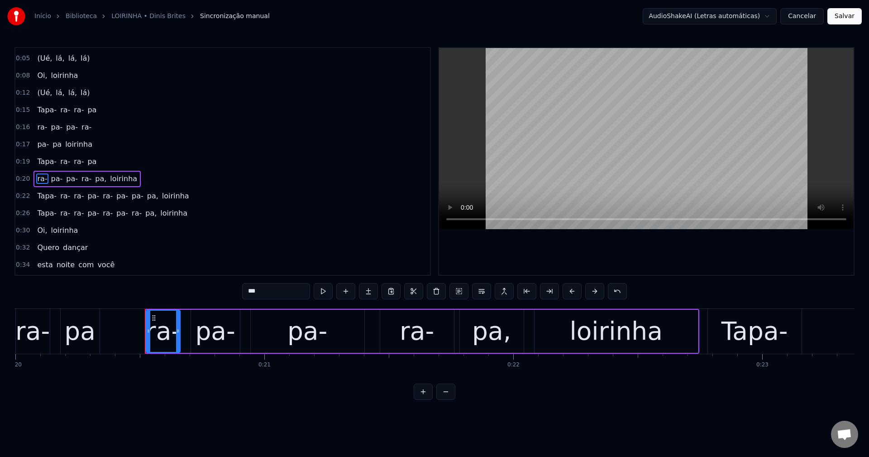
scroll to position [33, 0]
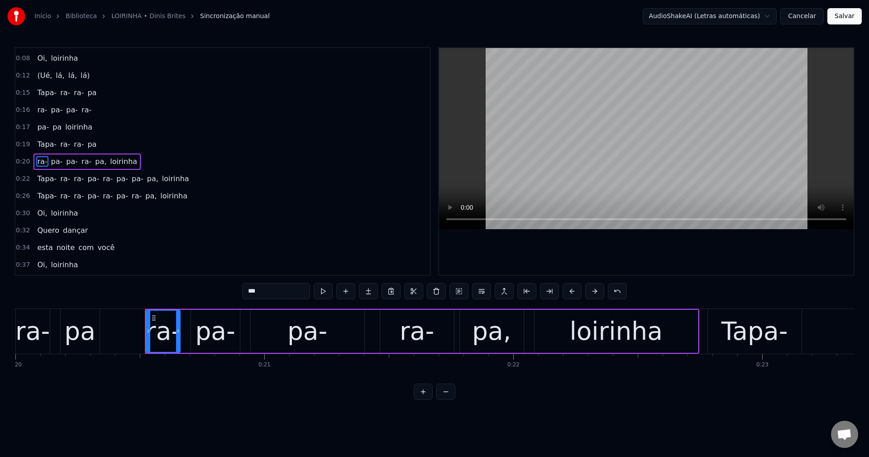
click at [94, 160] on span "pa," at bounding box center [100, 161] width 13 height 11
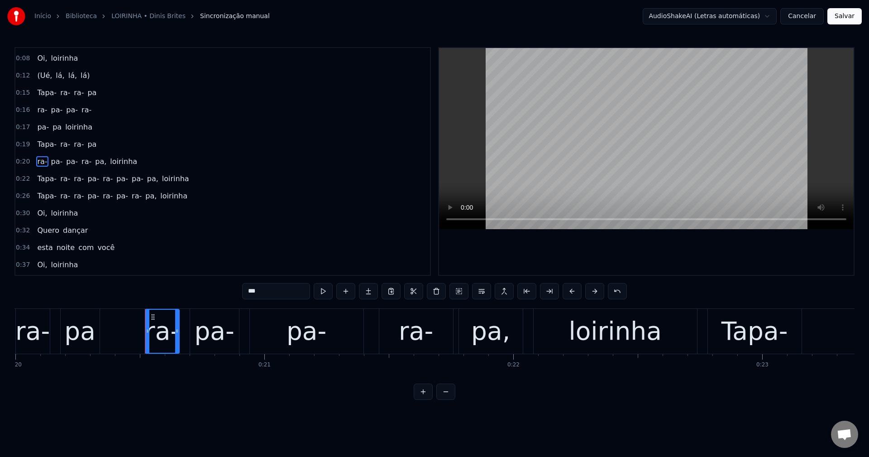
click at [282, 299] on input "***" at bounding box center [276, 291] width 68 height 16
click at [91, 161] on span "pa," at bounding box center [97, 161] width 13 height 10
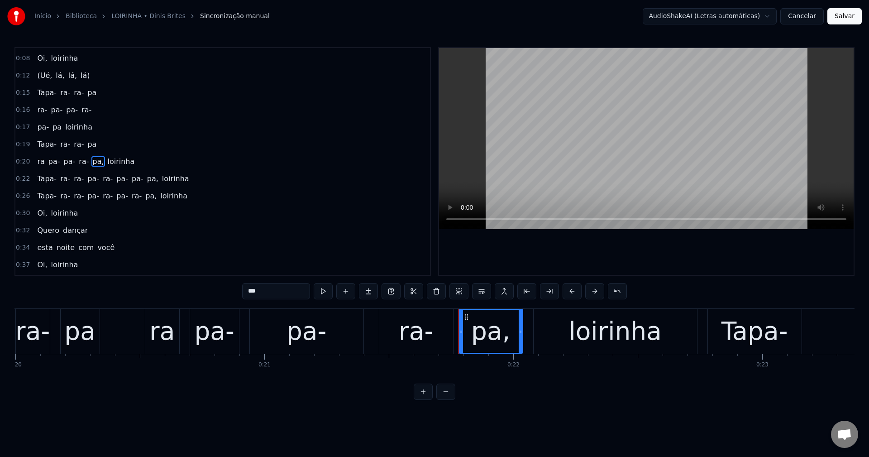
click at [273, 292] on input "***" at bounding box center [276, 291] width 68 height 16
drag, startPoint x: 101, startPoint y: 161, endPoint x: 271, endPoint y: 257, distance: 195.3
click at [104, 161] on span "loirinha" at bounding box center [118, 161] width 29 height 10
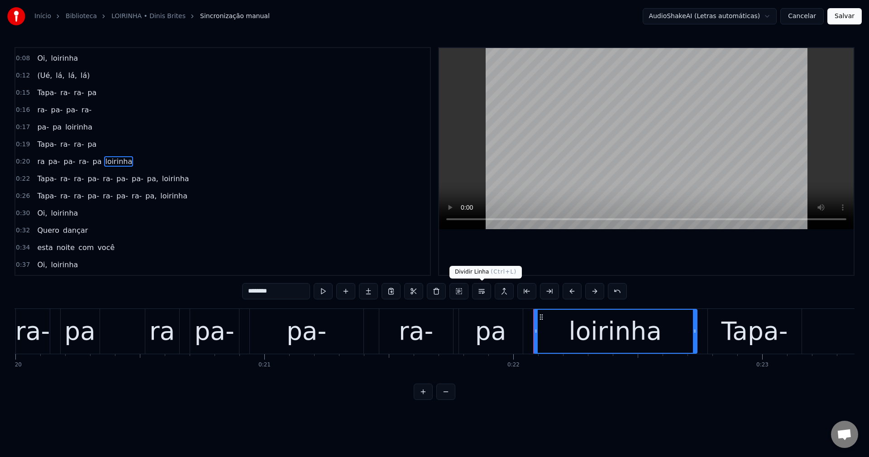
click at [481, 286] on button at bounding box center [481, 291] width 19 height 16
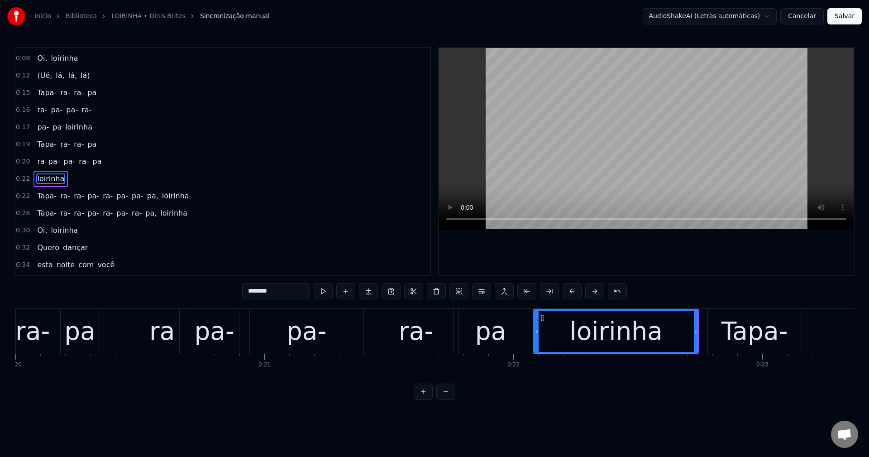
scroll to position [50, 0]
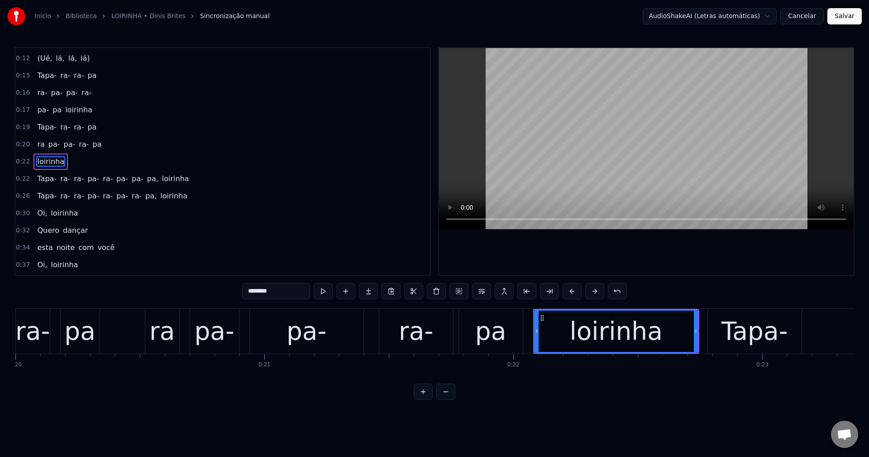
click at [115, 179] on span "pa-" at bounding box center [122, 178] width 14 height 10
type input "***"
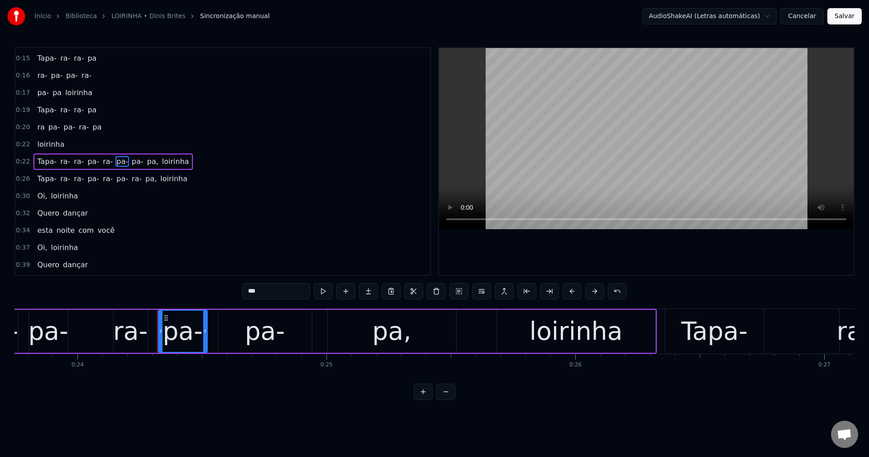
scroll to position [0, 6007]
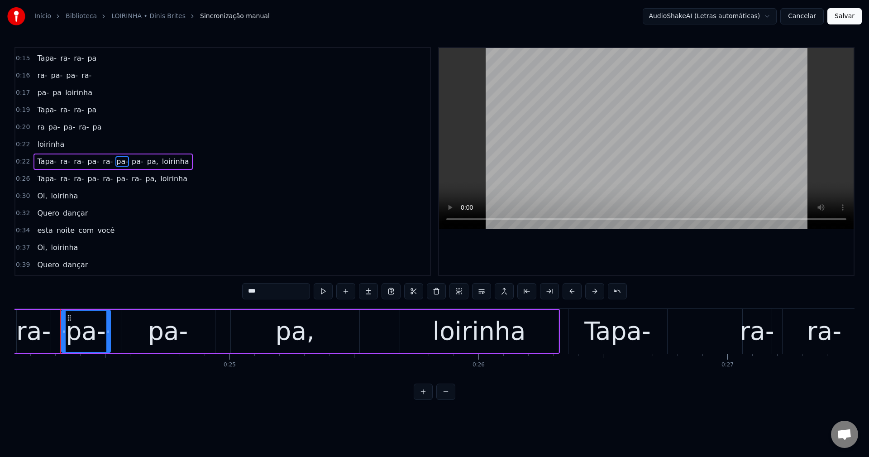
click at [131, 162] on span "pa-" at bounding box center [138, 161] width 14 height 10
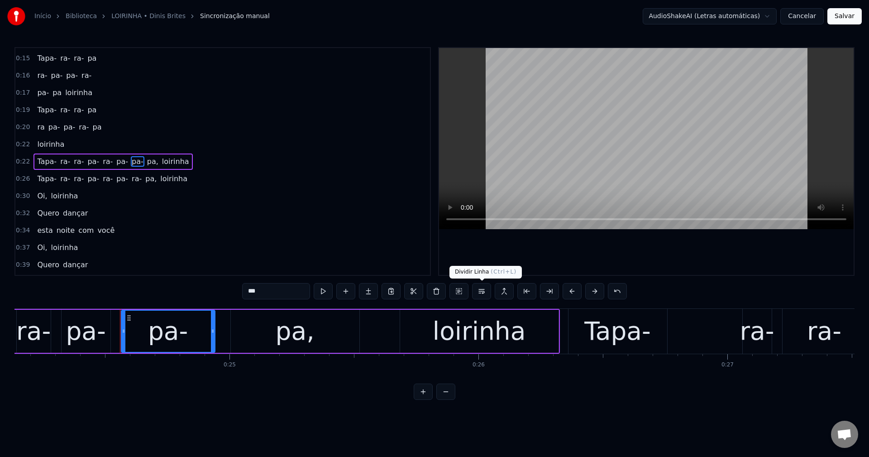
click at [486, 287] on button at bounding box center [481, 291] width 19 height 16
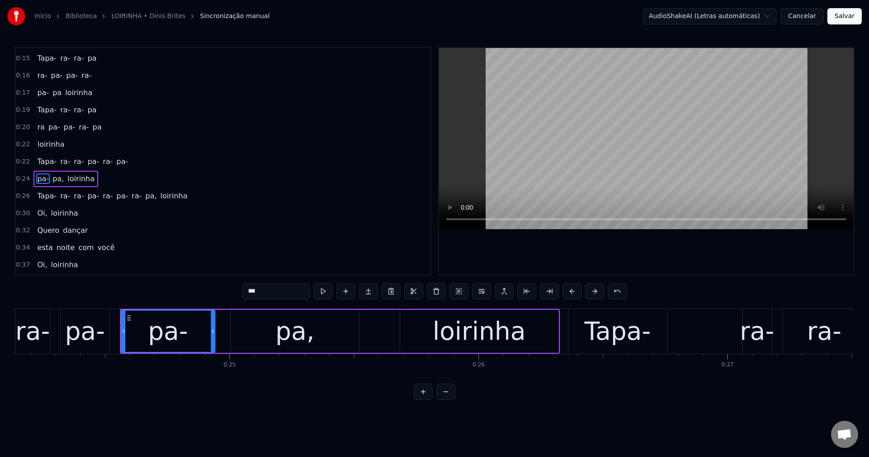
scroll to position [84, 0]
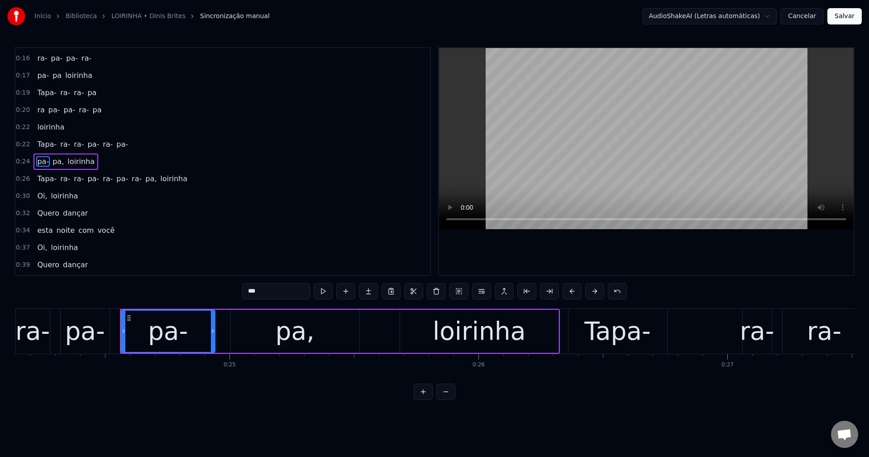
click at [122, 145] on div "Tapa- ra- ra- pa- ra- pa-" at bounding box center [82, 144] width 98 height 16
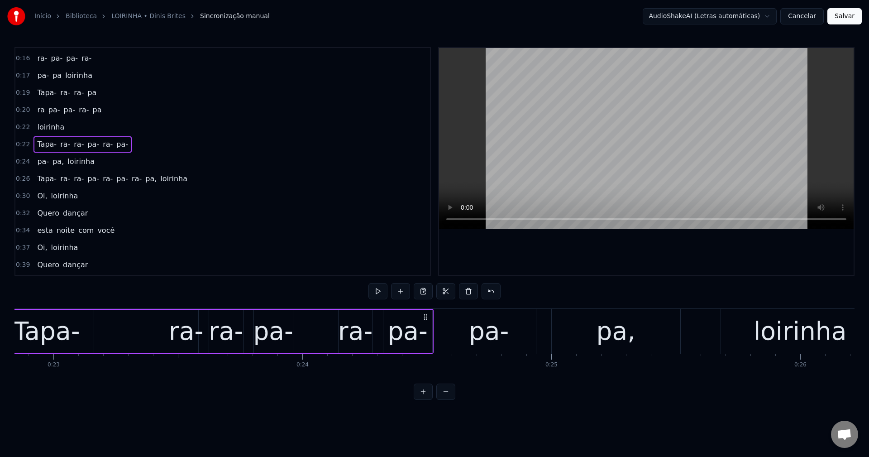
scroll to position [0, 5624]
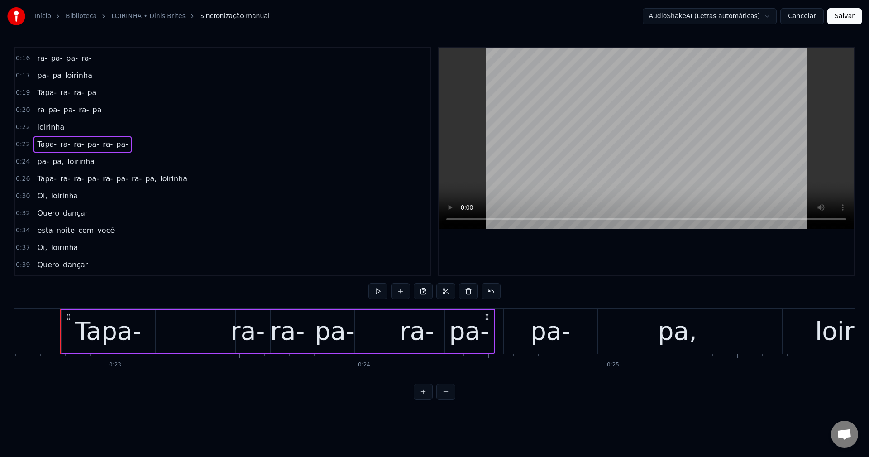
click at [111, 150] on div "Tapa- ra- ra- pa- ra- pa-" at bounding box center [82, 144] width 98 height 16
click at [115, 147] on span "pa-" at bounding box center [122, 144] width 14 height 10
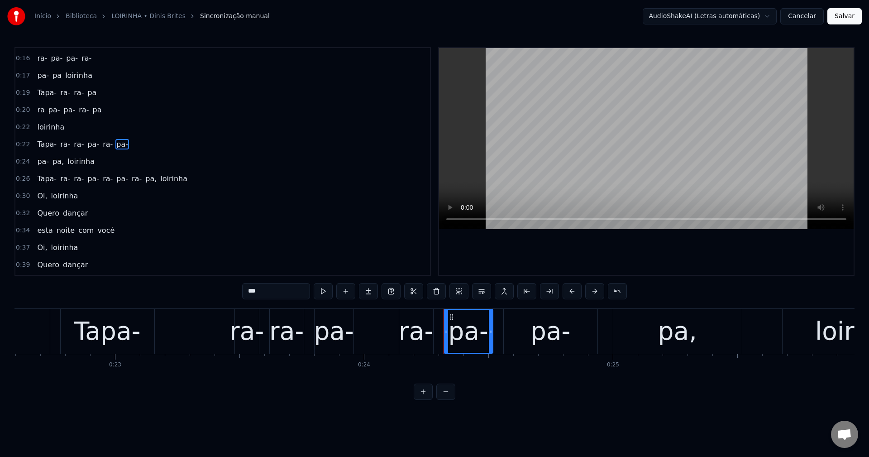
scroll to position [67, 0]
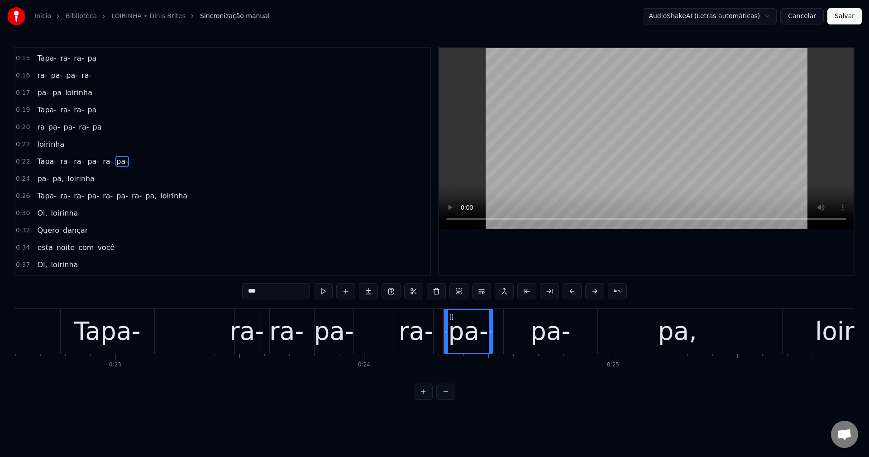
click at [277, 288] on input "***" at bounding box center [276, 291] width 68 height 16
click at [54, 180] on span "pa," at bounding box center [58, 178] width 13 height 10
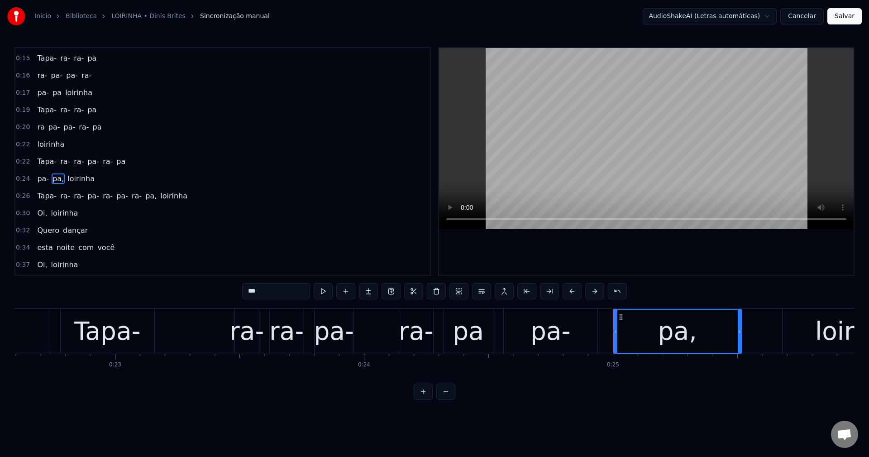
scroll to position [84, 0]
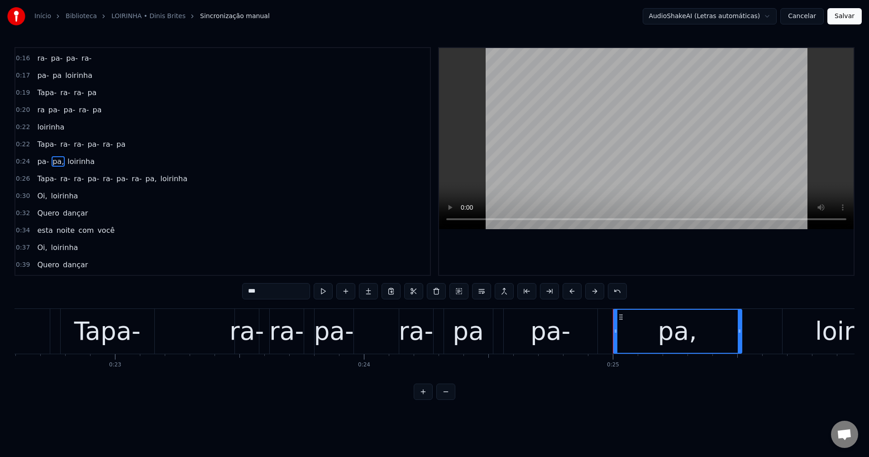
click at [269, 291] on input "***" at bounding box center [276, 291] width 68 height 16
click at [115, 177] on span "pa-" at bounding box center [122, 178] width 14 height 11
click at [115, 180] on span "pa-" at bounding box center [122, 178] width 14 height 10
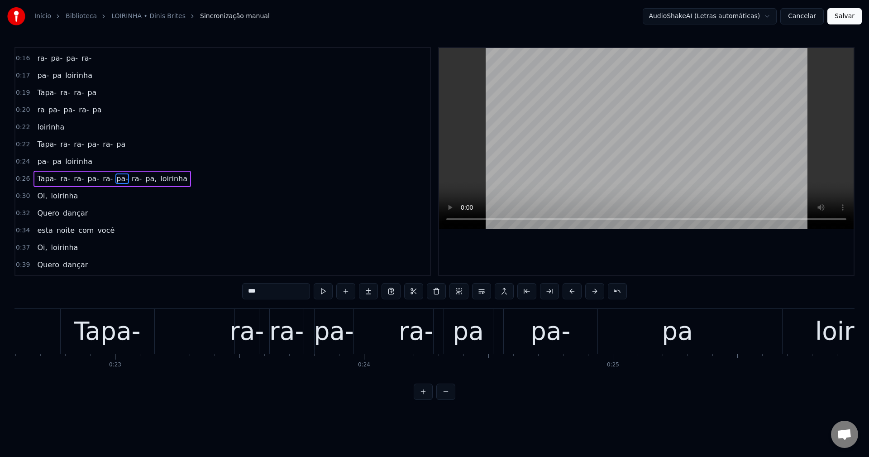
scroll to position [101, 0]
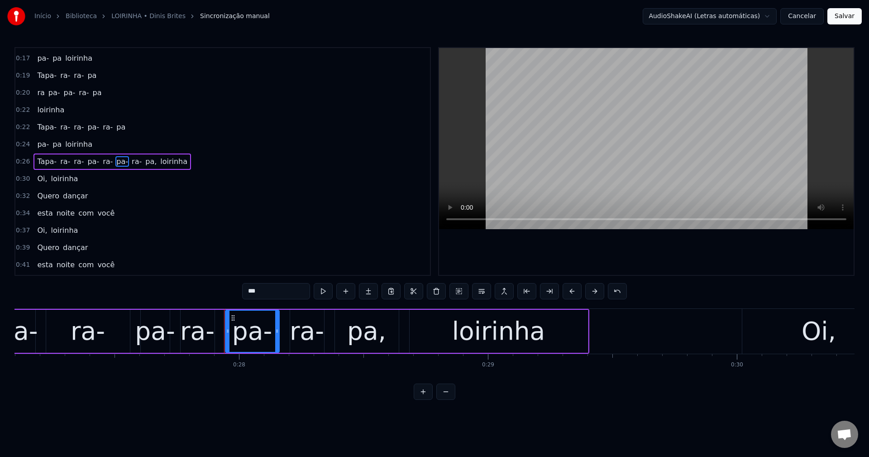
click at [277, 290] on input "***" at bounding box center [276, 291] width 68 height 16
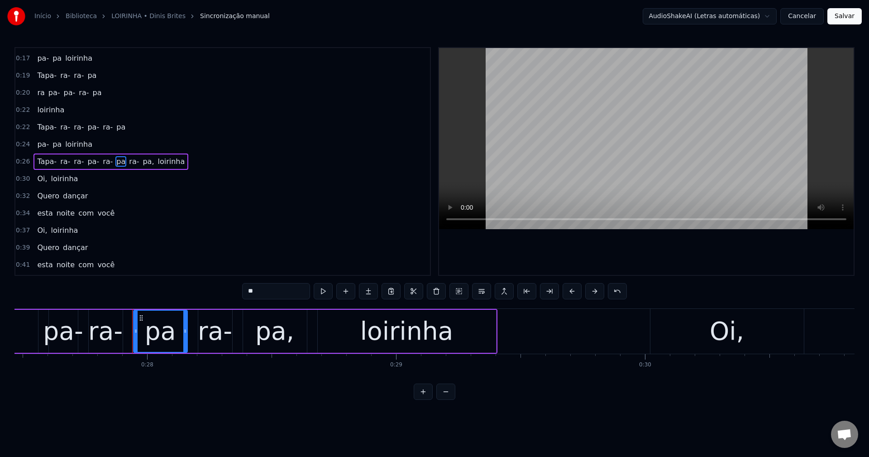
scroll to position [0, 6908]
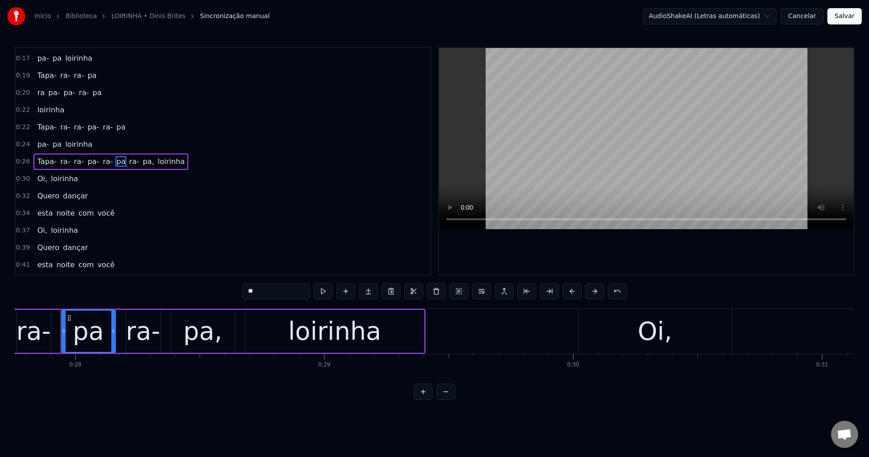
click at [128, 164] on span "ra-" at bounding box center [134, 161] width 12 height 10
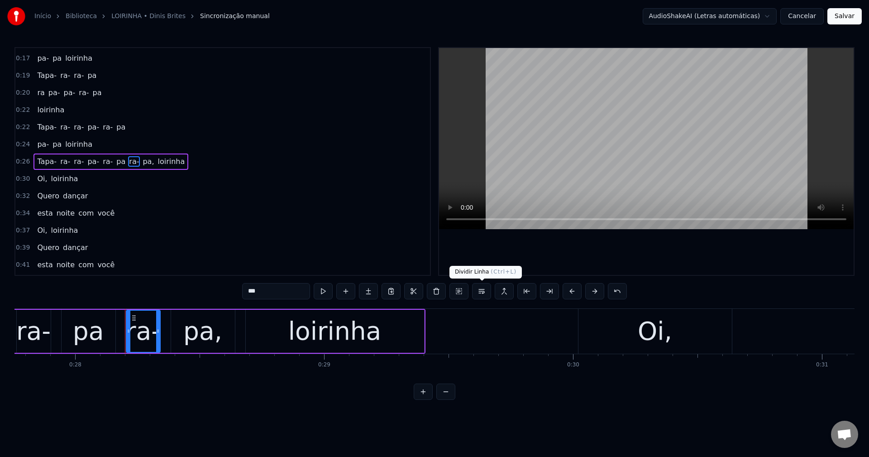
click at [481, 294] on button at bounding box center [481, 291] width 19 height 16
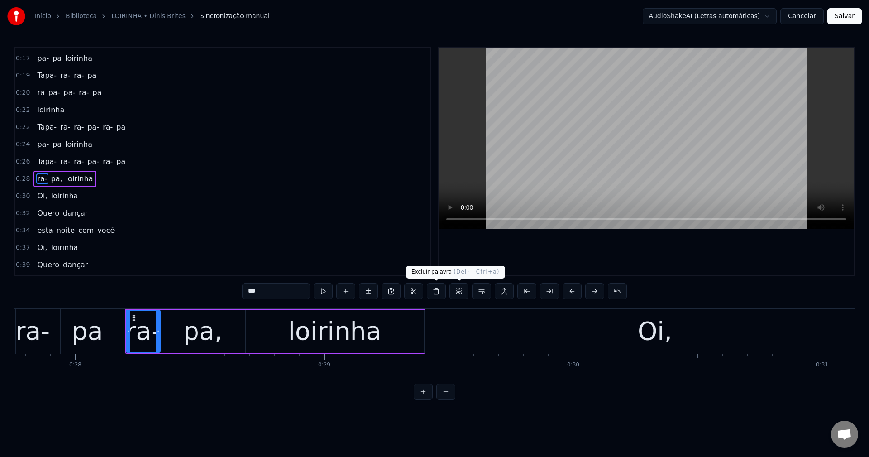
scroll to position [119, 0]
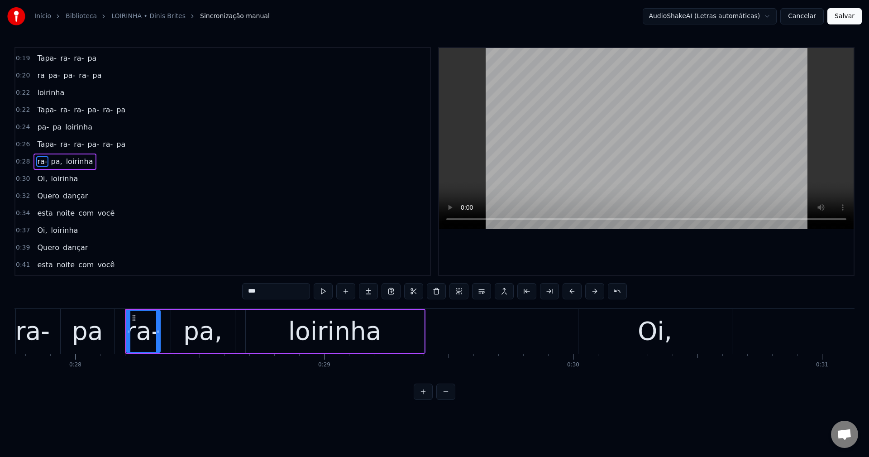
click at [54, 160] on span "pa," at bounding box center [56, 161] width 13 height 10
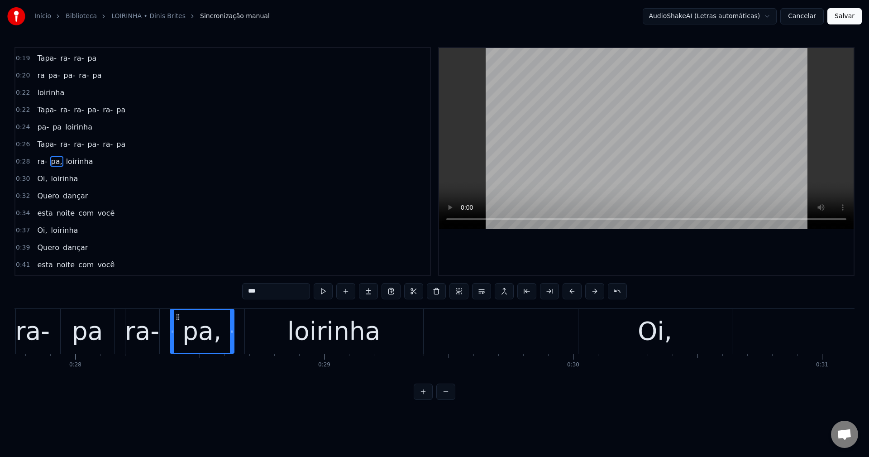
click at [273, 289] on input "***" at bounding box center [276, 291] width 68 height 16
type input "**"
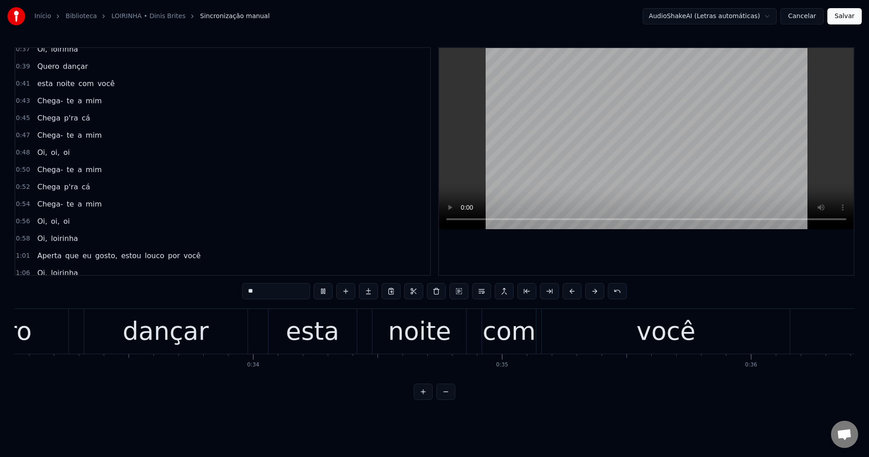
scroll to position [0, 8884]
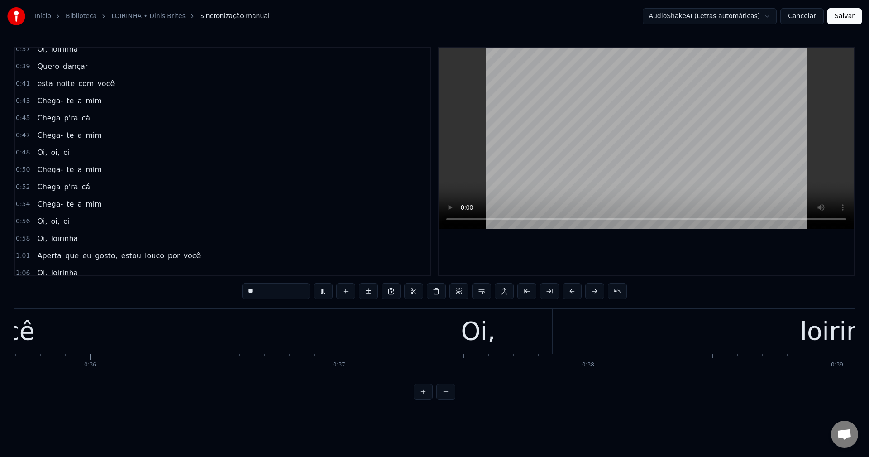
click at [337, 208] on div "0:54 Chega- te a mim" at bounding box center [222, 203] width 415 height 17
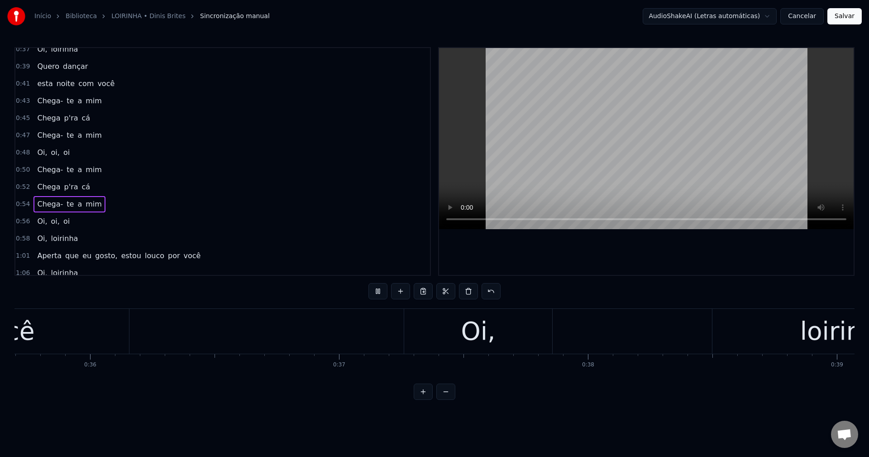
click at [706, 13] on html "Início Biblioteca LOIRINHA • Dinis Brites Sincronização manual AudioShakeAI (Le…" at bounding box center [434, 207] width 869 height 414
click at [801, 17] on html "Início Biblioteca LOIRINHA • Dinis Brites Sincronização manual AudioShakeAI (Le…" at bounding box center [434, 207] width 869 height 414
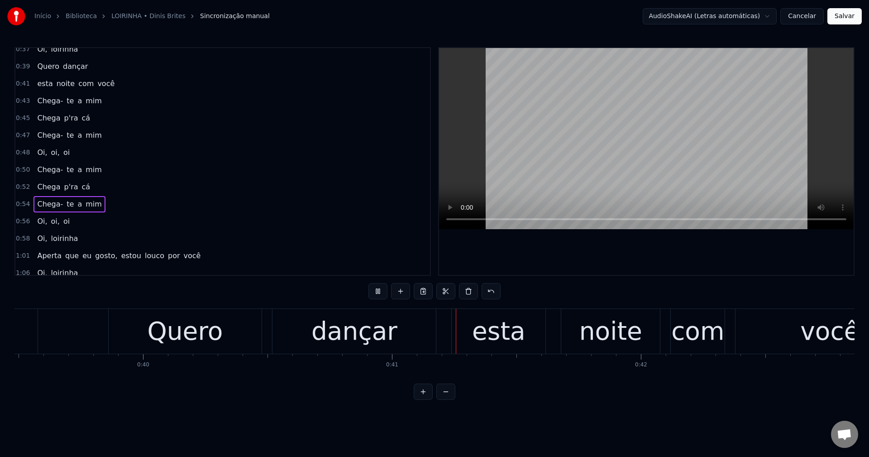
click at [801, 17] on button "Cancelar" at bounding box center [801, 16] width 43 height 16
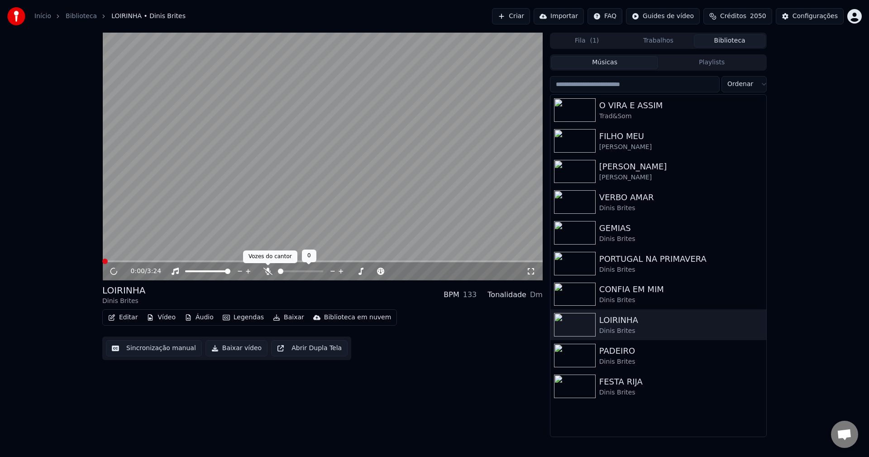
click at [268, 267] on icon at bounding box center [267, 270] width 9 height 7
click at [230, 347] on button "Baixar vídeo" at bounding box center [236, 348] width 62 height 16
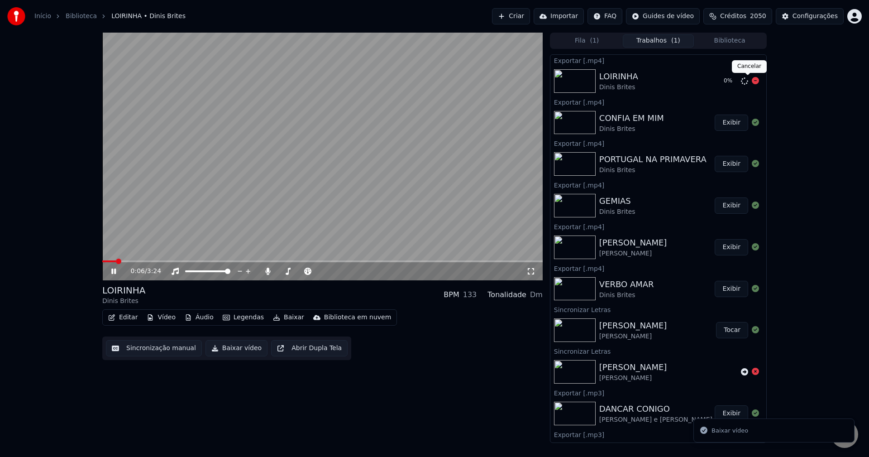
click at [752, 80] on icon at bounding box center [755, 80] width 7 height 7
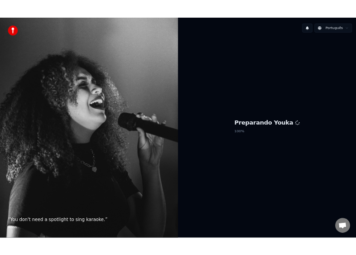
scroll to position [790, 0]
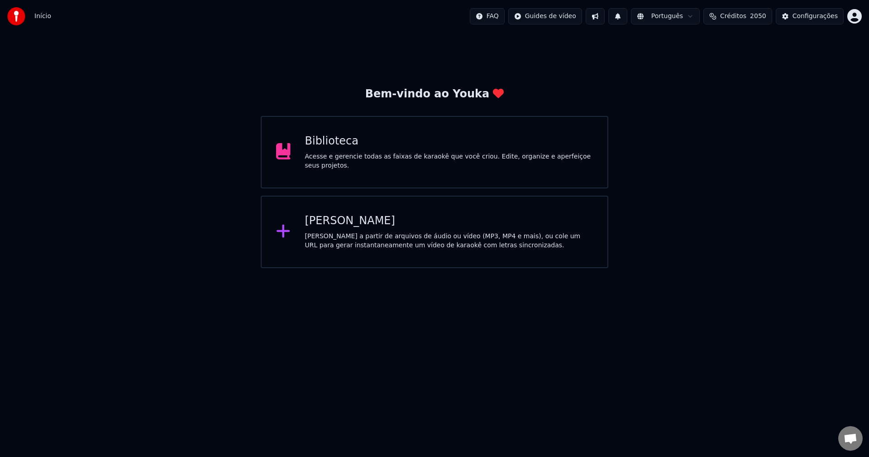
scroll to position [789, 0]
click at [460, 138] on div "Biblioteca" at bounding box center [449, 141] width 288 height 14
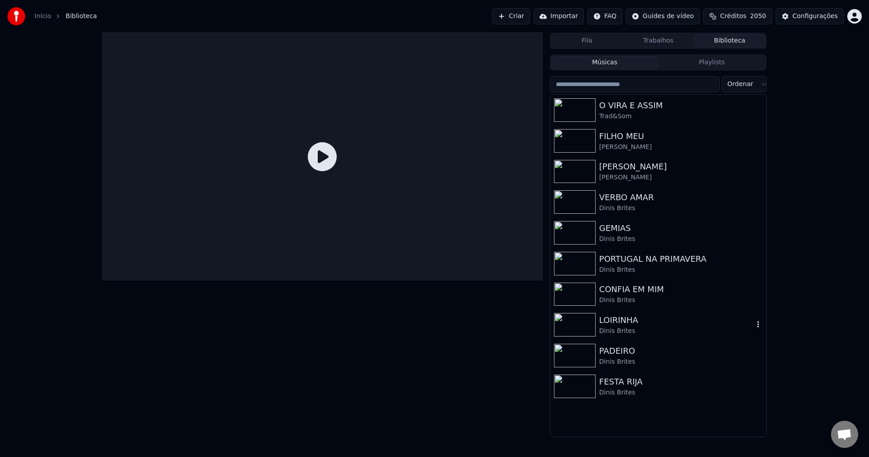
click at [608, 322] on div "LOIRINHA" at bounding box center [676, 320] width 154 height 13
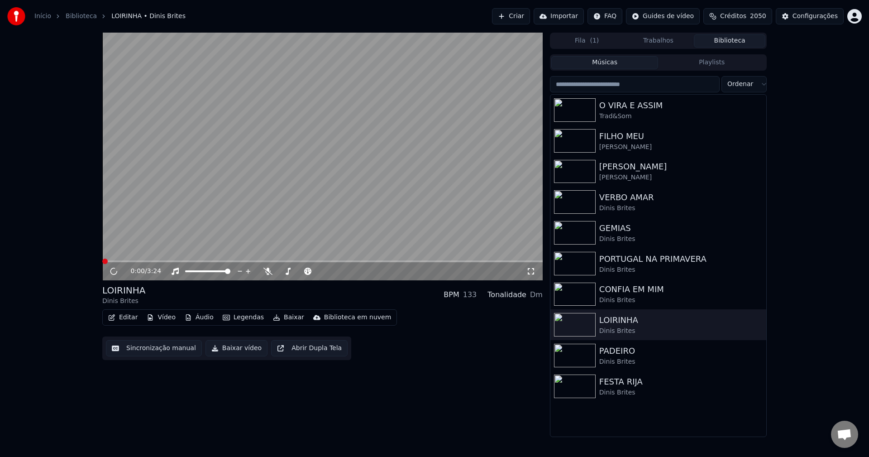
click at [280, 319] on button "Baixar" at bounding box center [288, 317] width 38 height 13
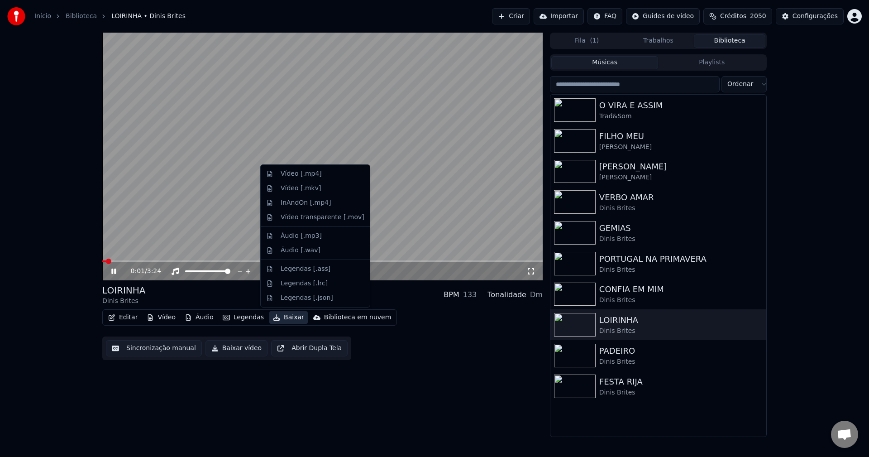
click at [219, 225] on video at bounding box center [322, 157] width 440 height 248
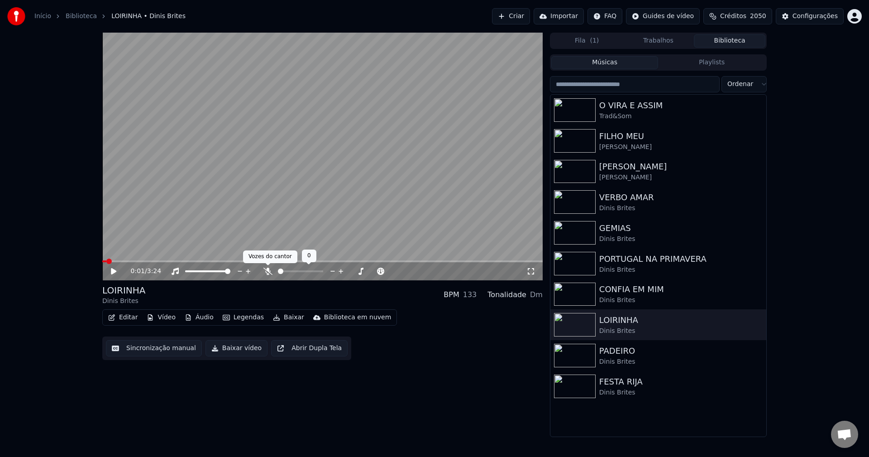
click at [269, 269] on icon at bounding box center [267, 270] width 9 height 7
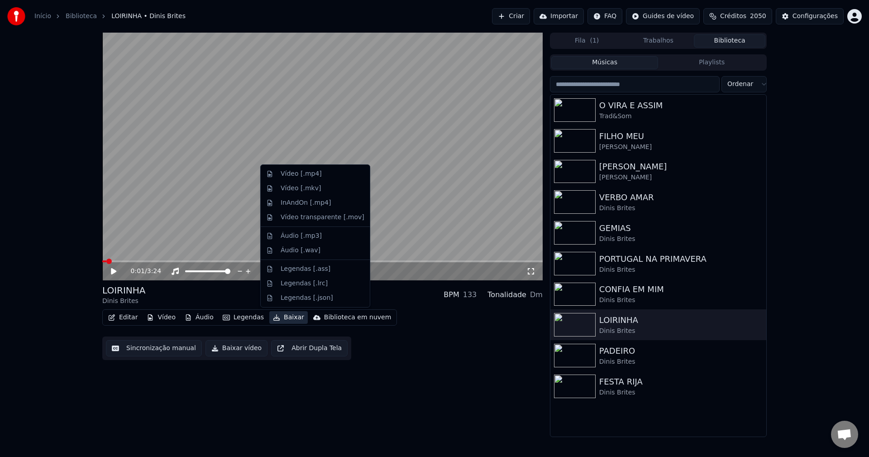
click at [289, 316] on button "Baixar" at bounding box center [288, 317] width 38 height 13
click at [314, 242] on div "Áudio [.mp3]" at bounding box center [314, 236] width 105 height 14
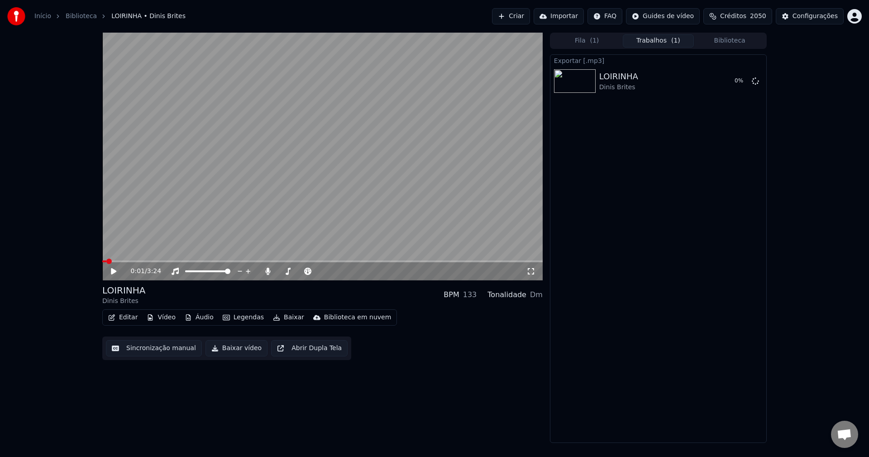
click at [125, 315] on button "Editar" at bounding box center [123, 317] width 37 height 13
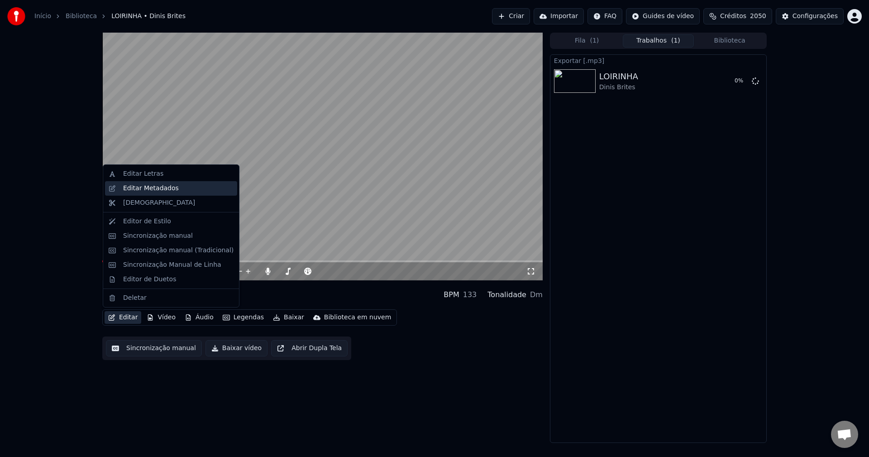
click at [154, 186] on div "Editar Metadados" at bounding box center [151, 188] width 56 height 9
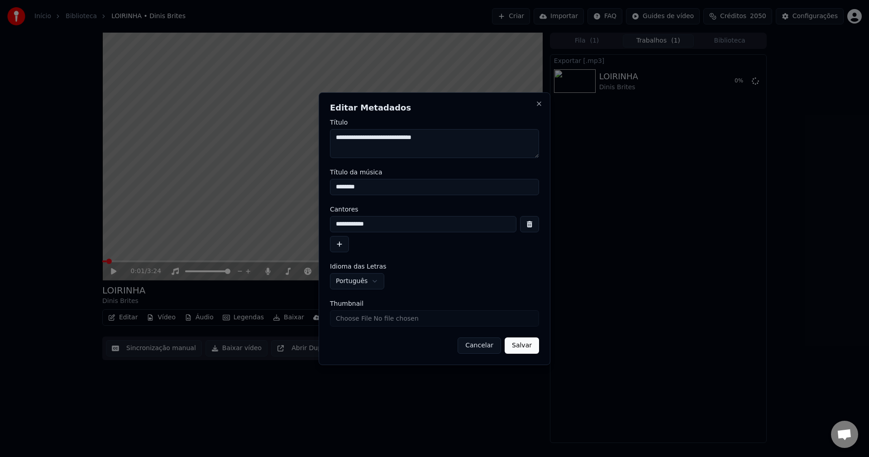
click at [471, 346] on button "Cancelar" at bounding box center [479, 345] width 43 height 16
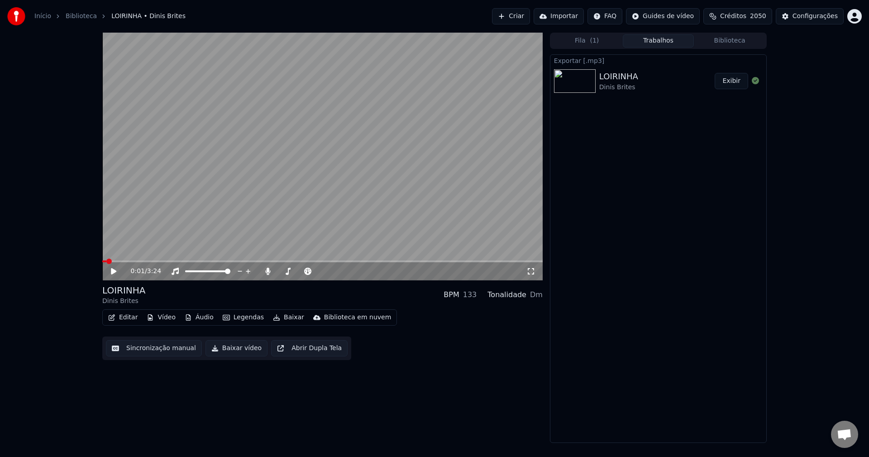
click at [123, 318] on button "Editar" at bounding box center [123, 317] width 37 height 13
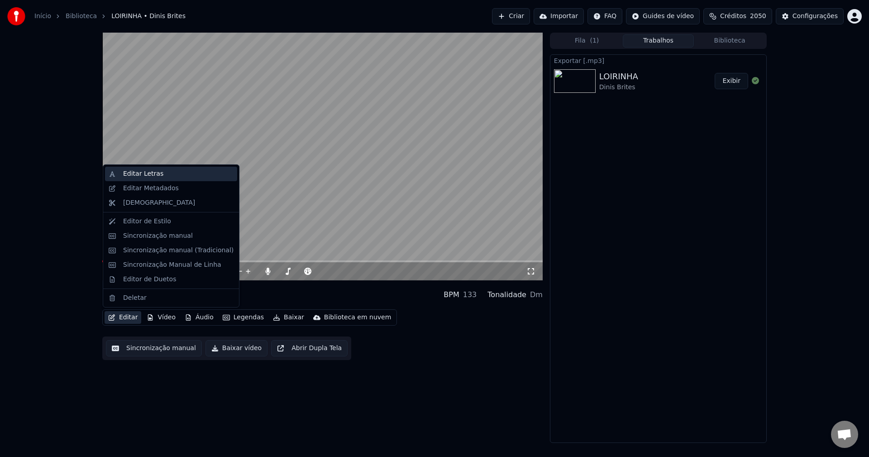
click at [149, 173] on div "Editar Letras" at bounding box center [143, 173] width 40 height 9
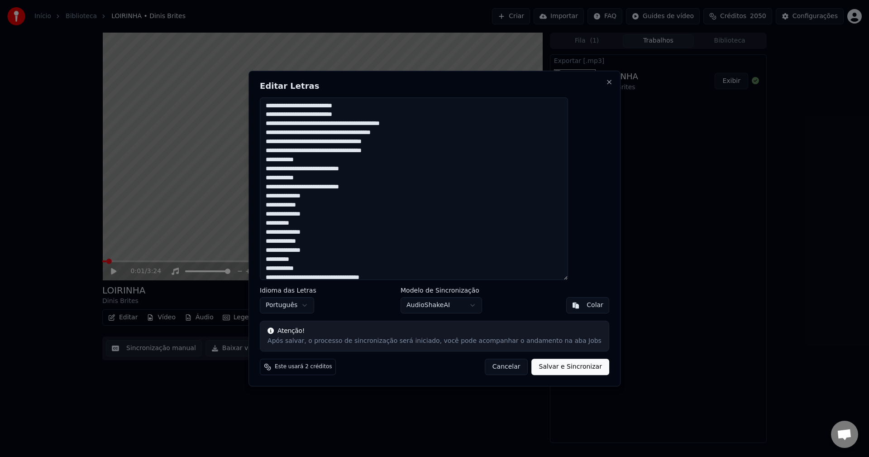
click at [348, 130] on textarea at bounding box center [414, 188] width 308 height 183
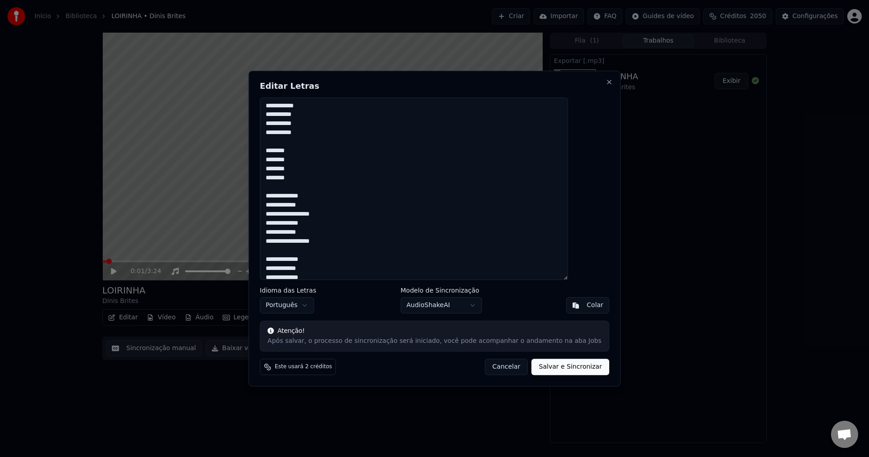
scroll to position [808, 0]
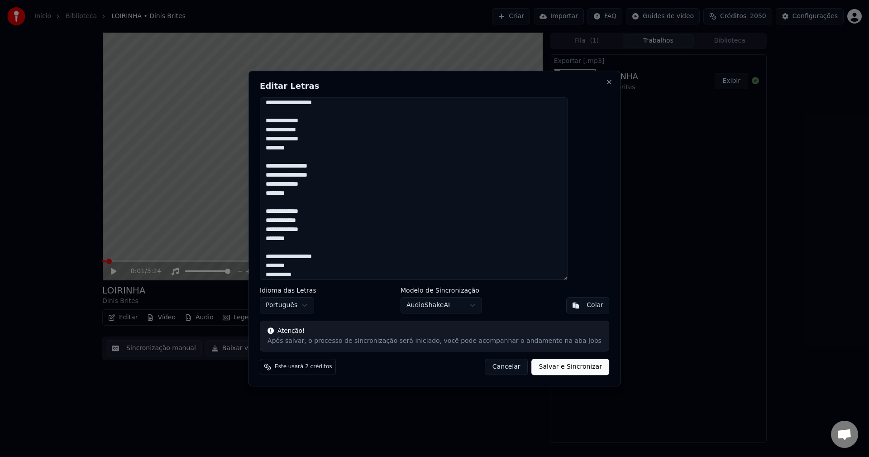
type textarea "**********"
click at [440, 307] on body "Início Biblioteca LOIRINHA • Dinis Brites Criar Importar FAQ Guides de vídeo Cr…" at bounding box center [434, 228] width 869 height 457
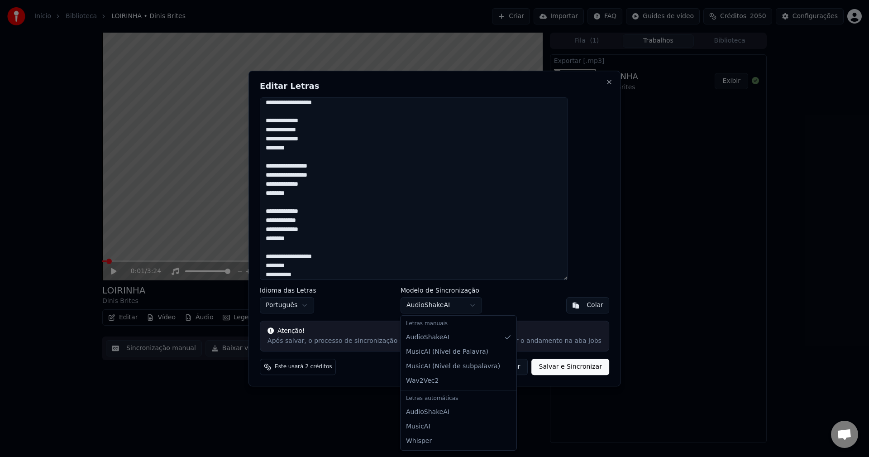
click at [374, 375] on body "Início Biblioteca LOIRINHA • Dinis Brites Criar Importar FAQ Guides de vídeo Cr…" at bounding box center [434, 228] width 869 height 457
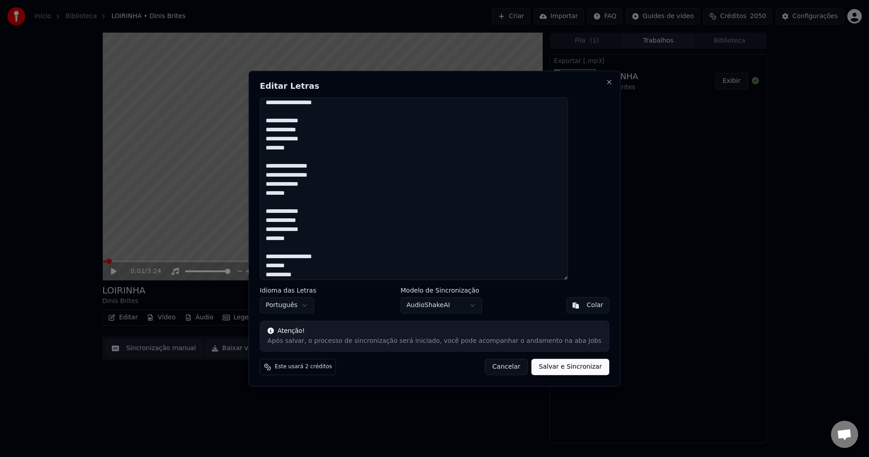
click at [540, 368] on button "Salvar e Sincronizar" at bounding box center [570, 366] width 77 height 16
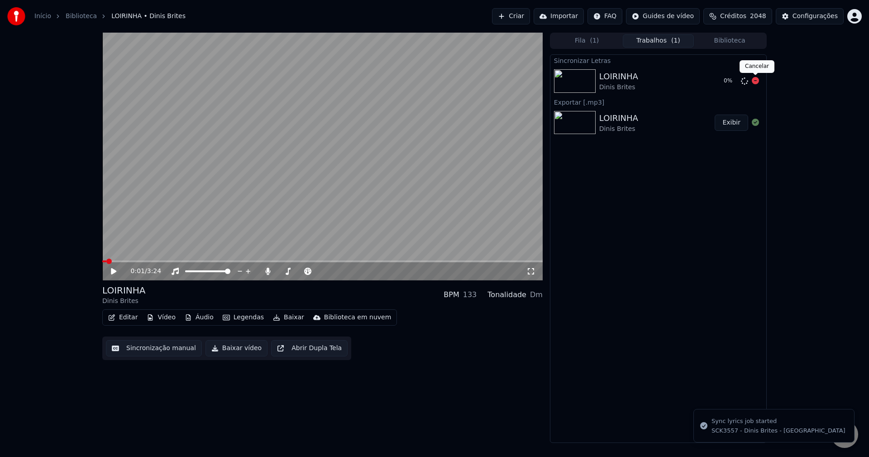
click at [651, 83] on icon at bounding box center [755, 80] width 7 height 7
click at [651, 82] on icon at bounding box center [744, 80] width 7 height 7
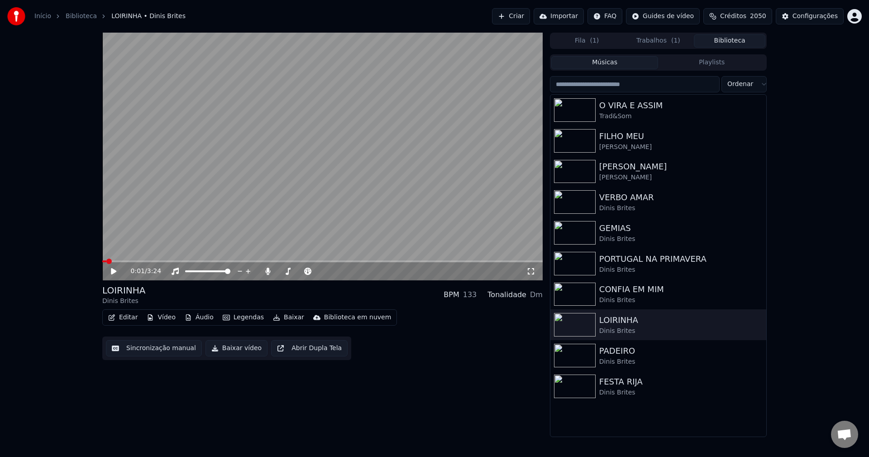
click at [651, 43] on button "Biblioteca" at bounding box center [729, 40] width 71 height 13
click at [624, 366] on div "Dinis Brites" at bounding box center [676, 361] width 154 height 9
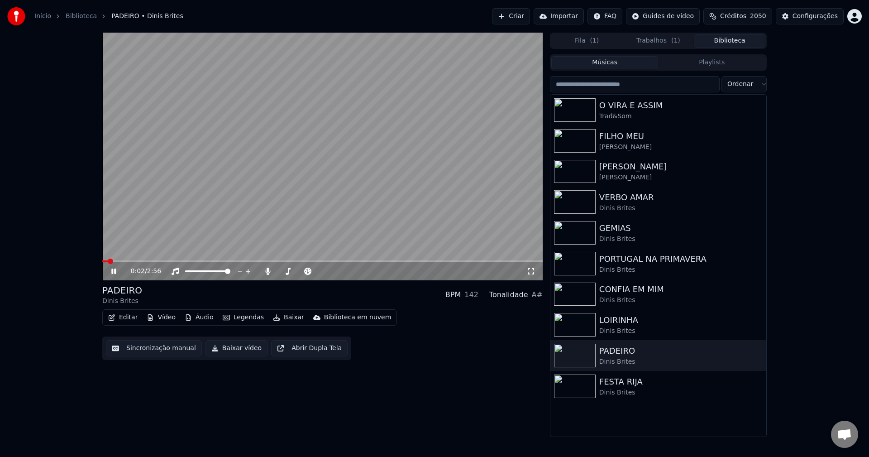
click at [143, 347] on button "Sincronização manual" at bounding box center [154, 348] width 96 height 16
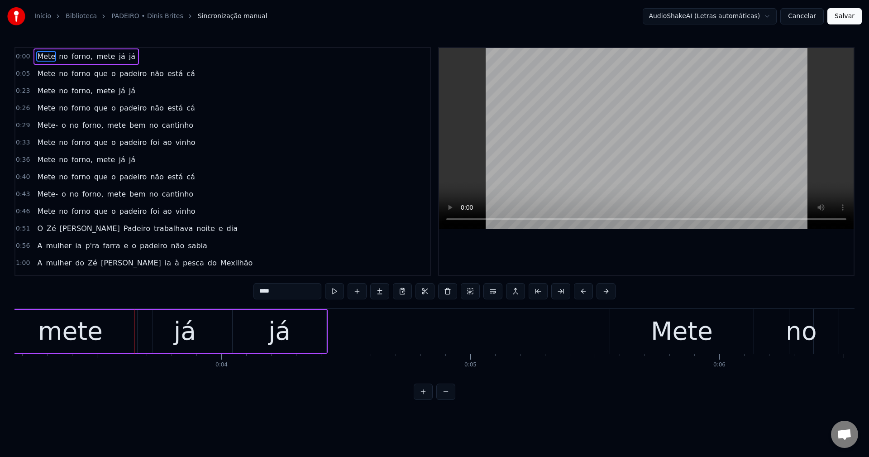
scroll to position [0, 855]
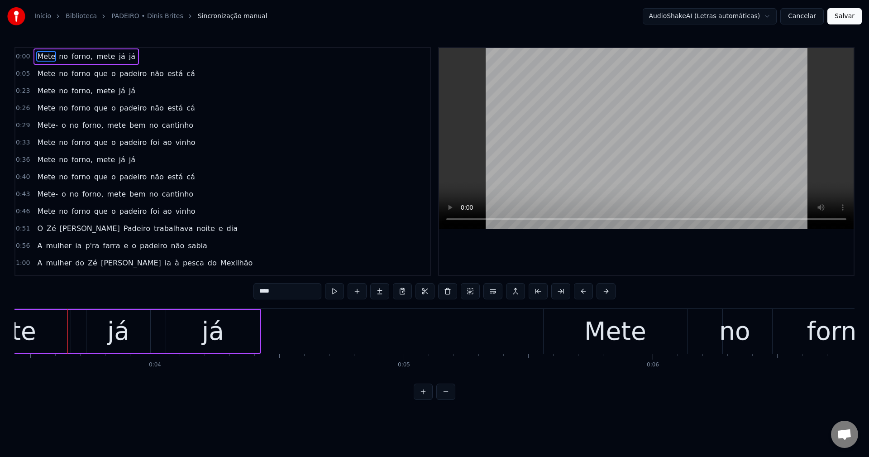
click at [651, 20] on button "Cancelar" at bounding box center [801, 16] width 43 height 16
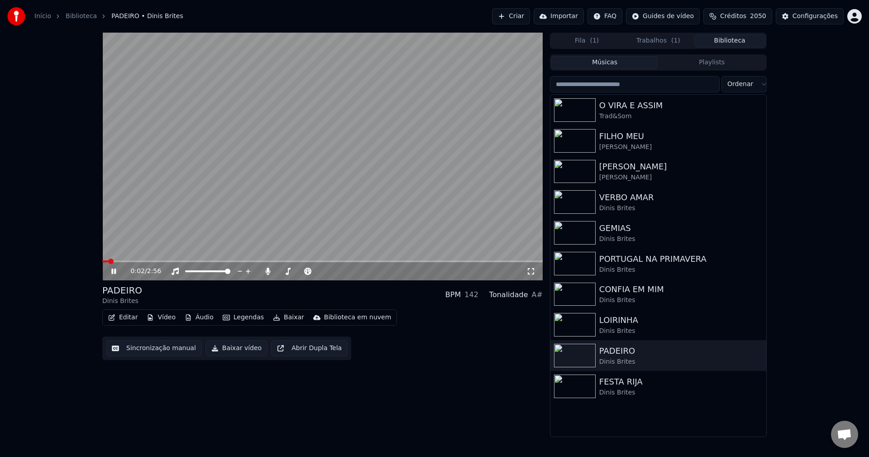
click at [231, 176] on video at bounding box center [322, 157] width 440 height 248
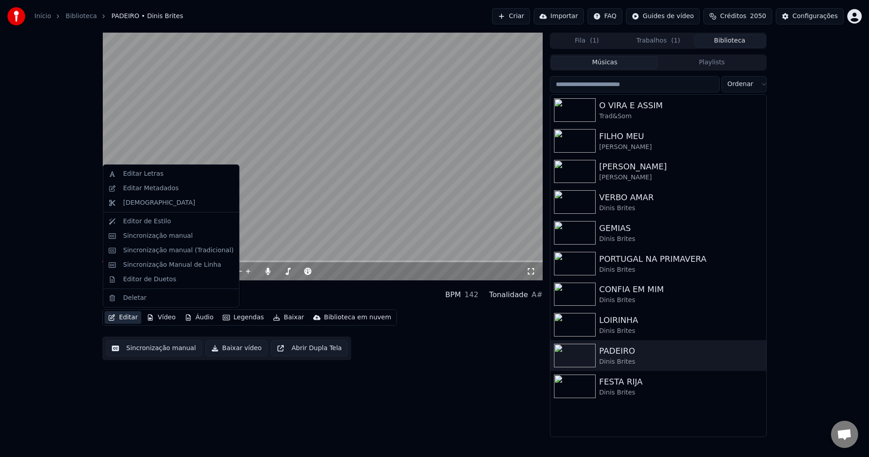
click at [128, 318] on button "Editar" at bounding box center [123, 317] width 37 height 13
click at [148, 193] on div "Editar Metadados" at bounding box center [171, 188] width 132 height 14
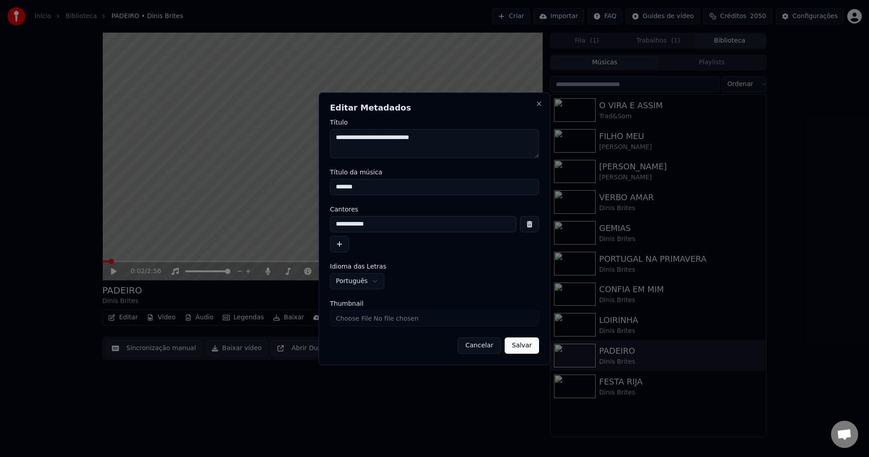
drag, startPoint x: 442, startPoint y: 136, endPoint x: 201, endPoint y: 133, distance: 240.3
click at [205, 133] on body "Início Biblioteca PADEIRO • Dinis Brites Criar Importar FAQ Guides de vídeo Cré…" at bounding box center [434, 228] width 869 height 457
click at [521, 343] on button "Salvar" at bounding box center [522, 345] width 34 height 16
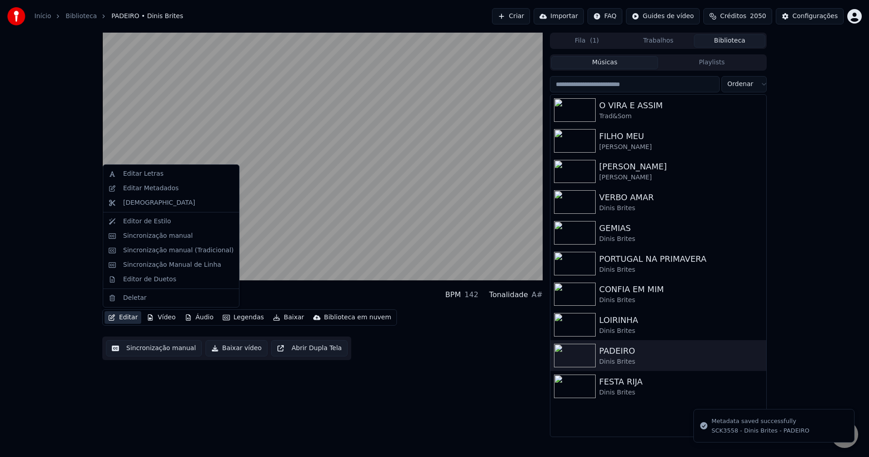
click at [130, 316] on button "Editar" at bounding box center [123, 317] width 37 height 13
click at [138, 176] on div "Editar Letras" at bounding box center [143, 173] width 40 height 9
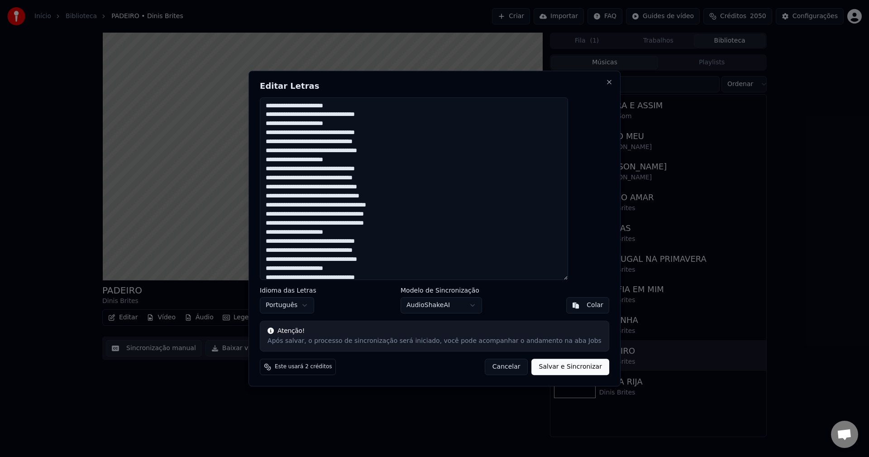
click at [498, 364] on button "Cancelar" at bounding box center [506, 366] width 43 height 16
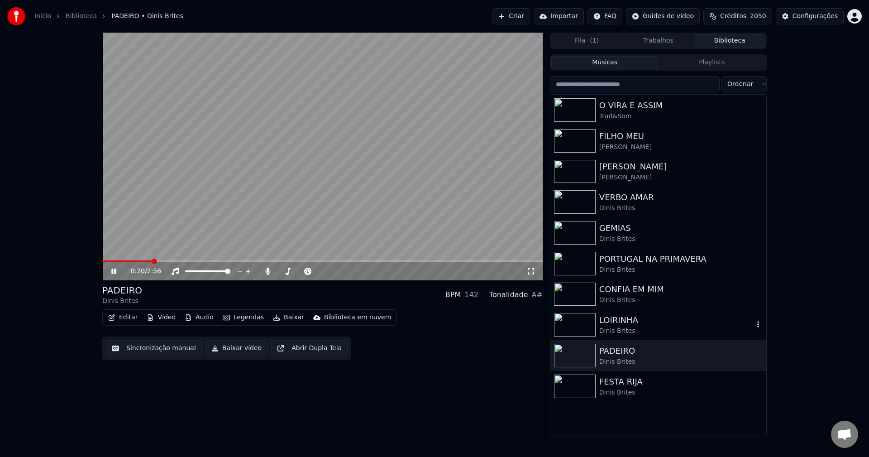
click at [649, 320] on div "LOIRINHA" at bounding box center [676, 320] width 154 height 13
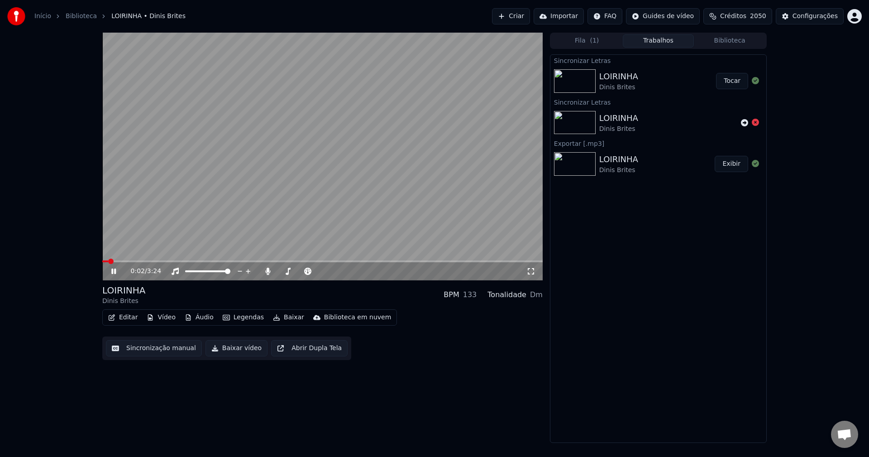
click at [651, 41] on button "Trabalhos" at bounding box center [658, 40] width 71 height 13
click at [651, 79] on button "Tocar" at bounding box center [732, 81] width 32 height 16
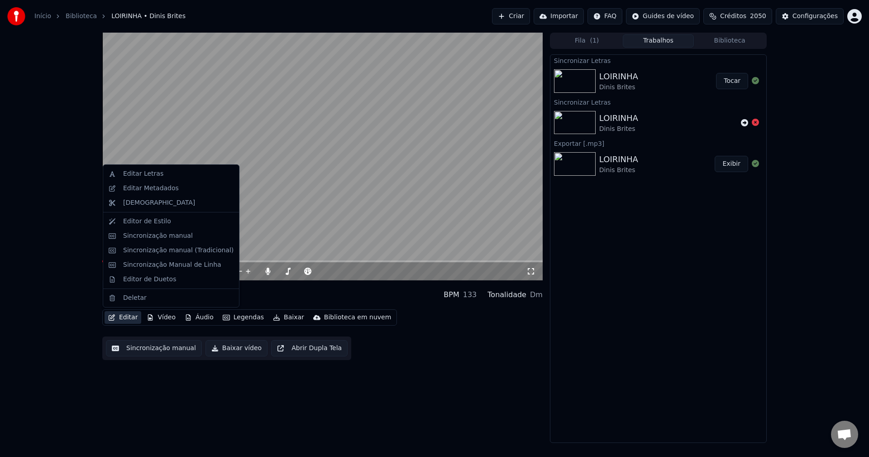
click at [134, 315] on button "Editar" at bounding box center [123, 317] width 37 height 13
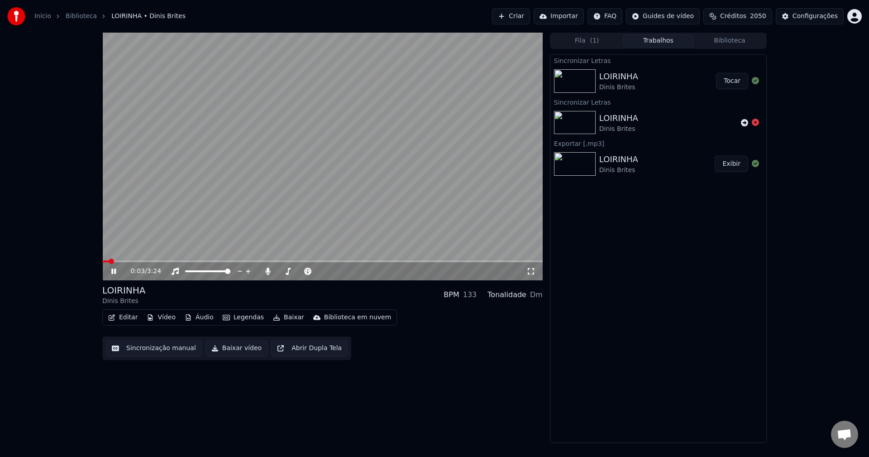
click at [366, 127] on video at bounding box center [322, 157] width 440 height 248
click at [166, 351] on button "Sincronização manual" at bounding box center [154, 348] width 96 height 16
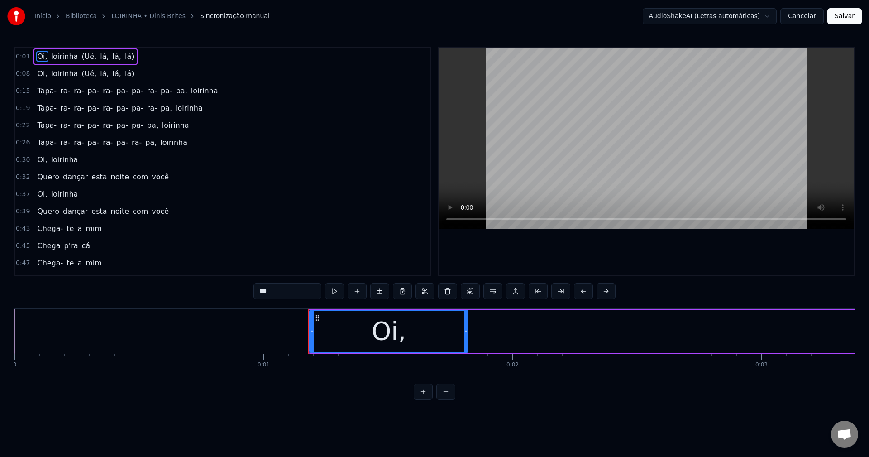
click at [420, 333] on div "Oi," at bounding box center [388, 330] width 157 height 41
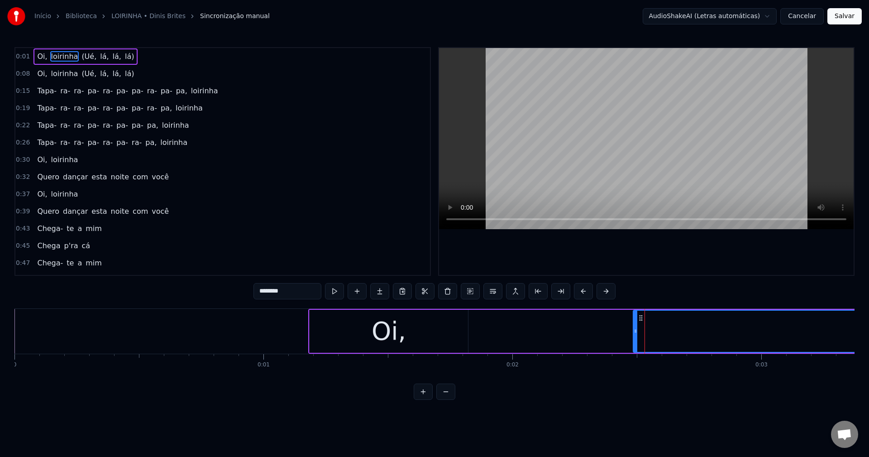
drag, startPoint x: 632, startPoint y: 330, endPoint x: 610, endPoint y: 337, distance: 22.9
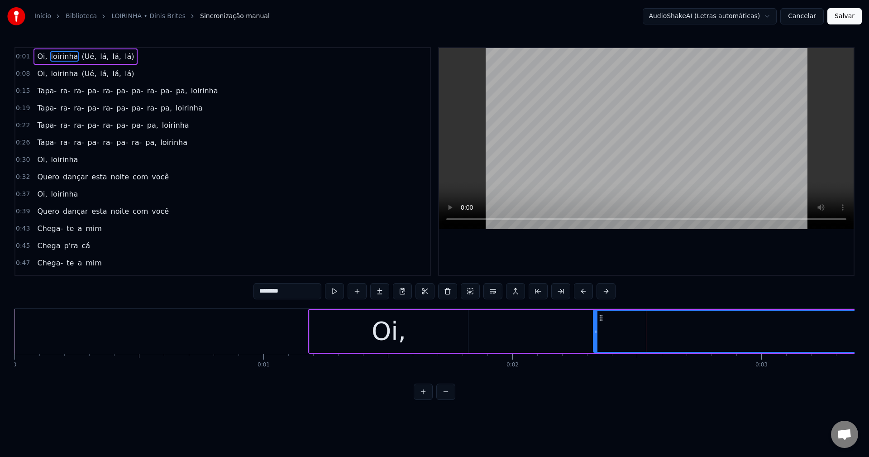
drag, startPoint x: 635, startPoint y: 330, endPoint x: 595, endPoint y: 333, distance: 39.9
click at [595, 333] on icon at bounding box center [596, 330] width 4 height 7
click at [651, 9] on html "Início Biblioteca LOIRINHA • Dinis Brites Sincronização manual AudioShakeAI (Le…" at bounding box center [434, 207] width 869 height 414
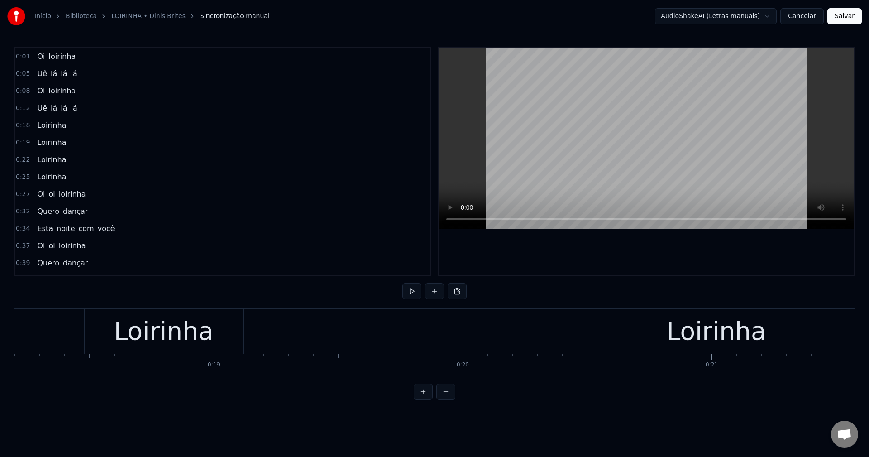
scroll to position [0, 4446]
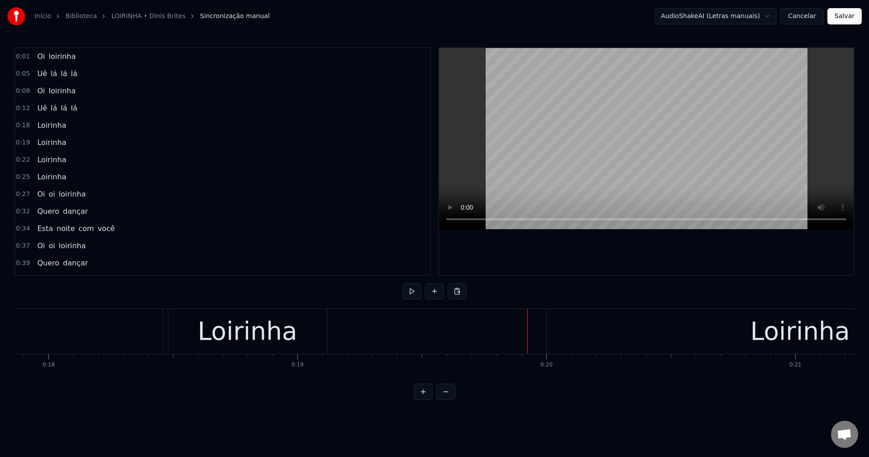
click at [241, 334] on div "Loirinha" at bounding box center [248, 331] width 100 height 38
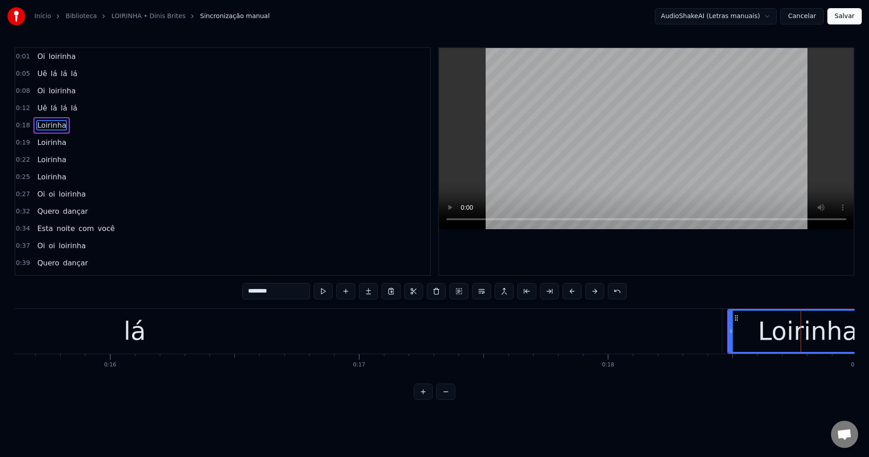
scroll to position [0, 3803]
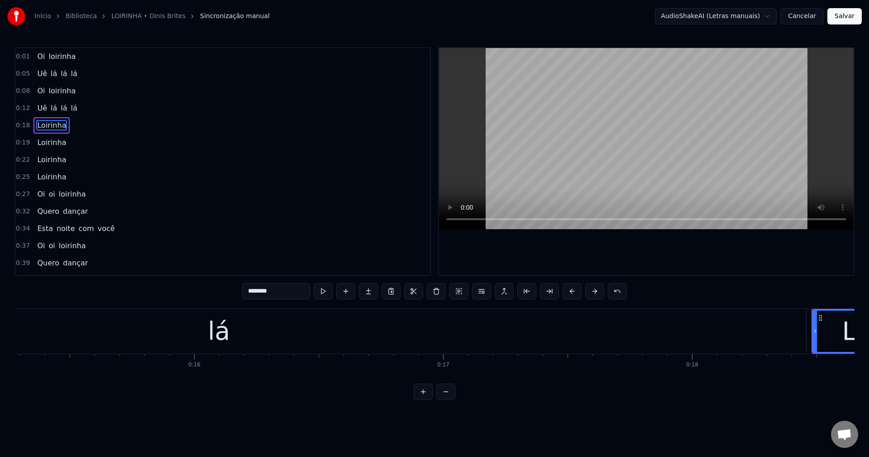
click at [218, 331] on div "lá" at bounding box center [219, 331] width 22 height 38
type input "**"
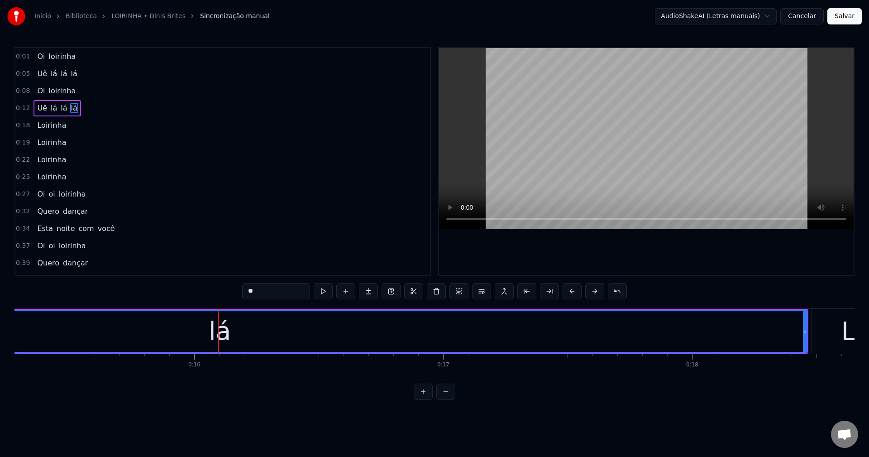
drag, startPoint x: 283, startPoint y: 290, endPoint x: 229, endPoint y: 293, distance: 53.9
click at [229, 293] on div "0:01 Oi loirinha 0:05 Uê lá lá lá 0:08 Oi loirinha 0:12 Uê lá lá lá 0:18 Loirin…" at bounding box center [434, 223] width 840 height 353
click at [435, 296] on button at bounding box center [436, 291] width 19 height 16
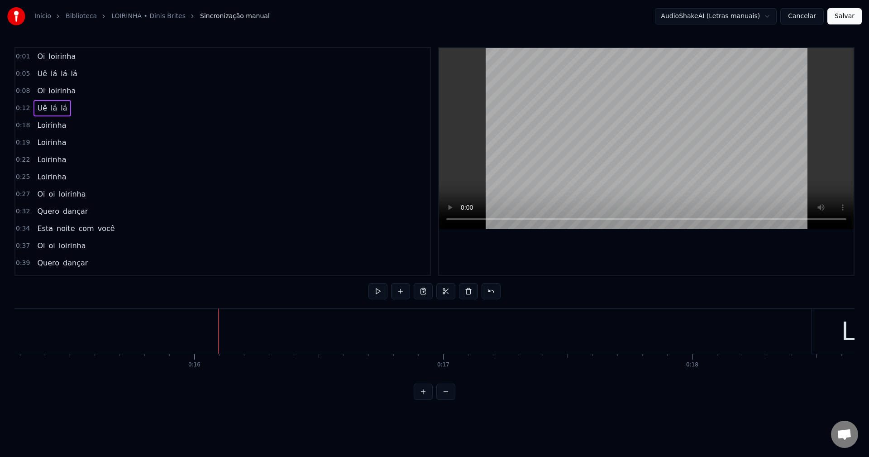
click at [60, 105] on span "lá" at bounding box center [64, 108] width 8 height 10
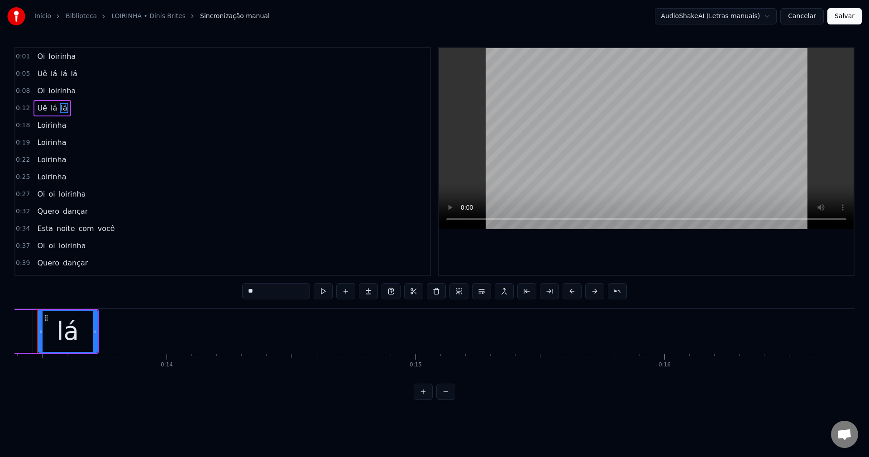
scroll to position [0, 3309]
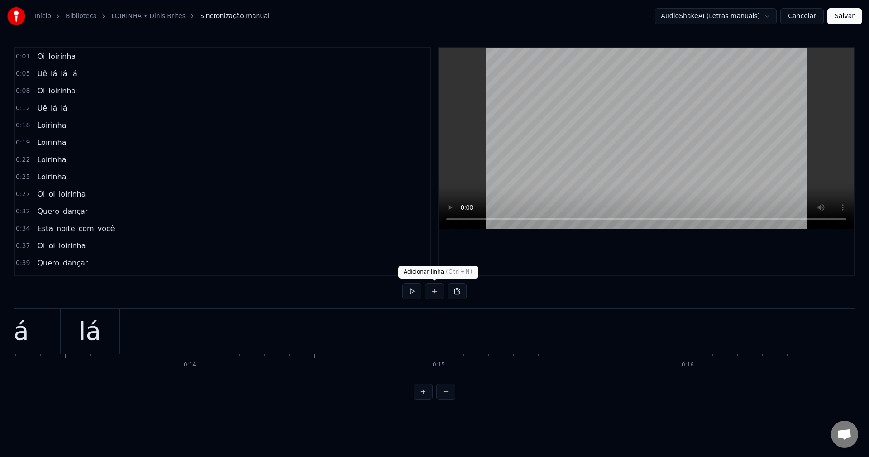
click at [433, 295] on button at bounding box center [434, 291] width 19 height 16
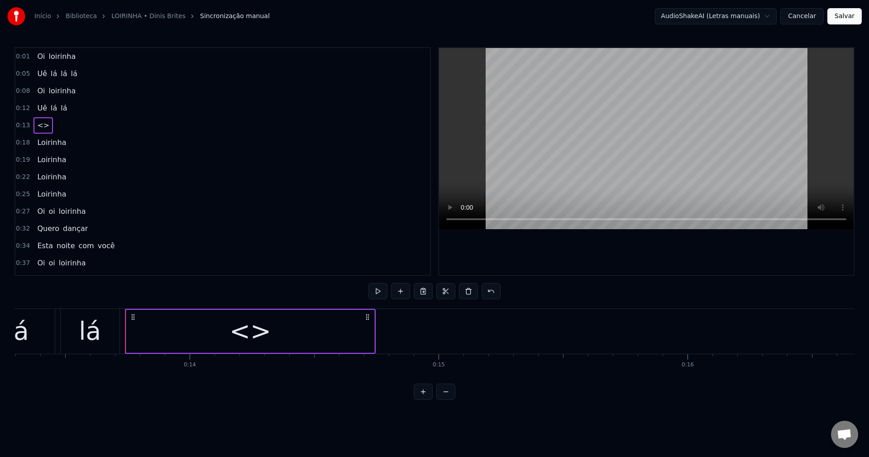
click at [293, 336] on div "<>" at bounding box center [250, 331] width 248 height 43
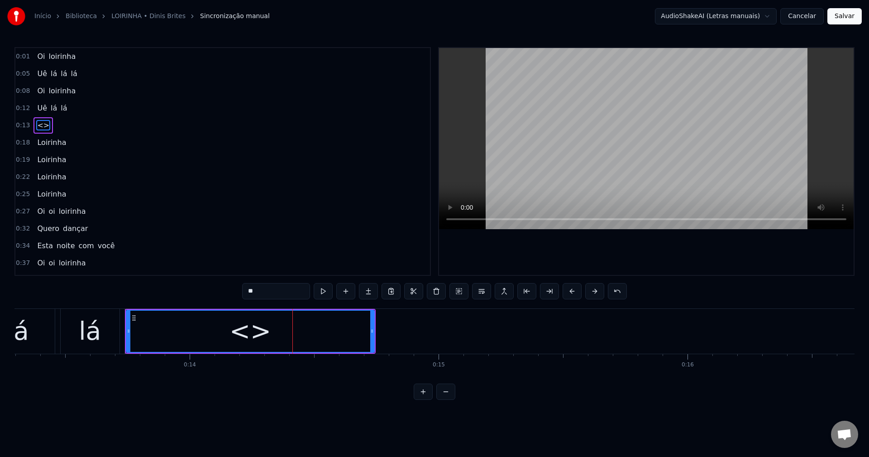
drag, startPoint x: 267, startPoint y: 291, endPoint x: 75, endPoint y: 297, distance: 192.4
click at [75, 297] on div "0:01 Oi loirinha 0:05 Uê lá lá lá 0:08 Oi loirinha 0:12 Uê lá lá 0:13 <> 0:18 L…" at bounding box center [434, 223] width 840 height 353
paste input "text"
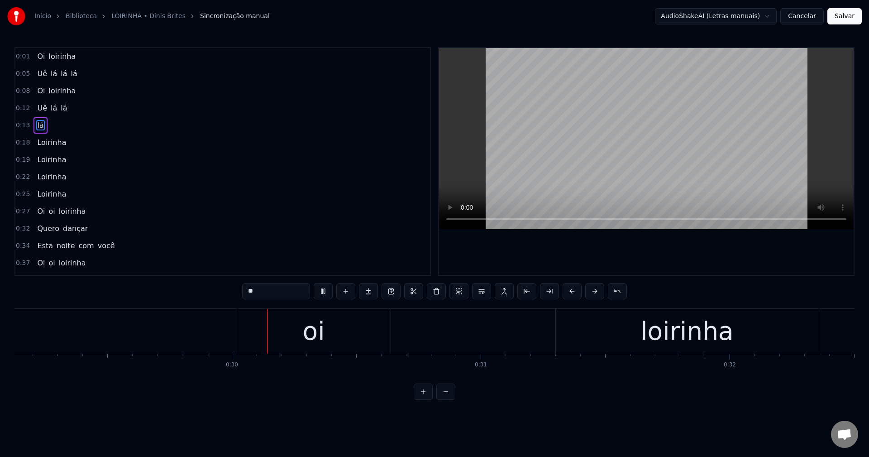
scroll to position [0, 7250]
click at [309, 342] on div "oi" at bounding box center [313, 331] width 22 height 38
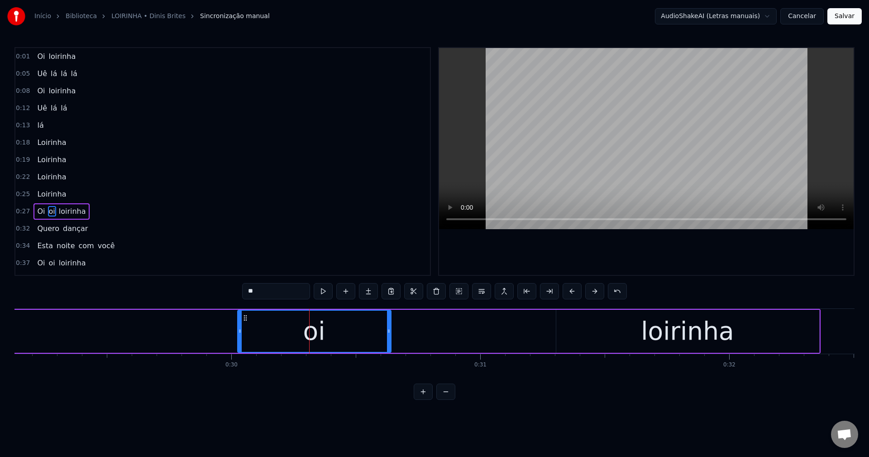
scroll to position [50, 0]
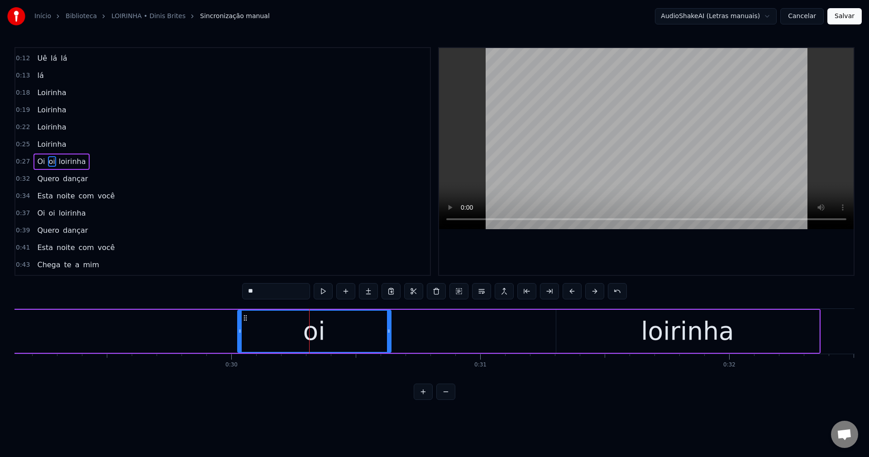
click at [38, 159] on span "Oi" at bounding box center [41, 161] width 10 height 10
type input "**"
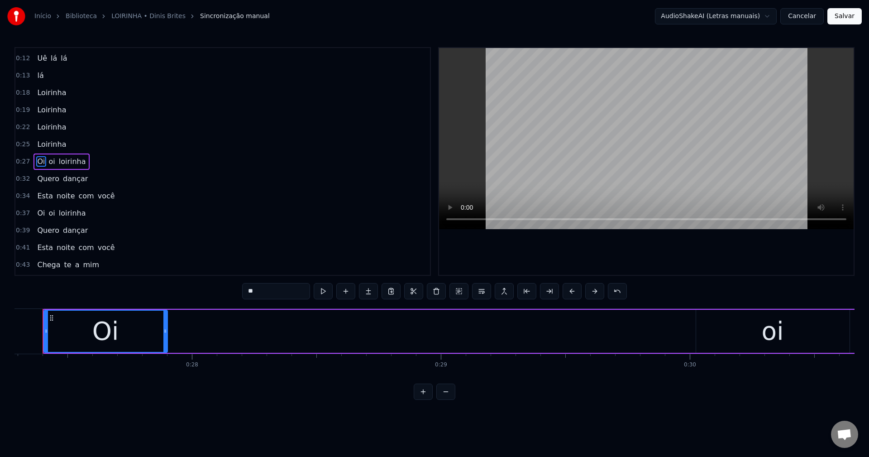
scroll to position [0, 6774]
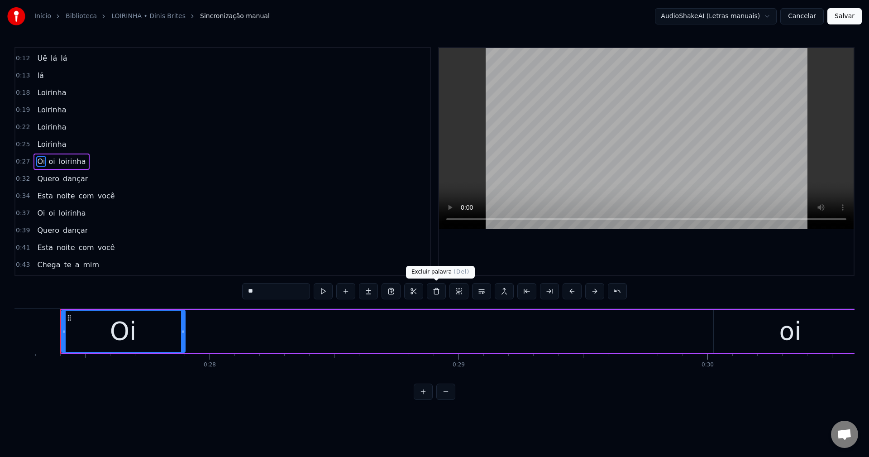
click at [435, 289] on button at bounding box center [436, 291] width 19 height 16
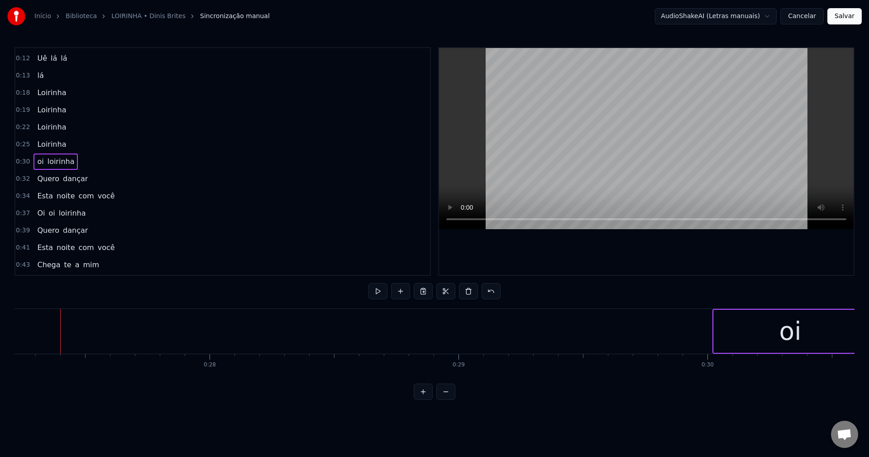
drag, startPoint x: 38, startPoint y: 161, endPoint x: 45, endPoint y: 167, distance: 9.9
click at [37, 160] on span "oi" at bounding box center [40, 161] width 8 height 10
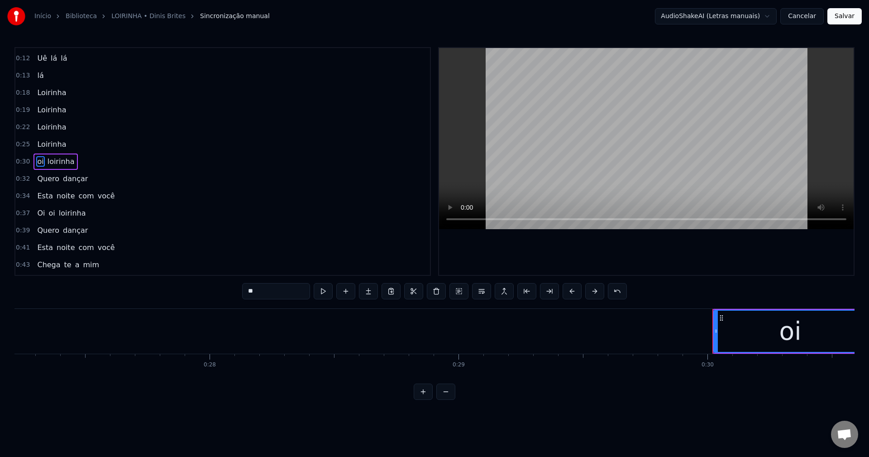
click at [254, 289] on input "**" at bounding box center [276, 291] width 68 height 16
type input "**"
click at [57, 101] on div "0:18 Loirinha" at bounding box center [222, 92] width 415 height 17
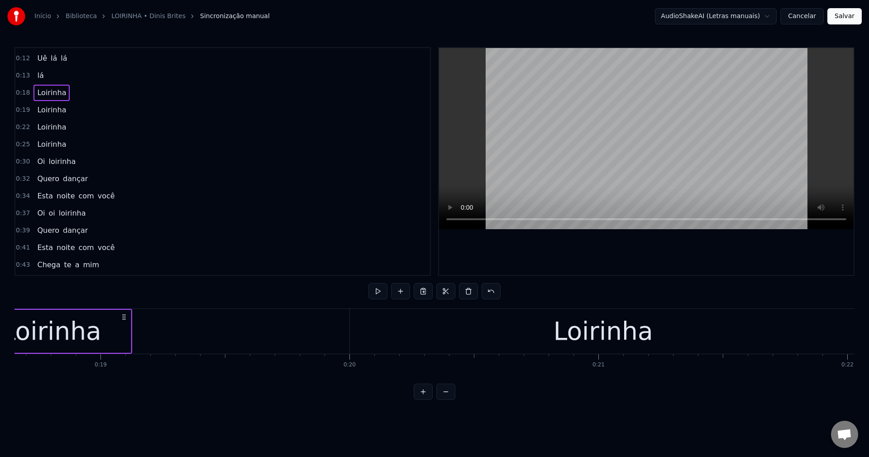
scroll to position [0, 4554]
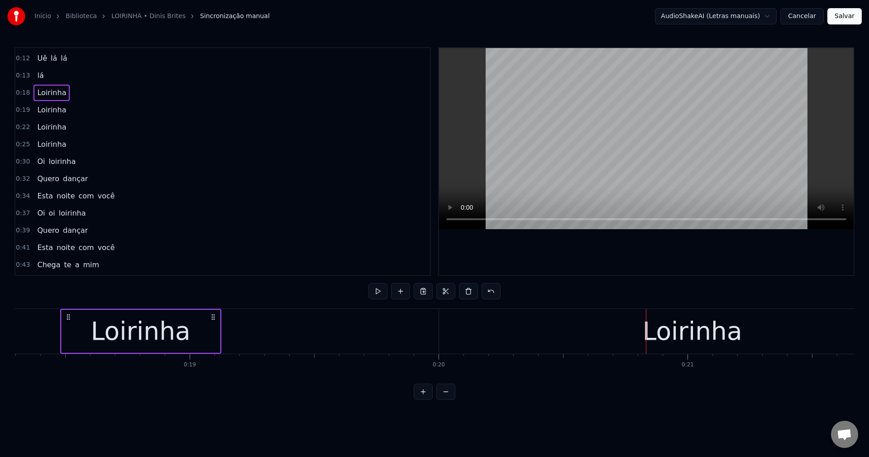
click at [651, 329] on div "Loirinha" at bounding box center [693, 331] width 100 height 38
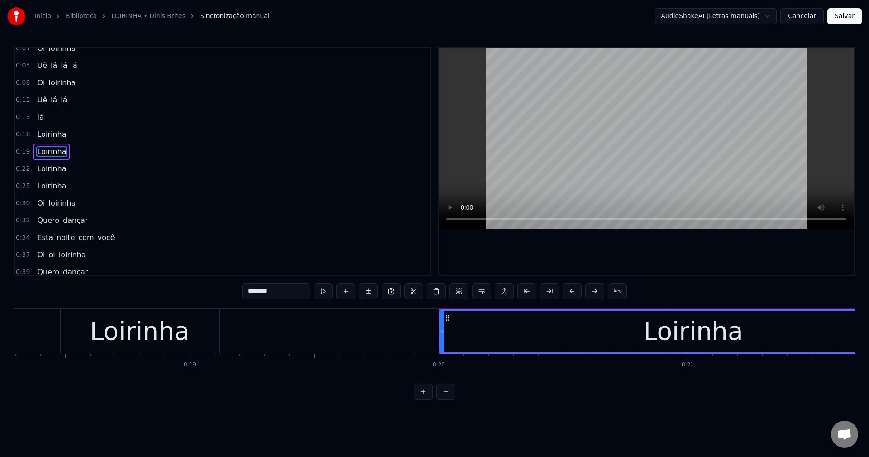
scroll to position [0, 0]
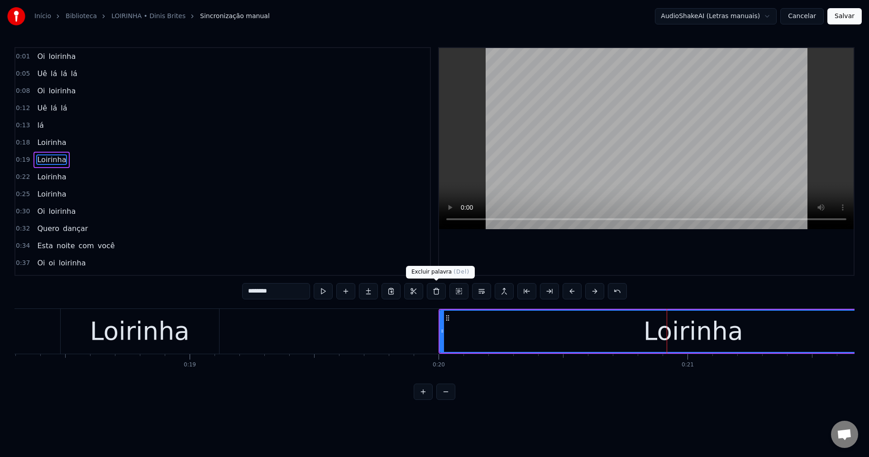
click at [438, 288] on button at bounding box center [436, 291] width 19 height 16
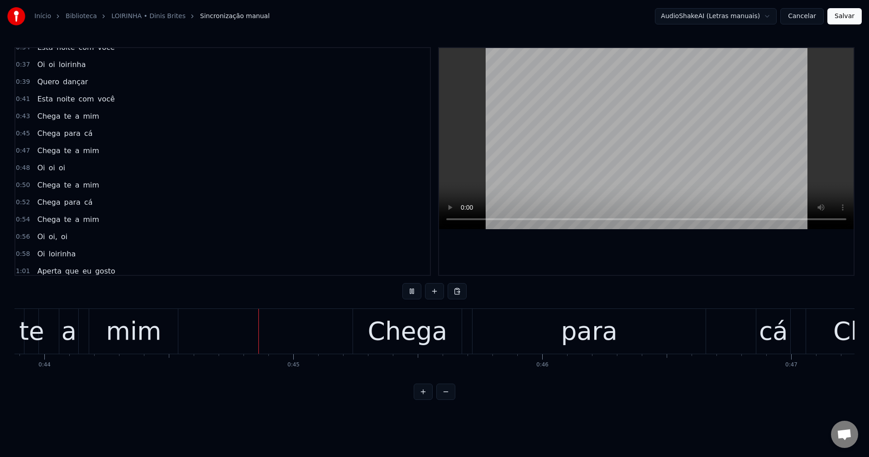
scroll to position [0, 10922]
click at [195, 174] on div "0:48 Oi oi oi" at bounding box center [222, 167] width 415 height 17
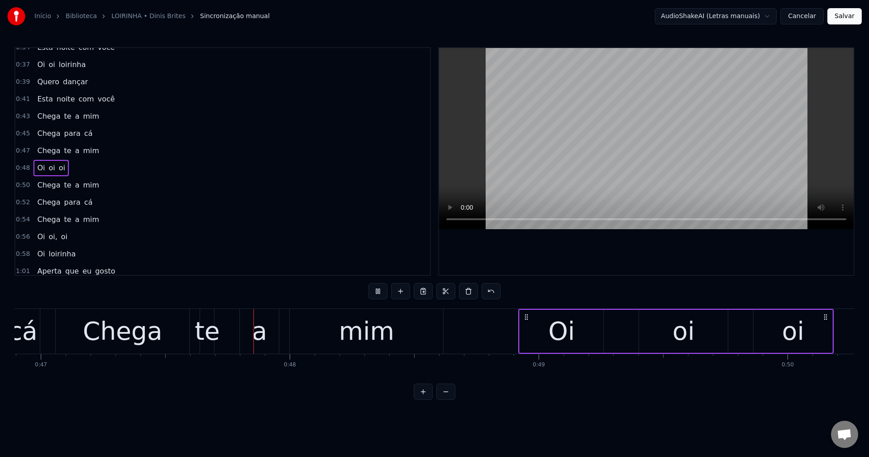
scroll to position [0, 11714]
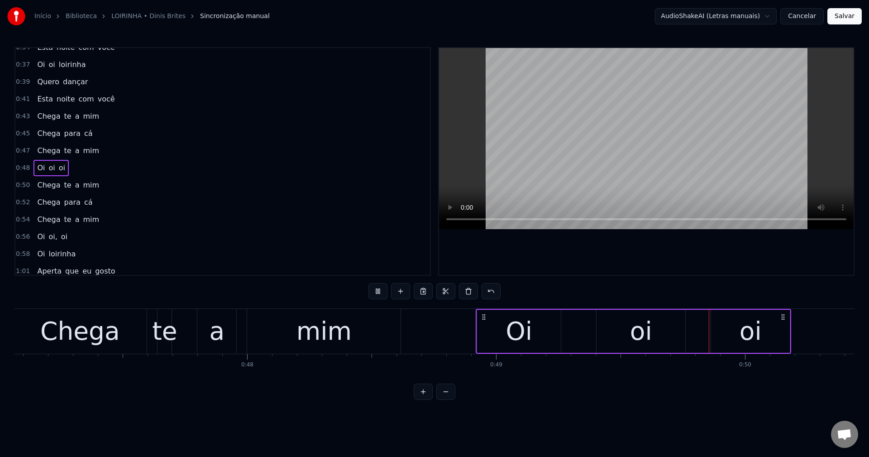
click at [525, 196] on video at bounding box center [646, 138] width 415 height 181
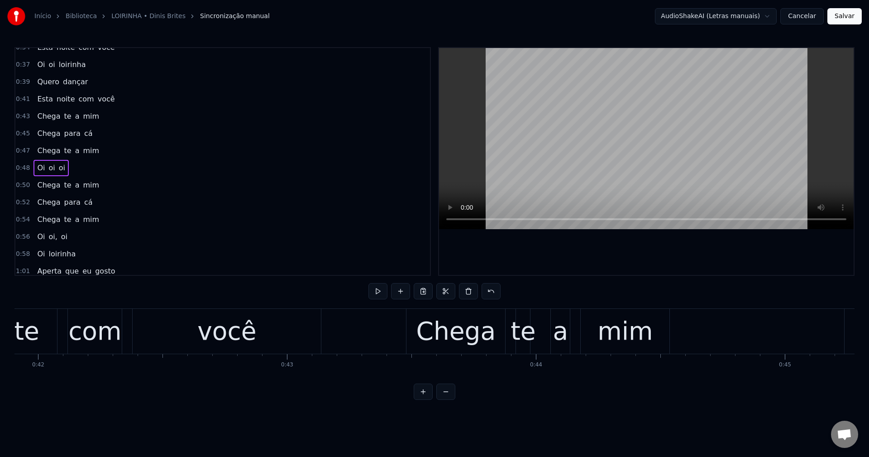
scroll to position [0, 10402]
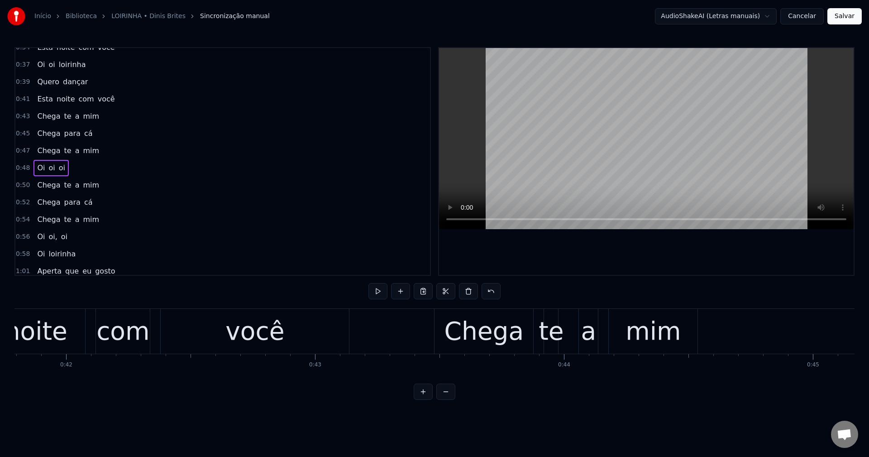
click at [243, 330] on div "você" at bounding box center [254, 331] width 59 height 38
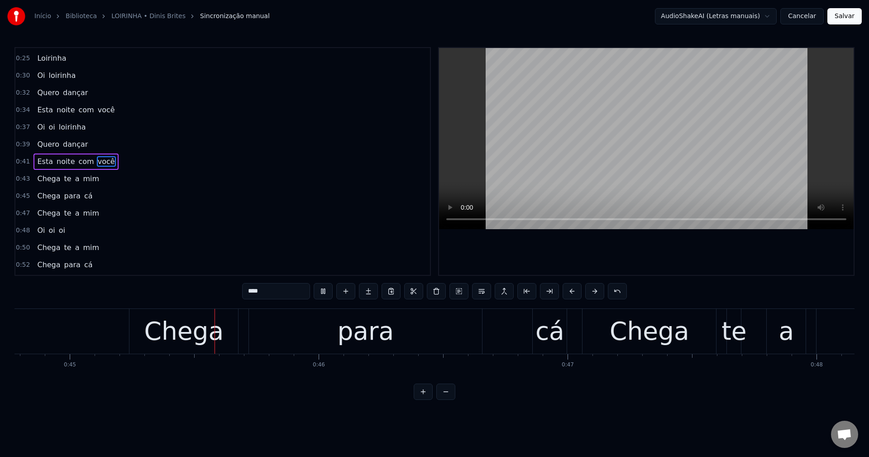
scroll to position [0, 11169]
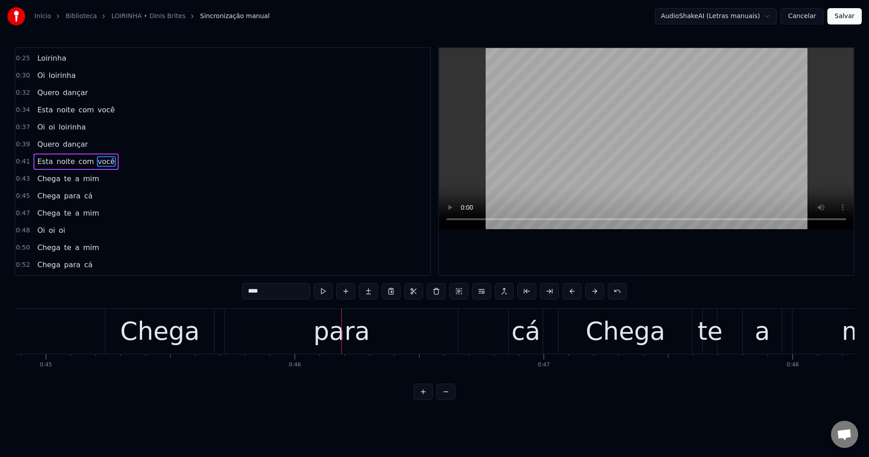
click at [386, 343] on div "para" at bounding box center [341, 331] width 233 height 45
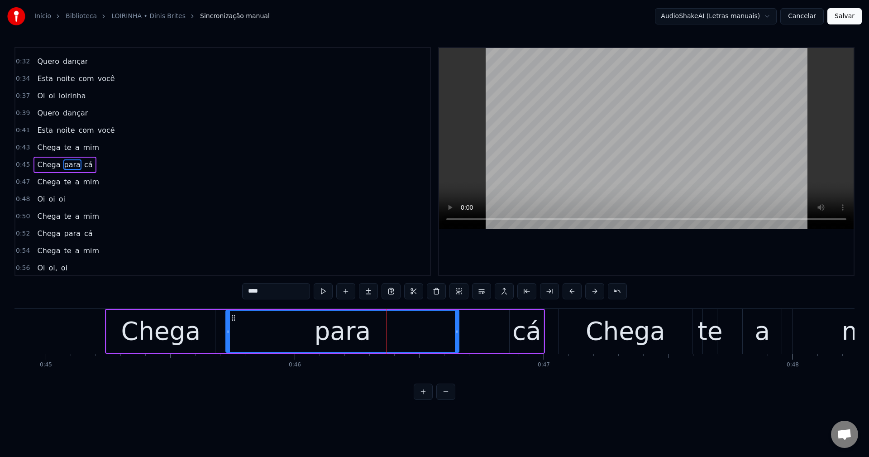
scroll to position [153, 0]
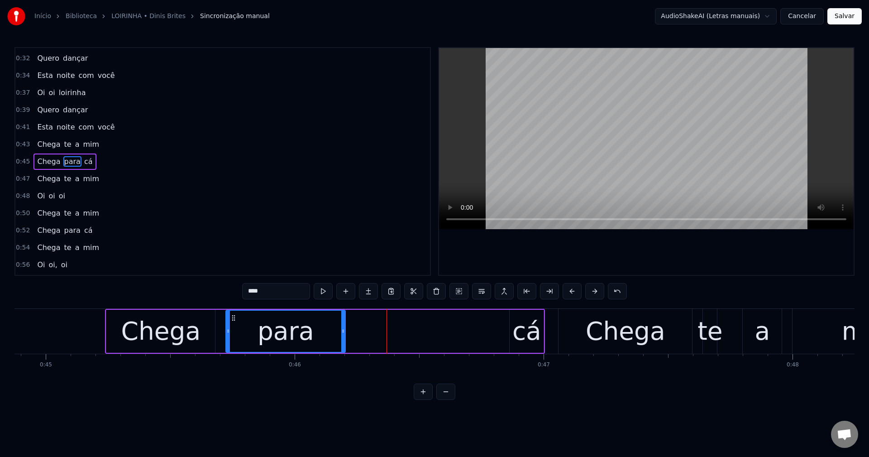
drag, startPoint x: 457, startPoint y: 329, endPoint x: 343, endPoint y: 336, distance: 113.8
click at [343, 336] on div at bounding box center [343, 330] width 4 height 41
click at [530, 332] on div "cá" at bounding box center [526, 331] width 29 height 38
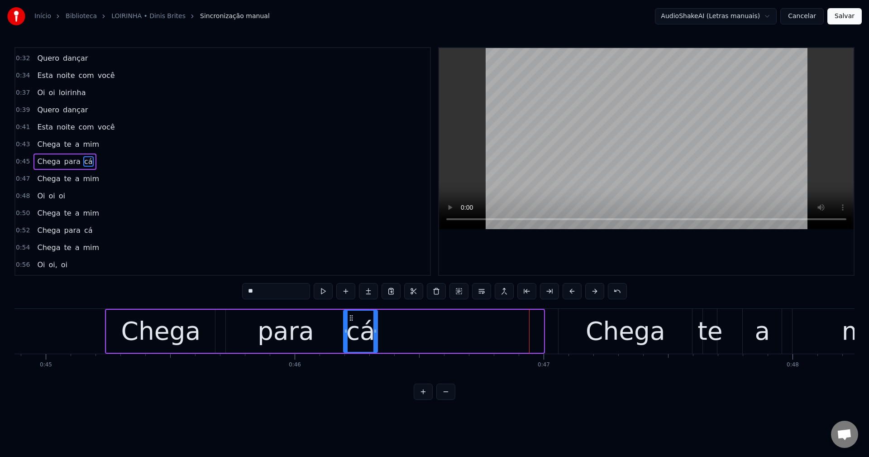
drag, startPoint x: 518, startPoint y: 315, endPoint x: 352, endPoint y: 314, distance: 166.1
click at [352, 314] on icon at bounding box center [351, 317] width 7 height 7
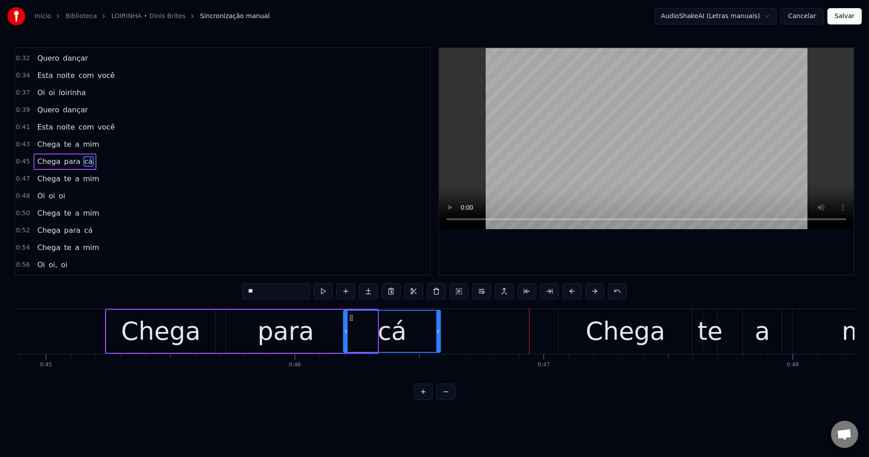
drag, startPoint x: 375, startPoint y: 334, endPoint x: 438, endPoint y: 333, distance: 62.9
click at [438, 333] on icon at bounding box center [438, 330] width 4 height 7
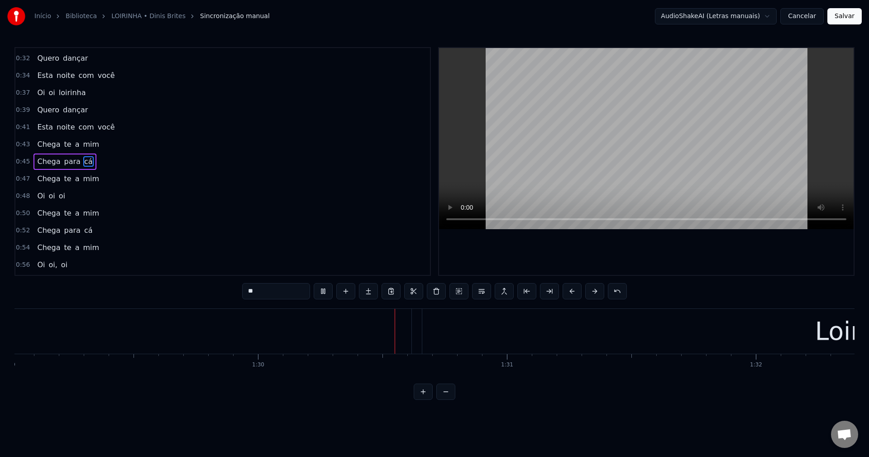
scroll to position [0, 22343]
click at [439, 342] on div "Loirinha" at bounding box center [677, 331] width 885 height 45
type input "********"
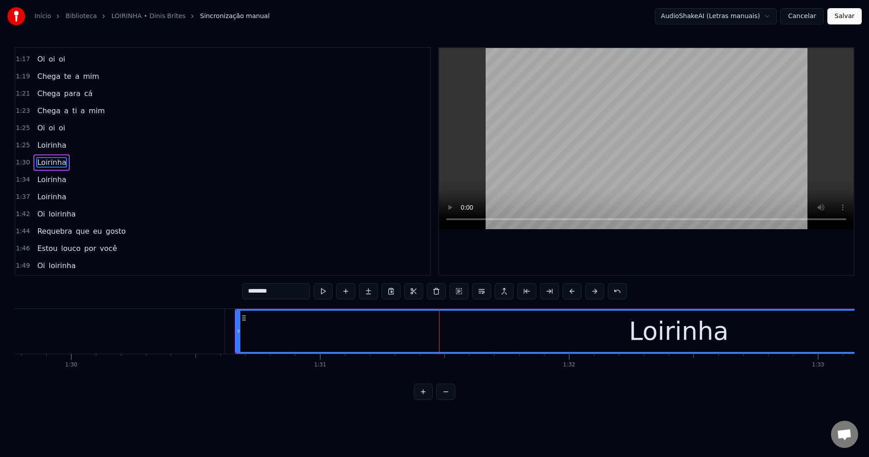
scroll to position [531, 0]
click at [38, 140] on span "Loirinha" at bounding box center [51, 144] width 31 height 10
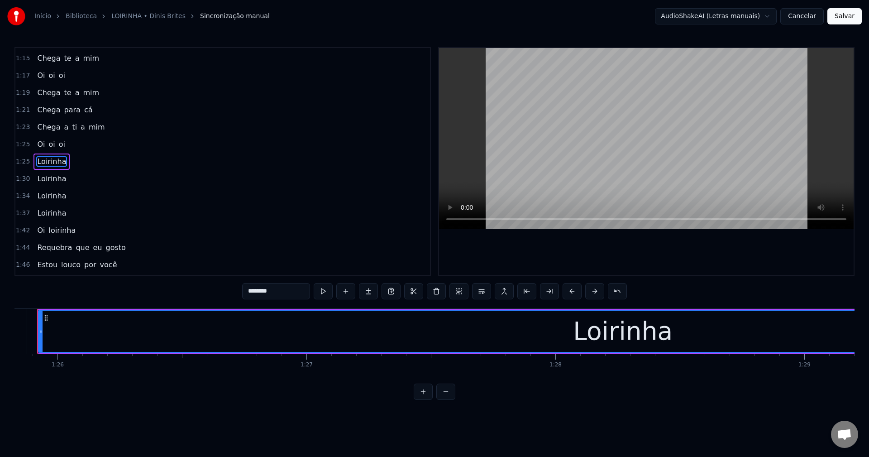
scroll to position [0, 21338]
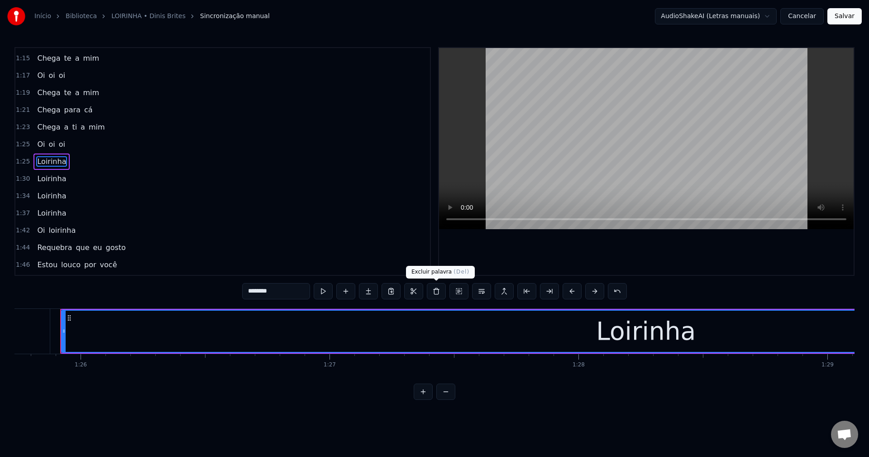
click at [438, 289] on button at bounding box center [436, 291] width 19 height 16
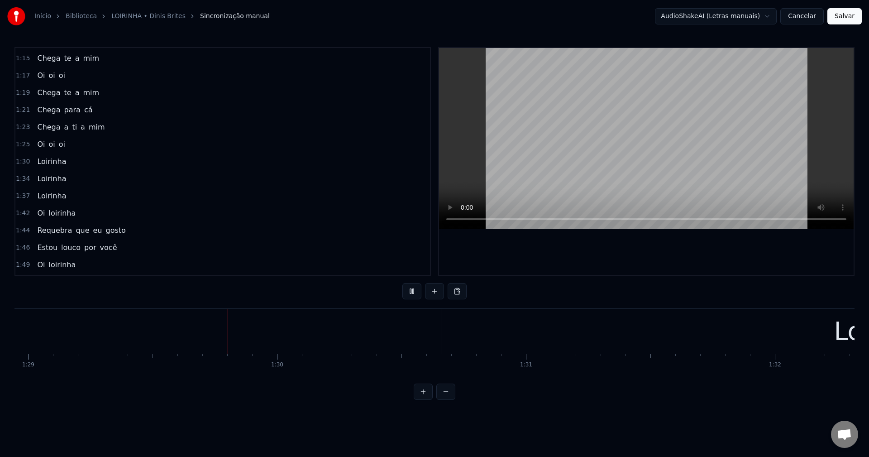
scroll to position [0, 22139]
click at [542, 332] on div "Loirinha" at bounding box center [881, 331] width 885 height 45
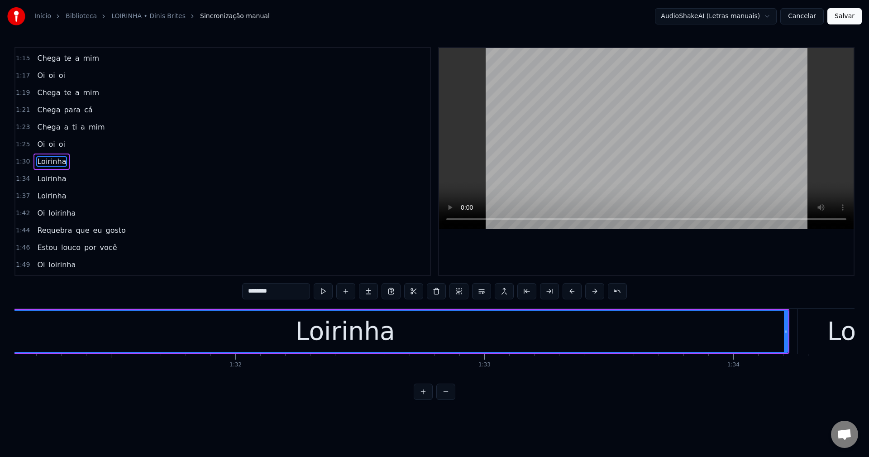
scroll to position [0, 22705]
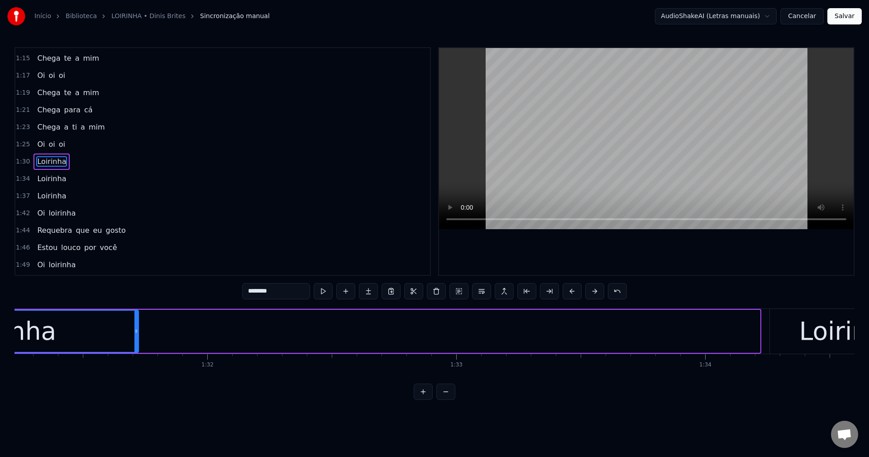
drag, startPoint x: 754, startPoint y: 334, endPoint x: 132, endPoint y: 299, distance: 623.2
click at [132, 299] on div "0:01 Oi loirinha 0:05 Uê lá lá lá 0:08 Oi loirinha 0:12 Uê lá lá 0:13 lá 0:18 L…" at bounding box center [434, 223] width 840 height 353
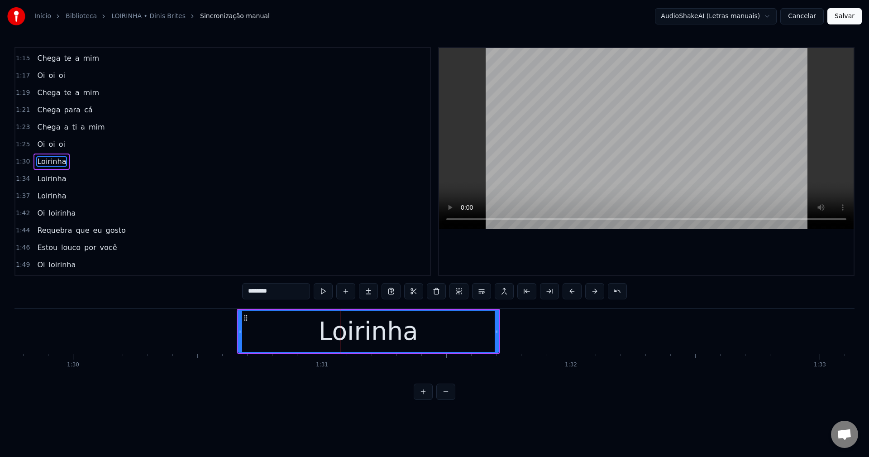
scroll to position [0, 22257]
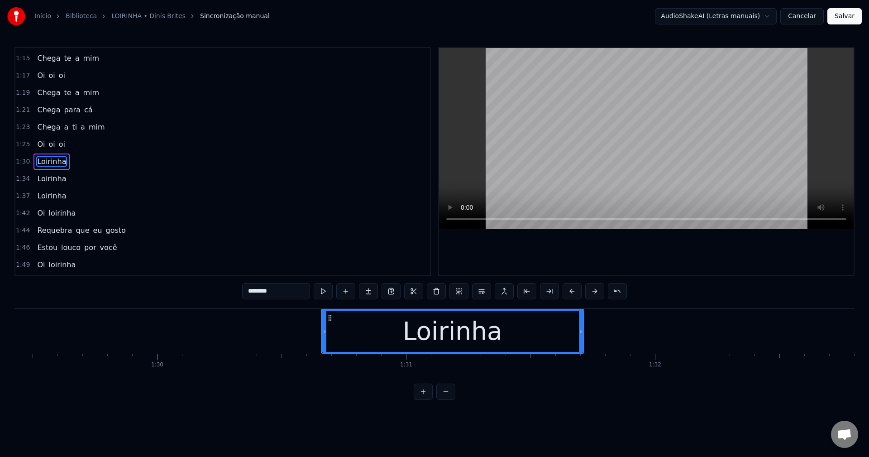
click at [467, 340] on div "Loirinha" at bounding box center [453, 331] width 100 height 38
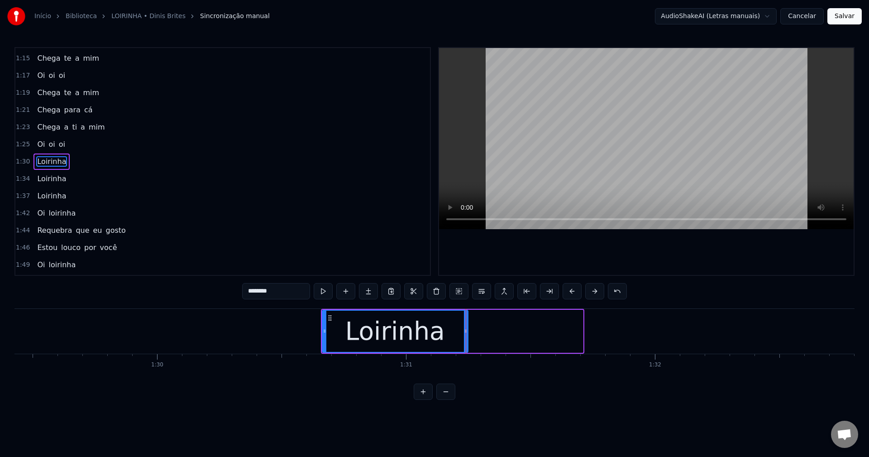
drag, startPoint x: 582, startPoint y: 332, endPoint x: 467, endPoint y: 331, distance: 114.9
click at [467, 331] on icon at bounding box center [466, 330] width 4 height 7
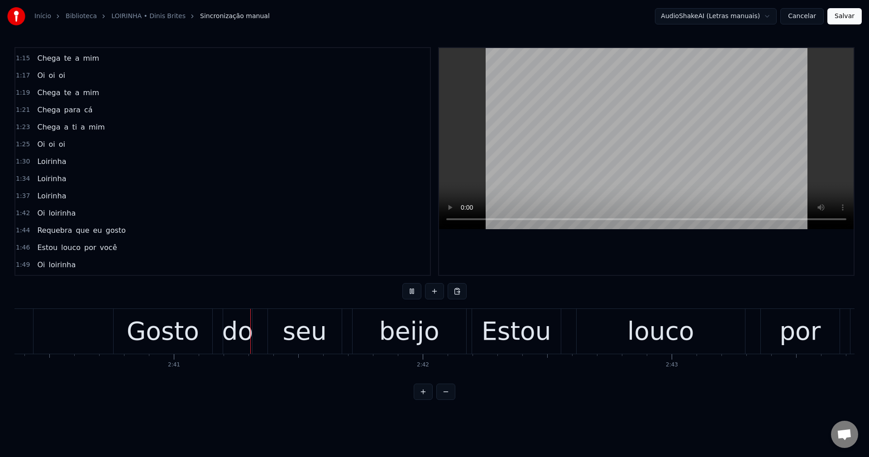
scroll to position [0, 39934]
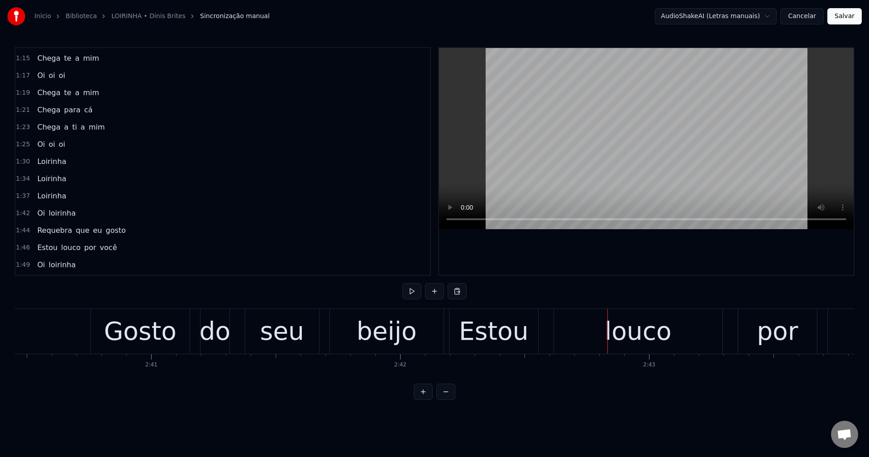
click at [134, 320] on div "Gosto" at bounding box center [140, 331] width 72 height 38
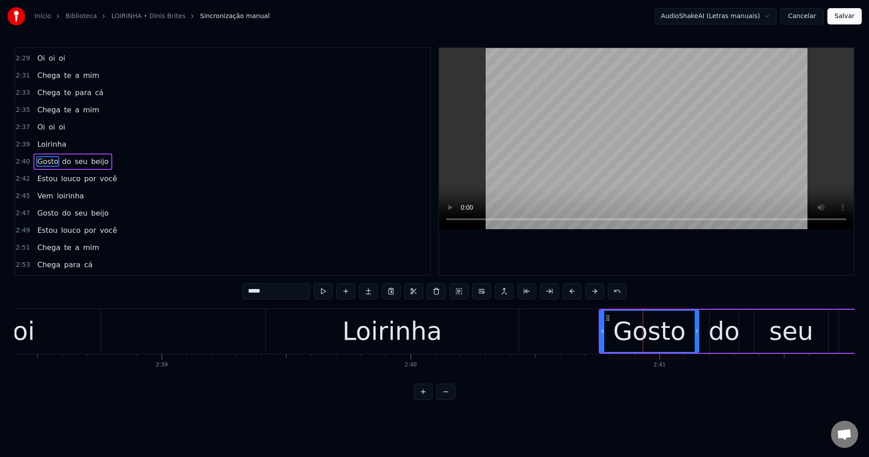
scroll to position [0, 39398]
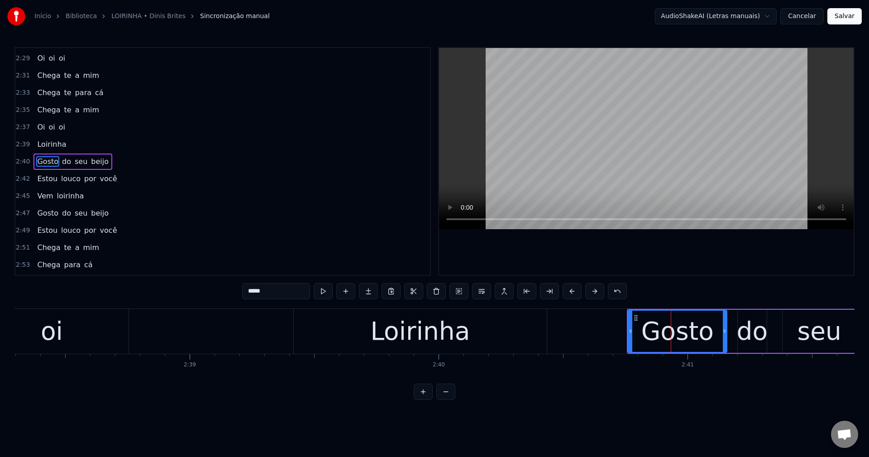
click at [391, 325] on div "Loirinha" at bounding box center [420, 331] width 100 height 38
type input "********"
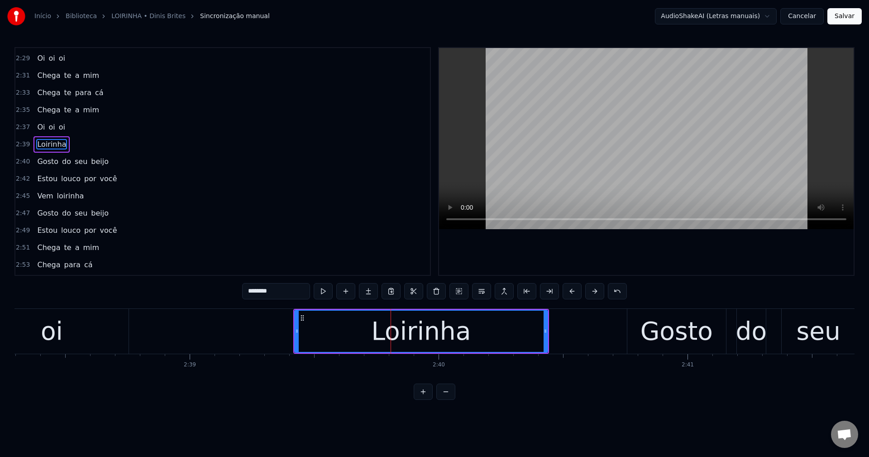
scroll to position [1047, 0]
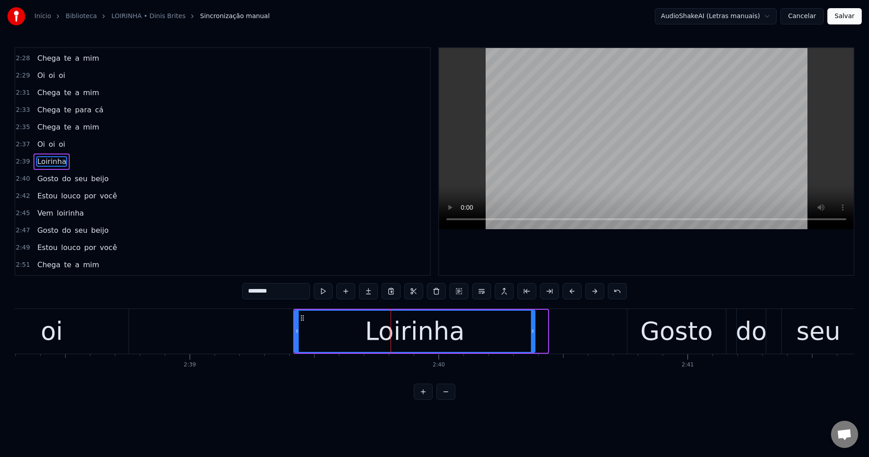
drag, startPoint x: 546, startPoint y: 328, endPoint x: 529, endPoint y: 324, distance: 18.0
click at [531, 324] on div at bounding box center [533, 330] width 4 height 41
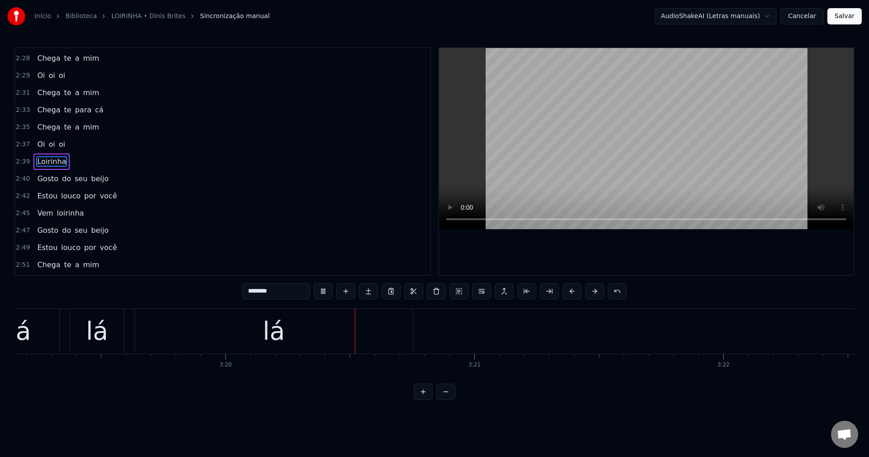
scroll to position [0, 49705]
click at [651, 12] on button "Salvar" at bounding box center [844, 16] width 34 height 16
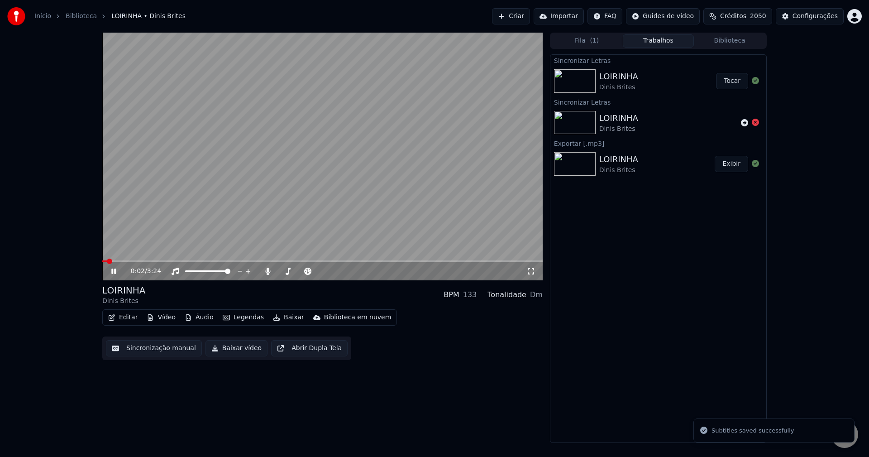
click at [227, 353] on button "Baixar vídeo" at bounding box center [236, 348] width 62 height 16
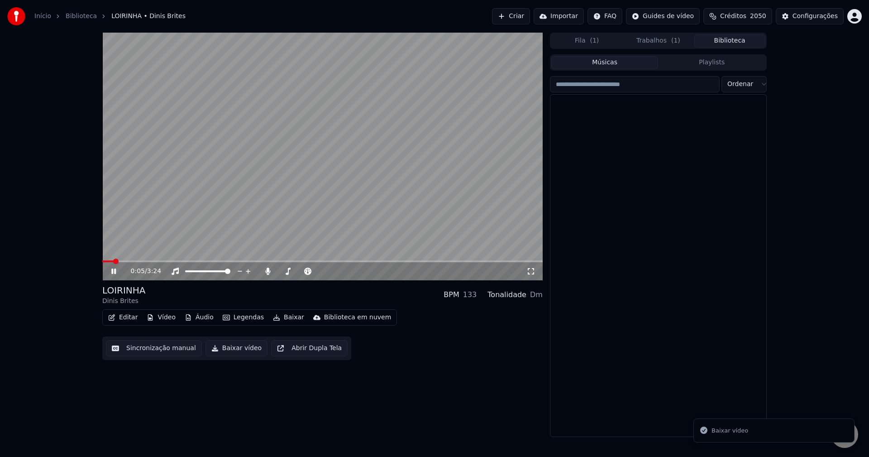
click at [651, 36] on button "Biblioteca" at bounding box center [729, 40] width 71 height 13
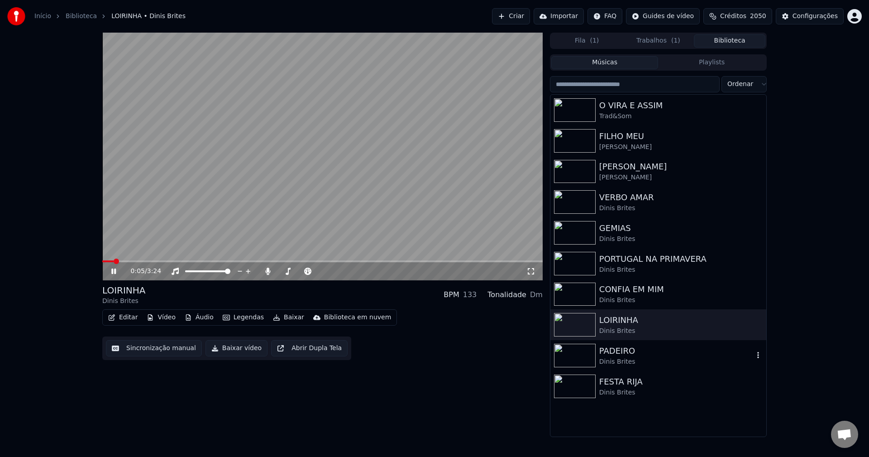
click at [613, 351] on div "PADEIRO" at bounding box center [676, 350] width 154 height 13
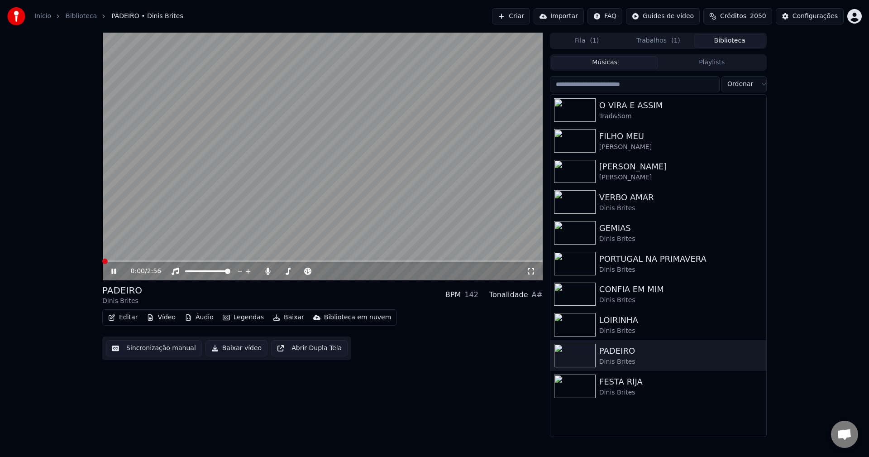
click at [301, 205] on video at bounding box center [322, 157] width 440 height 248
click at [276, 318] on button "Baixar" at bounding box center [288, 317] width 38 height 13
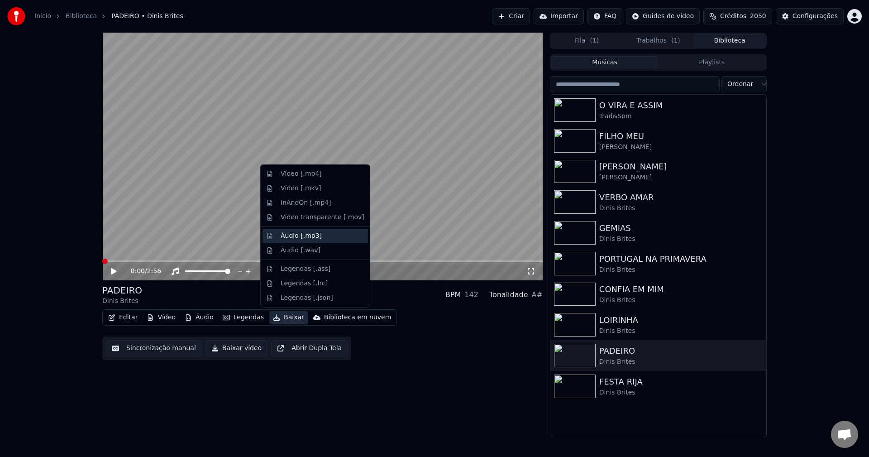
click at [282, 237] on div "Áudio [.mp3]" at bounding box center [301, 235] width 41 height 9
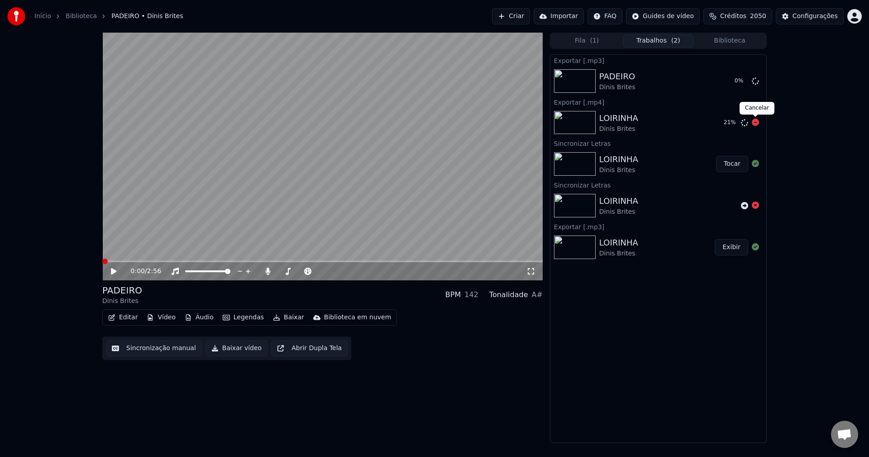
click at [651, 123] on icon at bounding box center [755, 122] width 7 height 7
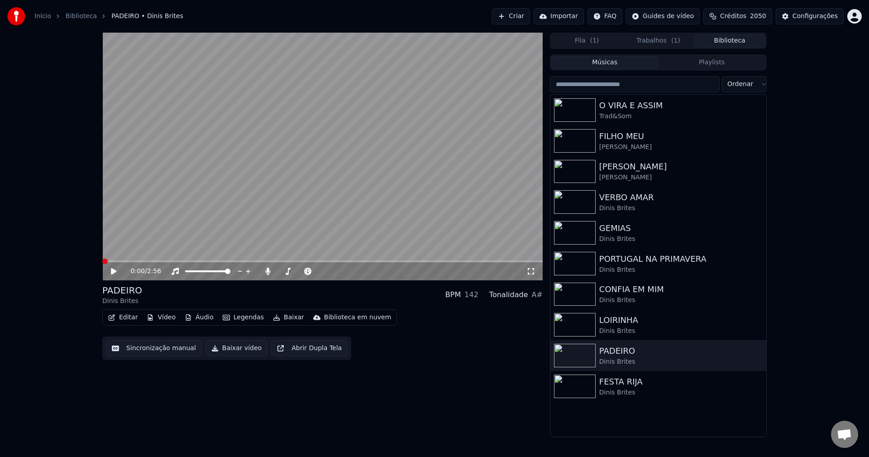
click at [651, 38] on button "Biblioteca" at bounding box center [729, 40] width 71 height 13
click at [611, 324] on div "LOIRINHA" at bounding box center [676, 320] width 154 height 13
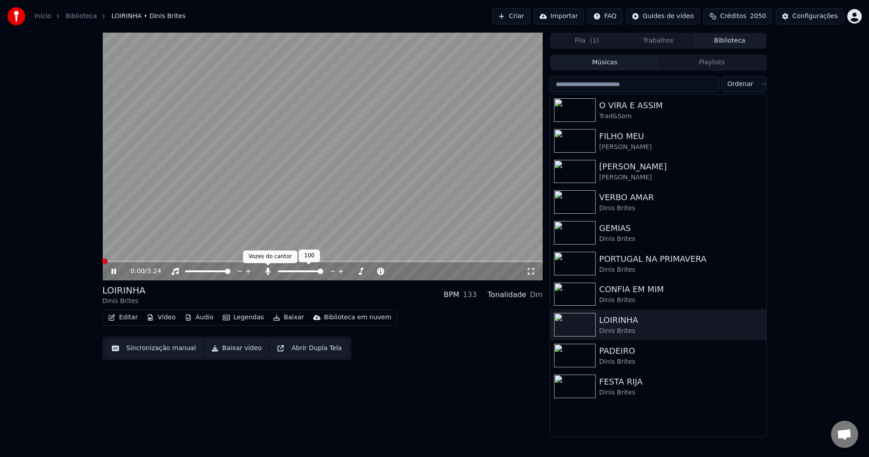
click at [269, 273] on icon at bounding box center [267, 270] width 5 height 7
click at [229, 350] on button "Baixar vídeo" at bounding box center [236, 348] width 62 height 16
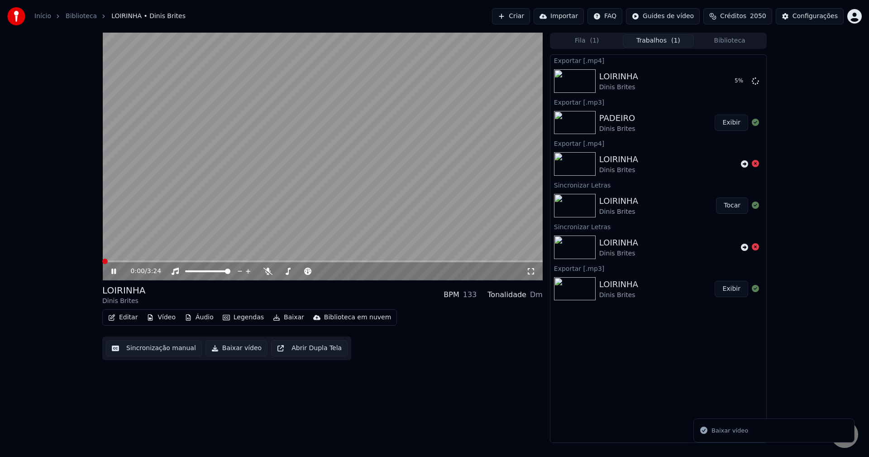
click at [651, 124] on button "Exibir" at bounding box center [731, 122] width 33 height 16
click at [204, 145] on video at bounding box center [322, 157] width 440 height 248
click at [651, 39] on button "Biblioteca" at bounding box center [729, 40] width 71 height 13
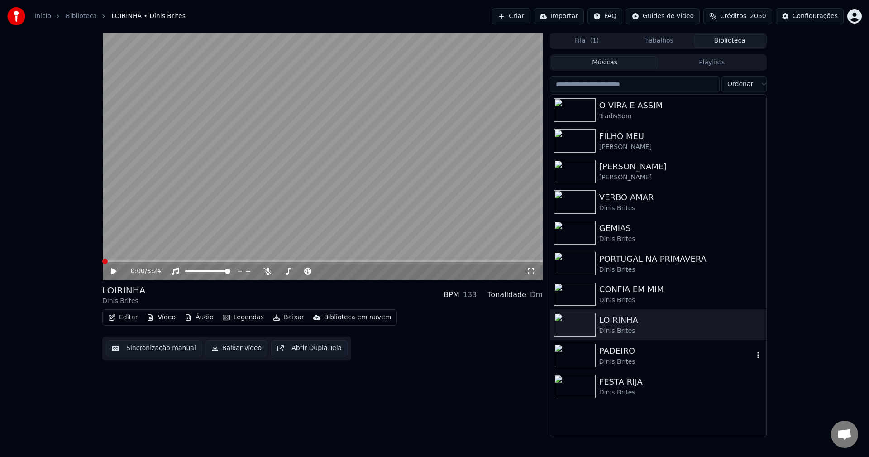
click at [615, 362] on div "Dinis Brites" at bounding box center [676, 361] width 154 height 9
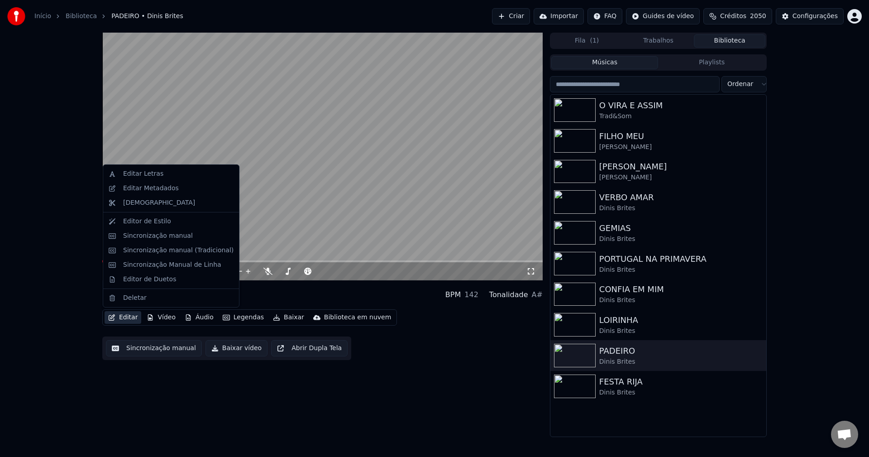
click at [131, 320] on button "Editar" at bounding box center [123, 317] width 37 height 13
click at [175, 177] on div "Editar Letras" at bounding box center [178, 173] width 110 height 9
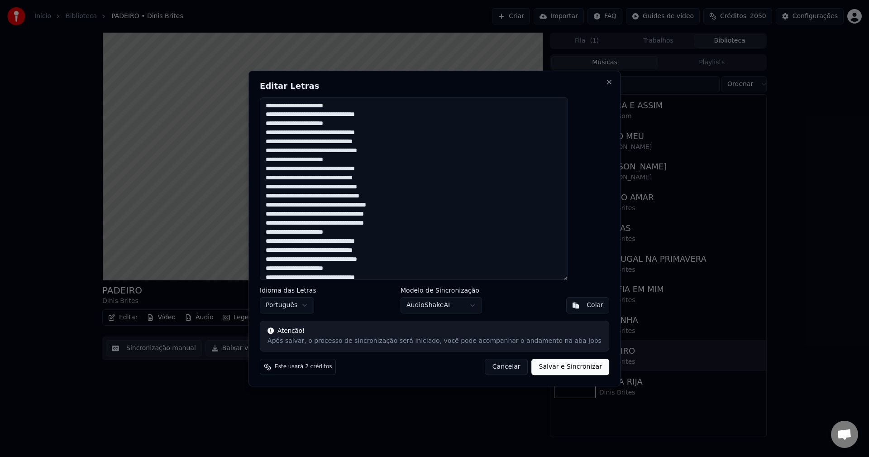
click at [411, 159] on textarea at bounding box center [414, 188] width 308 height 183
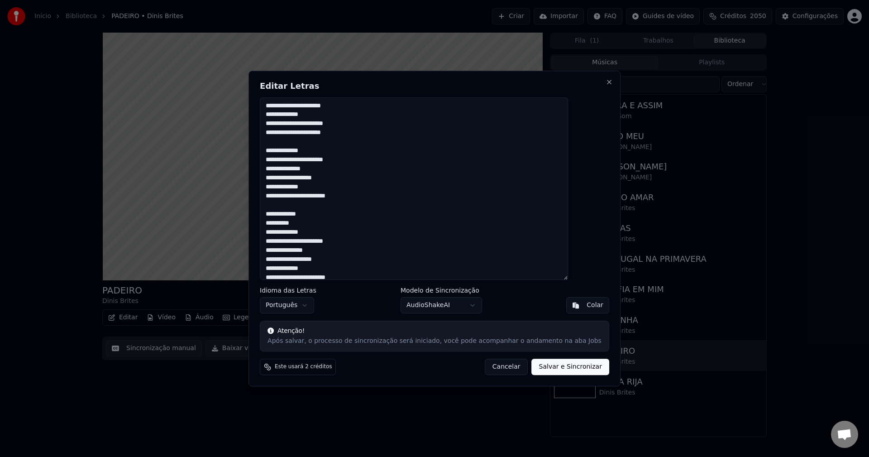
scroll to position [500, 0]
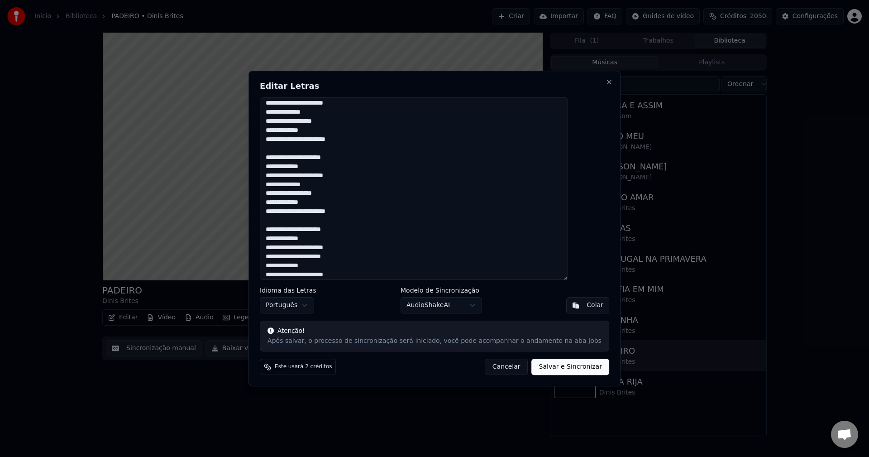
type textarea "**********"
click at [547, 366] on button "Salvar e Sincronizar" at bounding box center [570, 366] width 77 height 16
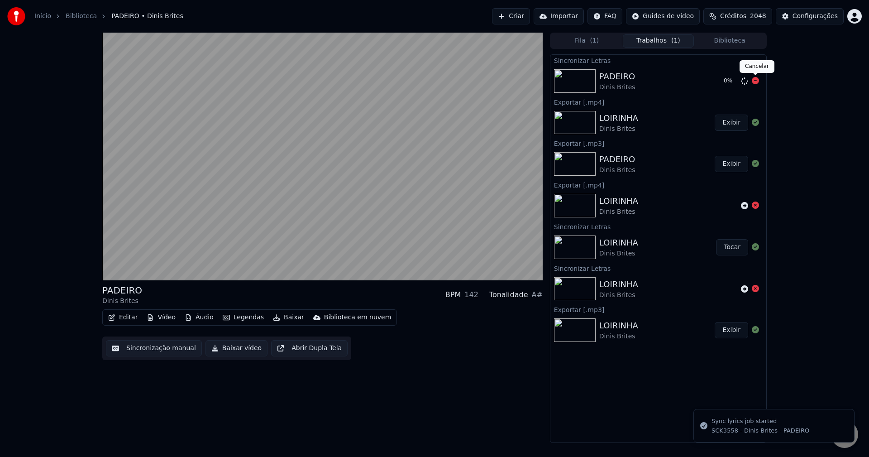
click at [651, 81] on icon at bounding box center [755, 80] width 7 height 7
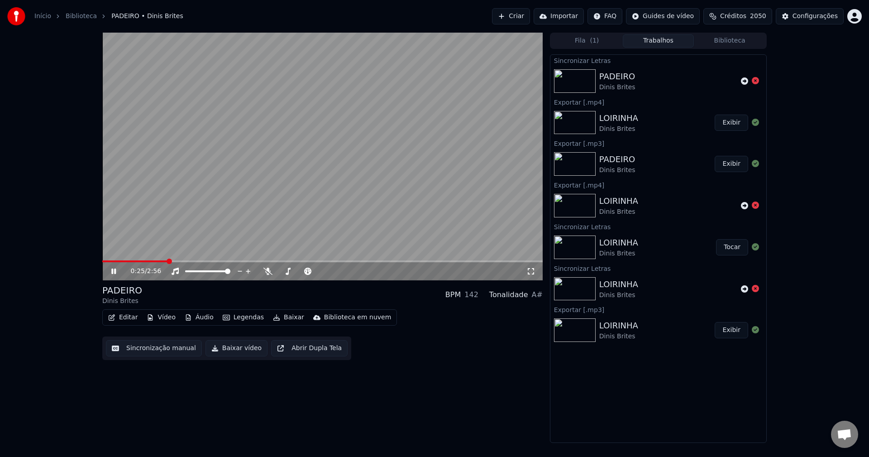
click at [651, 85] on div at bounding box center [750, 81] width 18 height 11
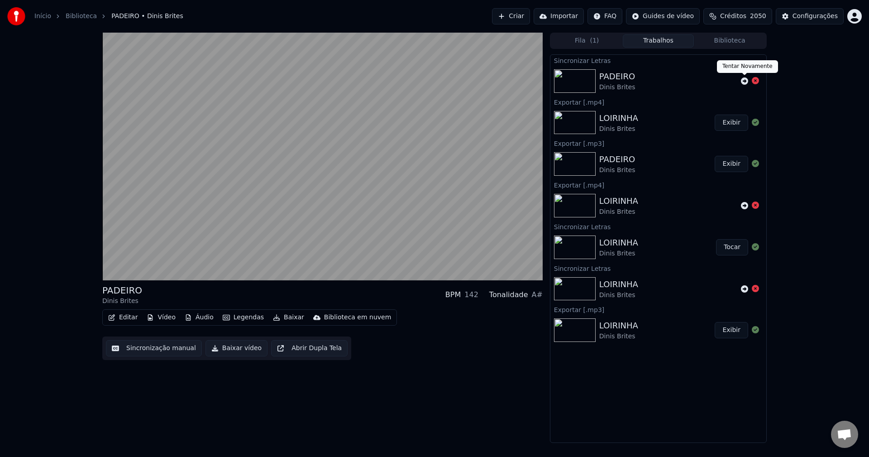
click at [651, 80] on icon at bounding box center [744, 80] width 7 height 7
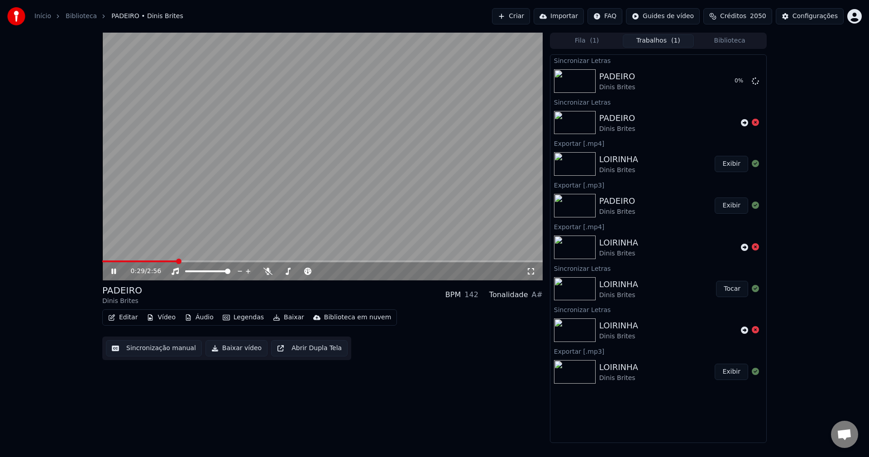
click at [267, 142] on video at bounding box center [322, 157] width 440 height 248
click at [651, 82] on button "Tocar" at bounding box center [732, 81] width 32 height 16
click at [154, 348] on button "Sincronização manual" at bounding box center [154, 348] width 96 height 16
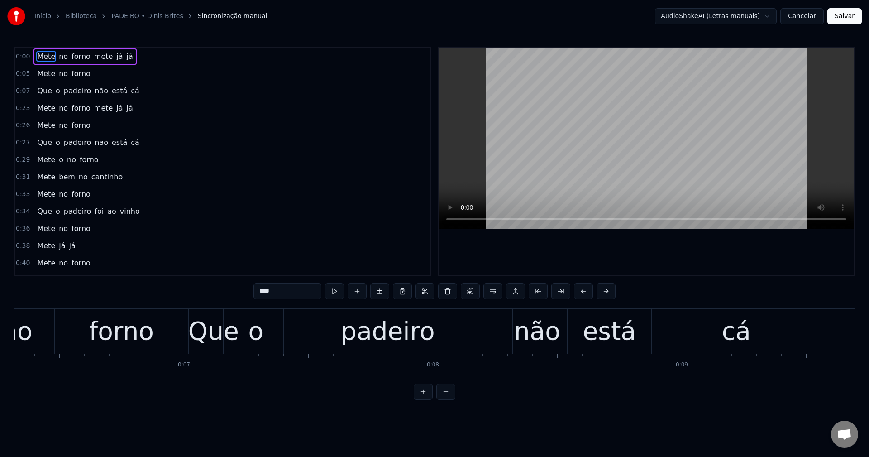
scroll to position [0, 114]
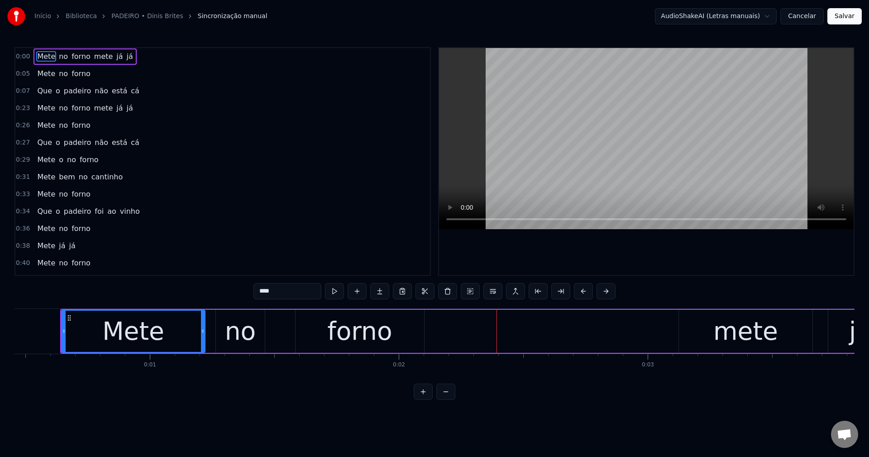
click at [651, 20] on button "Cancelar" at bounding box center [801, 16] width 43 height 16
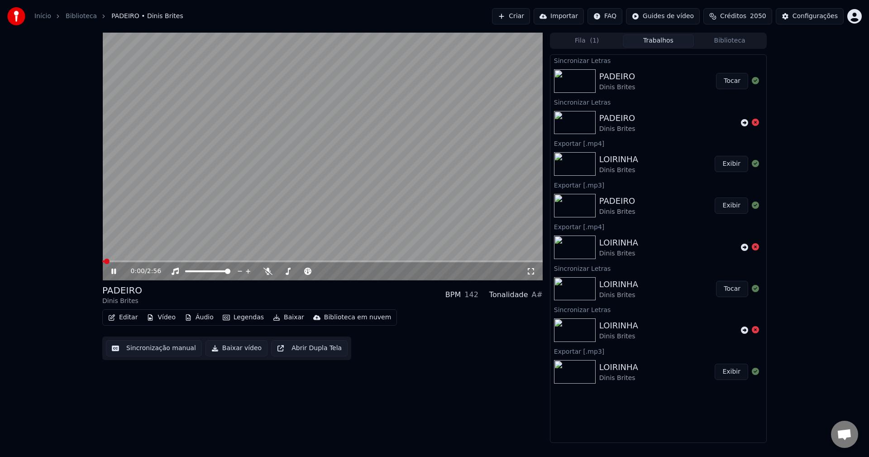
click at [163, 343] on button "Sincronização manual" at bounding box center [154, 348] width 96 height 16
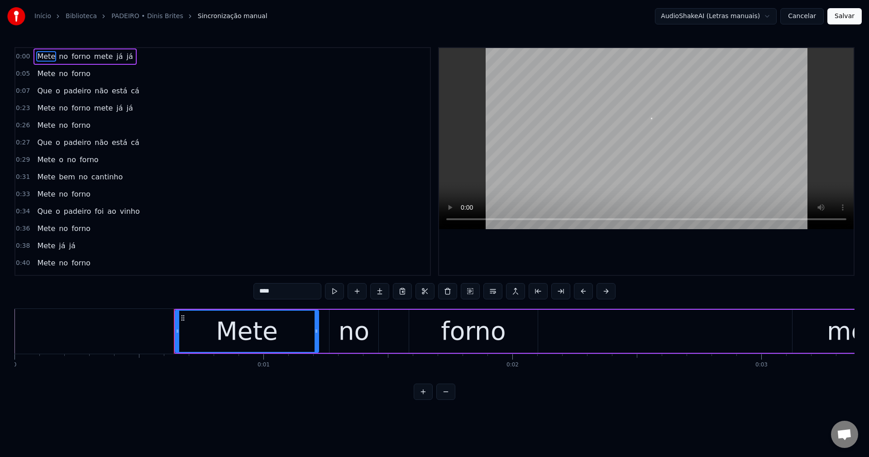
click at [651, 10] on html "Início Biblioteca PADEIRO • Dinis Brites Sincronização manual AudioShakeAI (Let…" at bounding box center [434, 207] width 869 height 414
click at [651, 14] on html "Início Biblioteca PADEIRO • Dinis Brites Sincronização manual AudioShakeAI (Let…" at bounding box center [434, 207] width 869 height 414
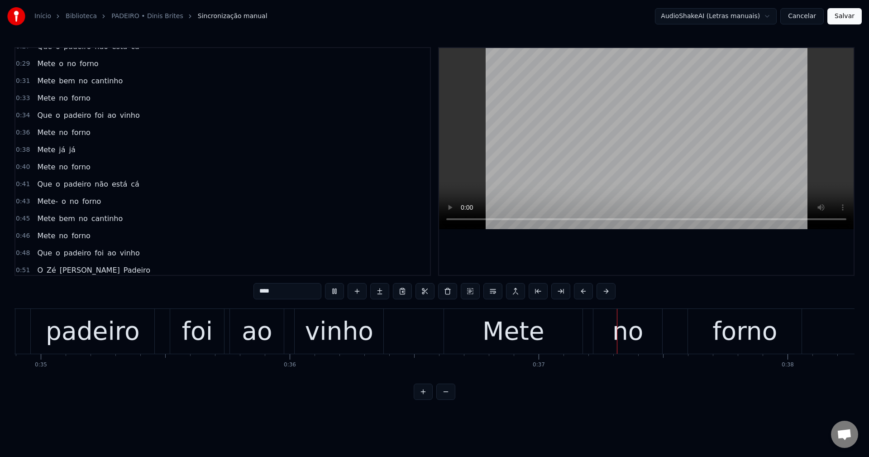
scroll to position [136, 0]
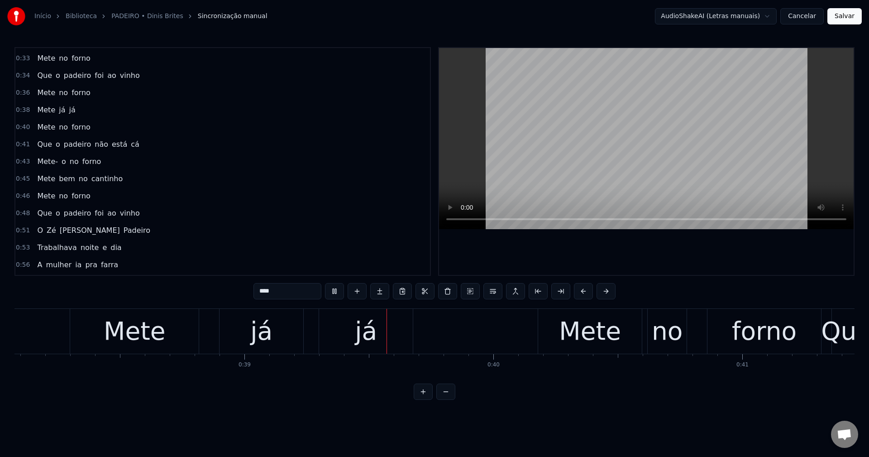
click at [50, 162] on span "Mete-" at bounding box center [47, 161] width 23 height 10
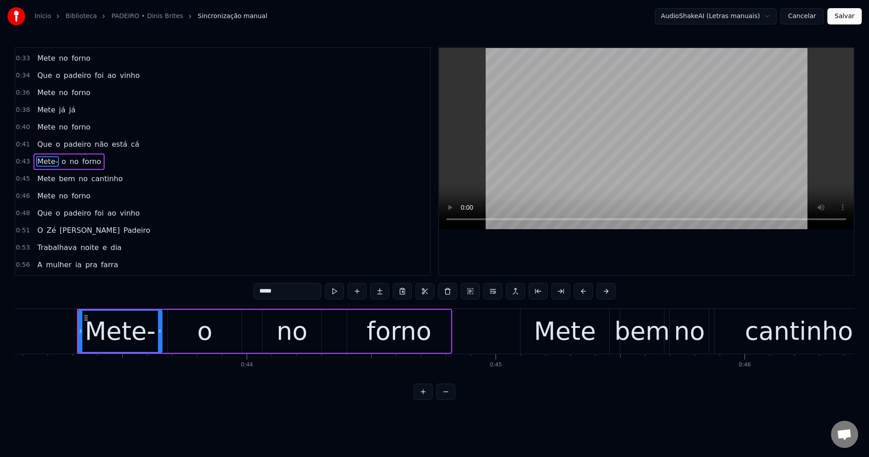
click at [307, 293] on input "*****" at bounding box center [287, 291] width 68 height 16
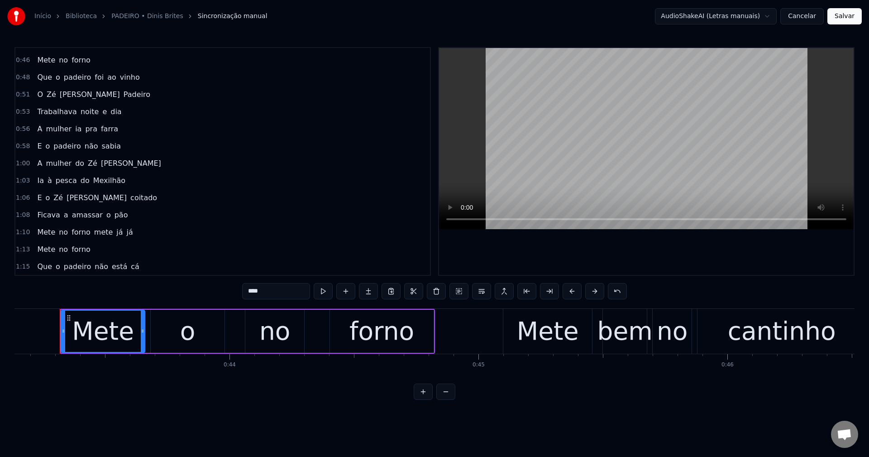
scroll to position [317, 0]
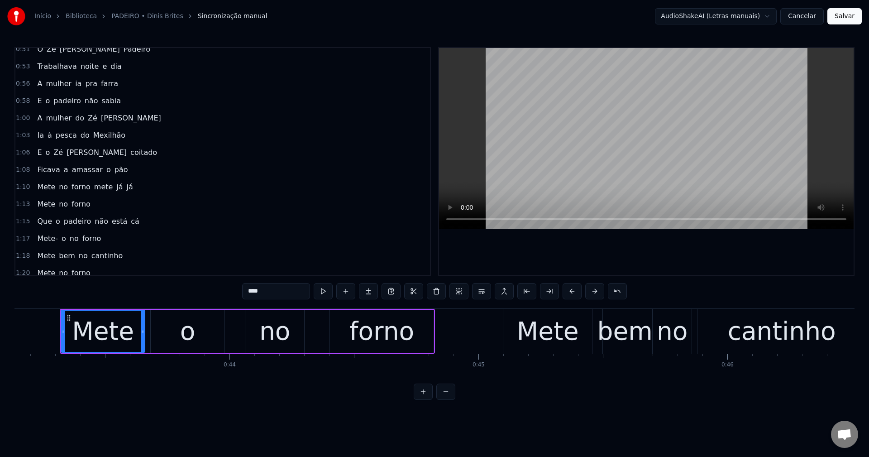
click at [48, 241] on span "Mete-" at bounding box center [47, 238] width 23 height 10
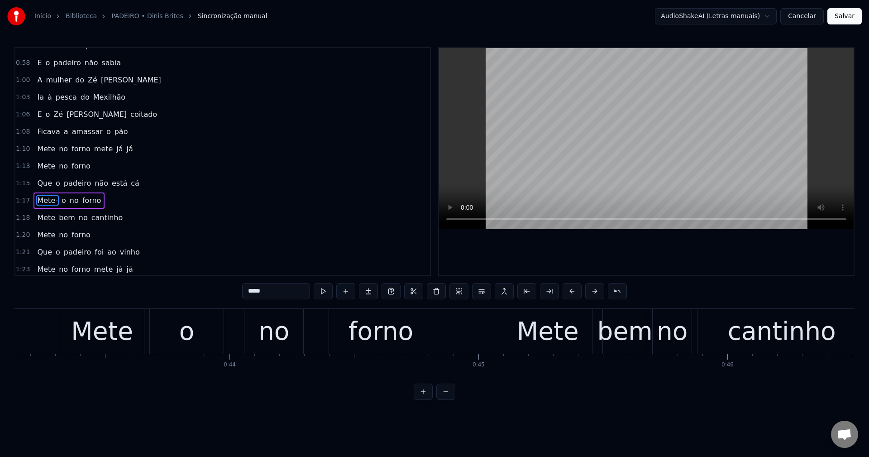
scroll to position [394, 0]
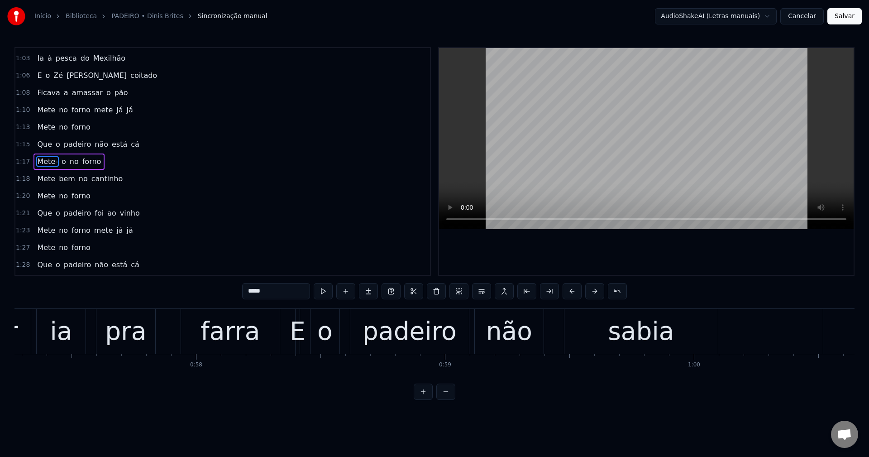
click at [294, 292] on input "*****" at bounding box center [276, 291] width 68 height 16
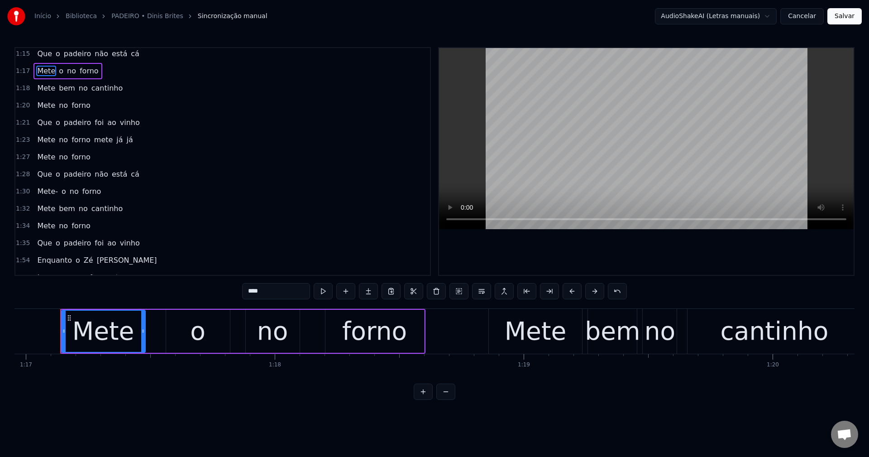
scroll to position [529, 0]
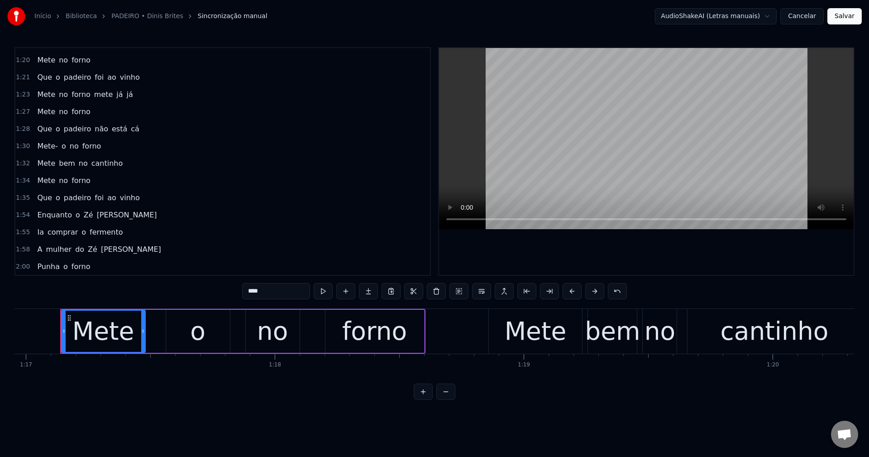
click at [54, 147] on span "Mete-" at bounding box center [47, 146] width 23 height 10
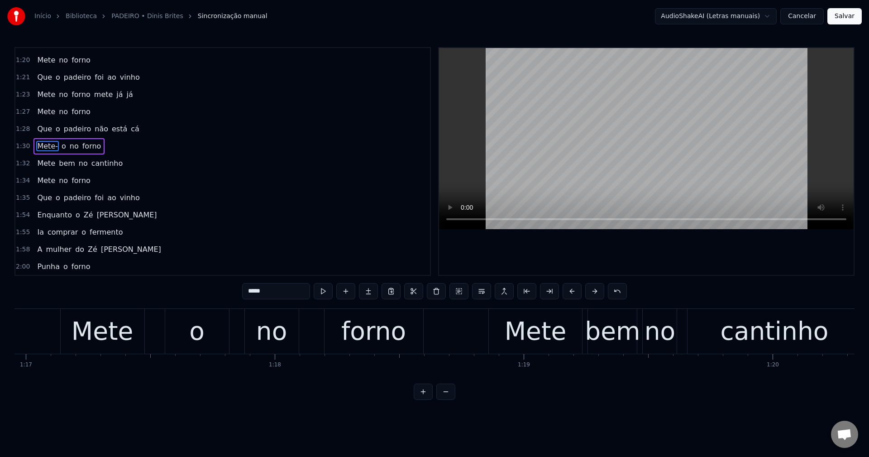
scroll to position [514, 0]
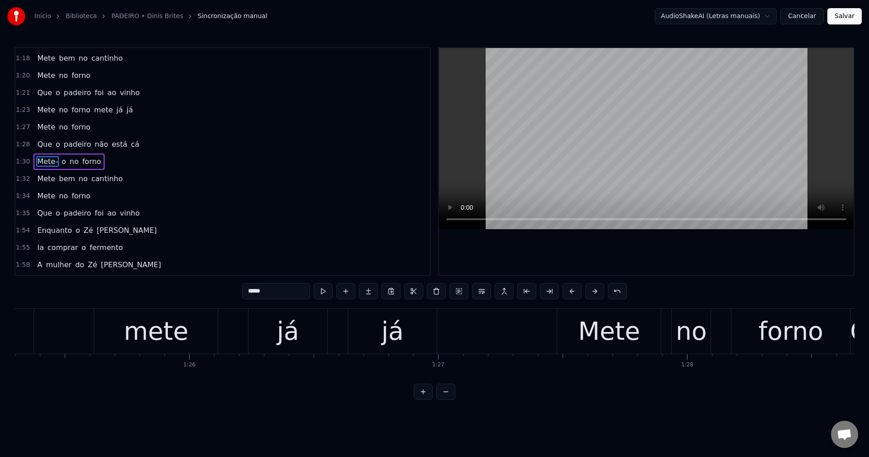
click at [292, 294] on input "*****" at bounding box center [276, 291] width 68 height 16
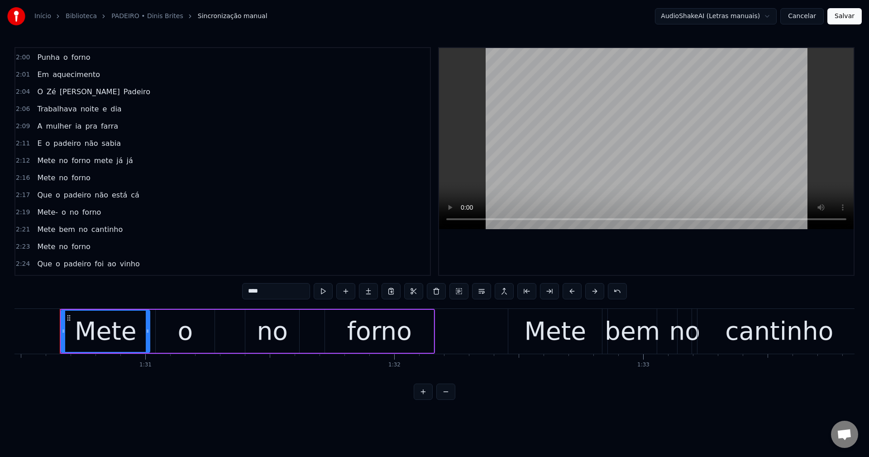
scroll to position [740, 0]
click at [42, 215] on span "Mete-" at bounding box center [47, 210] width 23 height 10
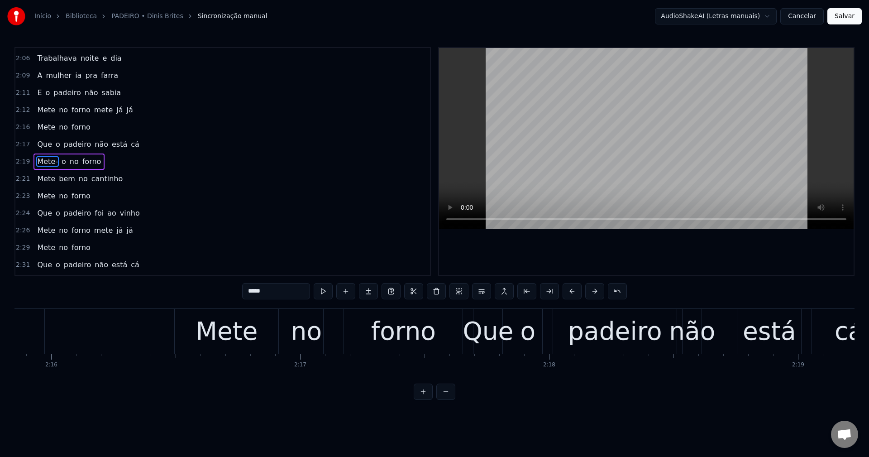
scroll to position [0, 34713]
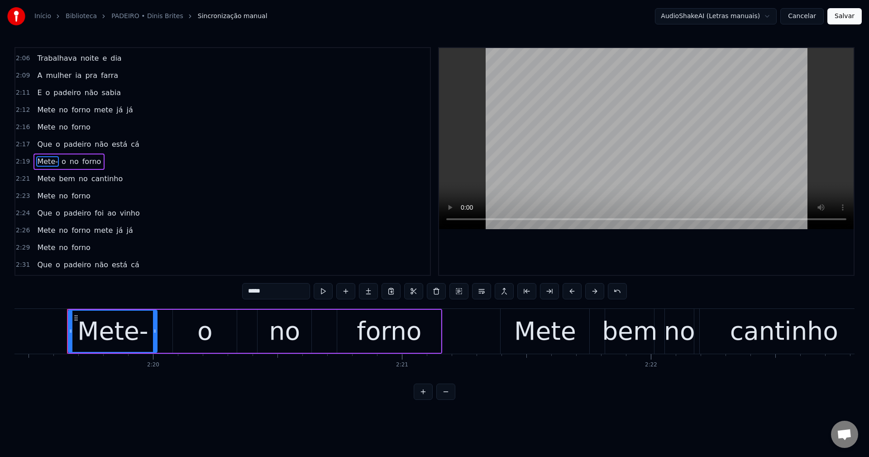
click at [276, 290] on input "*****" at bounding box center [276, 291] width 68 height 16
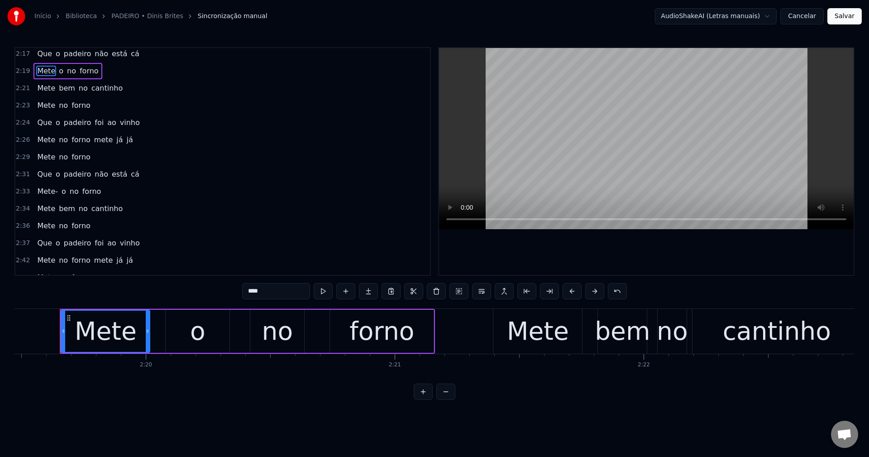
scroll to position [925, 0]
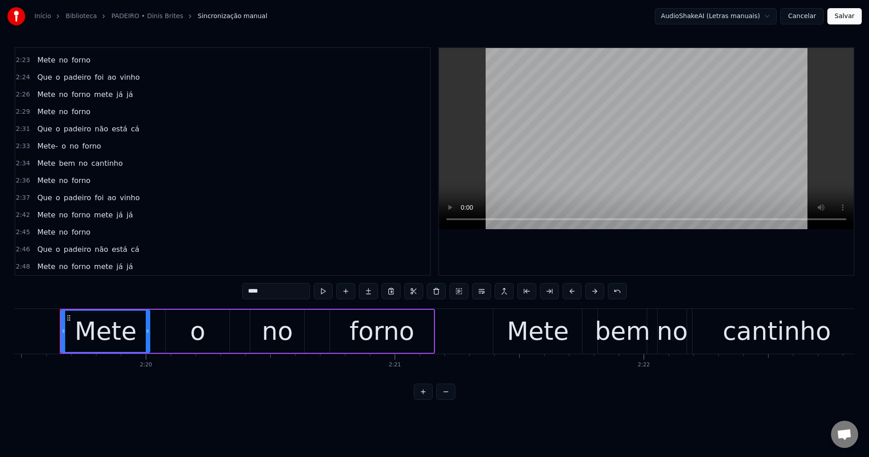
click at [41, 148] on span "Mete-" at bounding box center [47, 146] width 23 height 10
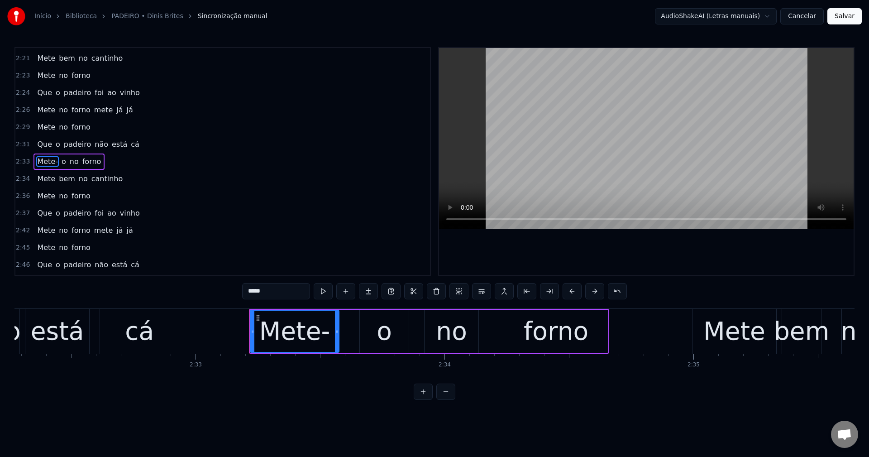
scroll to position [0, 38088]
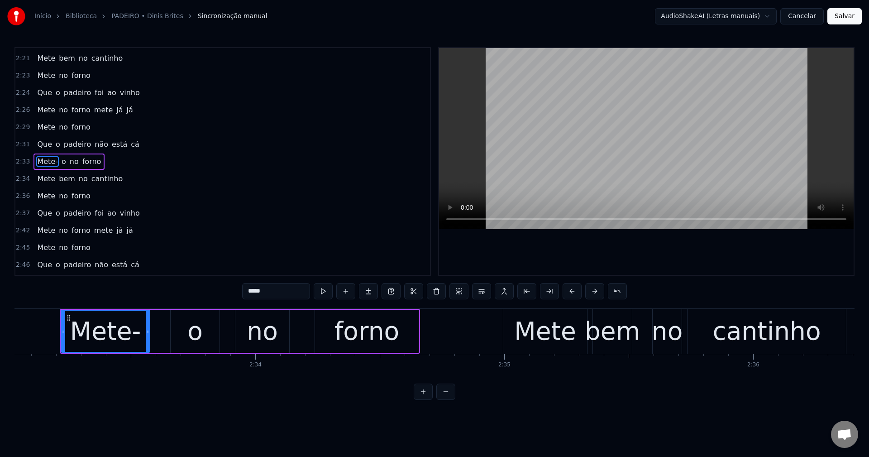
click at [282, 284] on input "*****" at bounding box center [276, 291] width 68 height 16
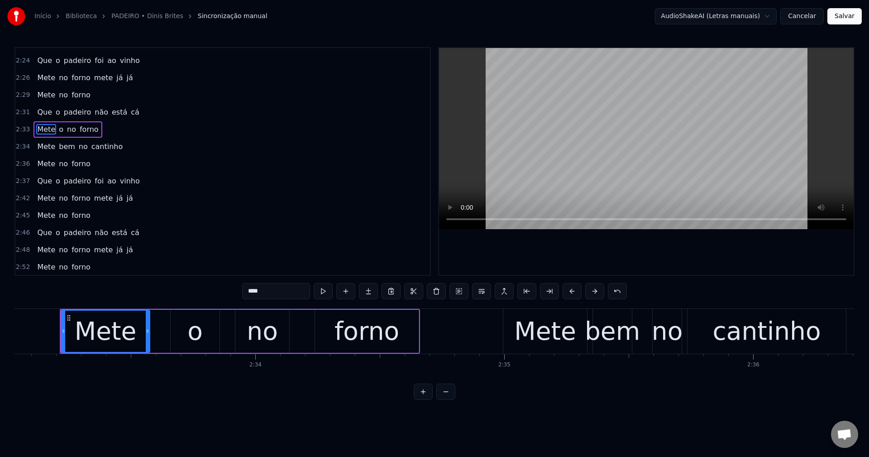
scroll to position [960, 0]
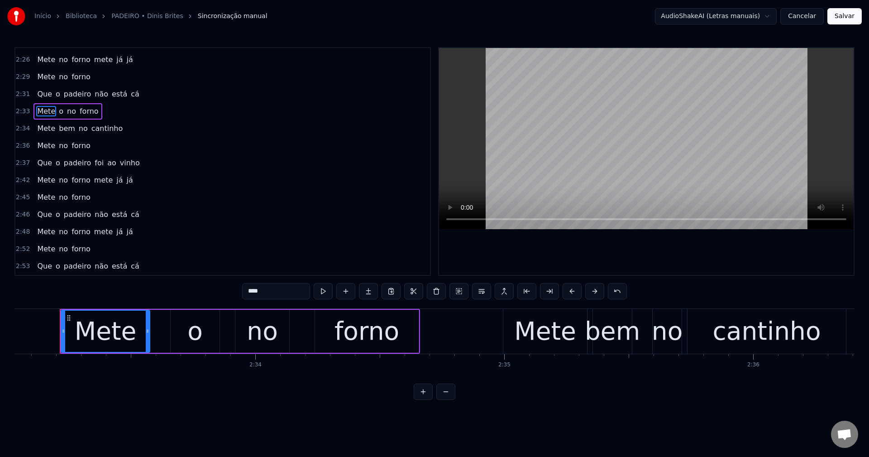
type input "****"
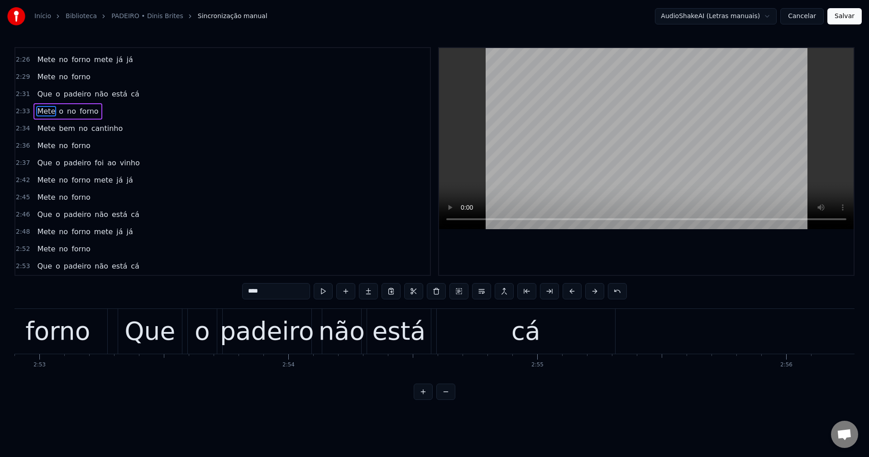
scroll to position [0, 43036]
click at [651, 15] on button "Salvar" at bounding box center [844, 16] width 34 height 16
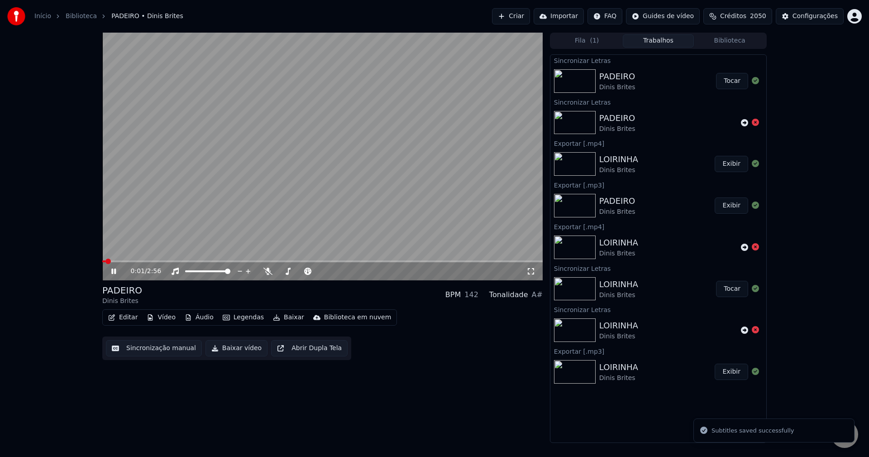
click at [231, 355] on button "Baixar vídeo" at bounding box center [236, 348] width 62 height 16
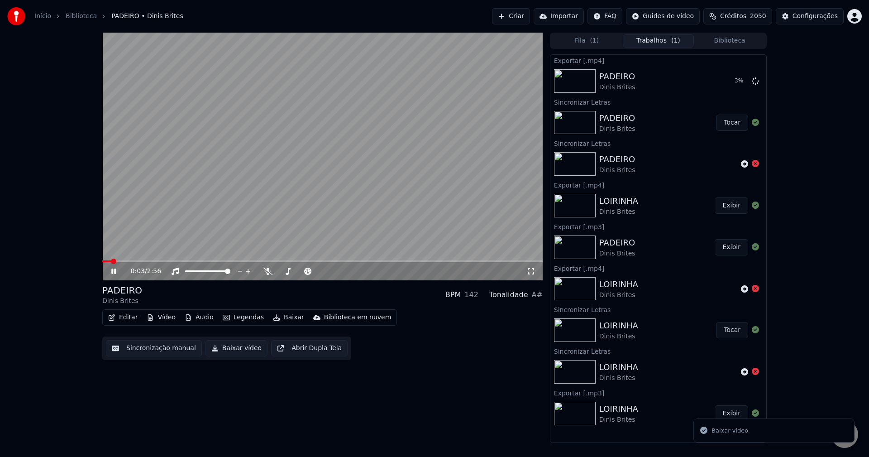
click at [651, 47] on button "Biblioteca" at bounding box center [729, 40] width 71 height 13
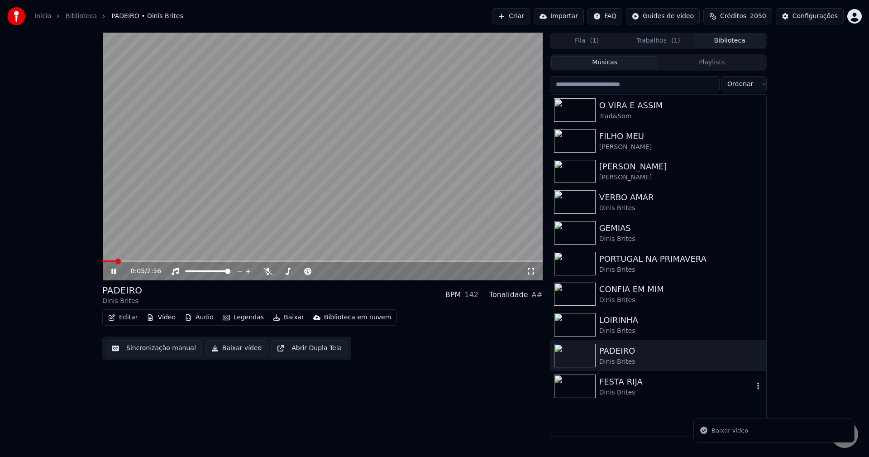
click at [619, 395] on div "Dinis Brites" at bounding box center [676, 392] width 154 height 9
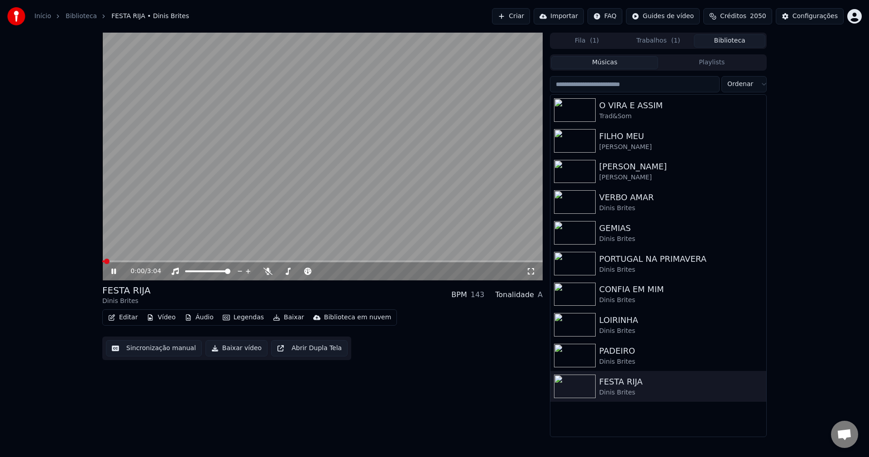
click at [125, 318] on button "Editar" at bounding box center [123, 317] width 37 height 13
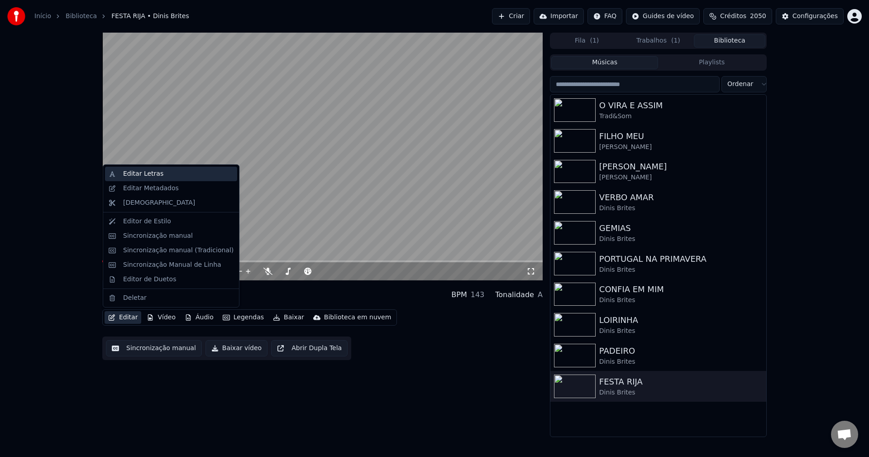
click at [133, 174] on div "Editar Letras" at bounding box center [143, 173] width 40 height 9
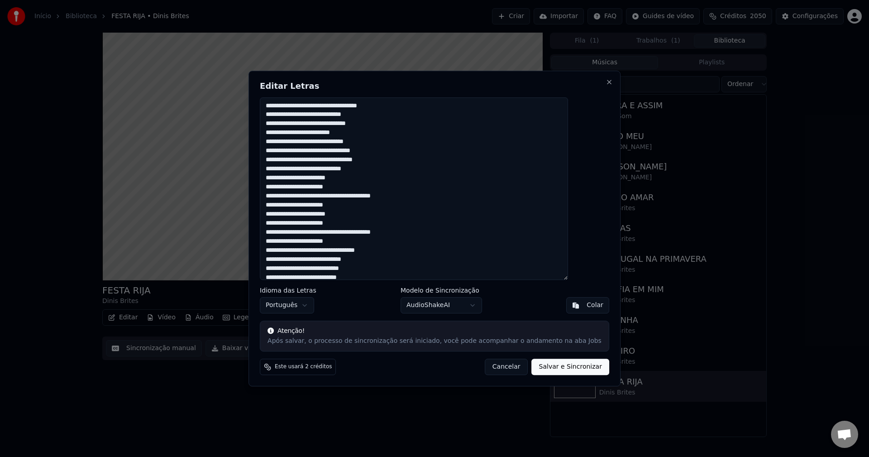
click at [486, 367] on button "Cancelar" at bounding box center [506, 366] width 43 height 16
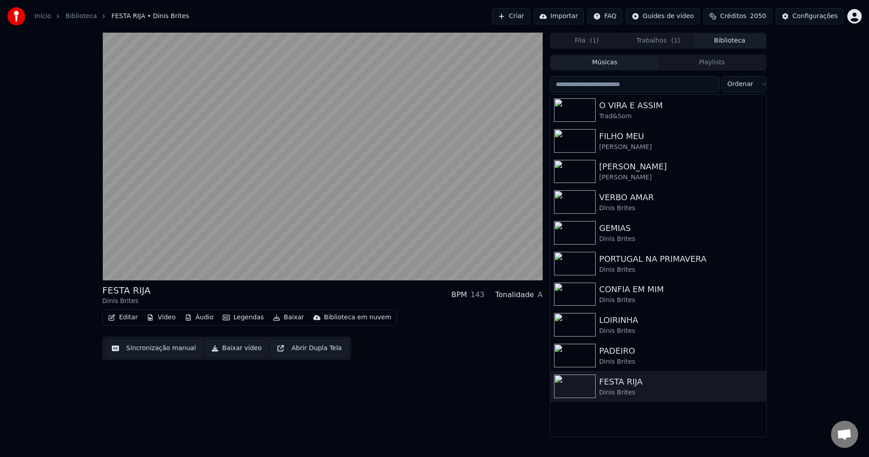
click at [129, 316] on button "Editar" at bounding box center [123, 317] width 37 height 13
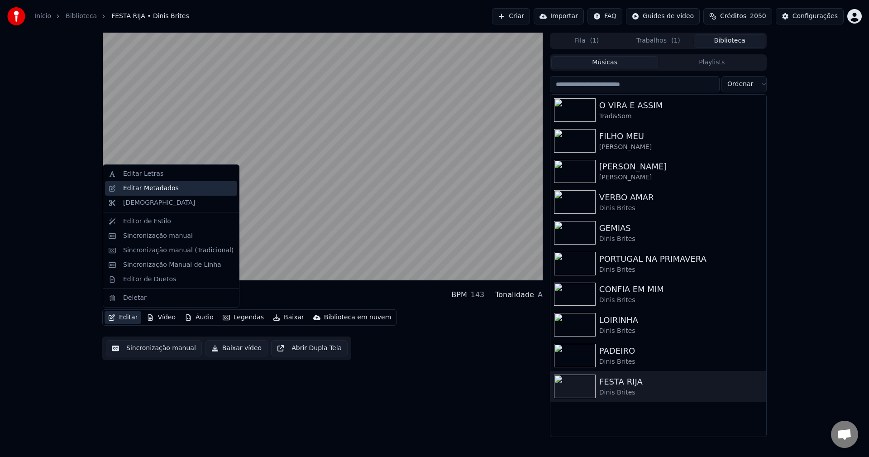
click at [165, 187] on div "Editar Metadados" at bounding box center [151, 188] width 56 height 9
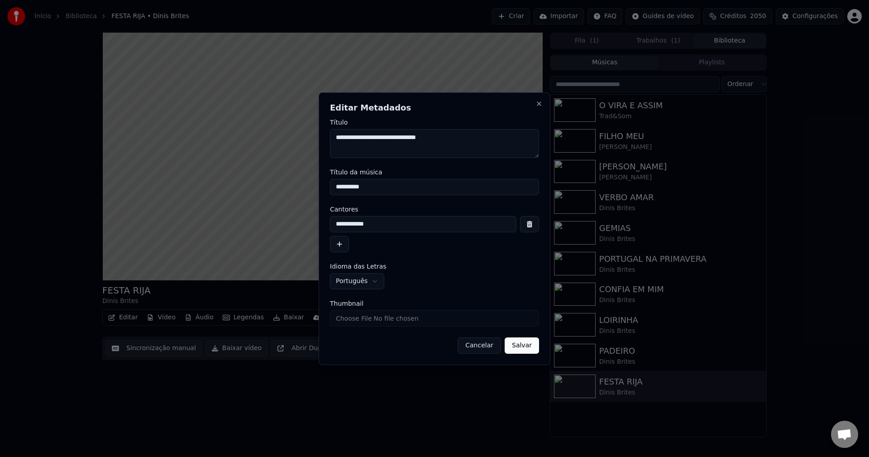
drag, startPoint x: 441, startPoint y: 137, endPoint x: 300, endPoint y: 143, distance: 140.9
click at [300, 143] on body "Início Biblioteca FESTA RIJA • Dinis Brites Criar Importar FAQ Guides de vídeo …" at bounding box center [434, 228] width 869 height 457
click at [481, 352] on button "Cancelar" at bounding box center [479, 345] width 43 height 16
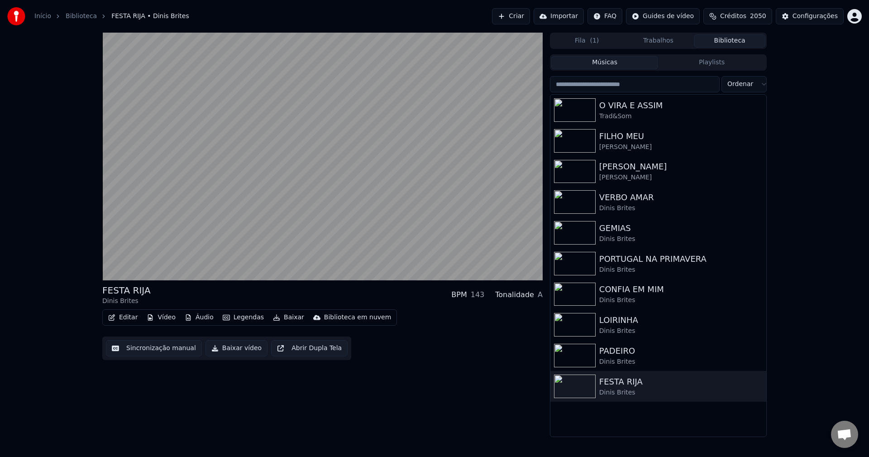
click at [121, 318] on button "Editar" at bounding box center [123, 317] width 37 height 13
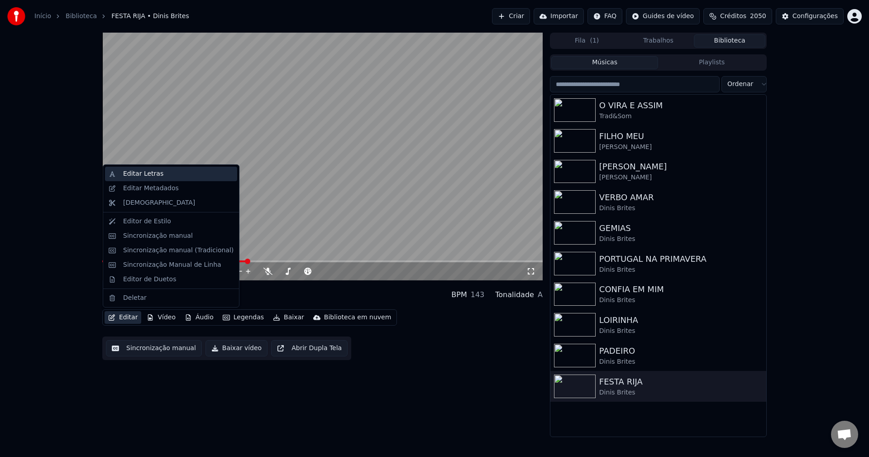
click at [171, 177] on div "Editar Letras" at bounding box center [178, 173] width 110 height 9
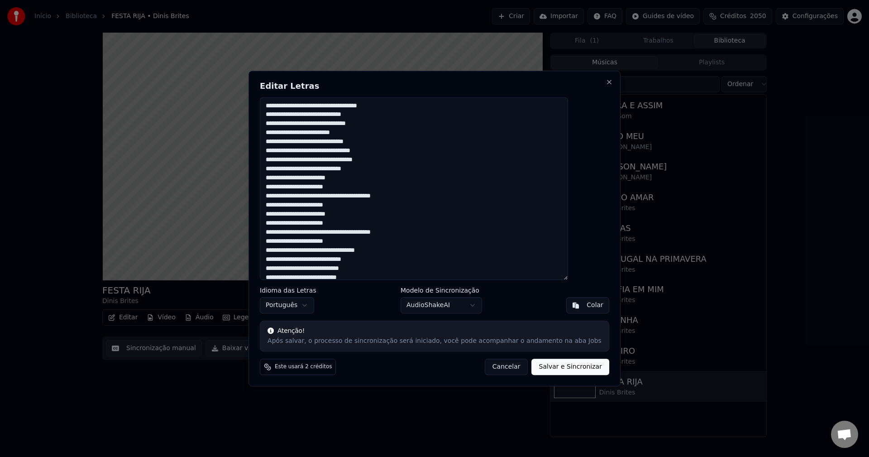
click at [498, 367] on button "Cancelar" at bounding box center [506, 366] width 43 height 16
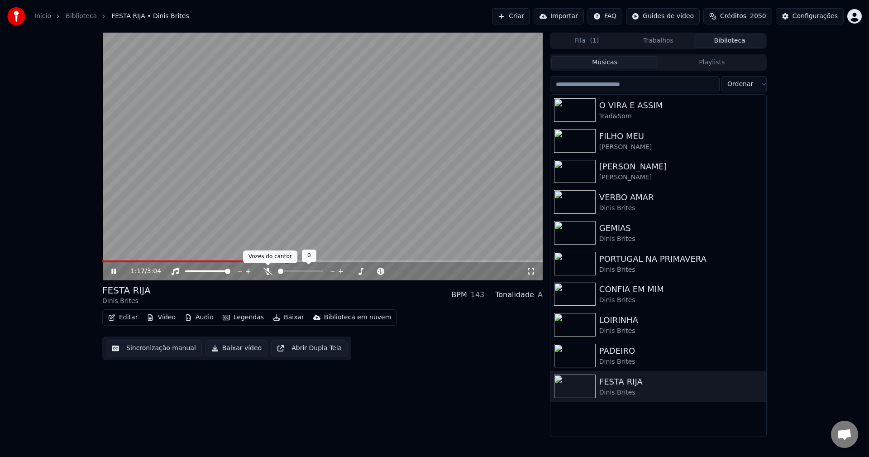
click at [265, 267] on icon at bounding box center [267, 270] width 9 height 7
click at [155, 350] on button "Sincronização manual" at bounding box center [154, 348] width 96 height 16
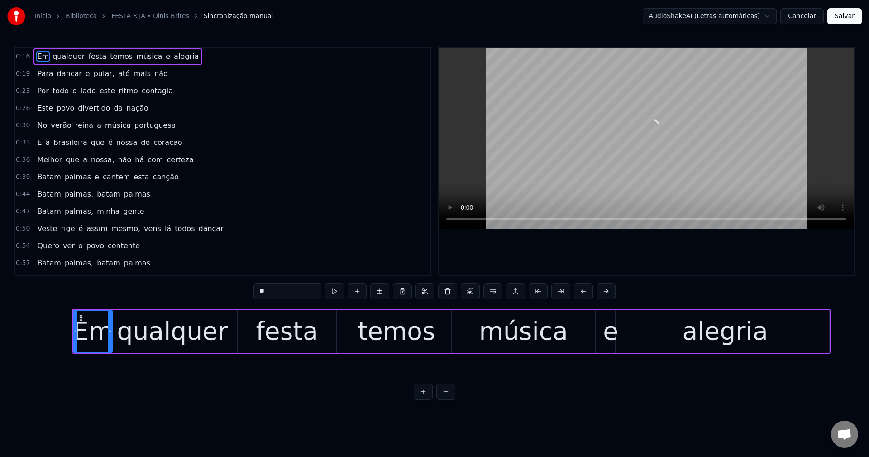
scroll to position [0, 4027]
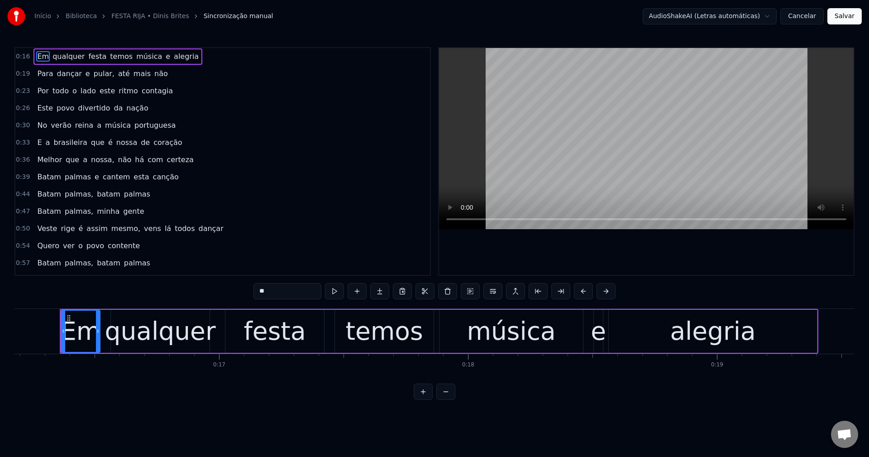
click at [651, 19] on button "Cancelar" at bounding box center [801, 16] width 43 height 16
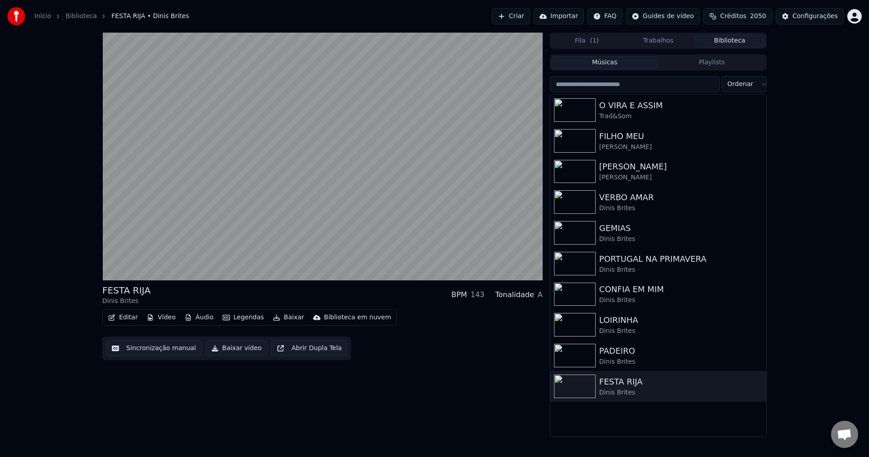
click at [286, 315] on button "Baixar" at bounding box center [288, 317] width 38 height 13
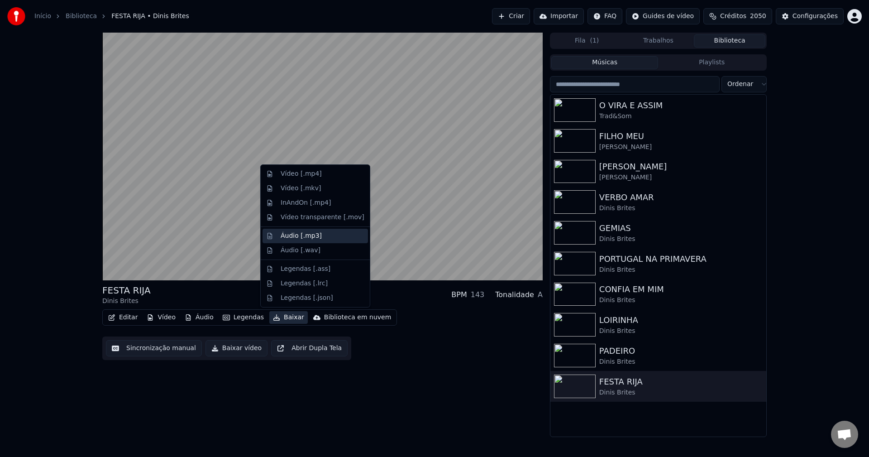
click at [305, 239] on div "Áudio [.mp3]" at bounding box center [301, 235] width 41 height 9
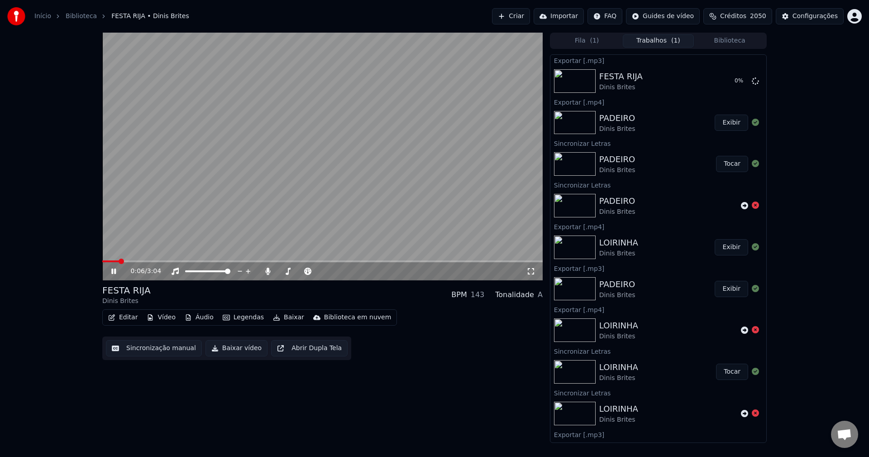
click at [280, 202] on video at bounding box center [322, 157] width 440 height 248
